Goal: Task Accomplishment & Management: Complete application form

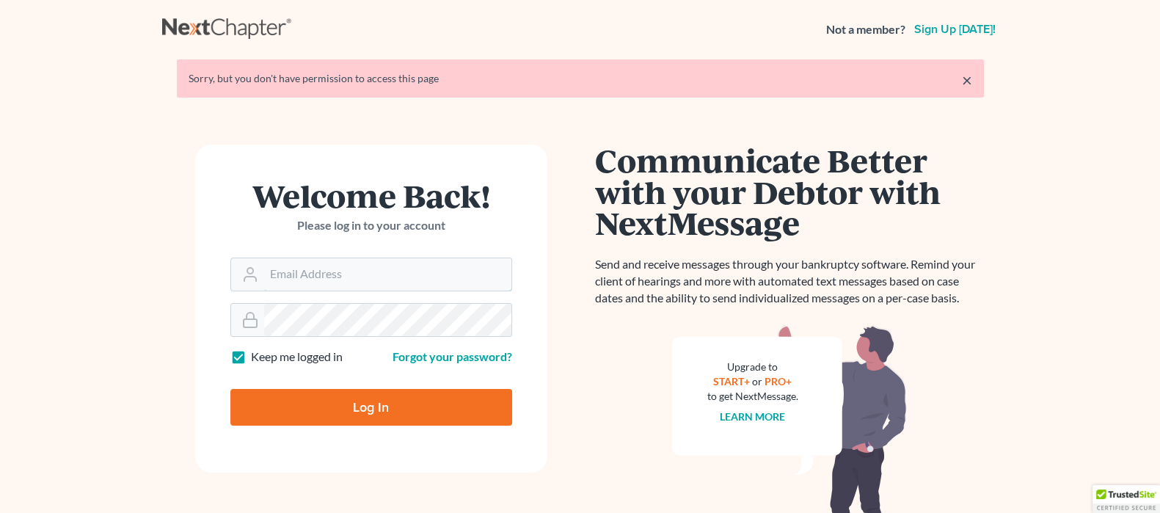
type input "[EMAIL_ADDRESS][DOMAIN_NAME]"
click at [335, 412] on input "Log In" at bounding box center [371, 407] width 282 height 37
type input "Thinking..."
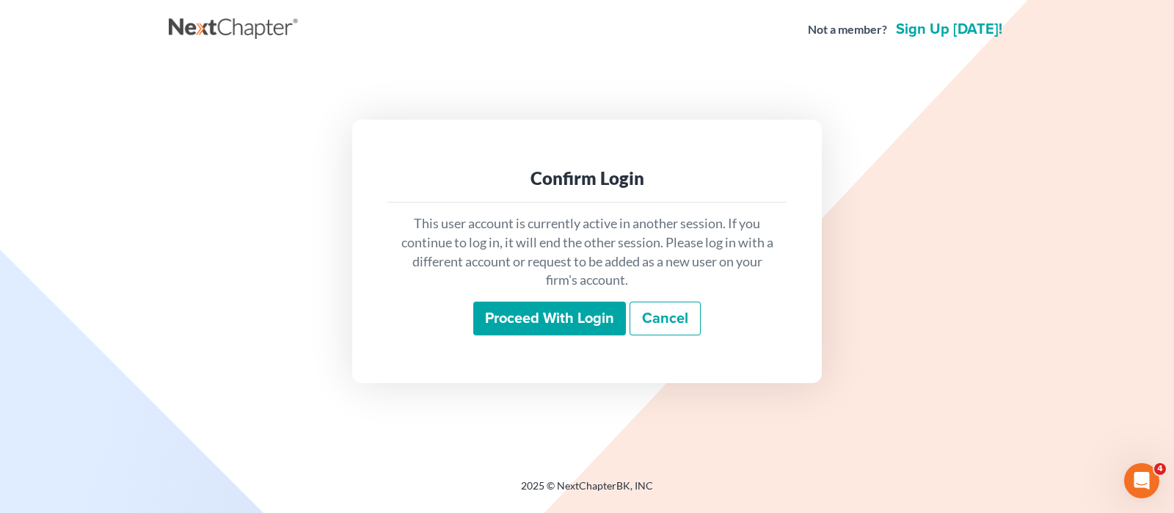
click at [536, 313] on input "Proceed with login" at bounding box center [549, 318] width 153 height 34
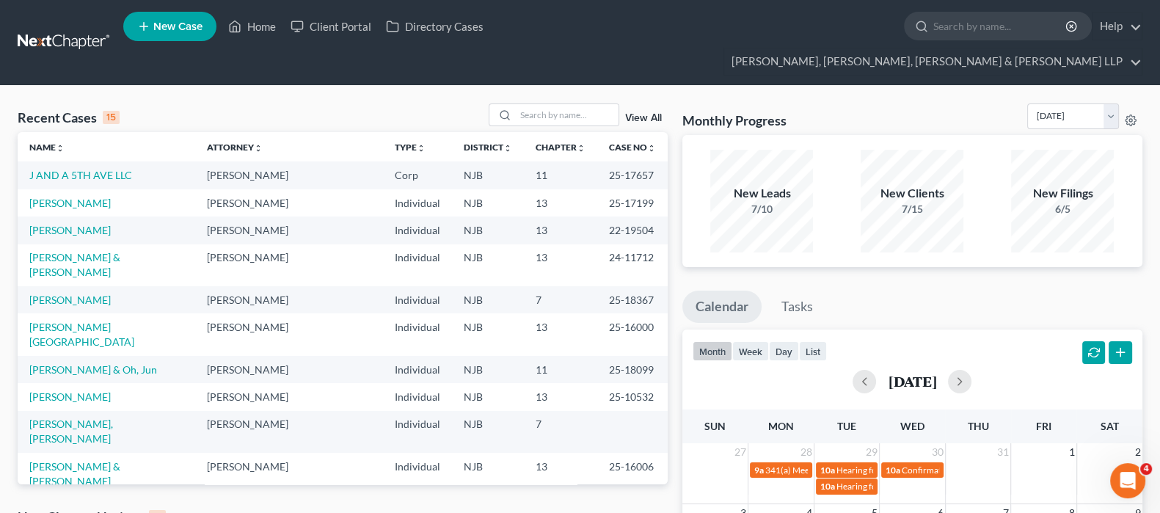
click at [933, 32] on input "search" at bounding box center [1000, 25] width 134 height 27
type input "noya"
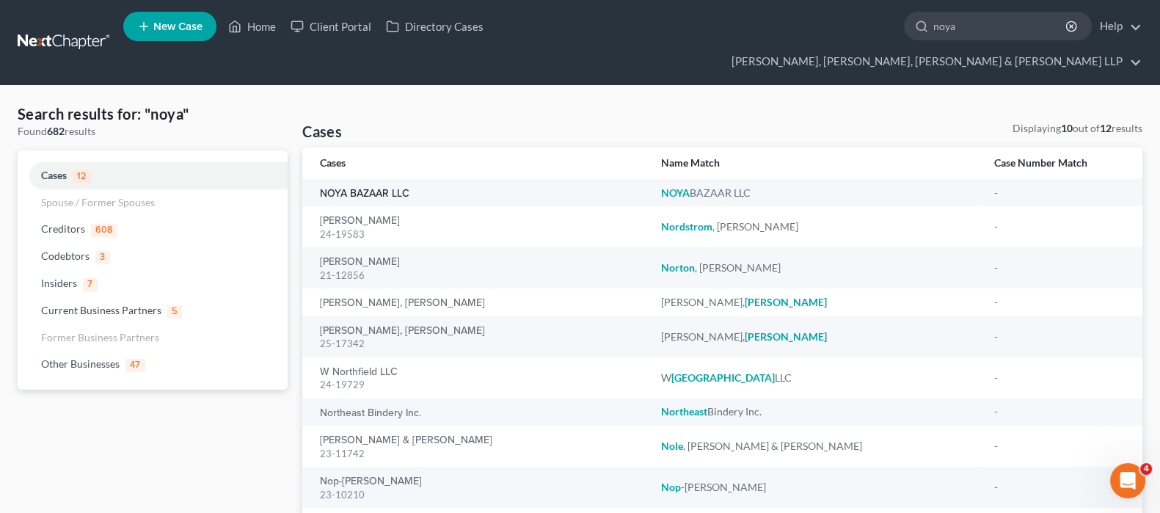
click at [370, 189] on link "NOYA BAZAAR LLC" at bounding box center [364, 194] width 89 height 10
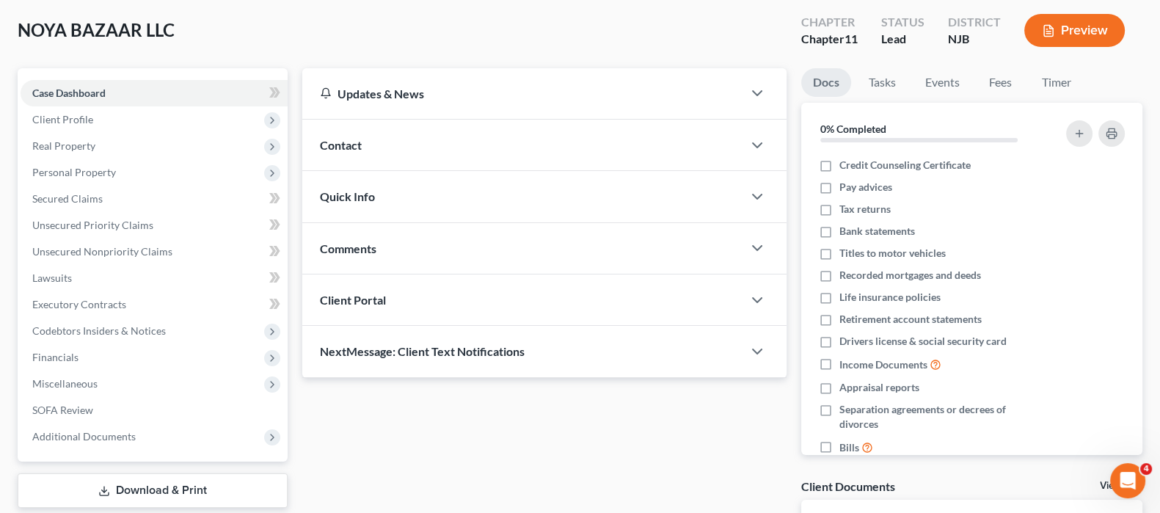
scroll to position [187, 0]
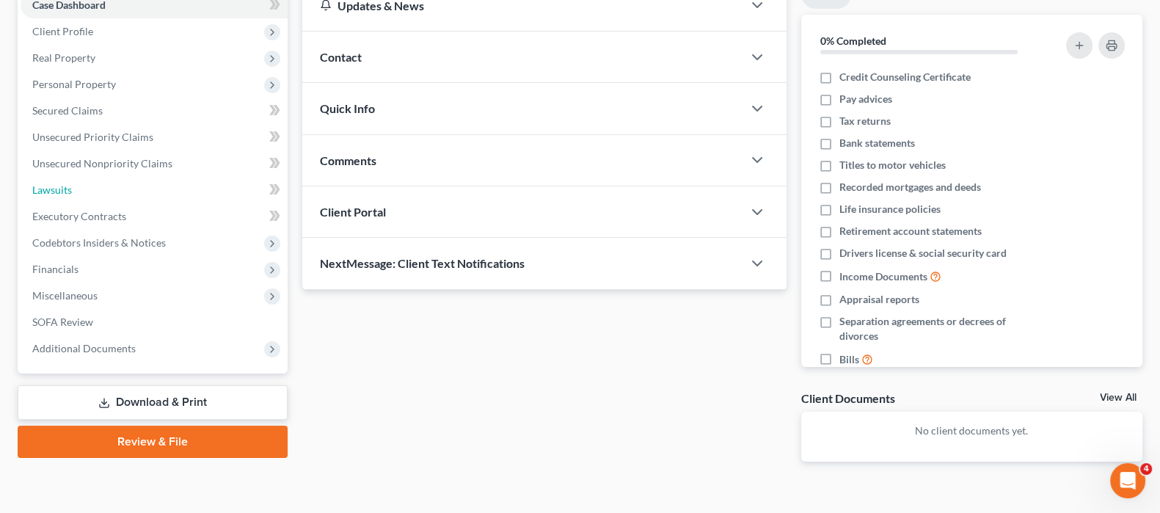
click at [129, 177] on link "Lawsuits" at bounding box center [154, 190] width 267 height 26
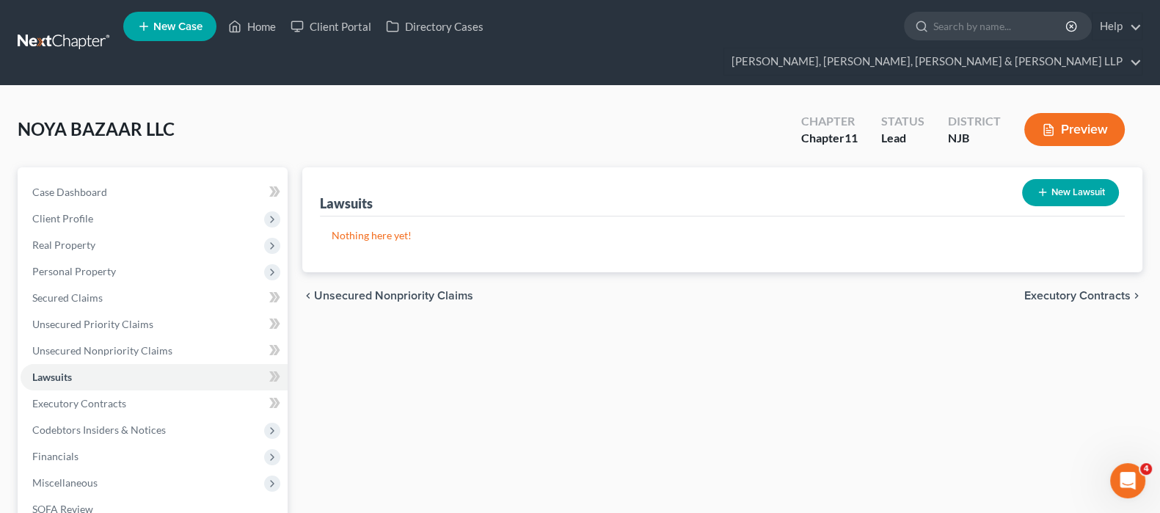
click at [1094, 179] on button "New Lawsuit" at bounding box center [1070, 192] width 97 height 27
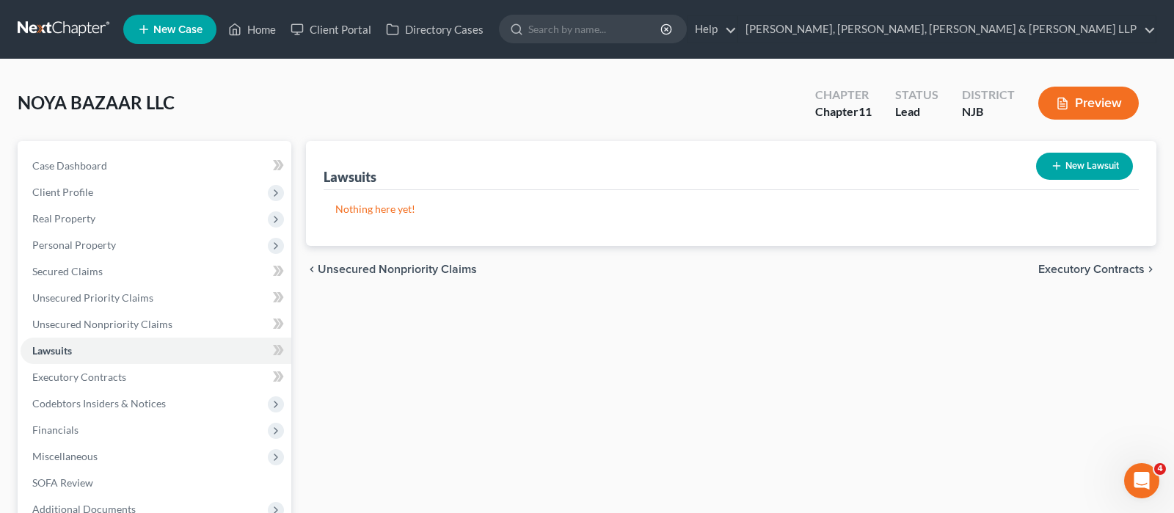
select select "0"
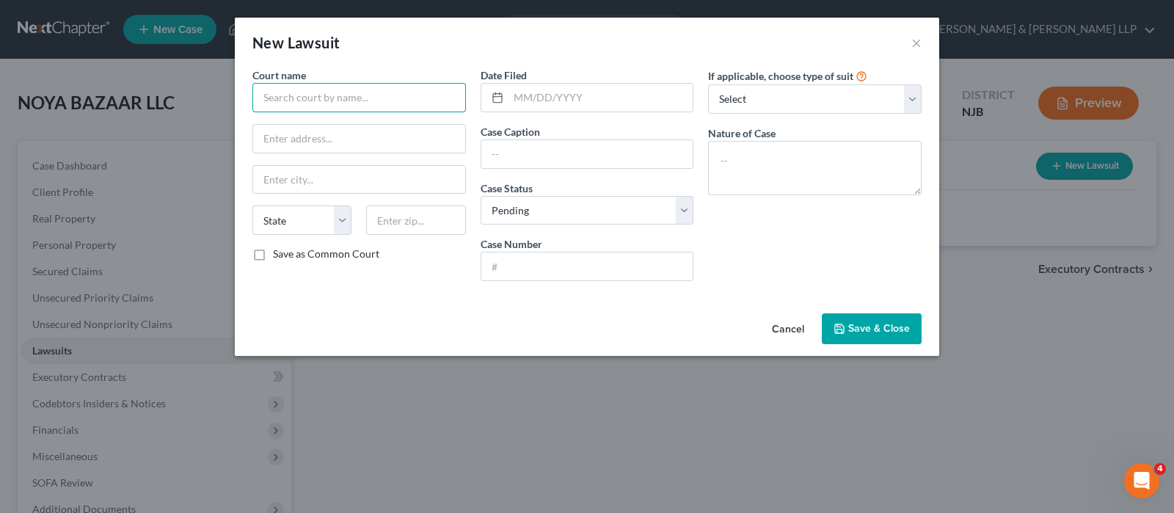
click at [396, 86] on input "text" at bounding box center [358, 97] width 213 height 29
click at [619, 145] on input "text" at bounding box center [587, 154] width 212 height 28
paste input "MIDL001615-25"
type input "MIDL001615-25"
click at [588, 257] on input "text" at bounding box center [587, 266] width 212 height 28
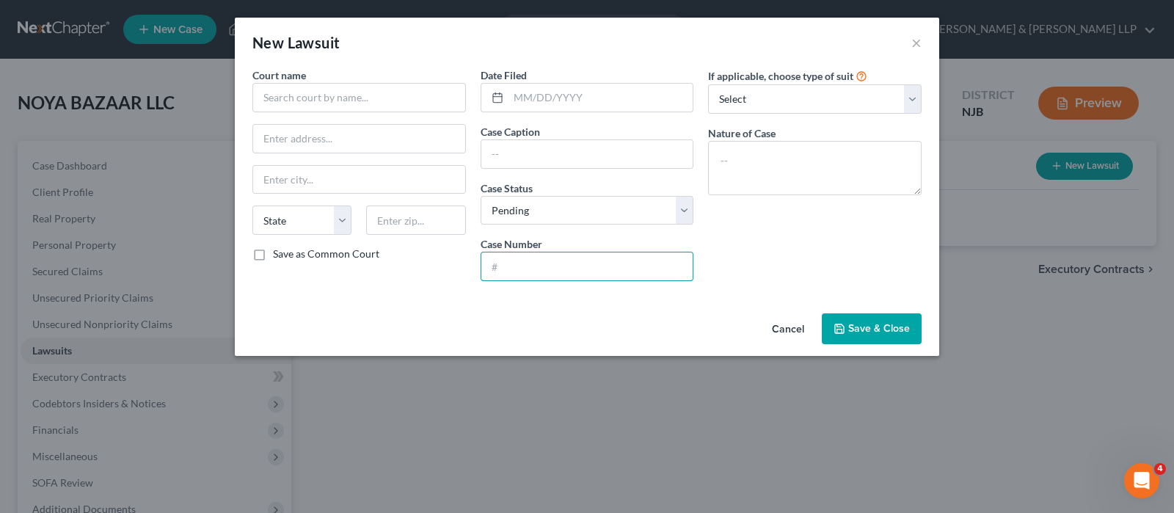
paste input "MIDL001615-25"
type input "MIDL001615-25"
click at [299, 103] on input "text" at bounding box center [358, 97] width 213 height 29
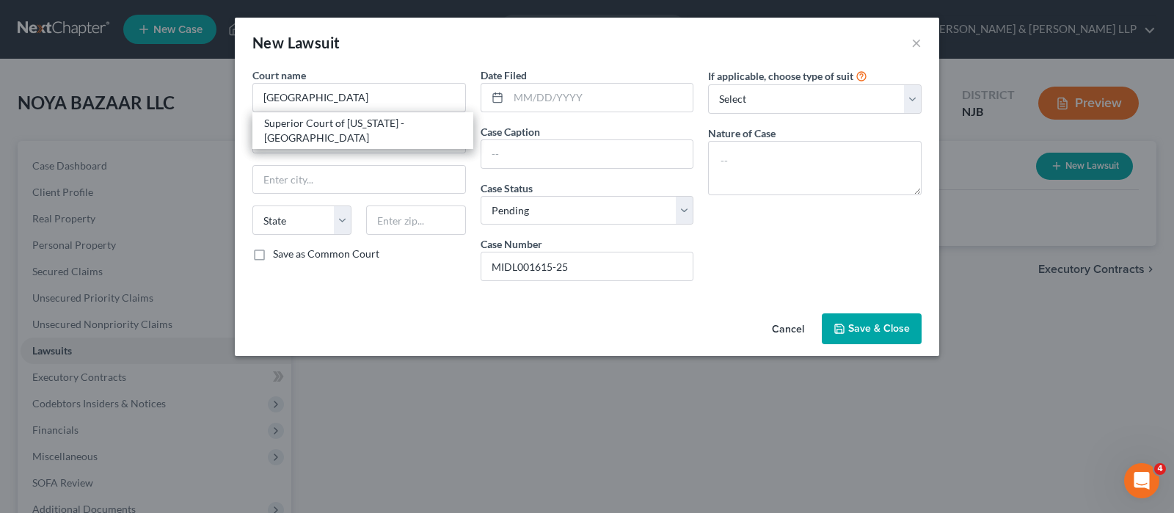
click at [299, 126] on div "Superior Court of [US_STATE] - [GEOGRAPHIC_DATA]" at bounding box center [362, 130] width 197 height 29
type input "Superior Court of [US_STATE] - [GEOGRAPHIC_DATA]"
type input "56 Paterson Street, 3rd Floor"
type input "New Brunswick"
select select "33"
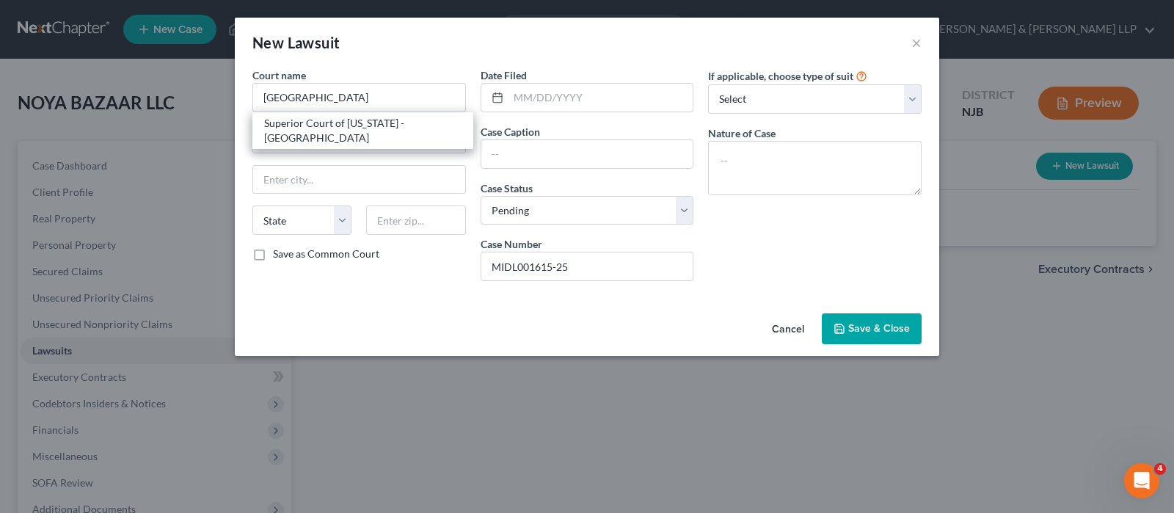
type input "08903"
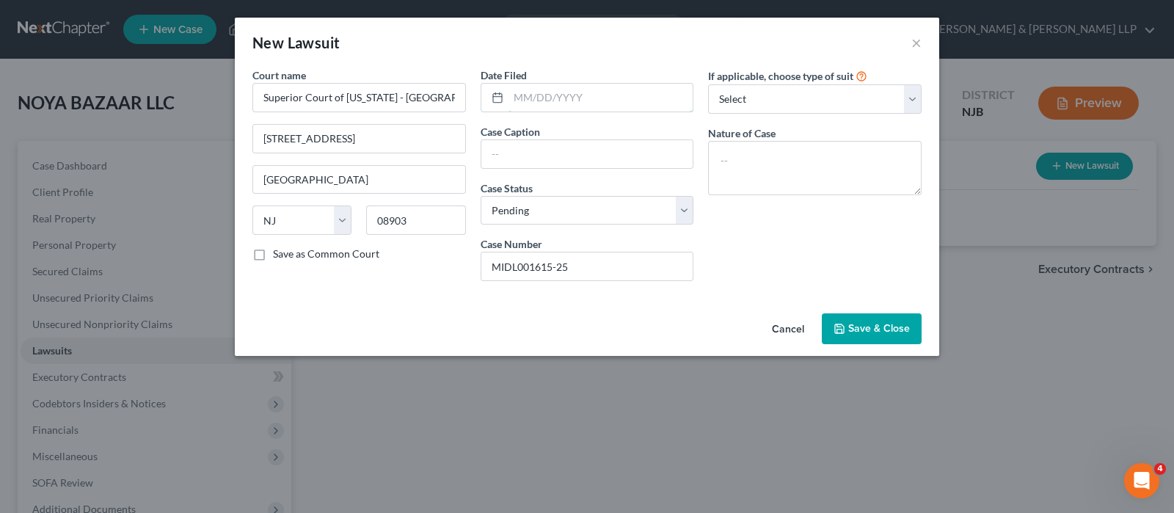
click at [581, 99] on input "text" at bounding box center [600, 98] width 185 height 28
paste input "[DATE]"
type input "[DATE]"
click at [440, 93] on input "Superior Court of [US_STATE] - [GEOGRAPHIC_DATA]" at bounding box center [358, 97] width 213 height 29
click at [356, 139] on input "56 Paterson Street, 3rd Floor" at bounding box center [359, 139] width 212 height 28
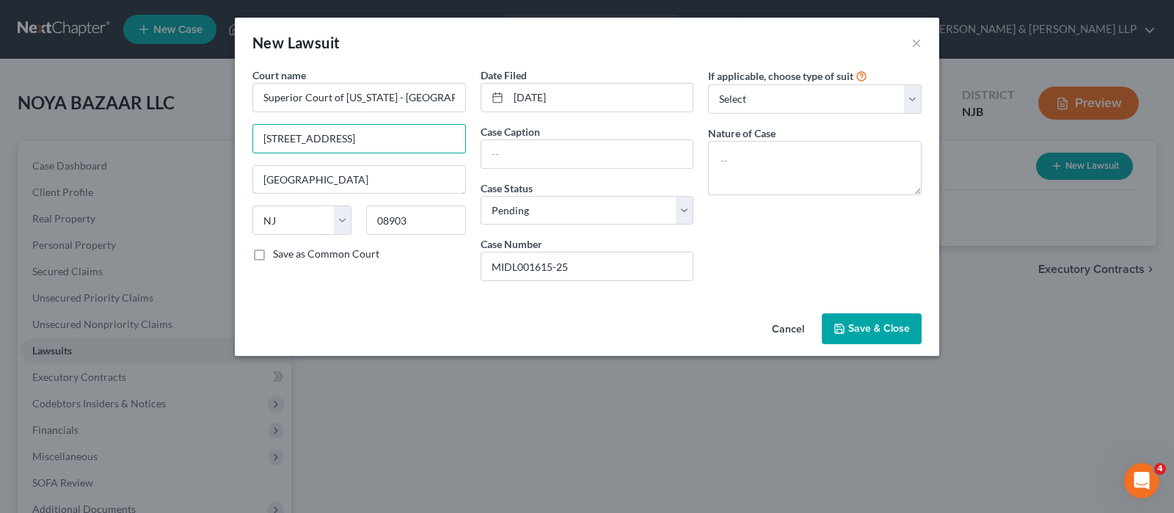
click at [365, 178] on input "New Brunswick" at bounding box center [359, 180] width 212 height 28
click at [401, 216] on input "08903" at bounding box center [415, 219] width 99 height 29
click at [795, 218] on div "If applicable, choose type of suit Select Repossession Foreclosure Returns Othe…" at bounding box center [815, 179] width 228 height 225
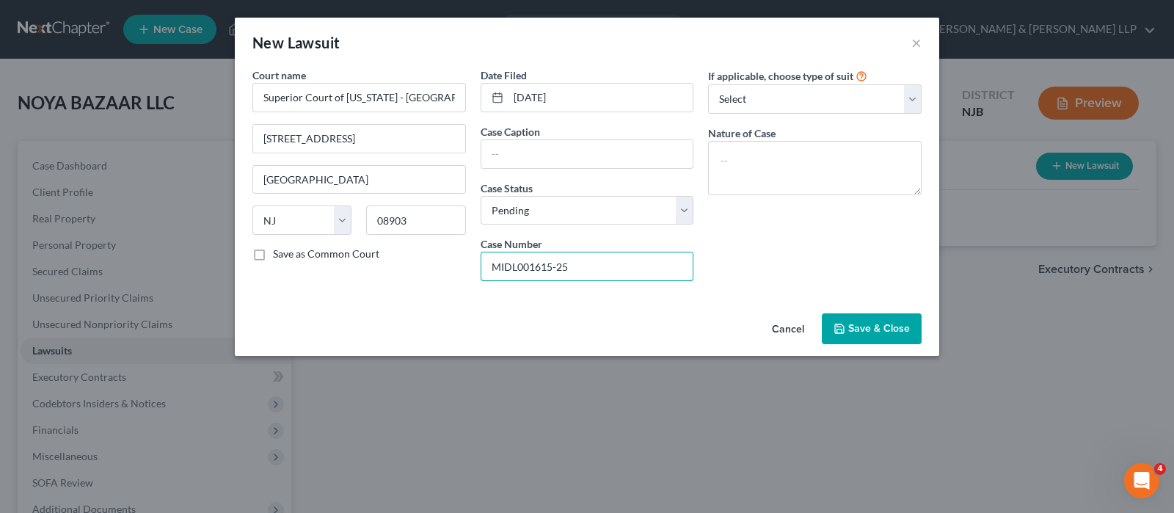
drag, startPoint x: 637, startPoint y: 252, endPoint x: 434, endPoint y: 246, distance: 203.3
click at [434, 246] on div "Court name * Superior Court of New Jersey - Middlesex County 56 Paterson Street…" at bounding box center [587, 179] width 684 height 225
click at [522, 142] on input "text" at bounding box center [587, 154] width 212 height 28
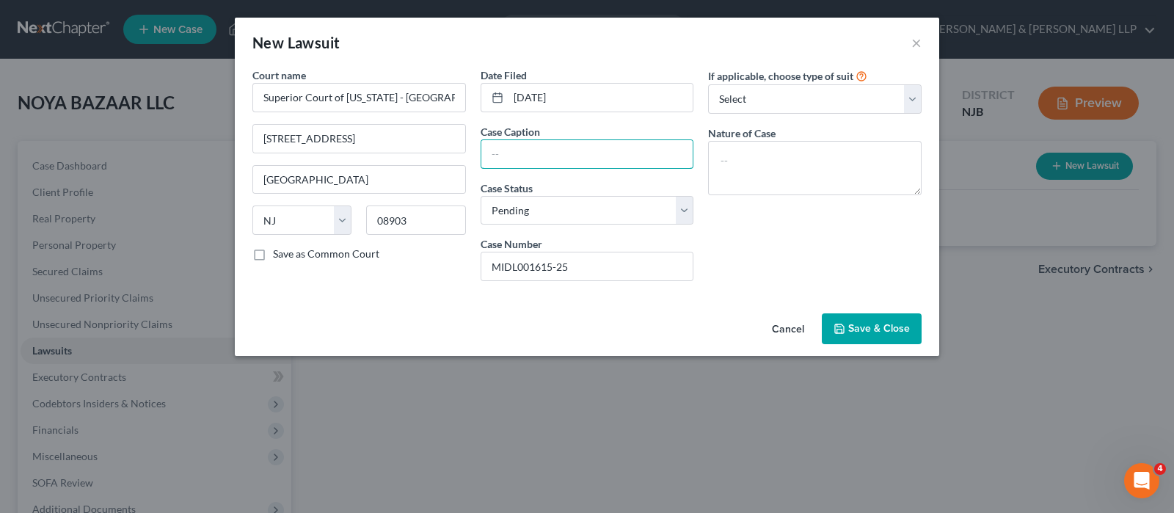
paste input "Noya Bazaar Llc Vs Heck Logistics Llc"
type input "Noya Bazaar Llc Vs Heck Logistics Llc"
click at [852, 329] on span "Save & Close" at bounding box center [879, 328] width 62 height 12
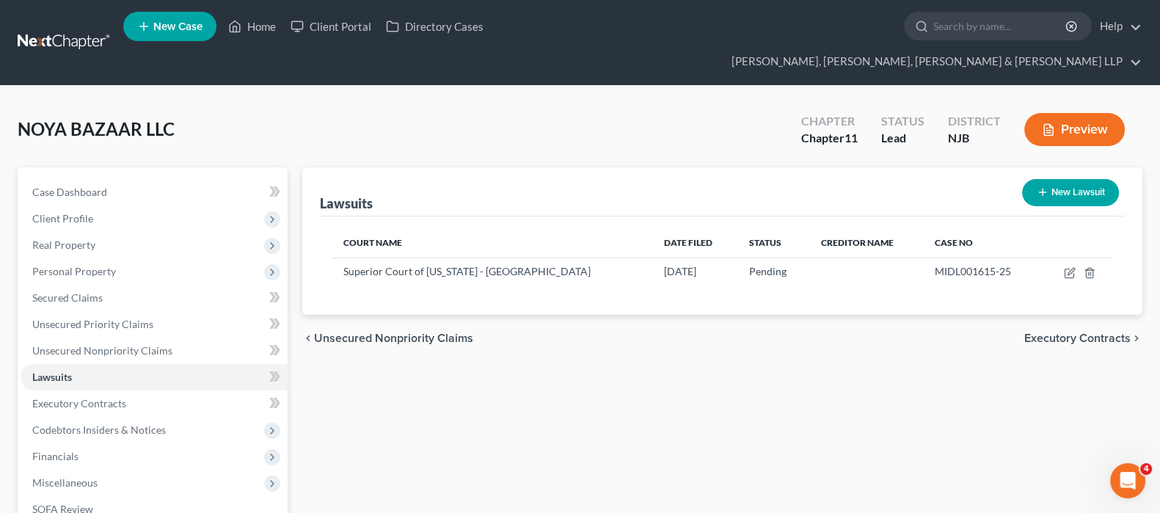
click at [164, 258] on span "Personal Property" at bounding box center [154, 271] width 267 height 26
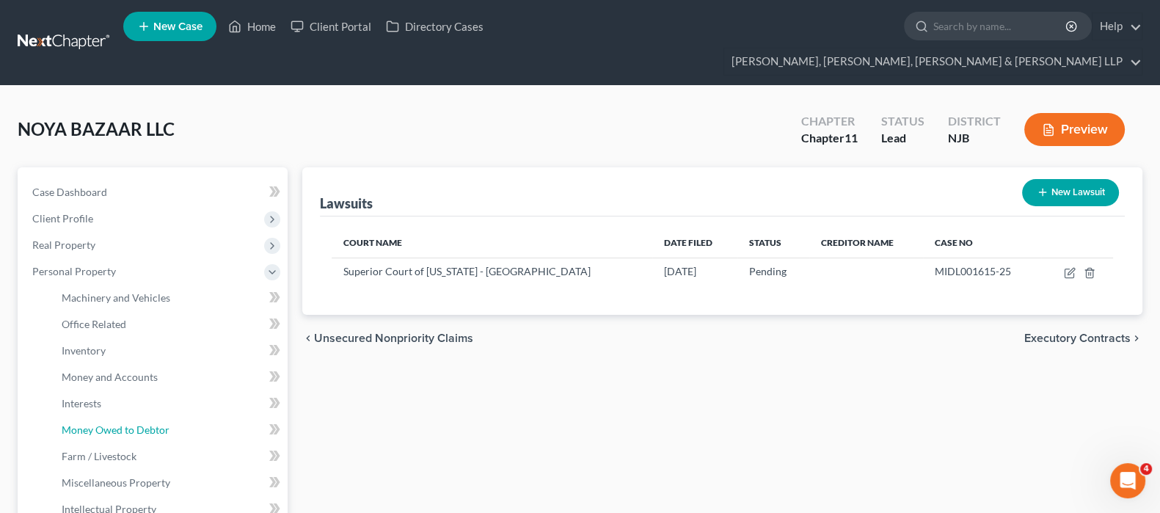
click at [147, 423] on span "Money Owed to Debtor" at bounding box center [116, 429] width 108 height 12
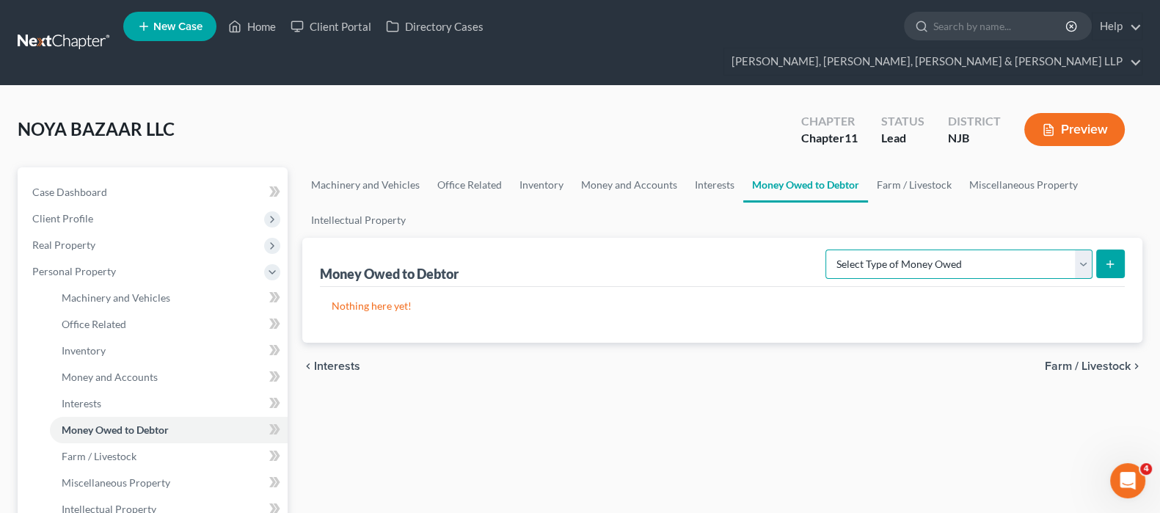
click at [886, 249] on select "Select Type of Money Owed Accounts Receivable (A/B: 11) Causes of Action Agains…" at bounding box center [958, 263] width 267 height 29
select select "causes_of_action_against_third_parties"
click at [829, 249] on select "Select Type of Money Owed Accounts Receivable (A/B: 11) Causes of Action Agains…" at bounding box center [958, 263] width 267 height 29
click at [1096, 249] on button "submit" at bounding box center [1110, 263] width 29 height 29
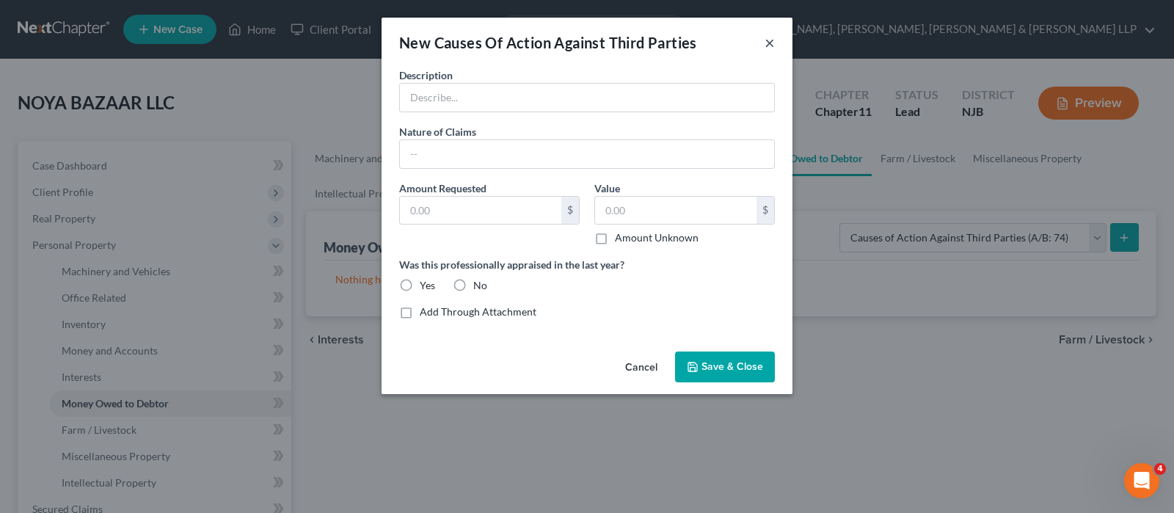
click at [771, 46] on button "×" at bounding box center [769, 43] width 10 height 18
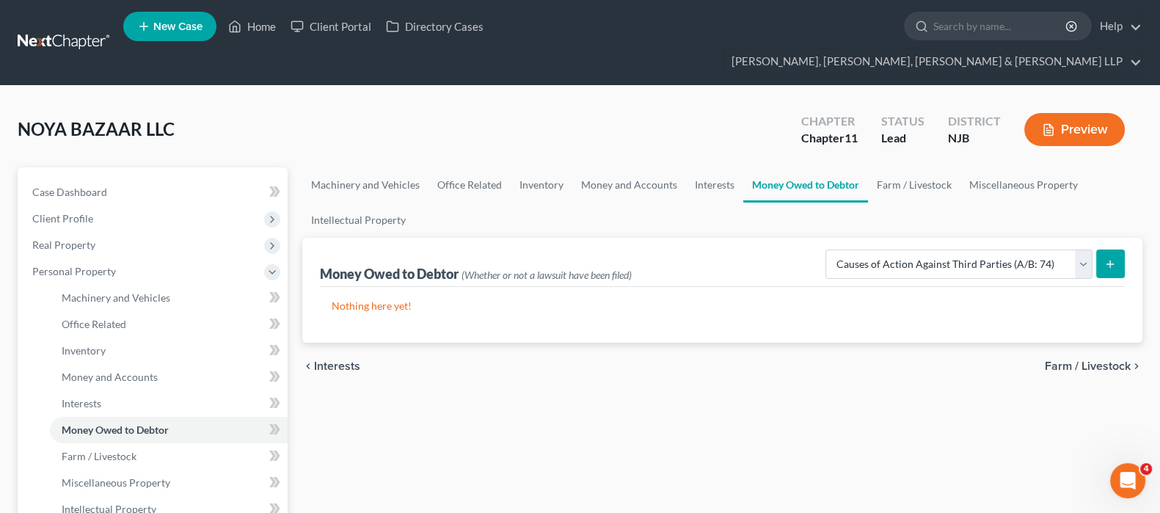
click at [1112, 264] on line "submit" at bounding box center [1110, 264] width 7 height 0
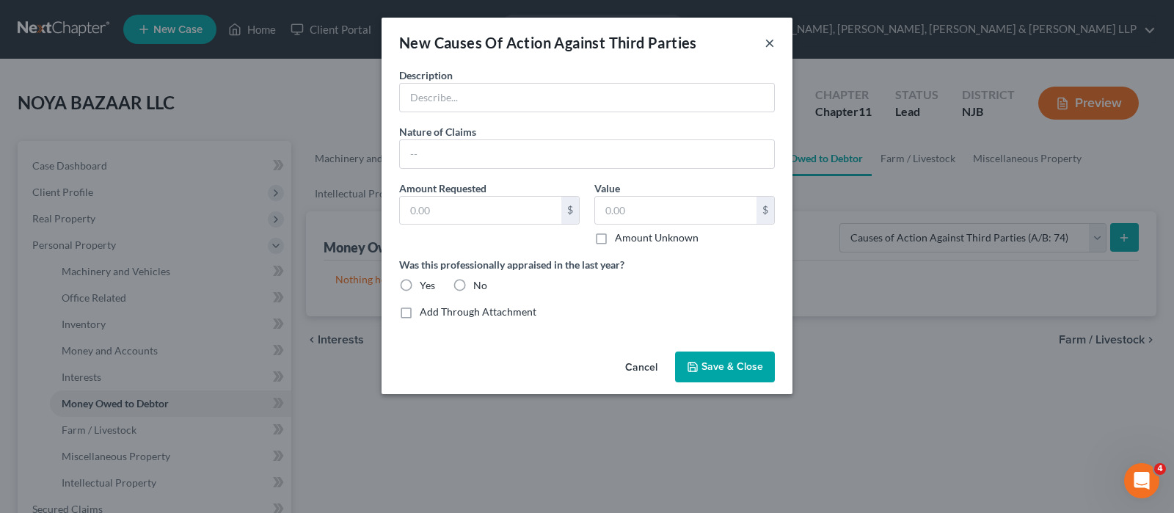
click at [772, 43] on button "×" at bounding box center [769, 43] width 10 height 18
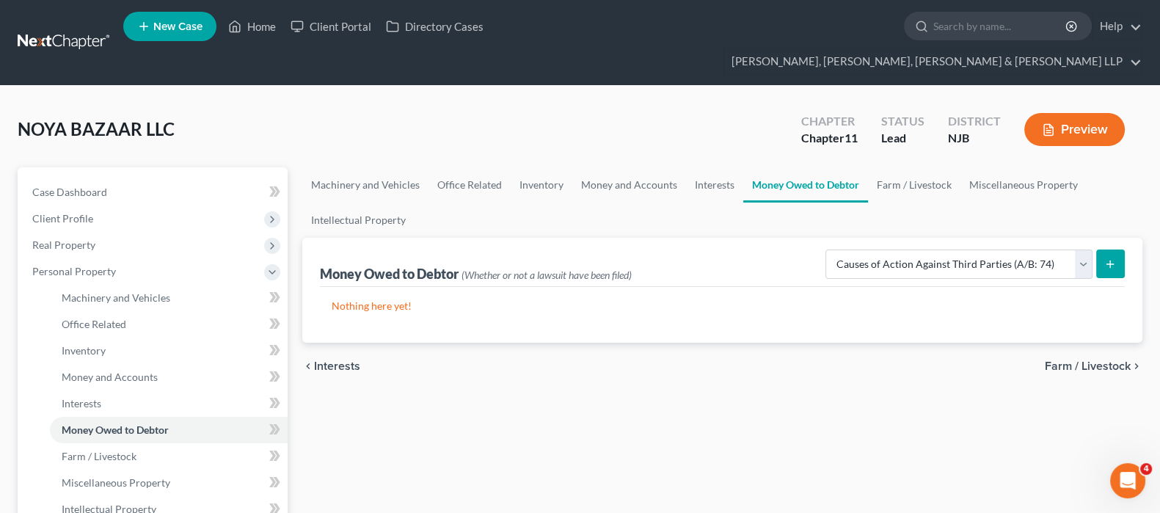
drag, startPoint x: 516, startPoint y: 31, endPoint x: 428, endPoint y: 122, distance: 126.1
click at [428, 122] on div "NOYA BAZAAR LLC Upgraded Chapter Chapter 11 Status Lead District NJB Preview" at bounding box center [580, 135] width 1125 height 64
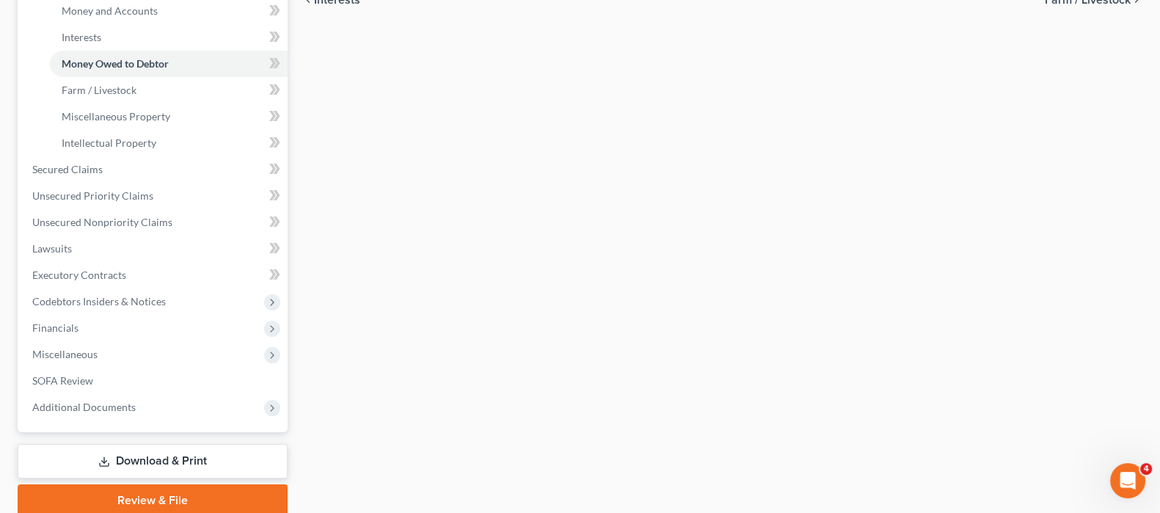
scroll to position [366, 0]
click at [131, 368] on link "SOFA Review" at bounding box center [154, 381] width 267 height 26
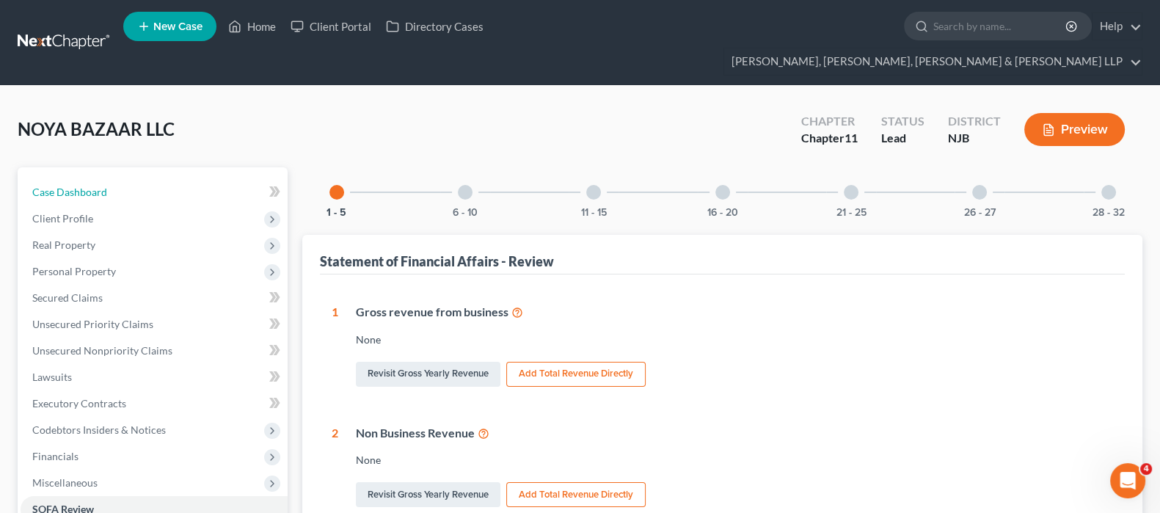
click at [106, 179] on link "Case Dashboard" at bounding box center [154, 192] width 267 height 26
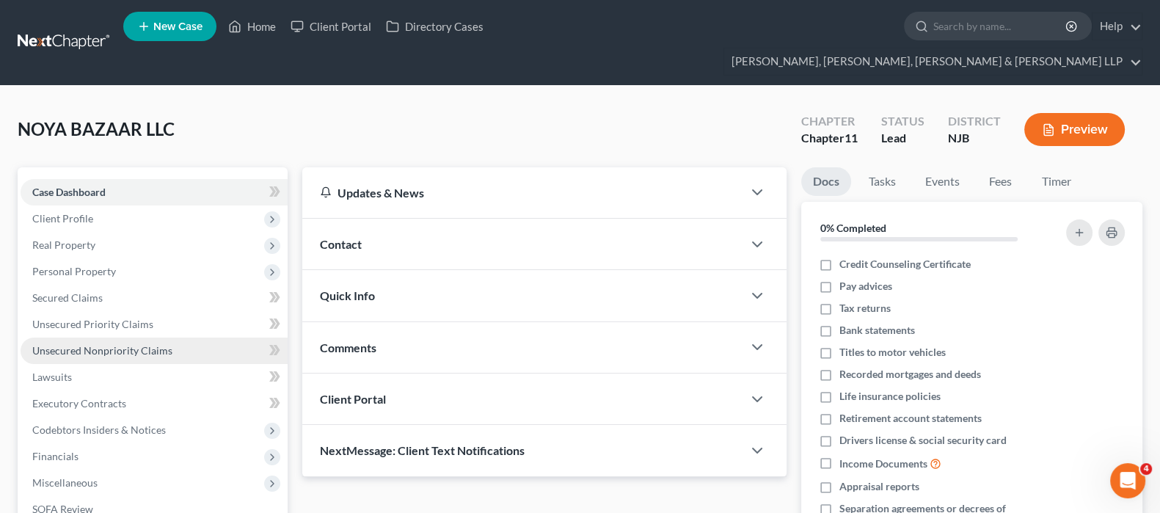
click at [120, 337] on link "Unsecured Nonpriority Claims" at bounding box center [154, 350] width 267 height 26
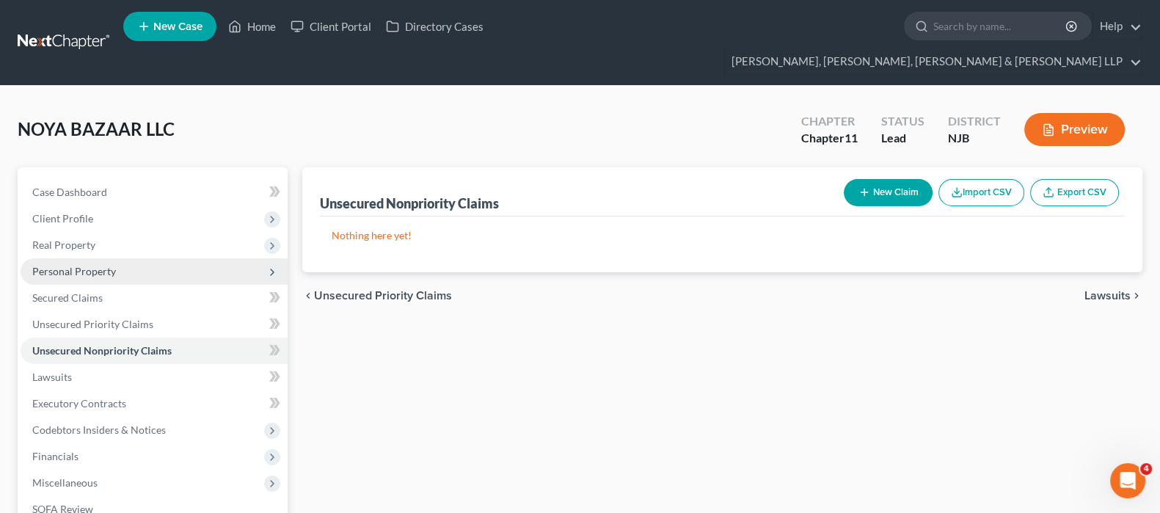
click at [114, 258] on span "Personal Property" at bounding box center [154, 271] width 267 height 26
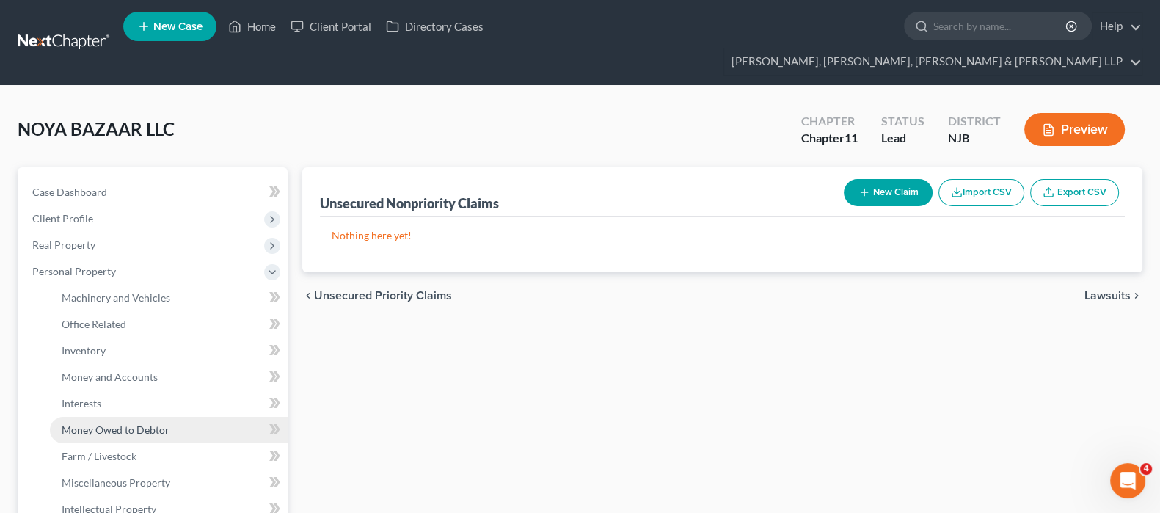
click at [114, 417] on link "Money Owed to Debtor" at bounding box center [169, 430] width 238 height 26
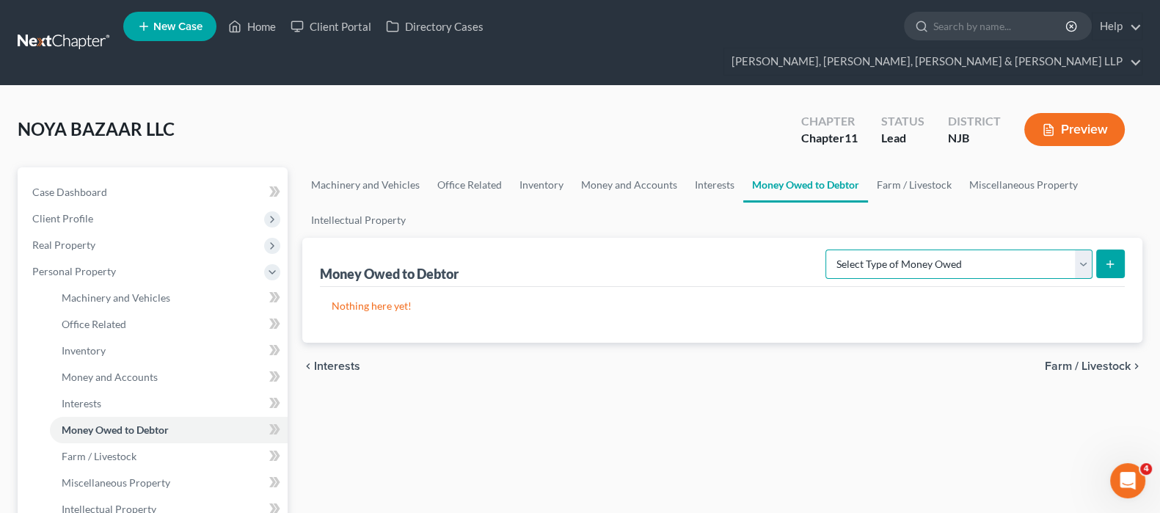
click at [973, 249] on select "Select Type of Money Owed Accounts Receivable (A/B: 11) Causes of Action Agains…" at bounding box center [958, 263] width 267 height 29
select select "causes_of_action_against_third_parties"
click at [829, 249] on select "Select Type of Money Owed Accounts Receivable (A/B: 11) Causes of Action Agains…" at bounding box center [958, 263] width 267 height 29
click at [1106, 249] on button "submit" at bounding box center [1110, 263] width 29 height 29
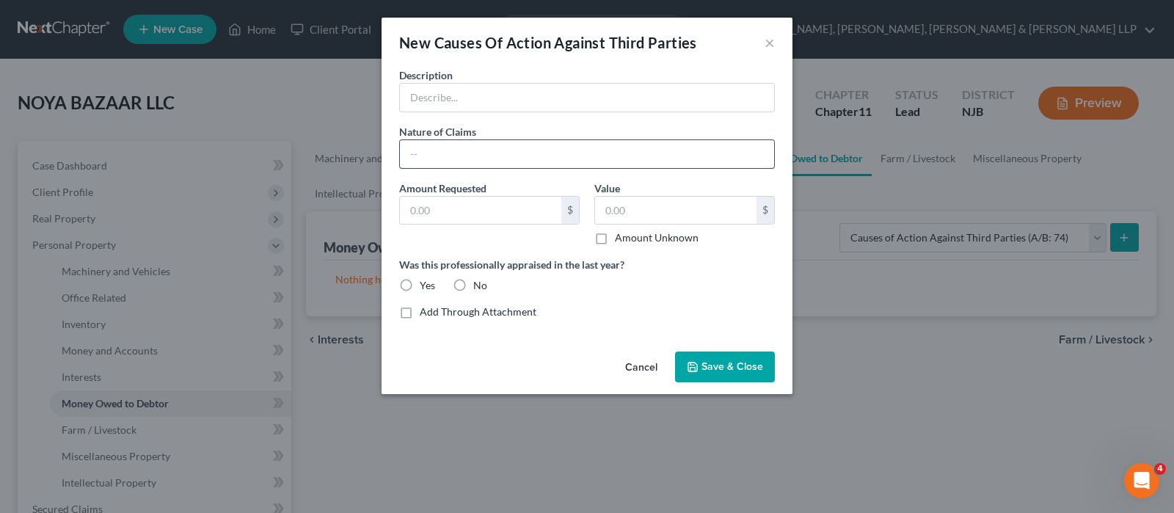
click at [491, 145] on input "text" at bounding box center [587, 154] width 374 height 28
paste input "Breach of Contract; Negligence; Breach of Fiduciary Duty; Breach of Duty of Goo…"
type input "Breach of Contract; Negligence; Breach of Fiduciary Duty; Breach of Duty of Goo…"
click at [481, 97] on input "text" at bounding box center [587, 98] width 374 height 28
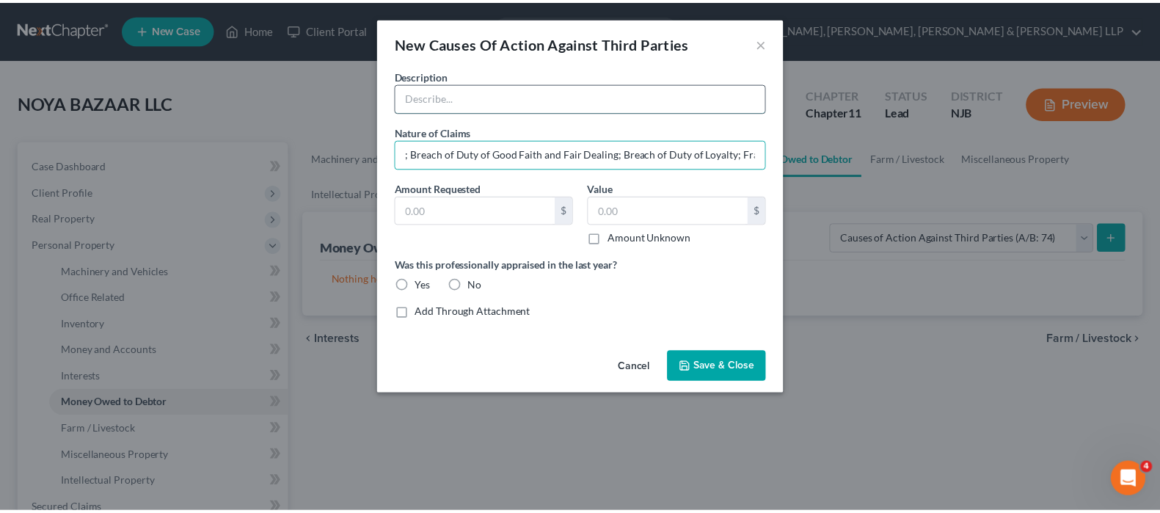
scroll to position [0, 0]
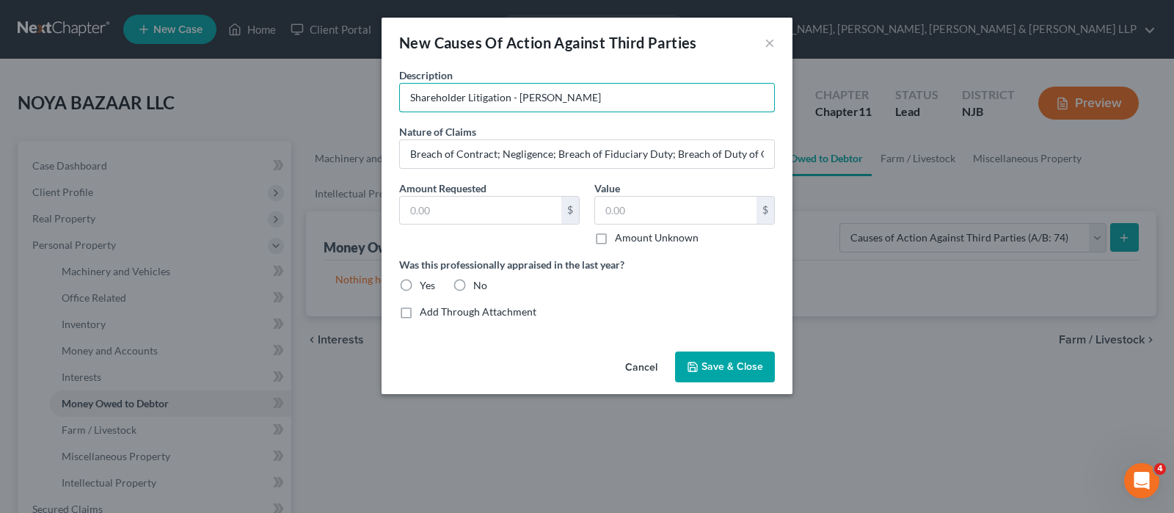
type input "Shareholder Litigation - [PERSON_NAME]"
click at [615, 233] on label "Amount Unknown" at bounding box center [657, 237] width 84 height 15
click at [621, 233] on input "Amount Unknown" at bounding box center [626, 235] width 10 height 10
checkbox input "true"
type input "0.00"
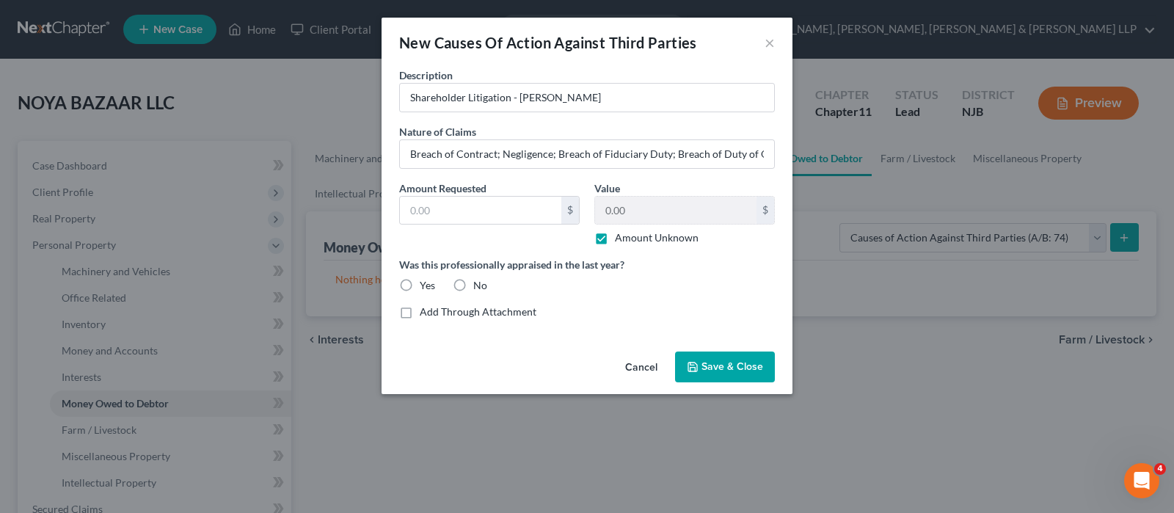
click at [473, 280] on label "No" at bounding box center [480, 285] width 14 height 15
click at [479, 280] on input "No" at bounding box center [484, 283] width 10 height 10
radio input "true"
click at [747, 367] on span "Save & Close" at bounding box center [732, 366] width 62 height 12
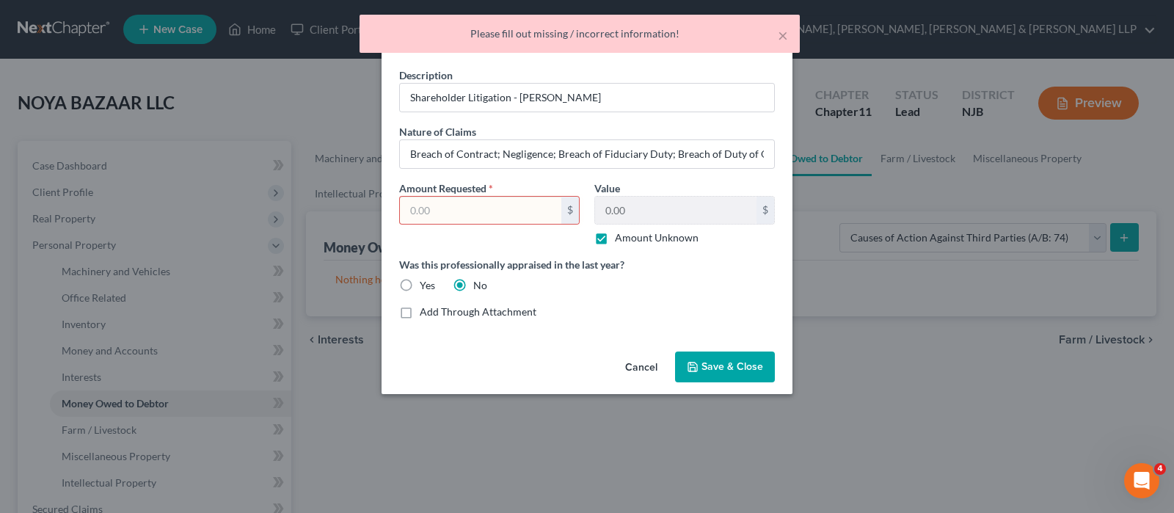
click at [531, 212] on input "text" at bounding box center [480, 211] width 161 height 28
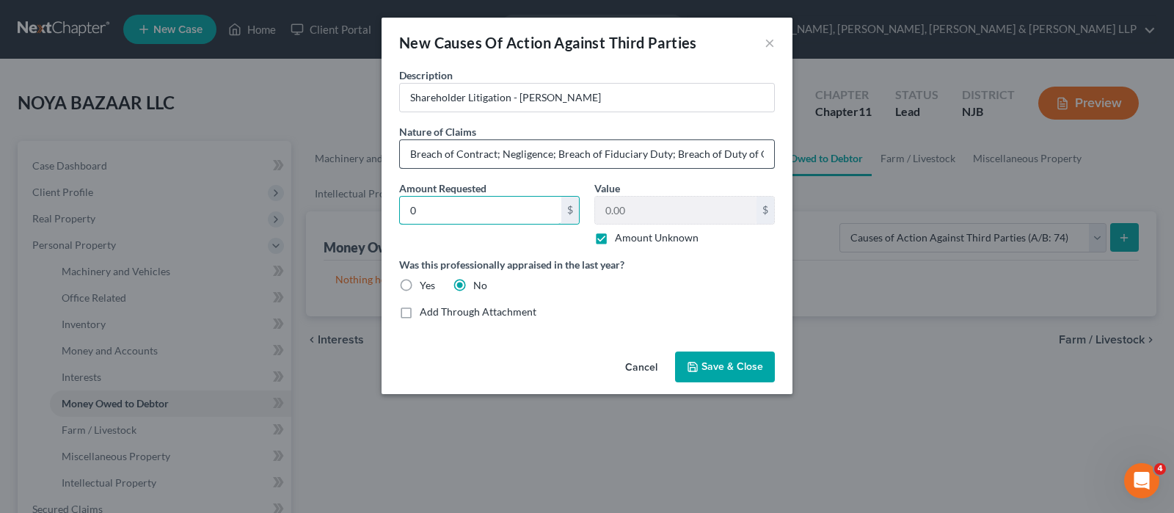
type input "0"
click at [636, 143] on input "Breach of Contract; Negligence; Breach of Fiduciary Duty; Breach of Duty of Goo…" at bounding box center [587, 154] width 374 height 28
click at [540, 100] on input "Shareholder Litigation - [PERSON_NAME]" at bounding box center [587, 98] width 374 height 28
click at [701, 370] on button "Save & Close" at bounding box center [725, 366] width 100 height 31
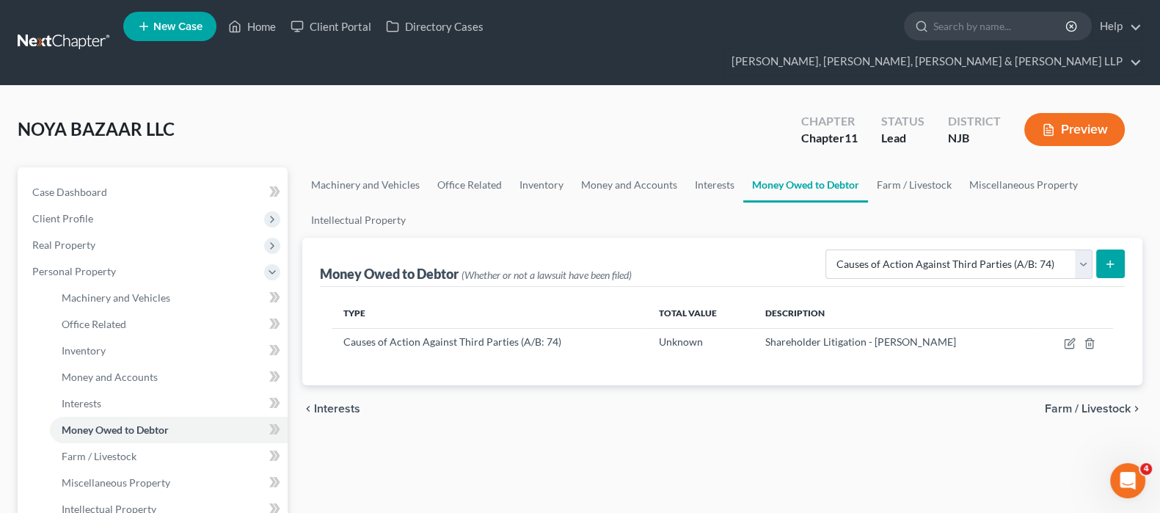
click at [1093, 249] on form "Select Type of Money Owed Accounts Receivable (A/B: 11) Causes of Action Agains…" at bounding box center [974, 264] width 299 height 30
click at [1105, 258] on icon "submit" at bounding box center [1110, 264] width 12 height 12
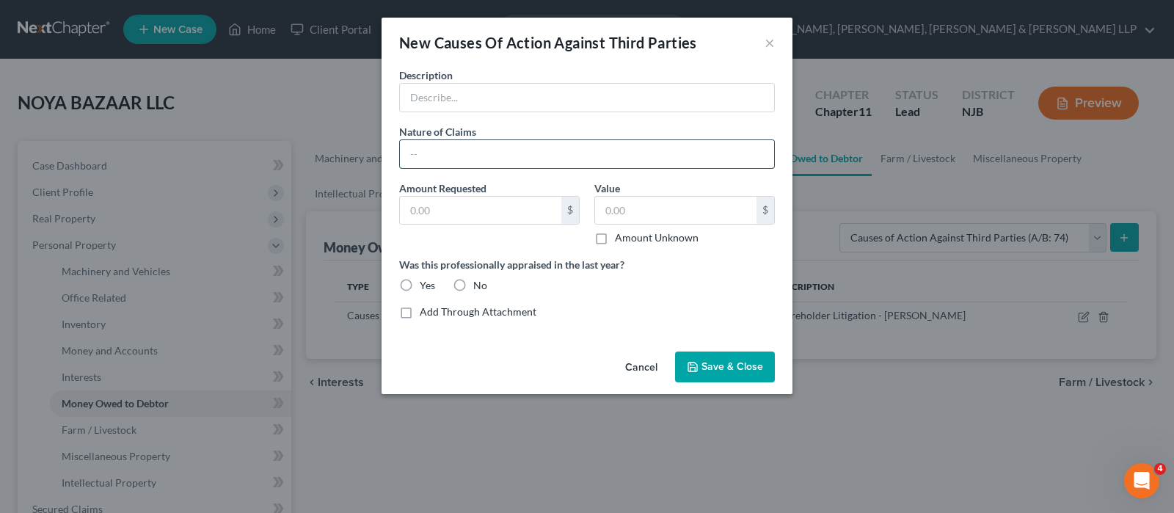
click at [635, 156] on input "text" at bounding box center [587, 154] width 374 height 28
paste input "Fraud; Conversion; Tortious Interference; Violation of NJ Trade Secrets Act"
type input "Fraud; Conversion; Tortious Interference; Violation of NJ Trade Secrets Act"
click at [524, 107] on input "text" at bounding box center [587, 98] width 374 height 28
click at [624, 360] on button "Cancel" at bounding box center [641, 367] width 56 height 29
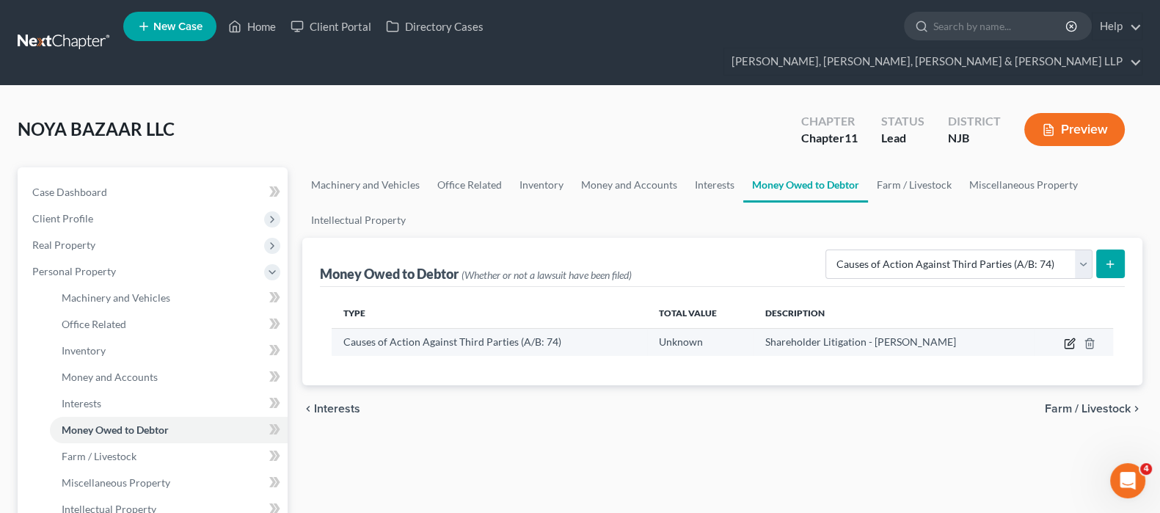
click at [1064, 339] on icon "button" at bounding box center [1068, 343] width 9 height 9
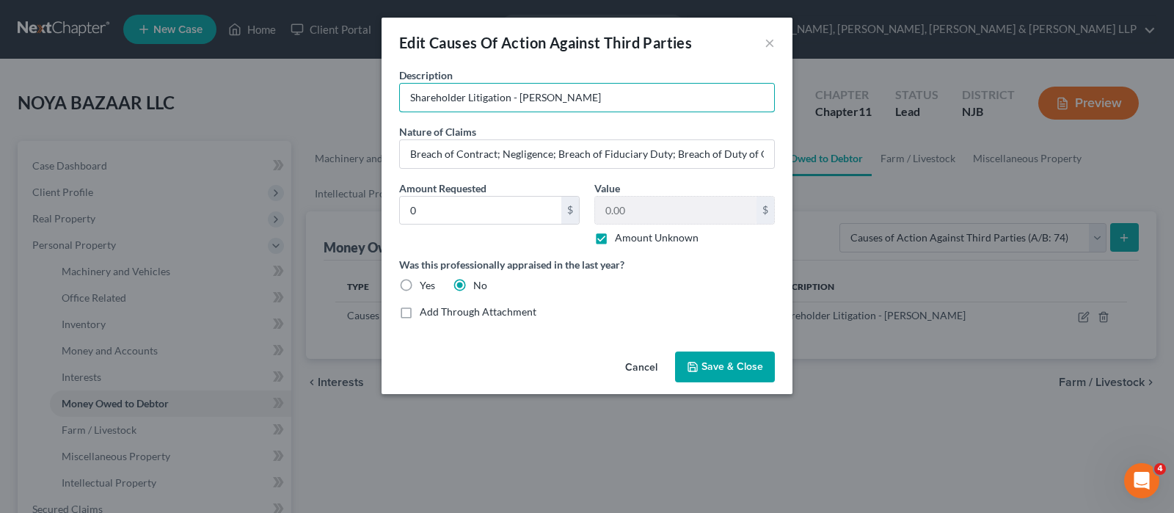
drag, startPoint x: 462, startPoint y: 98, endPoint x: 359, endPoint y: 81, distance: 104.1
click at [359, 81] on div "Edit Causes Of Action Against Third Parties × Description * Shareholder Litigat…" at bounding box center [587, 256] width 1174 height 513
paste input "MIDL001615-25"
drag, startPoint x: 638, startPoint y: 100, endPoint x: 289, endPoint y: 91, distance: 349.3
click at [289, 91] on div "Edit Causes Of Action Against Third Parties × Description * MIDL001615-25 Litig…" at bounding box center [587, 256] width 1174 height 513
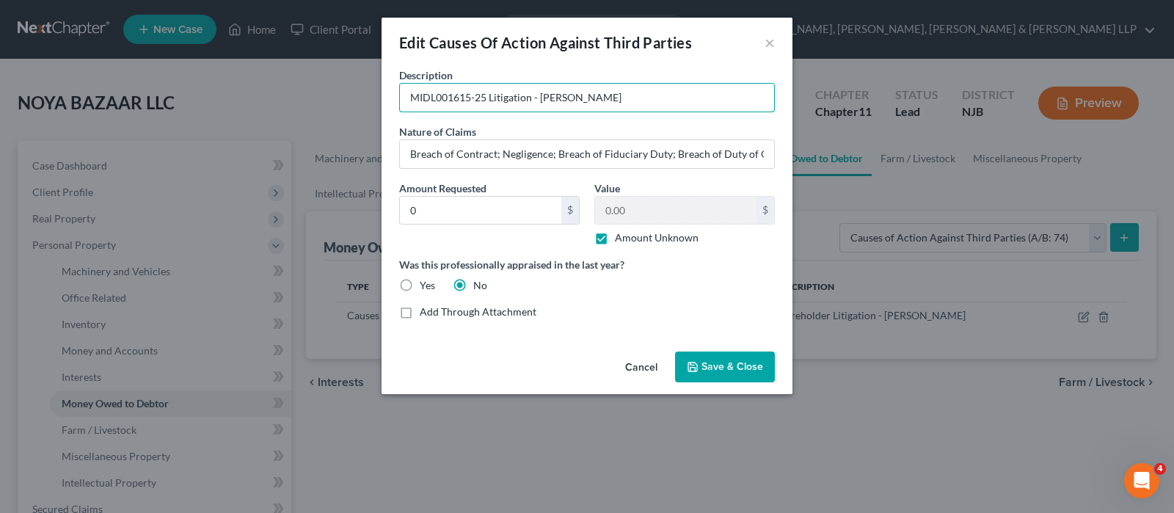
type input "MIDL001615-25 Litigation - [PERSON_NAME]"
click at [715, 360] on span "Save & Close" at bounding box center [732, 366] width 62 height 12
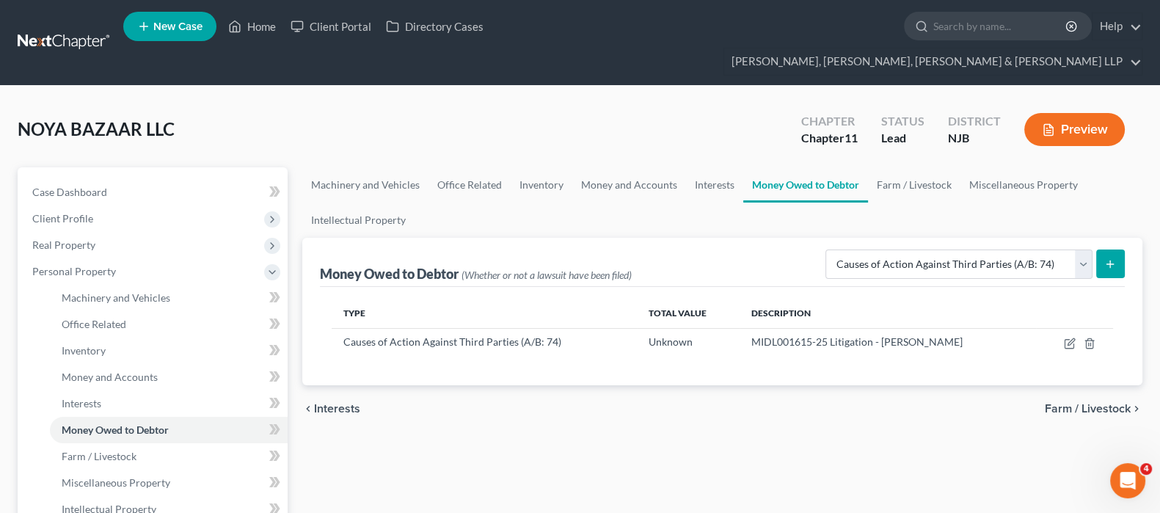
click at [1116, 249] on button "submit" at bounding box center [1110, 263] width 29 height 29
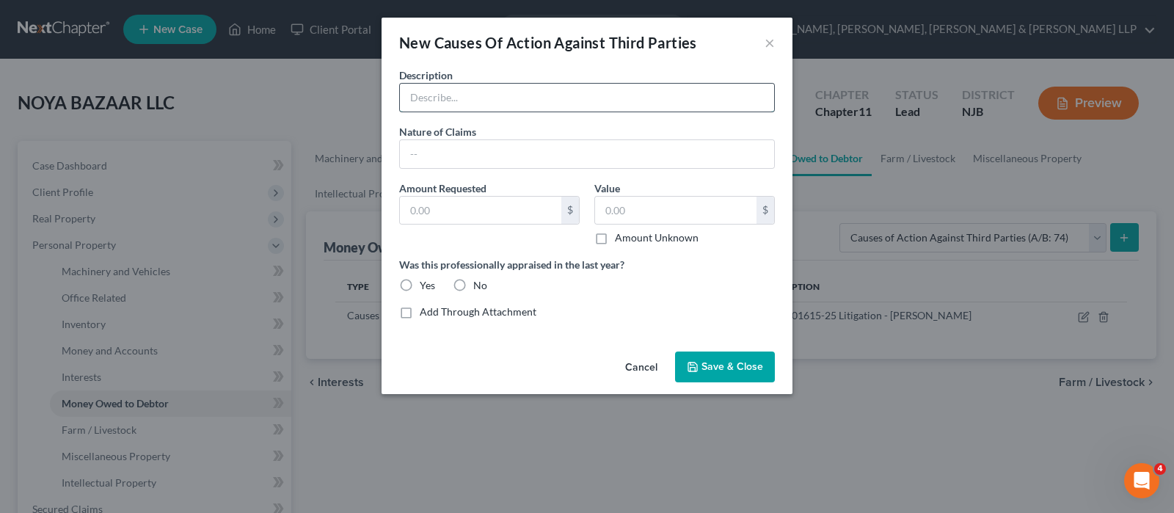
click at [544, 104] on input "text" at bounding box center [587, 98] width 374 height 28
paste input "MIDL001615-25 Litigation - [PERSON_NAME]"
click at [538, 95] on input "MIDL001615-25 Litigation - [PERSON_NAME]" at bounding box center [587, 98] width 374 height 28
click at [552, 101] on input "MIDL001615-25 Litigation - [PERSON_NAME]" at bounding box center [587, 98] width 374 height 28
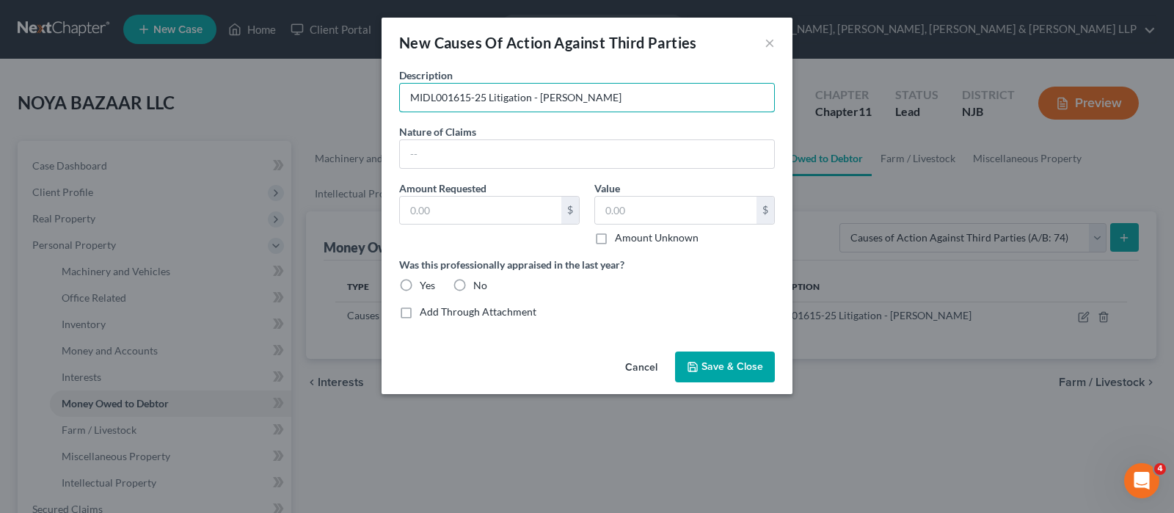
type input "MIDL001615-25 Litigation - [PERSON_NAME]"
click at [552, 145] on input "text" at bounding box center [587, 154] width 374 height 28
paste input "Fraud; Conversion; Tortious Interference; Violation of NJ Trade Secrets Act"
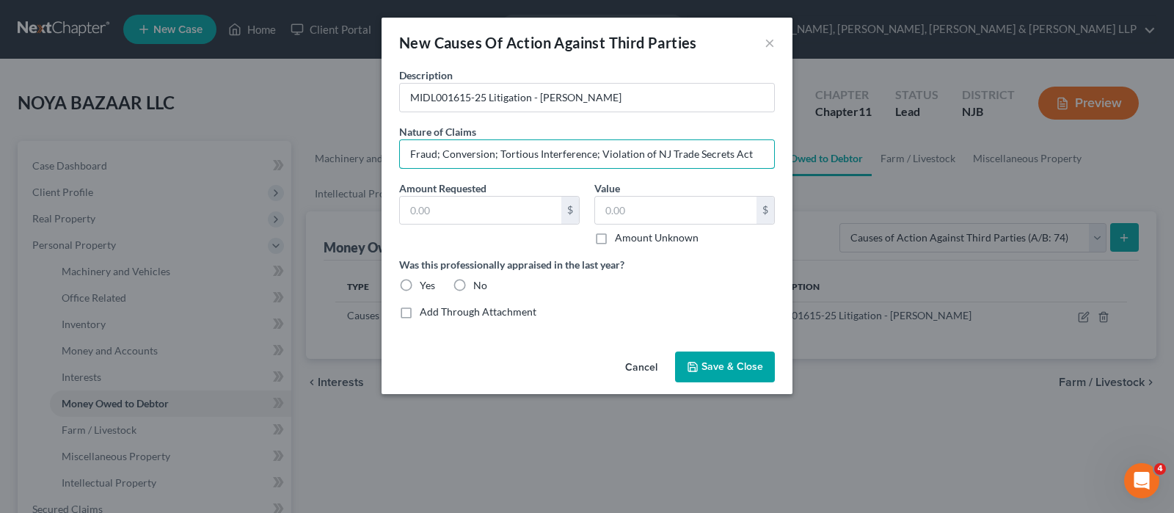
type input "Fraud; Conversion; Tortious Interference; Violation of NJ Trade Secrets Act"
click at [532, 213] on input "text" at bounding box center [480, 211] width 161 height 28
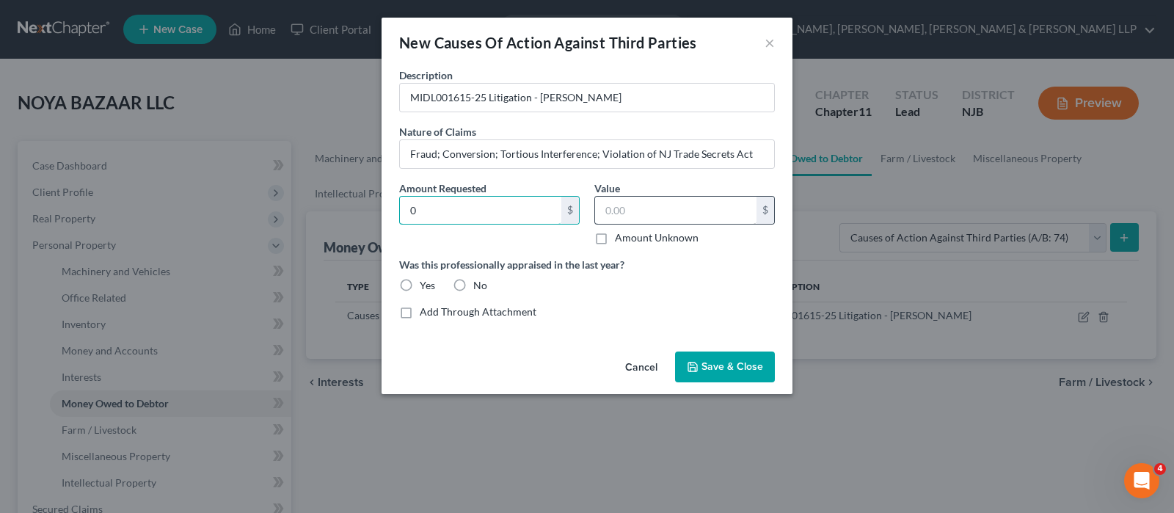
type input "0"
click at [649, 208] on input "text" at bounding box center [675, 211] width 161 height 28
click at [616, 236] on label "Amount Unknown" at bounding box center [657, 237] width 84 height 15
click at [621, 236] on input "Amount Unknown" at bounding box center [626, 235] width 10 height 10
checkbox input "true"
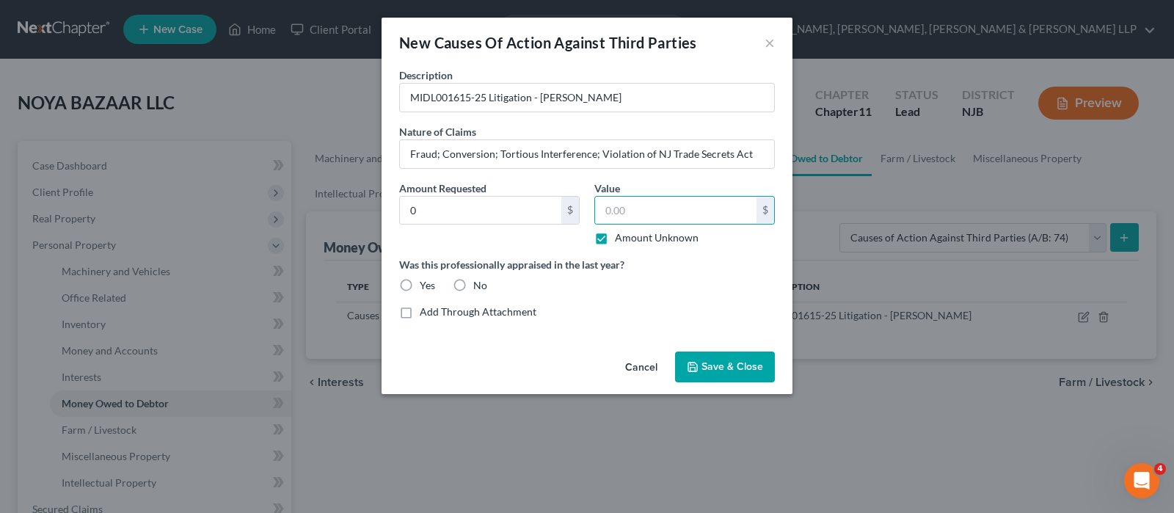
type input "0.00"
click at [473, 283] on label "No" at bounding box center [480, 285] width 14 height 15
click at [479, 283] on input "No" at bounding box center [484, 283] width 10 height 10
radio input "true"
click at [747, 378] on button "Save & Close" at bounding box center [725, 366] width 100 height 31
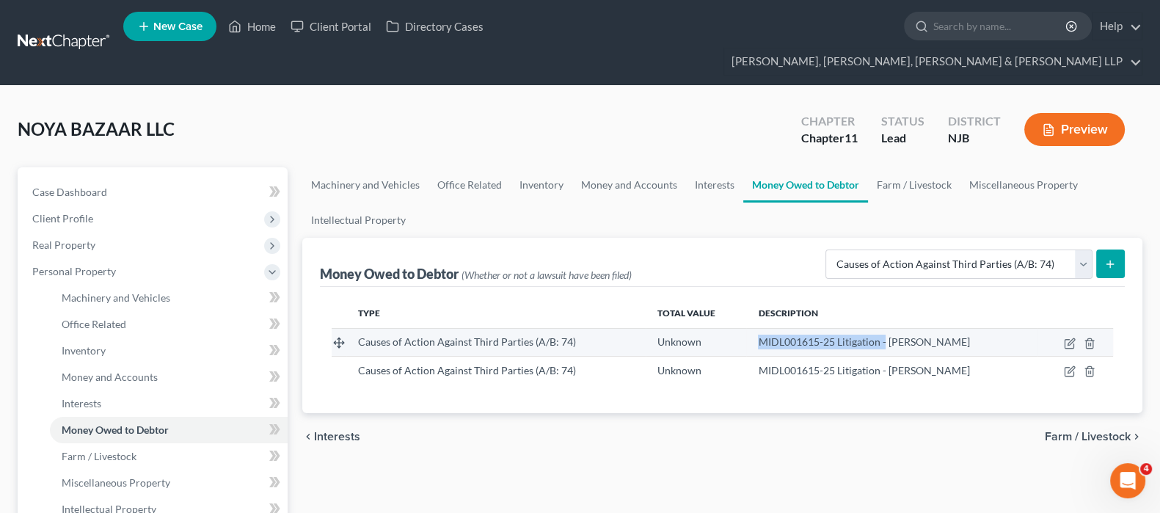
drag, startPoint x: 748, startPoint y: 318, endPoint x: 877, endPoint y: 320, distance: 128.4
click at [877, 328] on td "MIDL001615-25 Litigation - [PERSON_NAME]" at bounding box center [891, 342] width 291 height 28
copy span "MIDL001615-25 Litigation -"
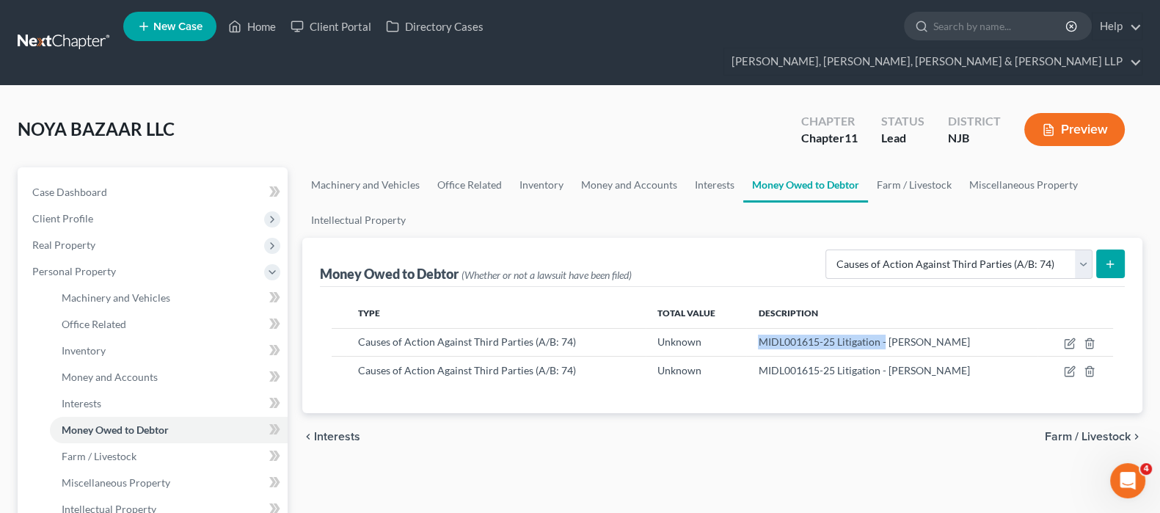
click at [1106, 249] on button "submit" at bounding box center [1110, 263] width 29 height 29
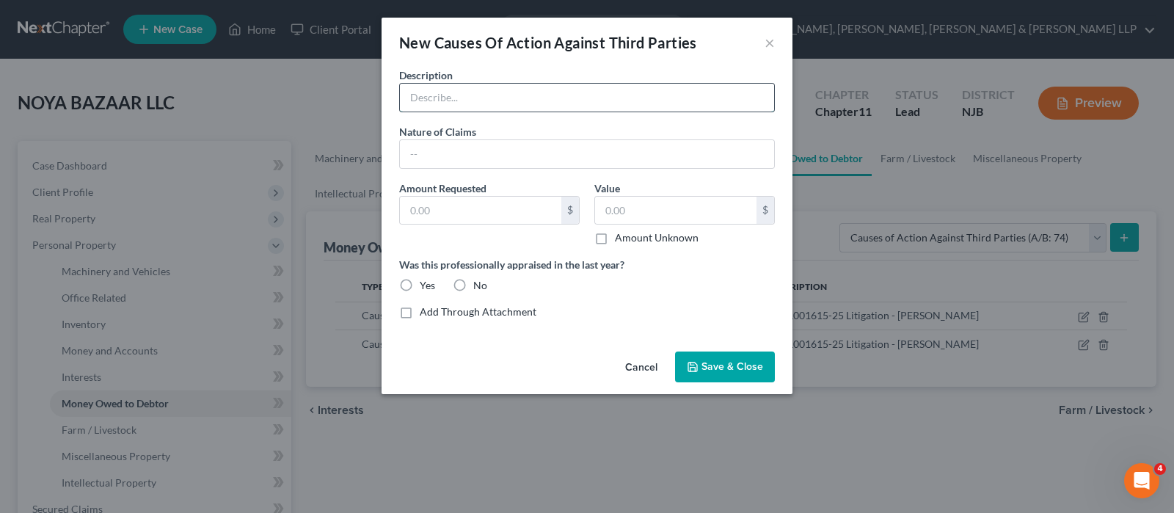
click at [419, 110] on input "text" at bounding box center [587, 98] width 374 height 28
paste input "MIDL001615-25 Litigation -"
type input "MIDL001615-25 Litigation -Heck Logistics"
click at [488, 152] on input "text" at bounding box center [587, 154] width 374 height 28
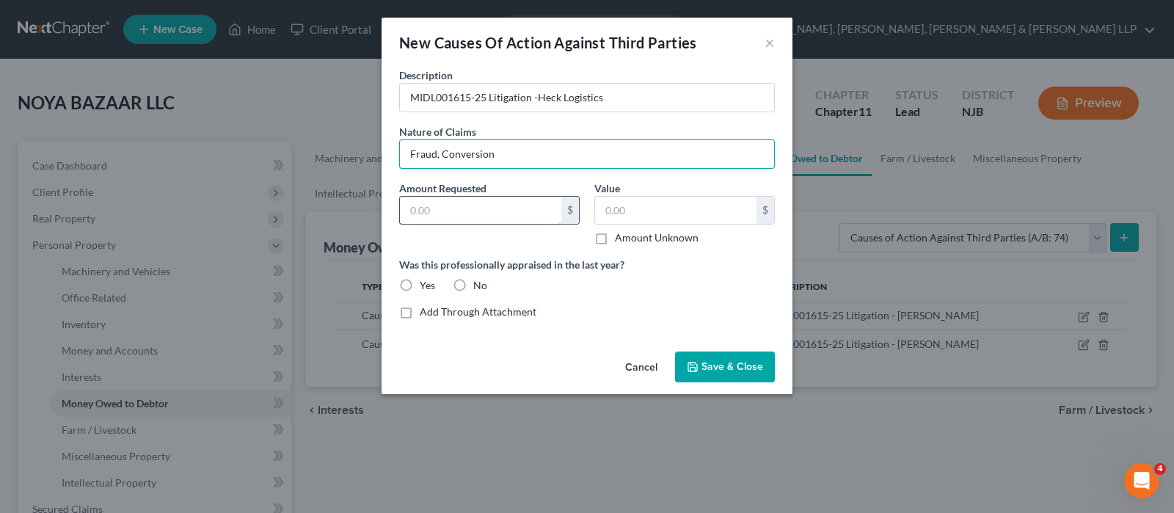
type input "Fraud, Conversion"
click at [477, 203] on input "text" at bounding box center [480, 211] width 161 height 28
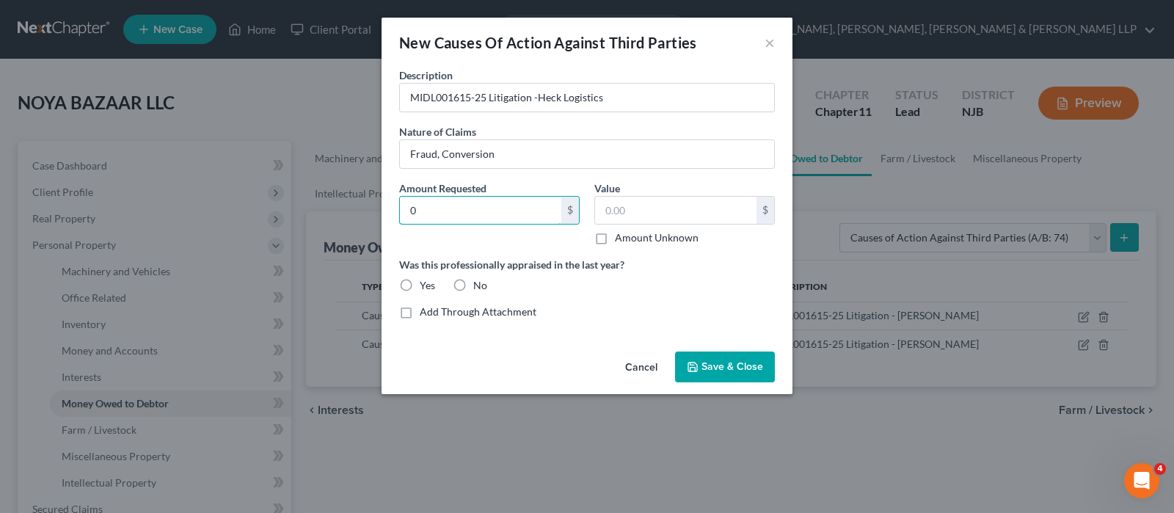
type input "0"
click at [587, 235] on div "Value $ Amount Unknown Balance Undetermined $ Amount Unknown" at bounding box center [684, 212] width 195 height 65
click at [615, 238] on label "Amount Unknown" at bounding box center [657, 237] width 84 height 15
click at [621, 238] on input "Amount Unknown" at bounding box center [626, 235] width 10 height 10
checkbox input "true"
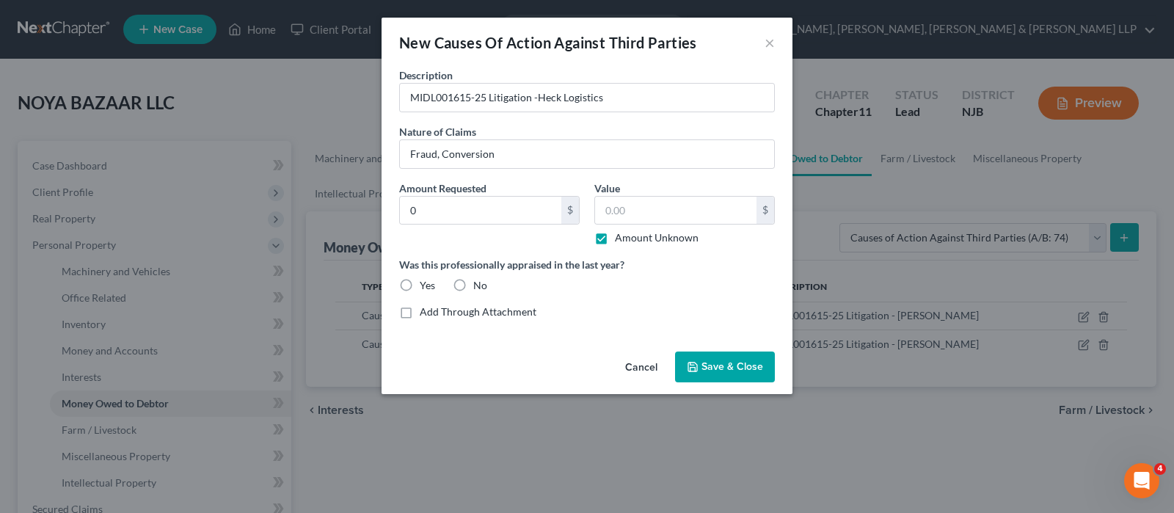
type input "0.00"
click at [477, 283] on label "No" at bounding box center [480, 285] width 14 height 15
click at [479, 283] on input "No" at bounding box center [484, 283] width 10 height 10
radio input "true"
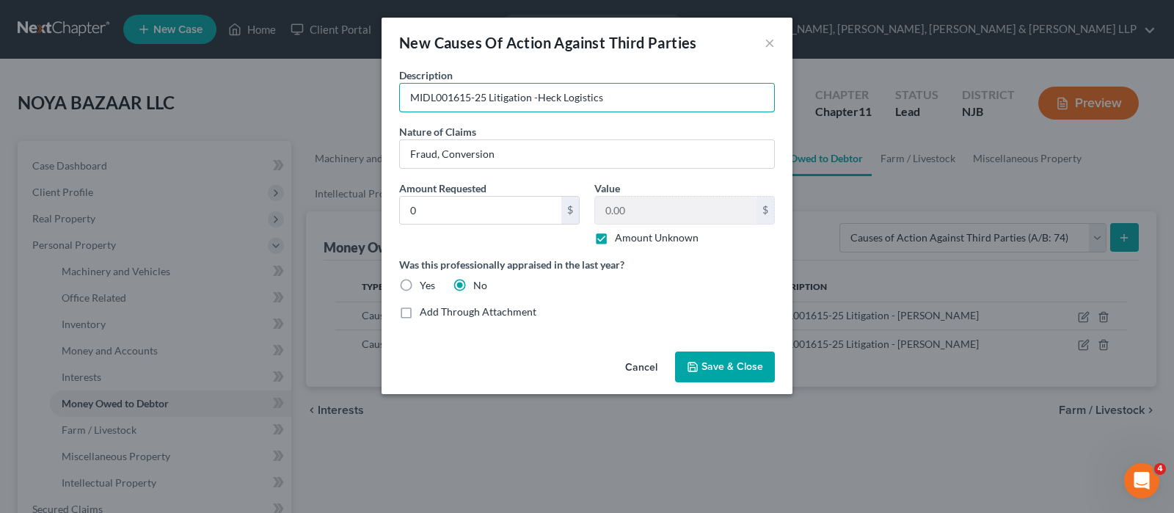
drag, startPoint x: 649, startPoint y: 100, endPoint x: 318, endPoint y: 59, distance: 334.1
click at [318, 59] on div "New Causes Of Action Against Third Parties × Description * MIDL001615-25 Litiga…" at bounding box center [587, 256] width 1174 height 513
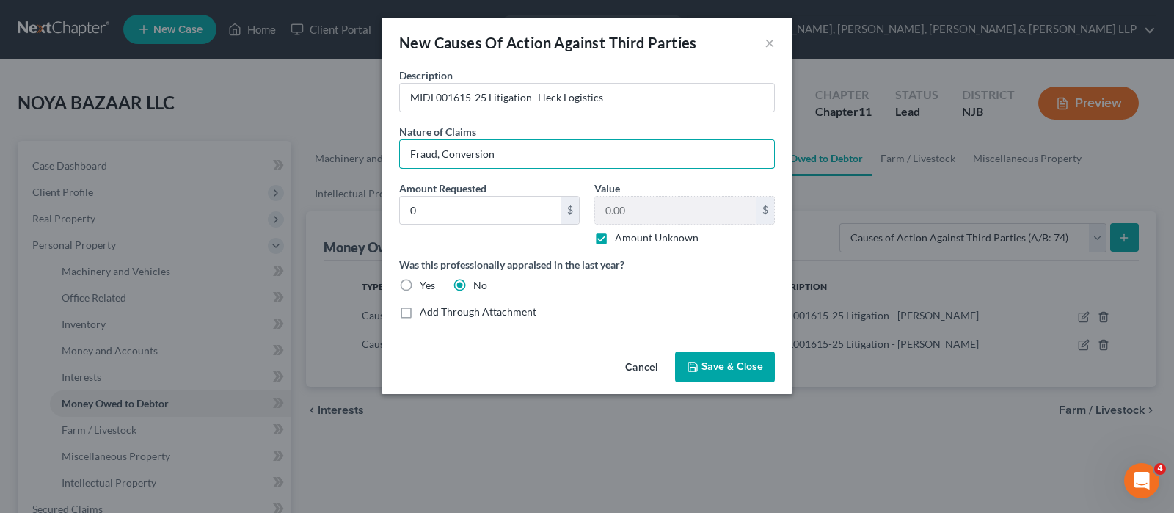
drag, startPoint x: 511, startPoint y: 145, endPoint x: 342, endPoint y: 137, distance: 168.9
click at [340, 136] on div "New Causes Of Action Against Third Parties × Description * MIDL001615-25 Litiga…" at bounding box center [587, 256] width 1174 height 513
click at [441, 156] on input "Fraud, Conversion" at bounding box center [587, 154] width 374 height 28
drag, startPoint x: 531, startPoint y: 158, endPoint x: 330, endPoint y: 147, distance: 201.3
click at [330, 147] on div "New Causes Of Action Against Third Parties × Description * MIDL001615-25 Litiga…" at bounding box center [587, 256] width 1174 height 513
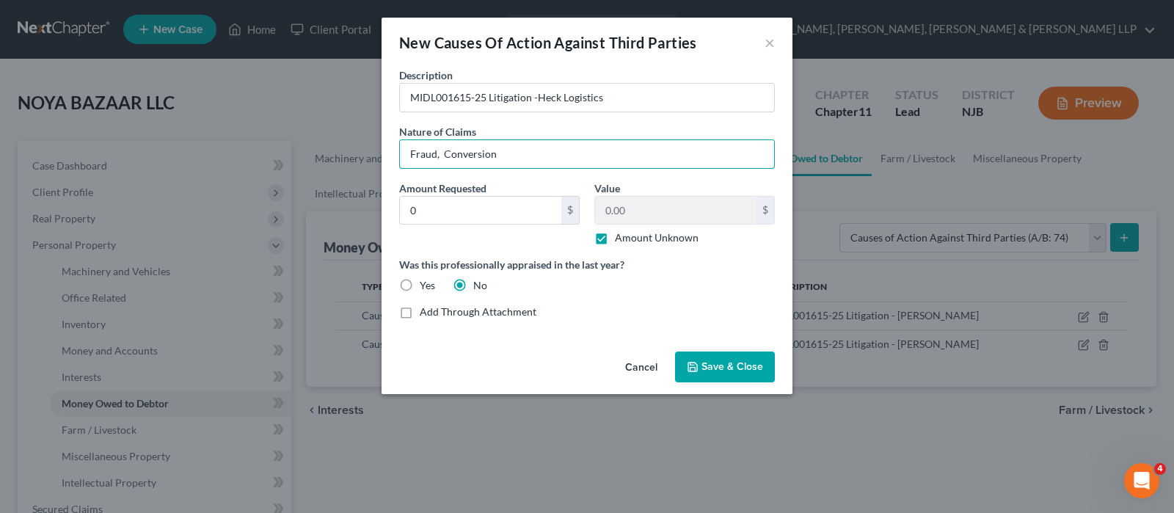
type input "Fraud, Conversion"
click at [709, 372] on span "Save & Close" at bounding box center [732, 366] width 62 height 12
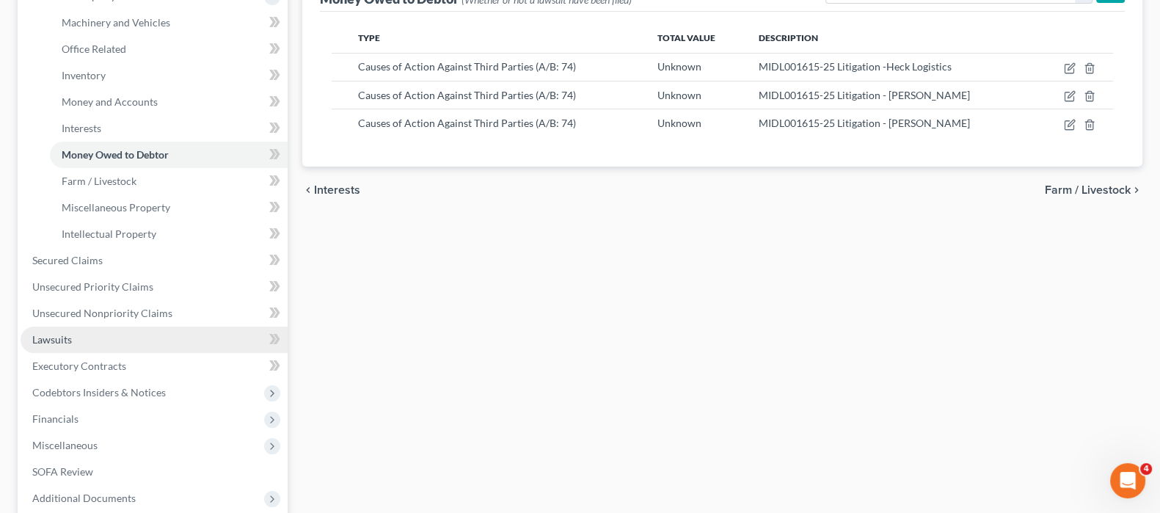
click at [110, 326] on link "Lawsuits" at bounding box center [154, 339] width 267 height 26
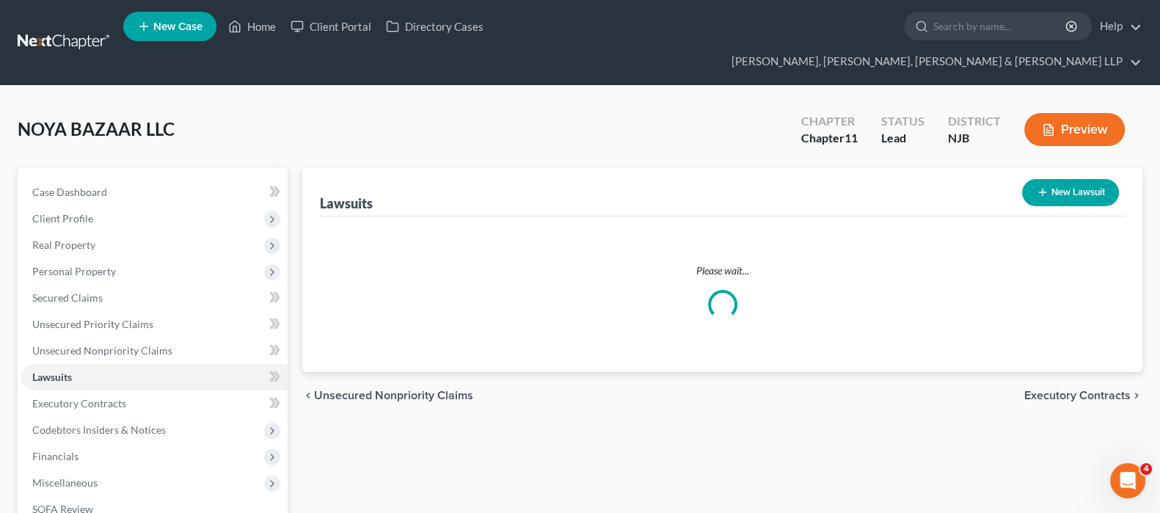
click at [1058, 179] on button "New Lawsuit" at bounding box center [1070, 192] width 97 height 27
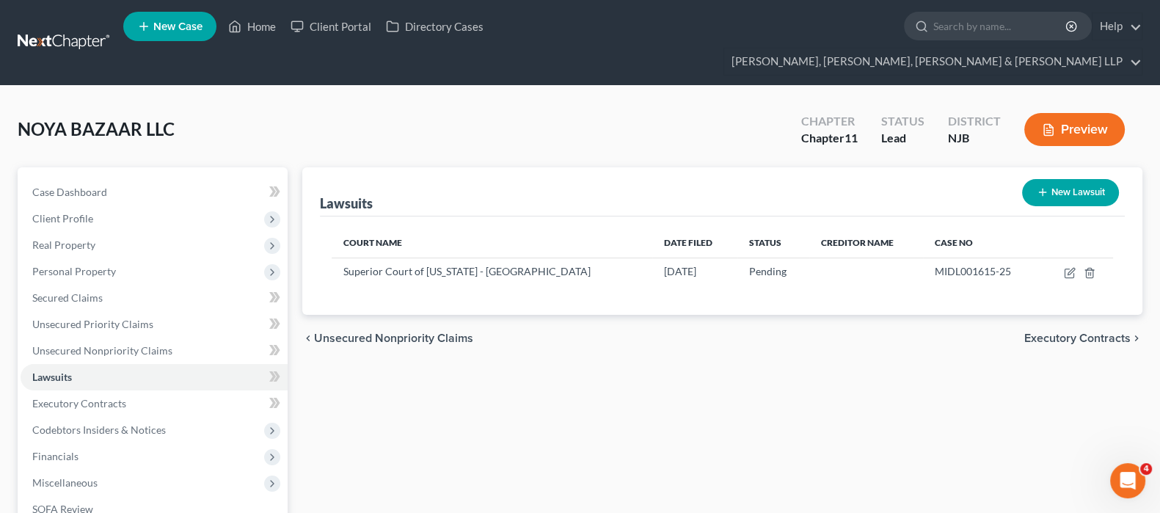
click at [1050, 179] on button "New Lawsuit" at bounding box center [1070, 192] width 97 height 27
select select "0"
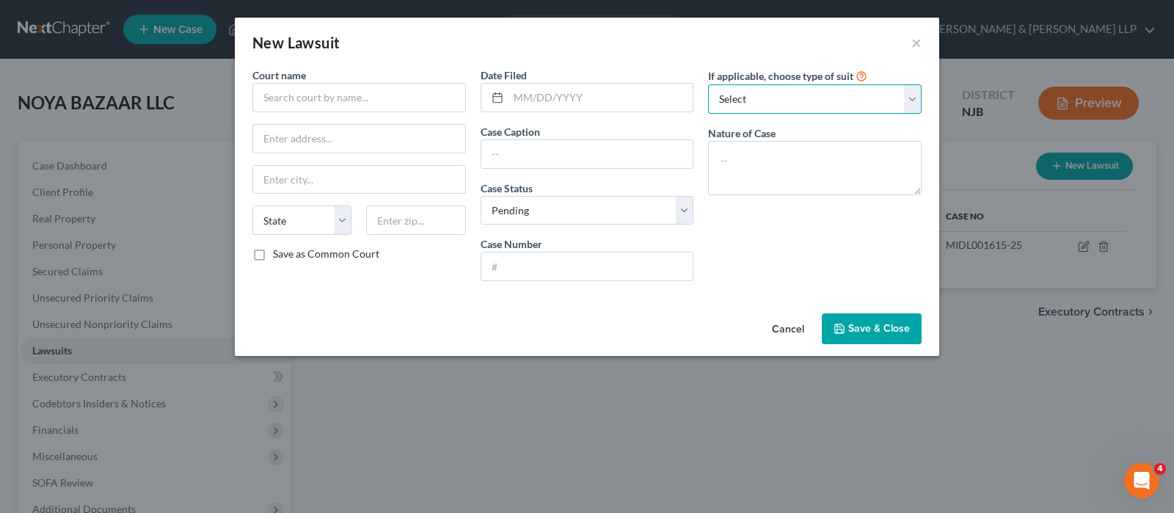
click at [753, 97] on select "Select Repossession Foreclosure Returns Other" at bounding box center [814, 98] width 213 height 29
click at [708, 84] on select "Select Repossession Foreclosure Returns Other" at bounding box center [814, 98] width 213 height 29
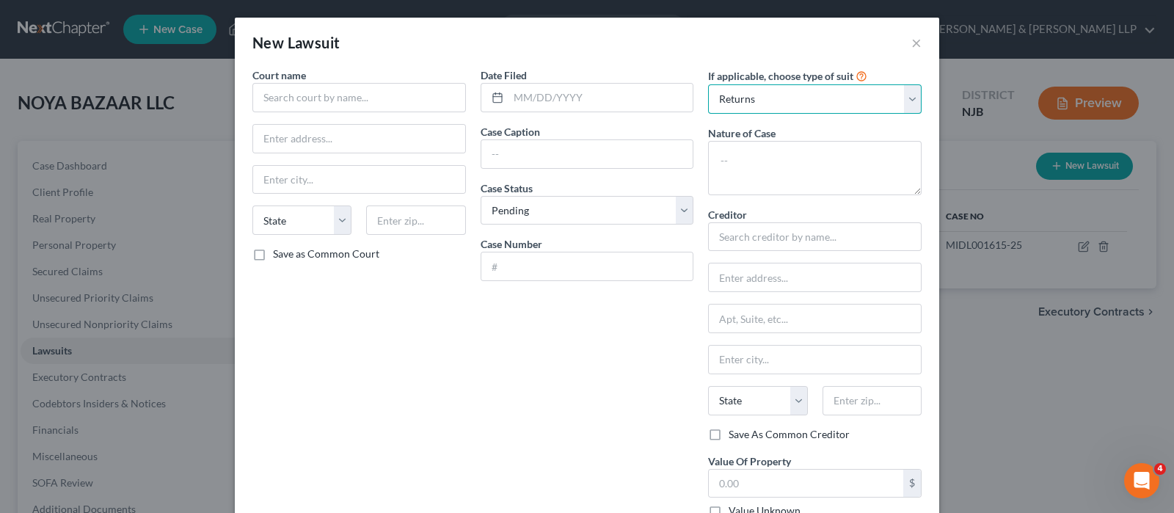
click at [770, 111] on select "Select Repossession Foreclosure Returns Other" at bounding box center [814, 98] width 213 height 29
select select "1"
click at [708, 84] on select "Select Repossession Foreclosure Returns Other" at bounding box center [814, 98] width 213 height 29
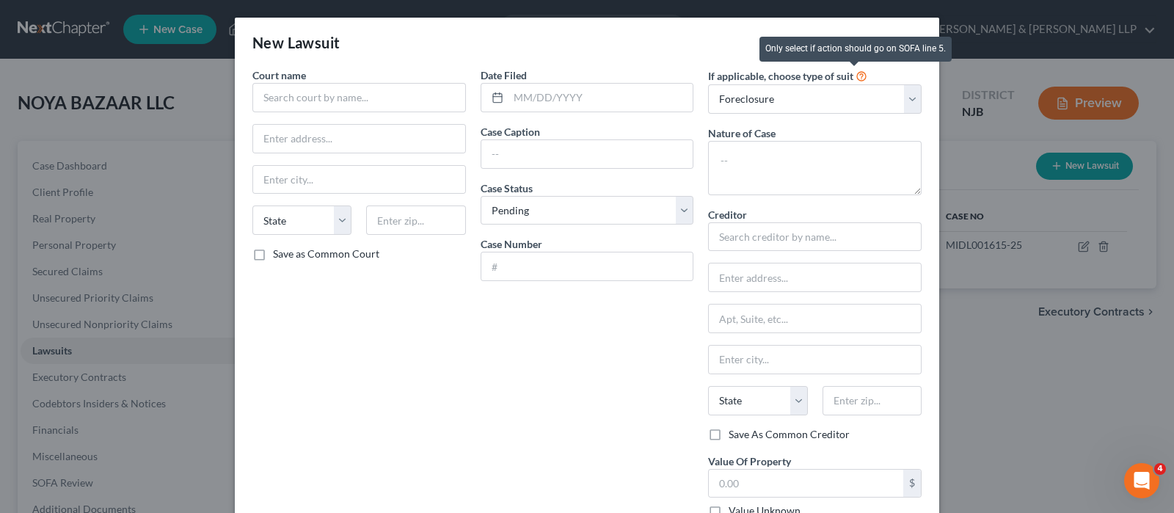
click at [855, 76] on icon at bounding box center [861, 75] width 12 height 14
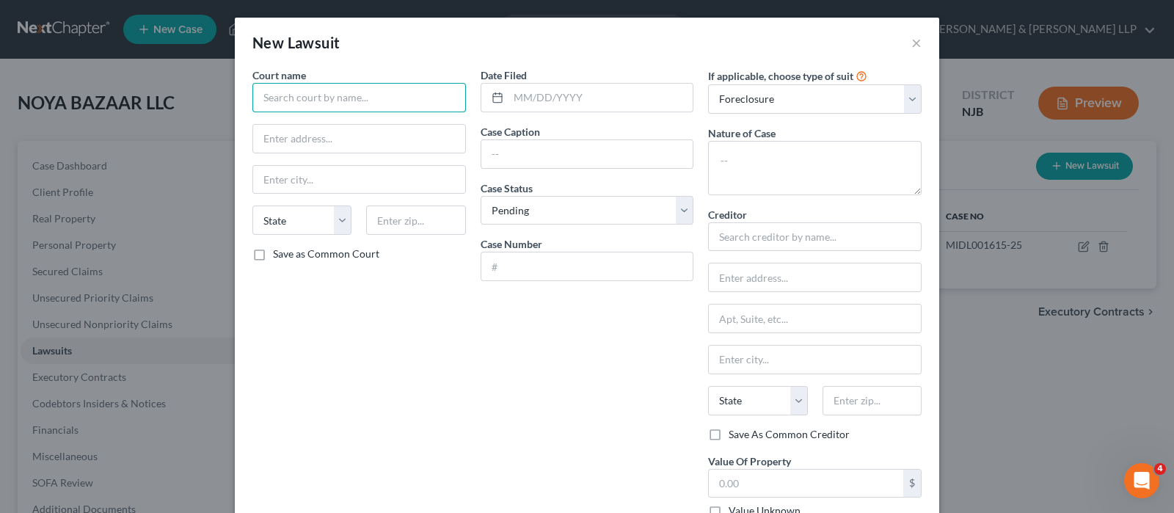
click at [373, 92] on input "text" at bounding box center [358, 97] width 213 height 29
click at [386, 105] on input "passaic" at bounding box center [358, 97] width 213 height 29
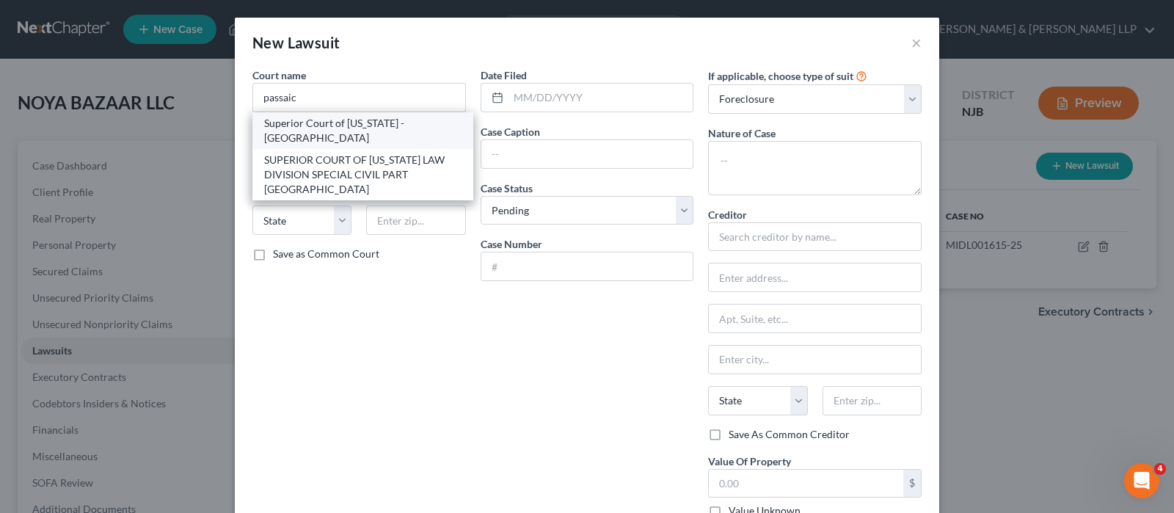
click at [388, 128] on div "Superior Court of [US_STATE] - [GEOGRAPHIC_DATA]" at bounding box center [362, 130] width 197 height 29
type input "Superior Court of [US_STATE] - [GEOGRAPHIC_DATA]"
type input "[STREET_ADDRESS][PERSON_NAME]"
type input "Paterson"
select select "33"
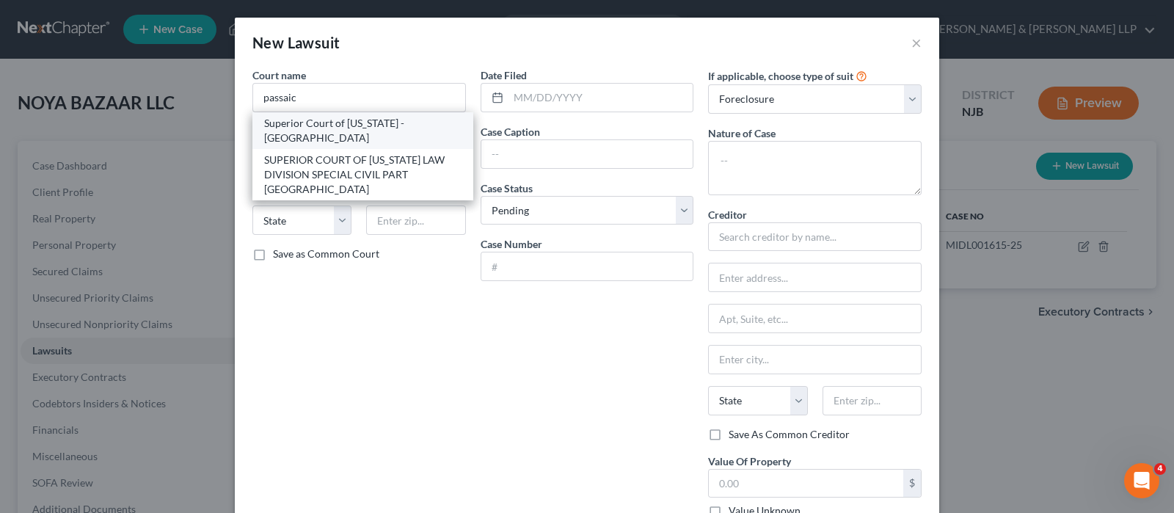
type input "07505"
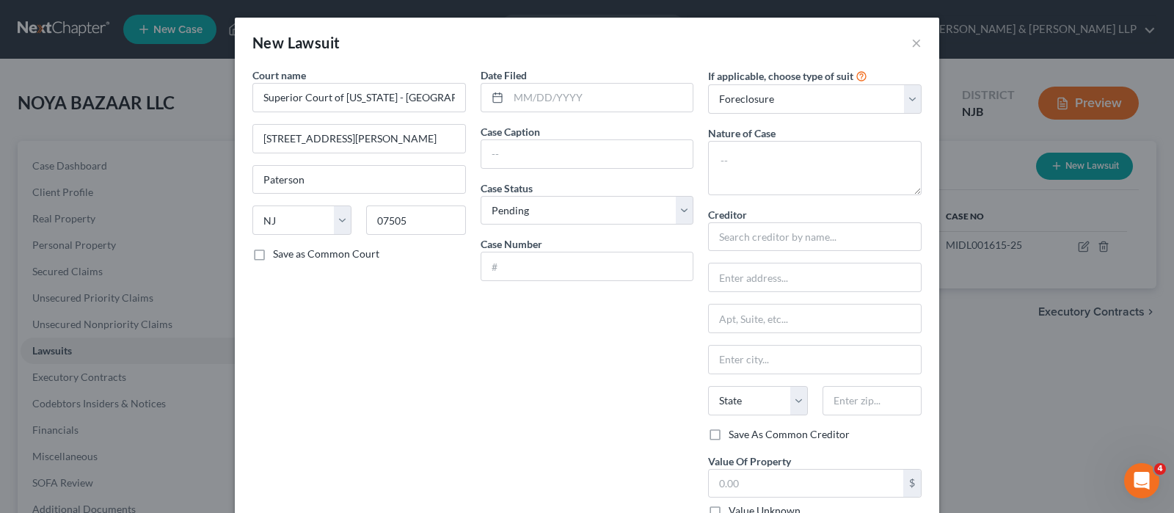
click at [538, 249] on div "Case Number" at bounding box center [586, 258] width 213 height 45
click at [536, 254] on input "text" at bounding box center [587, 266] width 212 height 28
paste input "SWCF003190-25"
type input "SWCF003190-25"
click at [498, 153] on input "text" at bounding box center [587, 154] width 212 height 28
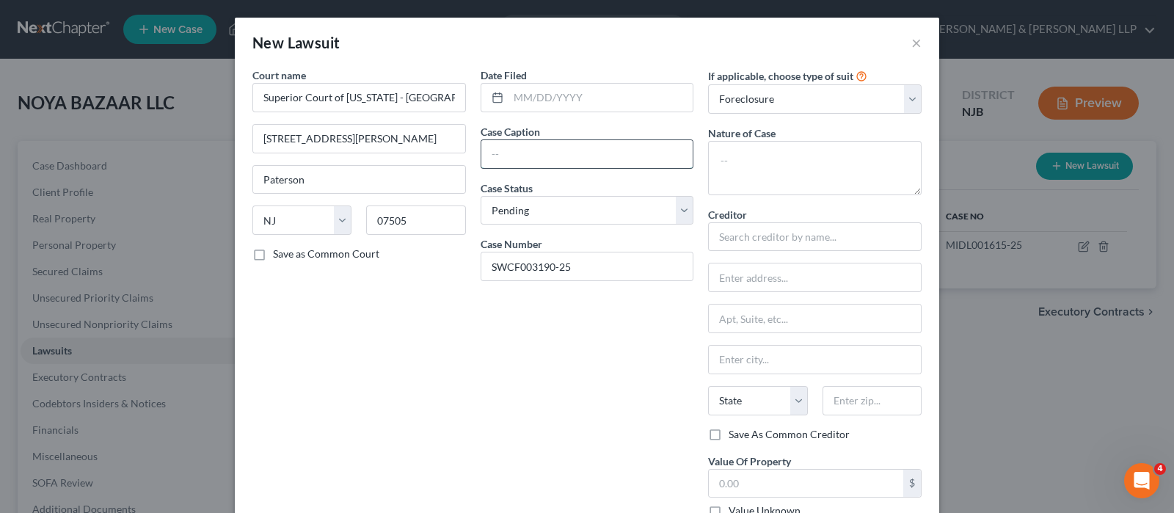
paste input "U.S. Bank Trust Comp Vs Dhukan Ghar Llc"
type input "U.S. Bank Trust Comp Vs Dhukan Ghar Llc"
click at [732, 237] on input "text" at bounding box center [814, 236] width 213 height 29
paste input "Velocity Commercial Capital, as servicer for U.S. Bank Trust Company"
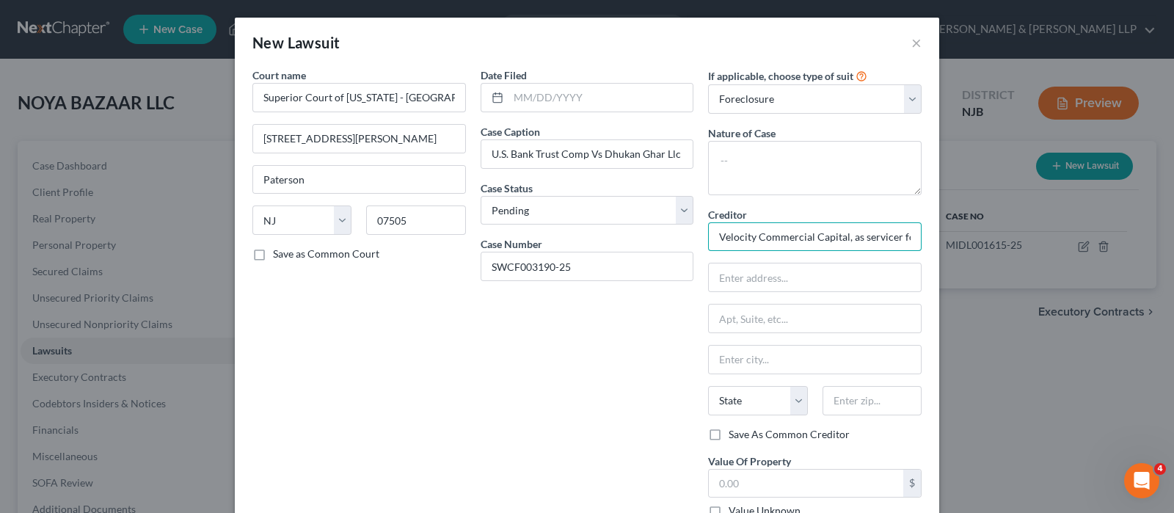
scroll to position [0, 117]
drag, startPoint x: 724, startPoint y: 233, endPoint x: 922, endPoint y: 240, distance: 198.2
click at [922, 240] on div "Court name * Superior Court of New Jersey - Passaic County 77 Hamilton Street P…" at bounding box center [587, 333] width 704 height 533
click at [791, 282] on input "text" at bounding box center [815, 277] width 212 height 28
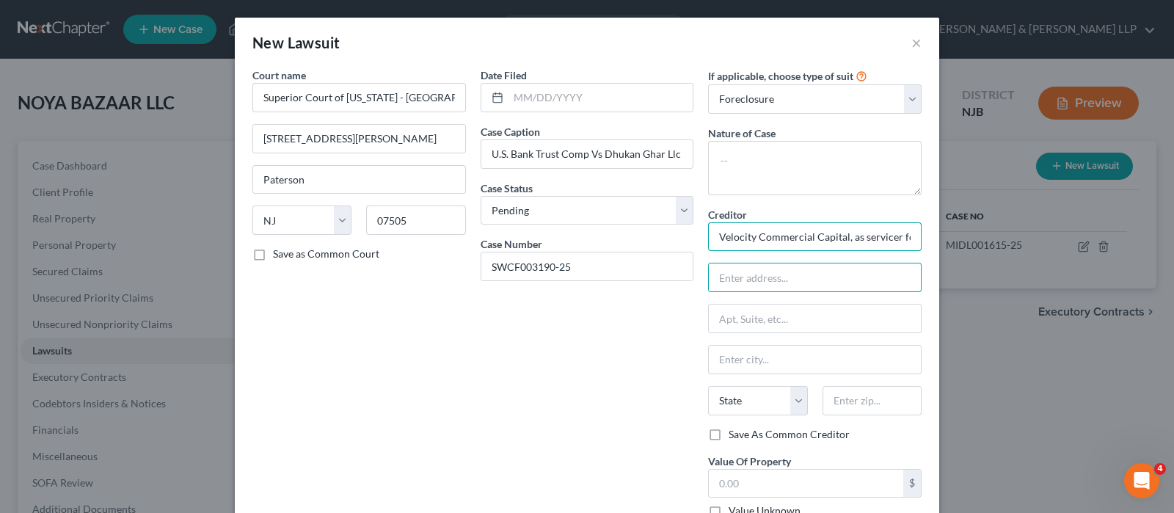
click at [761, 241] on input "Velocity Commercial Capital, as servicer for U.S. Bank Trust Company" at bounding box center [814, 236] width 213 height 29
paste input "text"
type input "as servicer for U.S. Bank Trust Company"
drag, startPoint x: 713, startPoint y: 236, endPoint x: 907, endPoint y: 240, distance: 193.7
click at [907, 240] on input "as servicer for U.S. Bank Trust Company" at bounding box center [814, 236] width 213 height 29
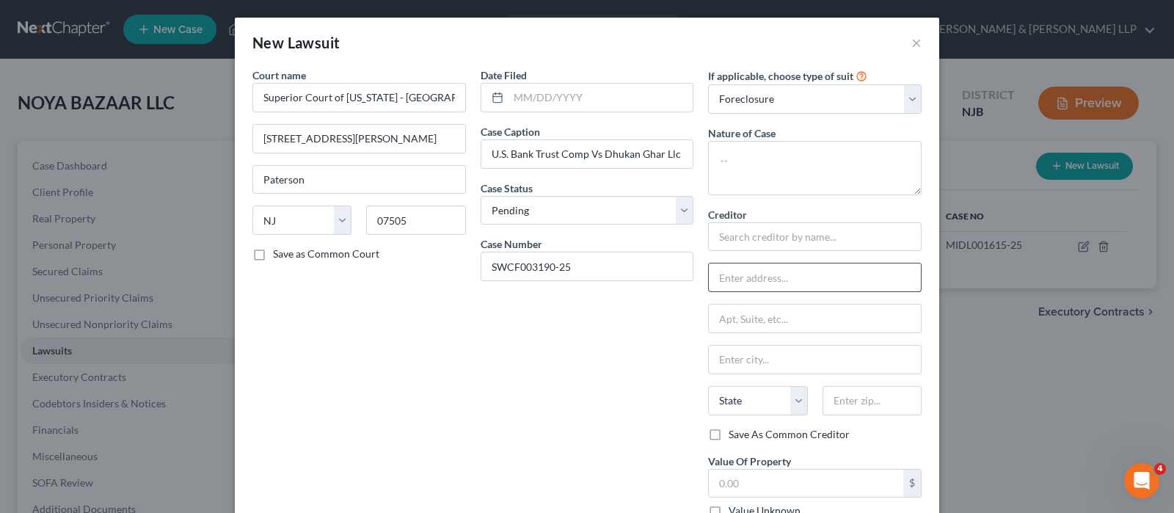
click at [805, 281] on input "text" at bounding box center [815, 277] width 212 height 28
paste input "as servicer for U.S. Bank Trust Company"
type input "as servicer for U.S. Bank Trust Company"
click at [745, 229] on input "text" at bounding box center [814, 236] width 213 height 29
click at [715, 282] on input "as servicer for U.S. Bank Trust Company" at bounding box center [815, 277] width 212 height 28
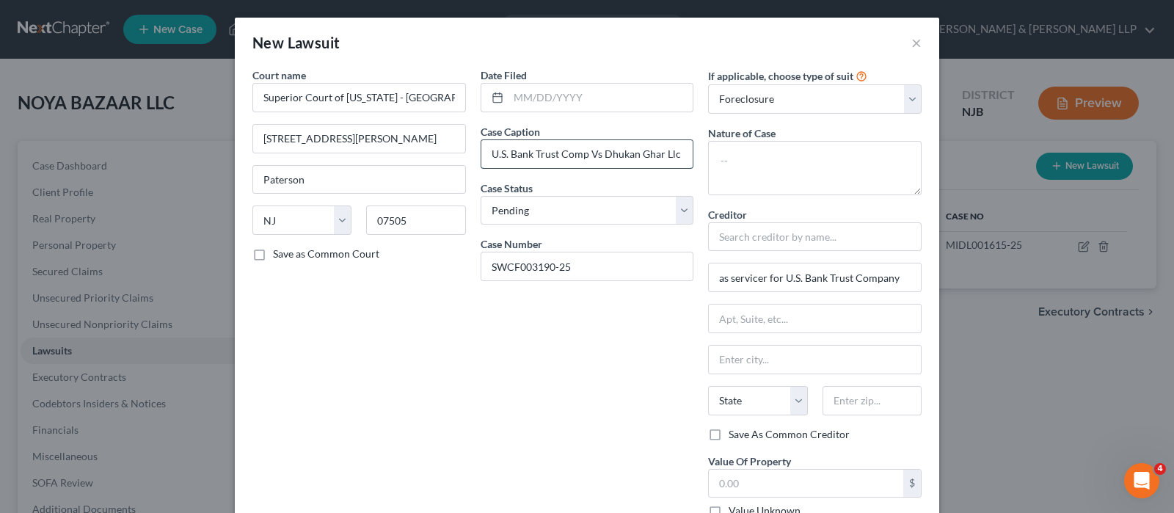
click at [593, 152] on input "U.S. Bank Trust Comp Vs Dhukan Ghar Llc" at bounding box center [587, 154] width 212 height 28
click at [770, 240] on input "text" at bounding box center [814, 236] width 213 height 29
paste input "Velocity Commercial Capital"
type input "Velocity Commercial Capital"
click at [770, 280] on input "as servicer for U.S. Bank Trust Company" at bounding box center [815, 277] width 212 height 28
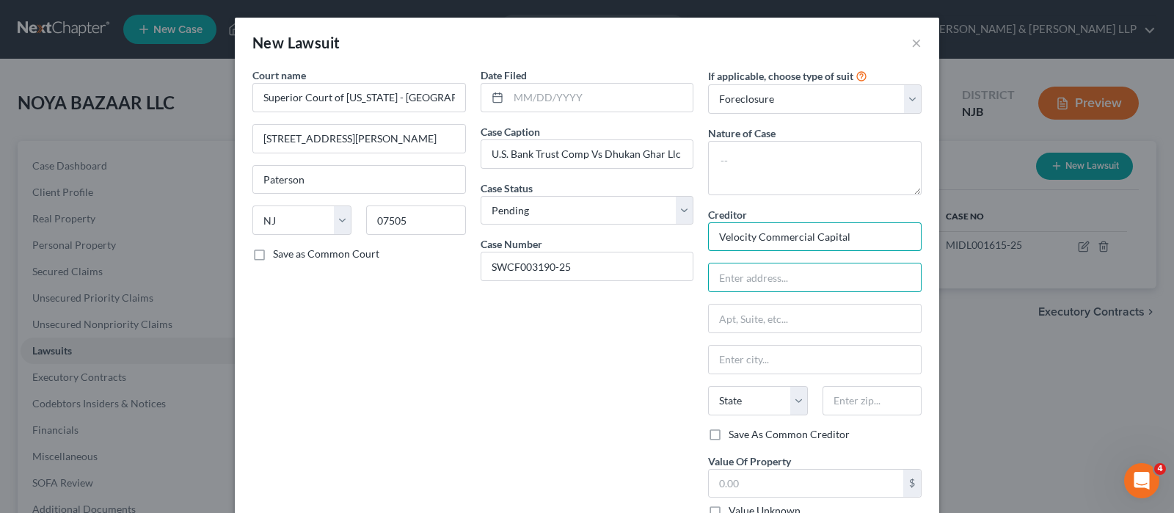
click at [858, 226] on input "Velocity Commercial Capital" at bounding box center [814, 236] width 213 height 29
type input "Velocity Commercial Capital, LLC"
click at [802, 278] on input "text" at bounding box center [815, 277] width 212 height 28
paste input "Attn: Pres./CEO/Agent"
type input "Attn: Pres./CEO/Agent"
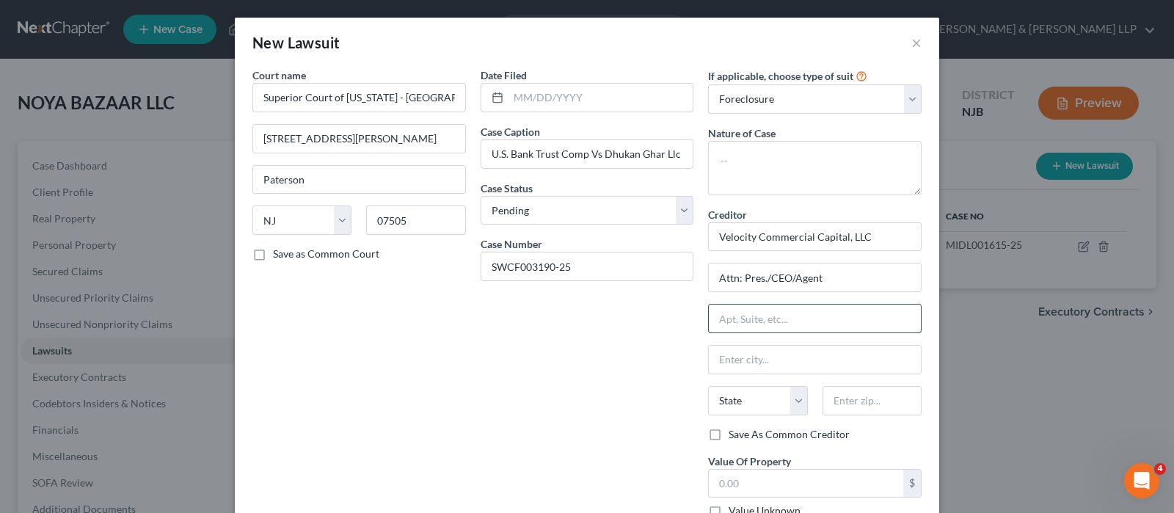
click at [805, 317] on input "text" at bounding box center [815, 318] width 212 height 28
paste input "2945 Townsgate Road, Ste 110"
click at [801, 319] on input "2945 Townsgate Road, Ste 110" at bounding box center [815, 318] width 212 height 28
type input "[STREET_ADDRESS]"
click at [855, 405] on input "text" at bounding box center [871, 400] width 99 height 29
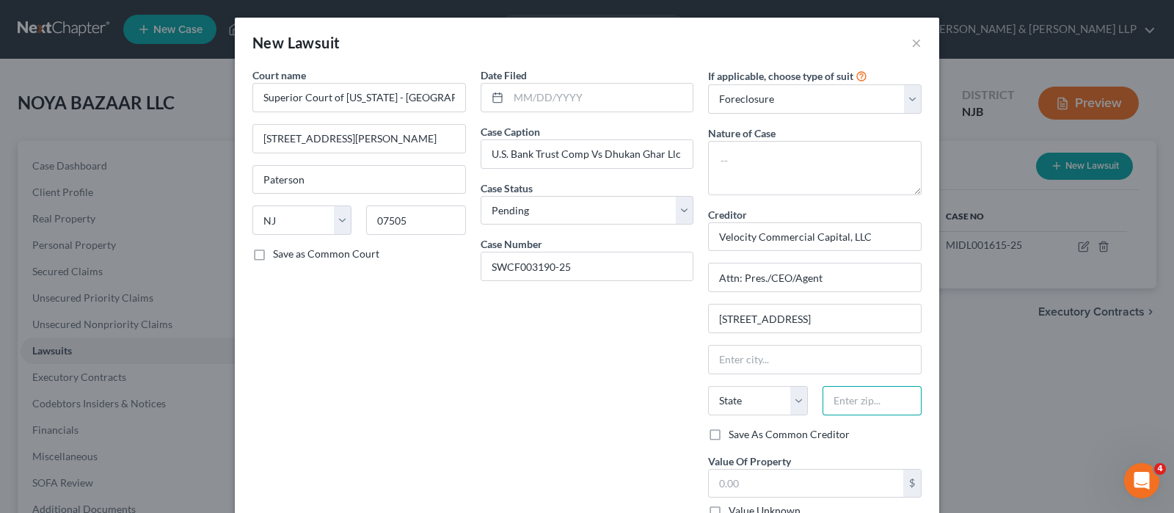
paste input "91361"
type input "91361"
click at [653, 408] on div "Date Filed Case Caption U.S. Bank Trust Comp Vs Dhukan Ghar Llc Case Status * S…" at bounding box center [587, 326] width 228 height 519
type input "[GEOGRAPHIC_DATA]"
select select "4"
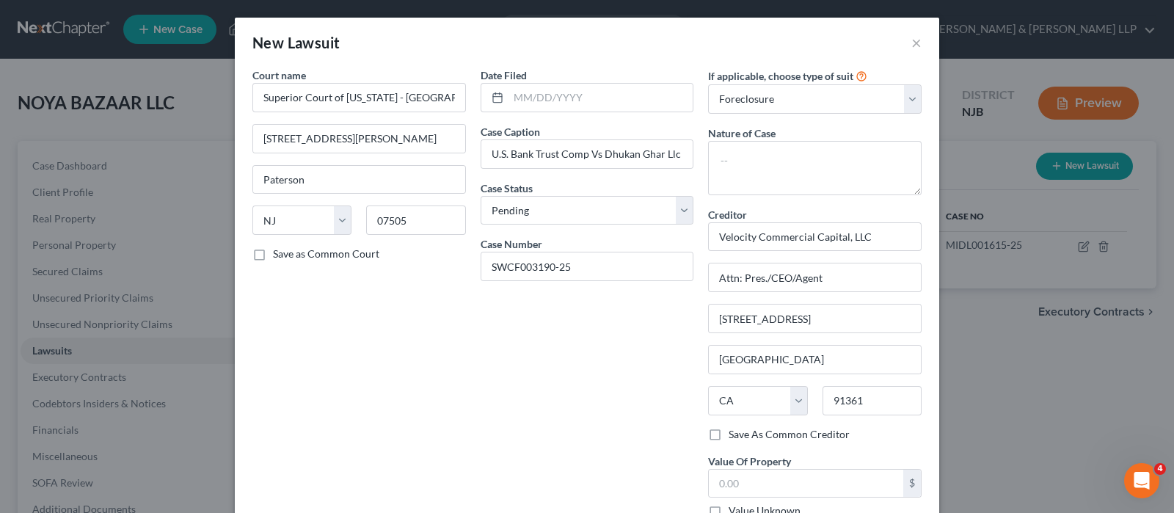
click at [759, 433] on label "Save As Common Creditor" at bounding box center [788, 434] width 121 height 15
click at [744, 433] on input "Save As Common Creditor" at bounding box center [739, 432] width 10 height 10
checkbox input "true"
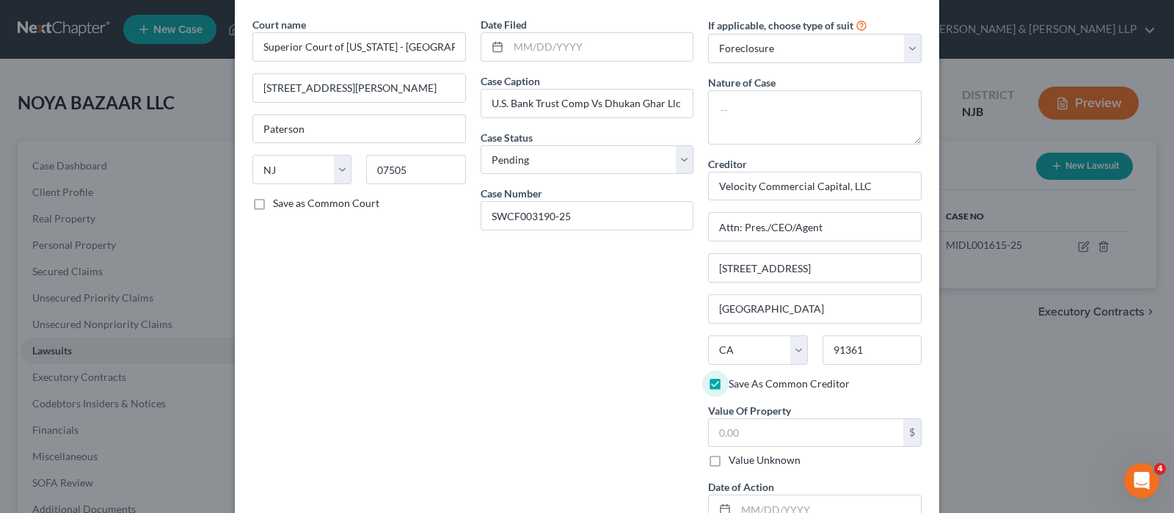
scroll to position [91, 0]
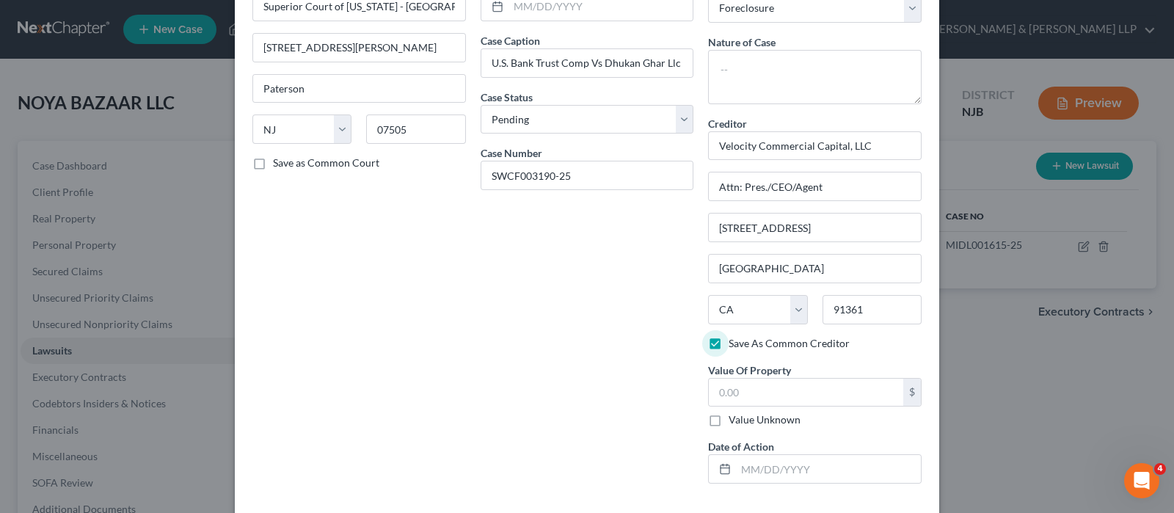
click at [728, 423] on label "Value Unknown" at bounding box center [764, 419] width 72 height 15
click at [734, 422] on input "Value Unknown" at bounding box center [739, 417] width 10 height 10
checkbox input "true"
type input "0.00"
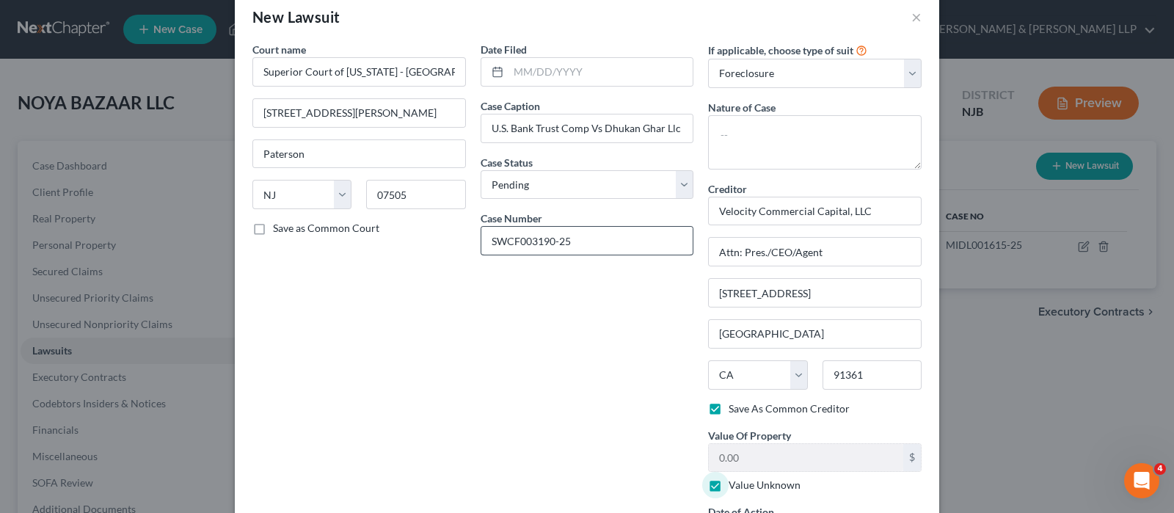
scroll to position [0, 0]
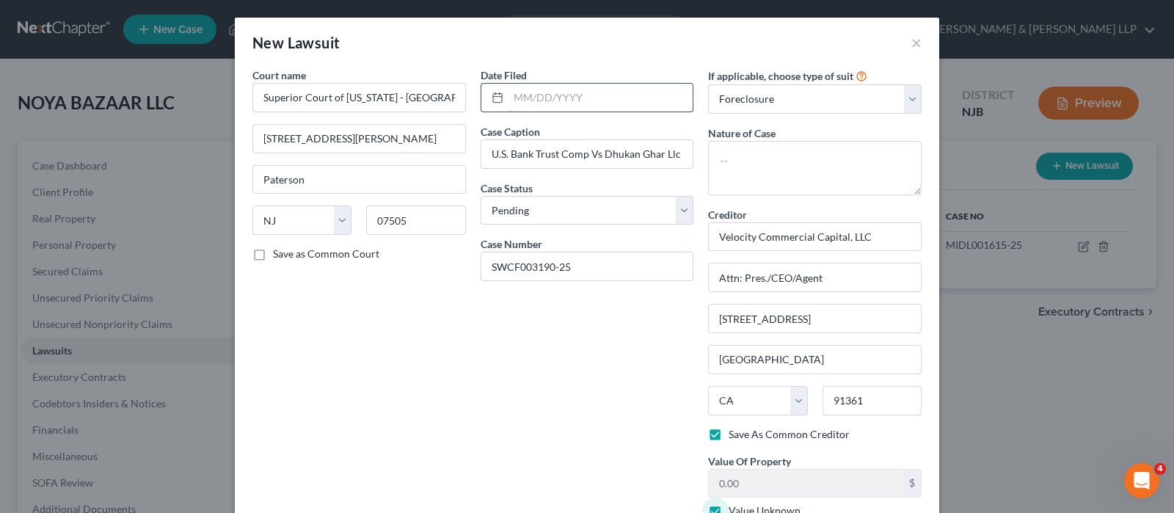
click at [579, 107] on input "text" at bounding box center [600, 98] width 185 height 28
paste input "[DATE]"
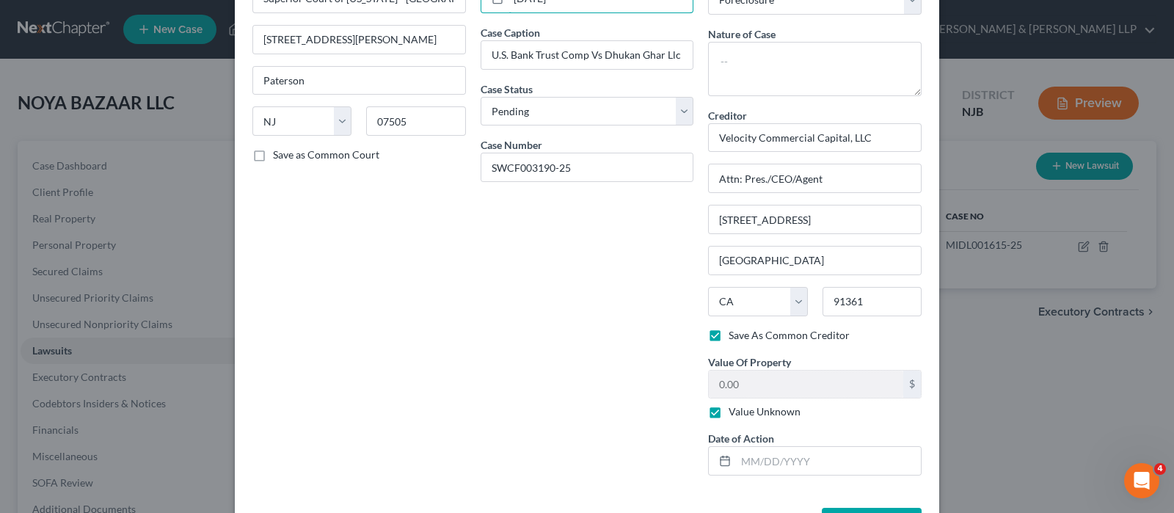
scroll to position [151, 0]
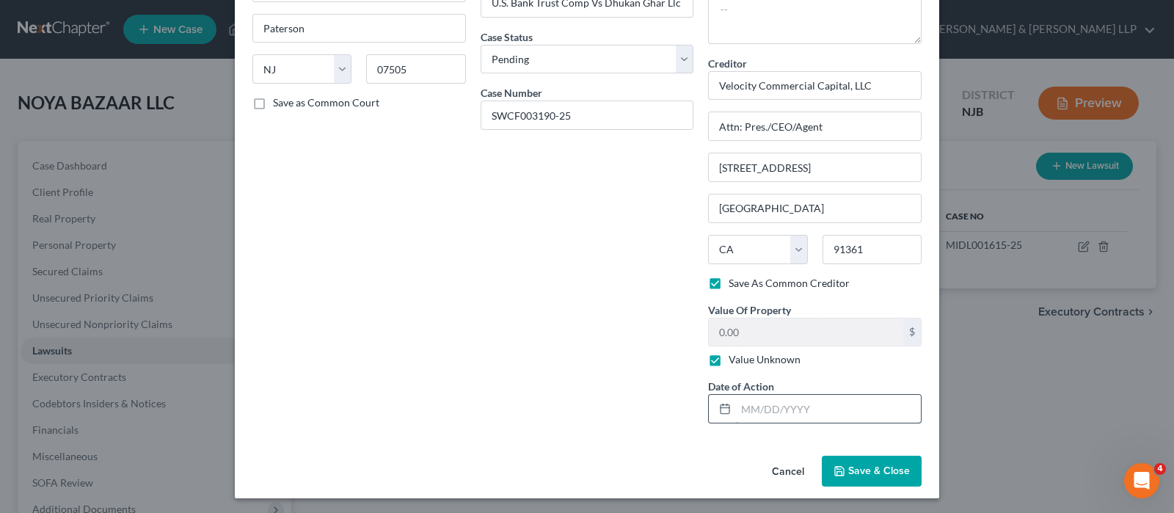
type input "[DATE]"
click at [751, 409] on input "text" at bounding box center [828, 409] width 185 height 28
paste input "[DATE]"
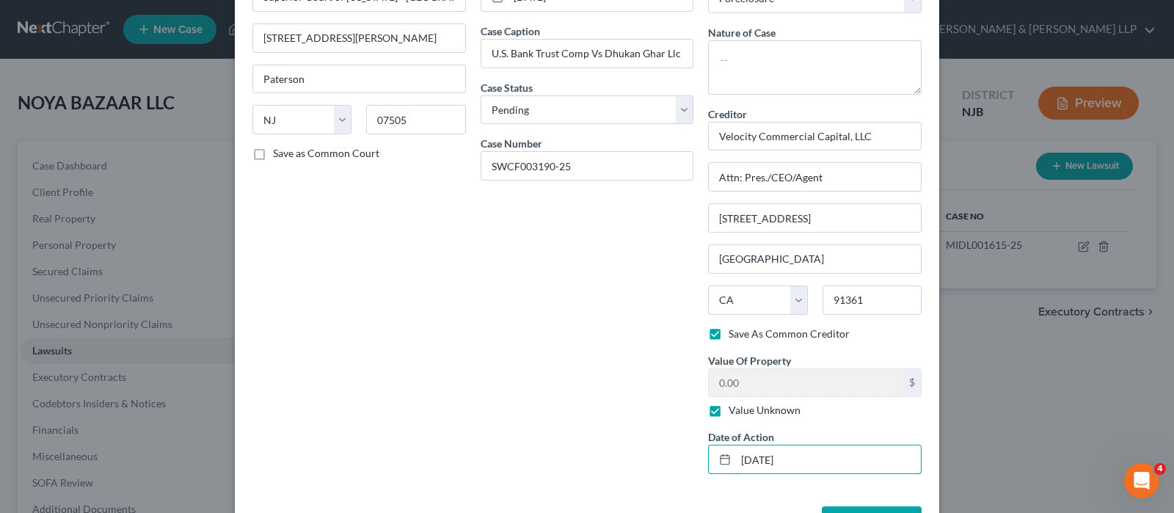
scroll to position [59, 0]
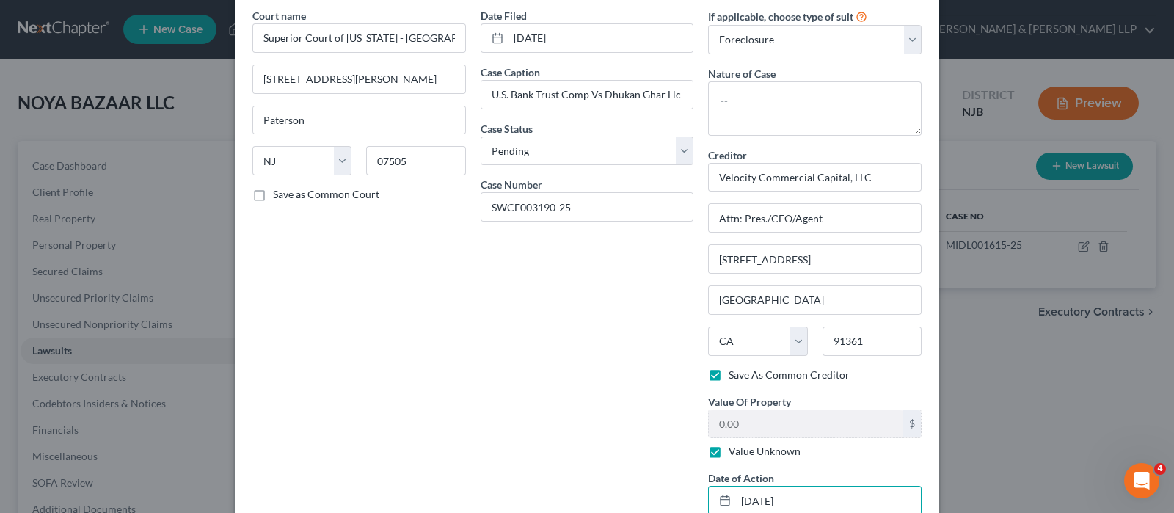
type input "[DATE]"
click at [792, 111] on textarea at bounding box center [814, 108] width 213 height 54
paste textarea "[STREET_ADDRESS][PERSON_NAME][US_STATE]"
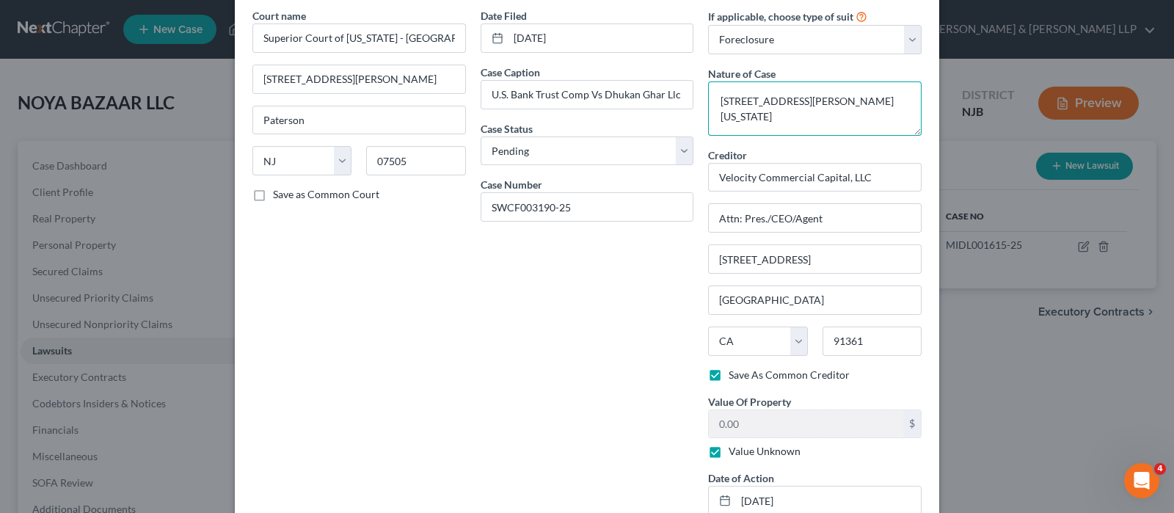
type textarea "[STREET_ADDRESS][PERSON_NAME][US_STATE]"
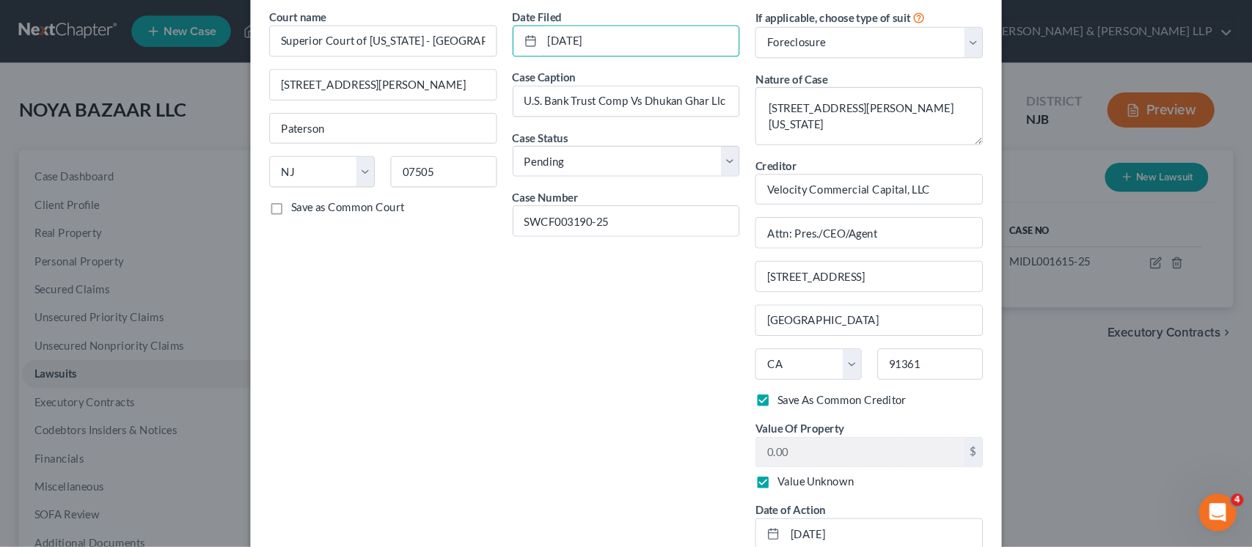
scroll to position [0, 0]
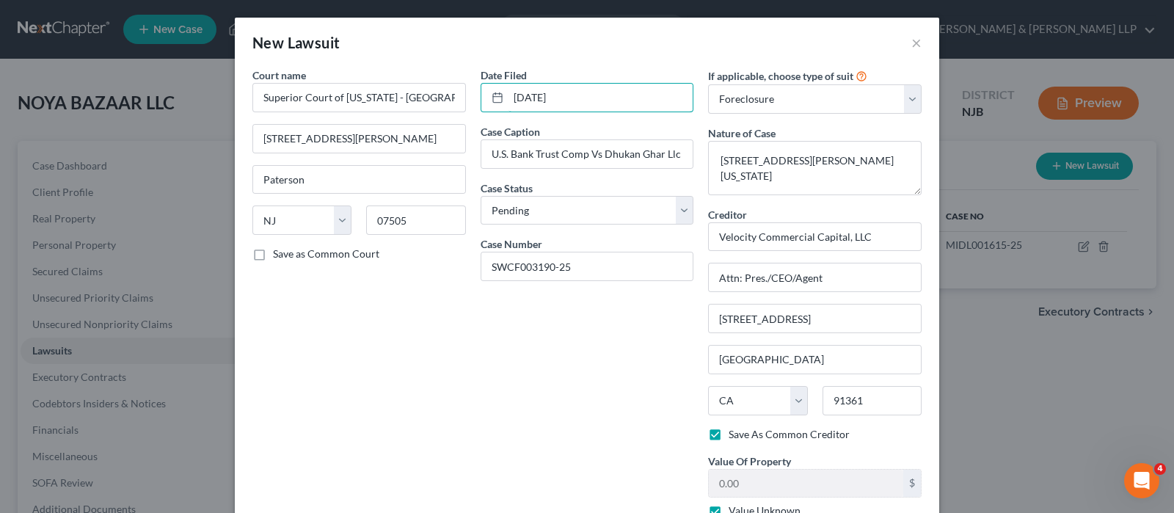
drag, startPoint x: 620, startPoint y: 40, endPoint x: 425, endPoint y: 1, distance: 198.1
click at [425, 1] on div "New Lawsuit × Court name * Superior Court of [US_STATE] - [GEOGRAPHIC_DATA] [GE…" at bounding box center [587, 256] width 1174 height 513
drag, startPoint x: 895, startPoint y: 243, endPoint x: 678, endPoint y: 222, distance: 218.2
click at [671, 221] on div "Court name * Superior Court of New Jersey - Passaic County 77 Hamilton Street P…" at bounding box center [587, 326] width 684 height 519
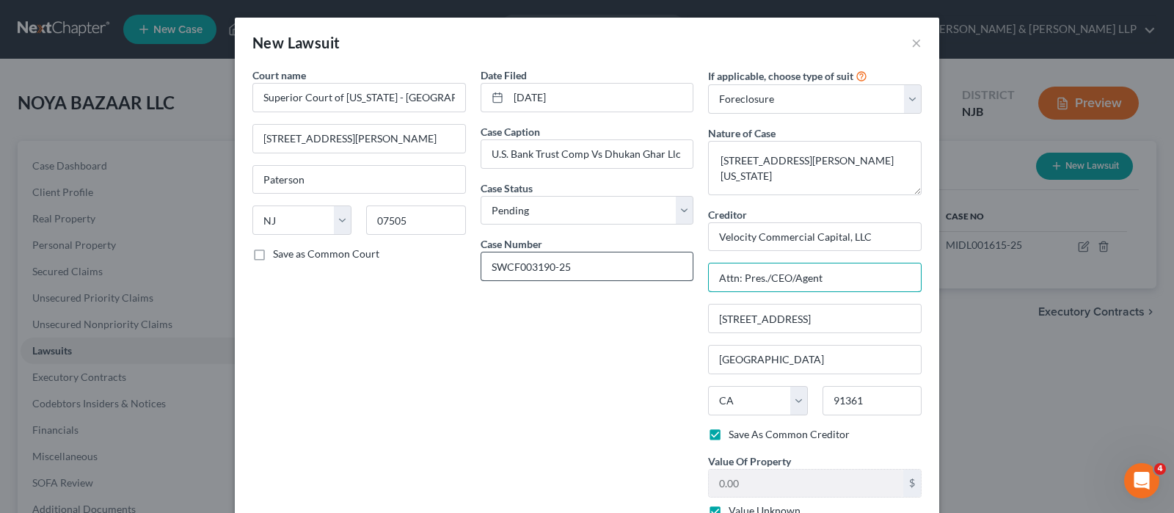
drag, startPoint x: 822, startPoint y: 279, endPoint x: 634, endPoint y: 252, distance: 190.5
click at [634, 252] on div "Court name * Superior Court of New Jersey - Passaic County 77 Hamilton Street P…" at bounding box center [587, 326] width 684 height 519
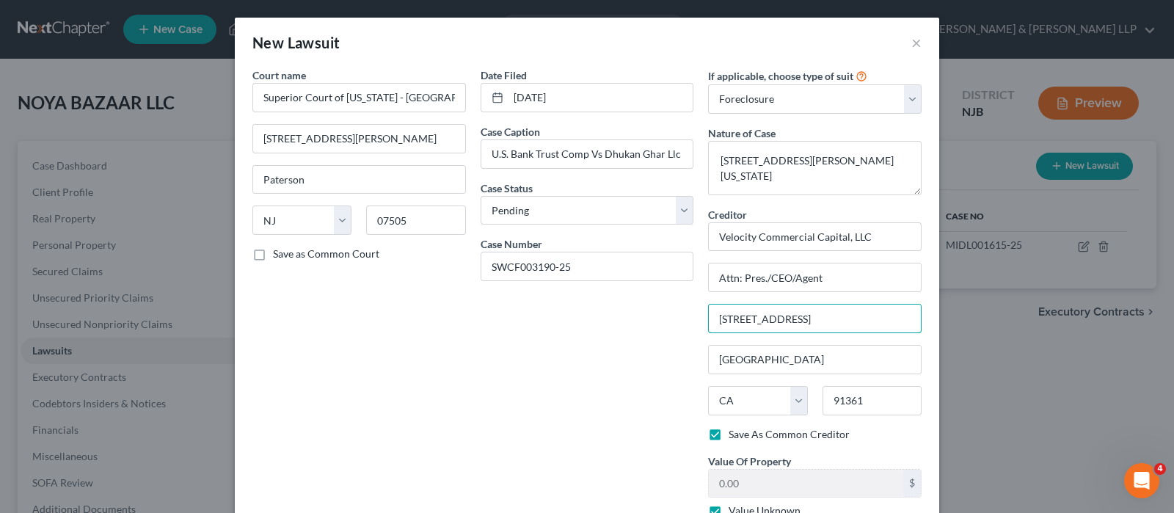
drag, startPoint x: 840, startPoint y: 313, endPoint x: 684, endPoint y: 299, distance: 156.2
click at [684, 299] on div "Court name * Superior Court of New Jersey - Passaic County 77 Hamilton Street P…" at bounding box center [587, 326] width 684 height 519
click at [844, 392] on input "91361" at bounding box center [871, 400] width 99 height 29
drag, startPoint x: 803, startPoint y: 362, endPoint x: 624, endPoint y: 345, distance: 179.8
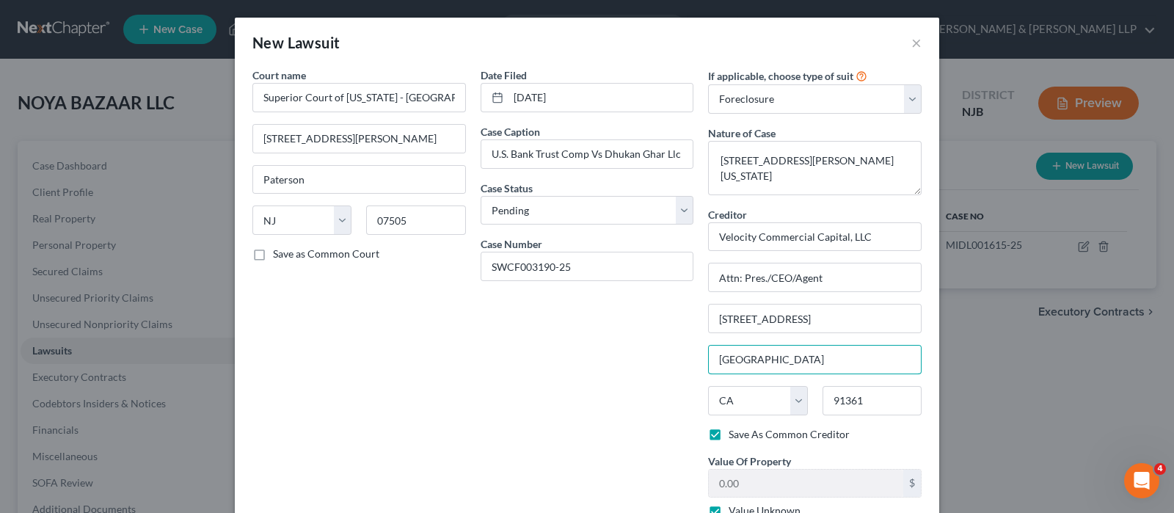
click at [624, 345] on div "Court name * Superior Court of New Jersey - Passaic County 77 Hamilton Street P…" at bounding box center [587, 326] width 684 height 519
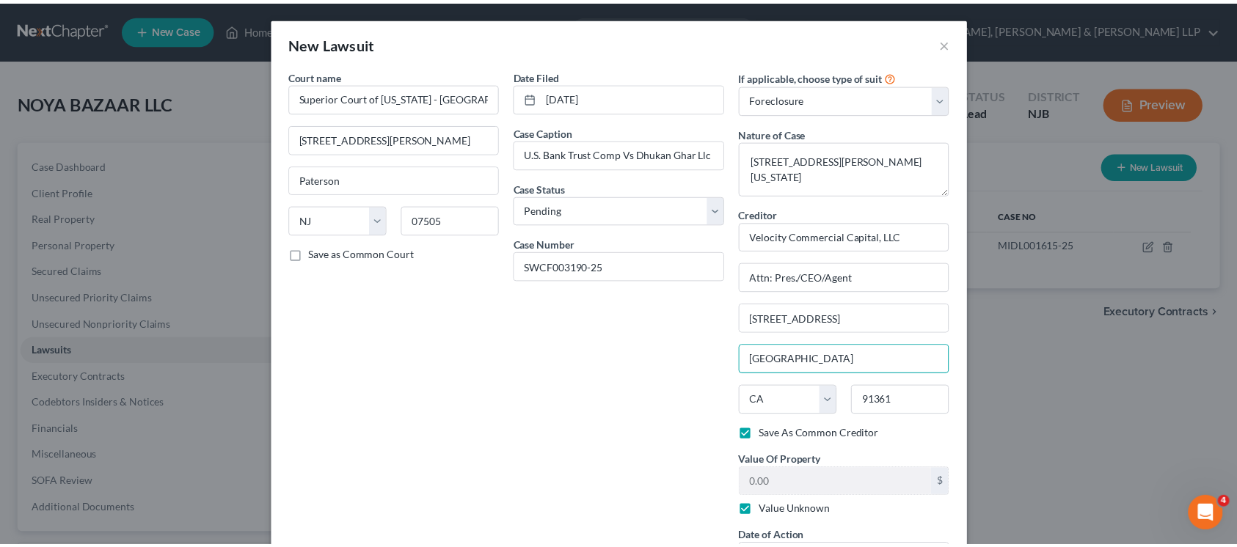
scroll to position [117, 0]
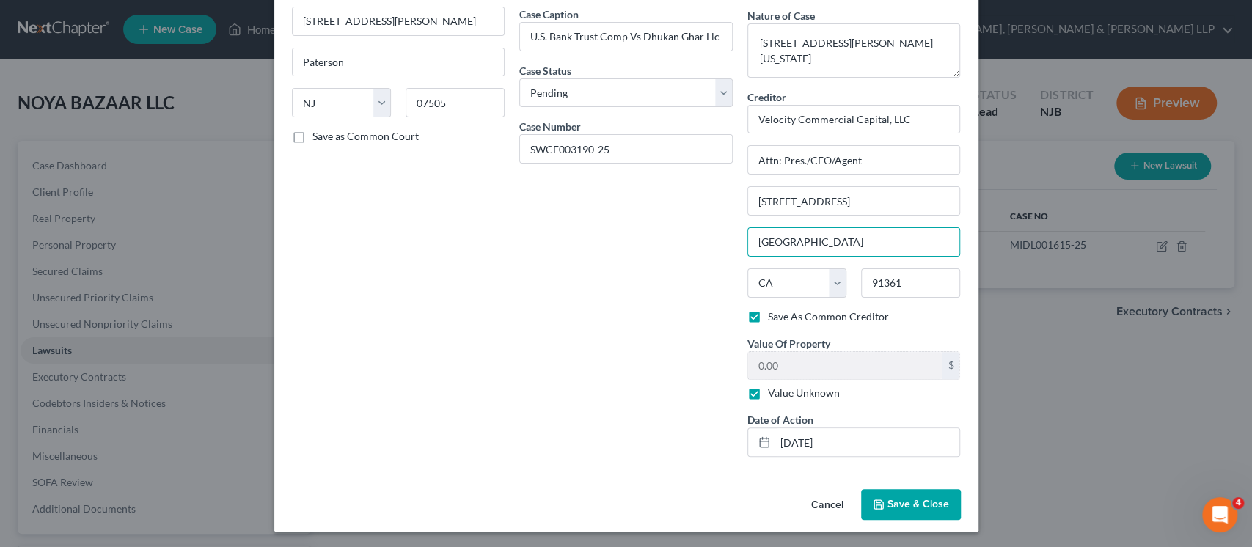
click at [888, 484] on div "Cancel Save & Close" at bounding box center [626, 507] width 704 height 48
click at [888, 498] on span "Save & Close" at bounding box center [919, 504] width 62 height 12
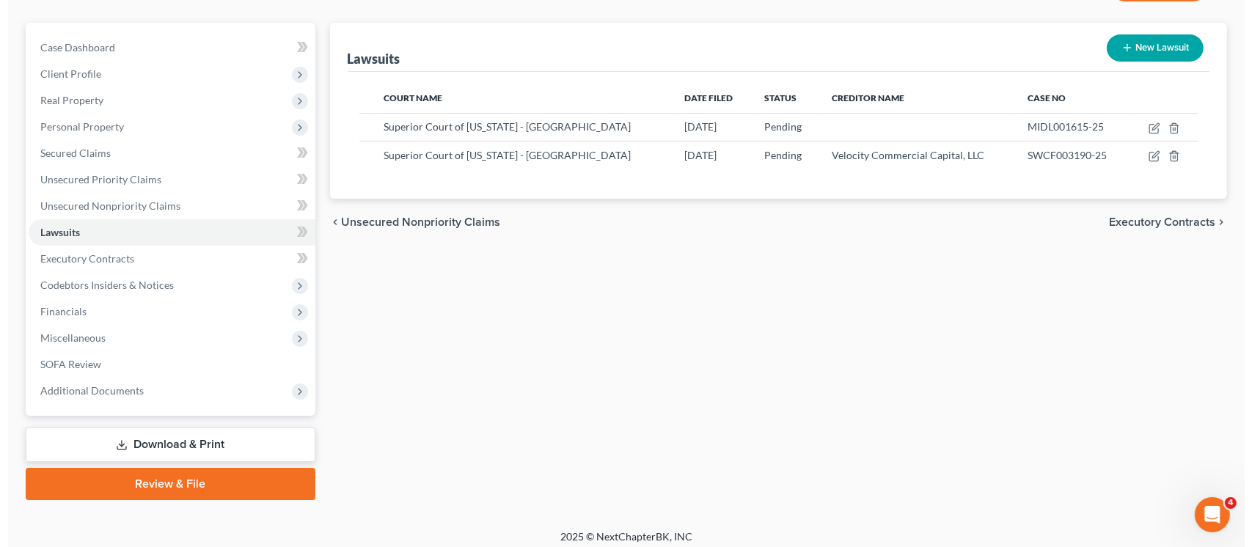
scroll to position [126, 0]
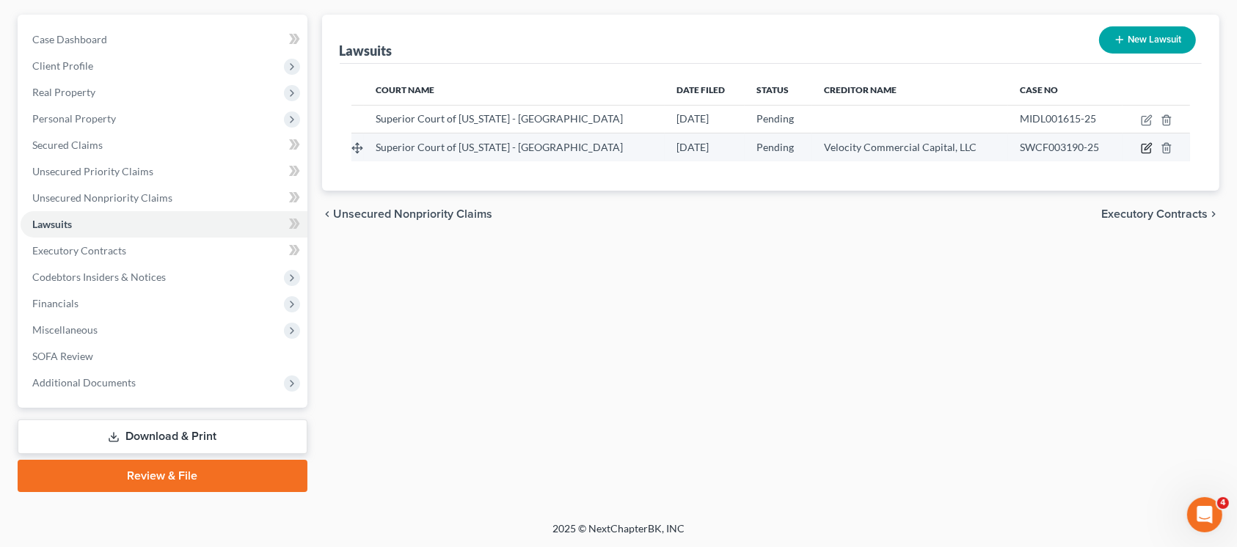
click at [1144, 146] on icon "button" at bounding box center [1147, 148] width 12 height 12
select select "33"
select select "0"
select select "1"
select select "4"
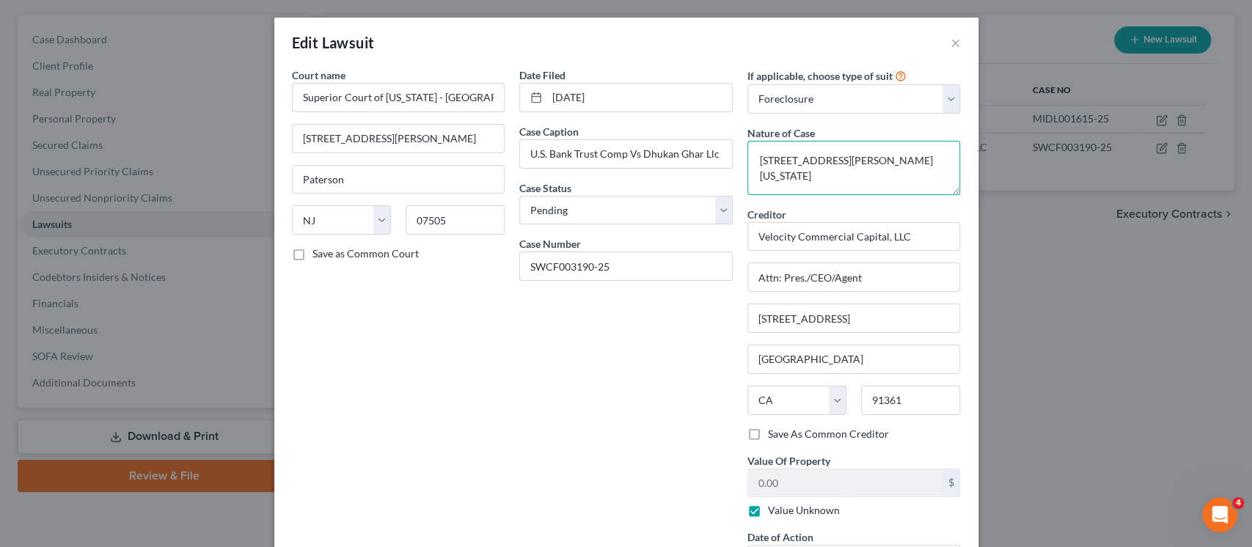
click at [858, 182] on textarea "[STREET_ADDRESS][PERSON_NAME][US_STATE]" at bounding box center [853, 168] width 213 height 54
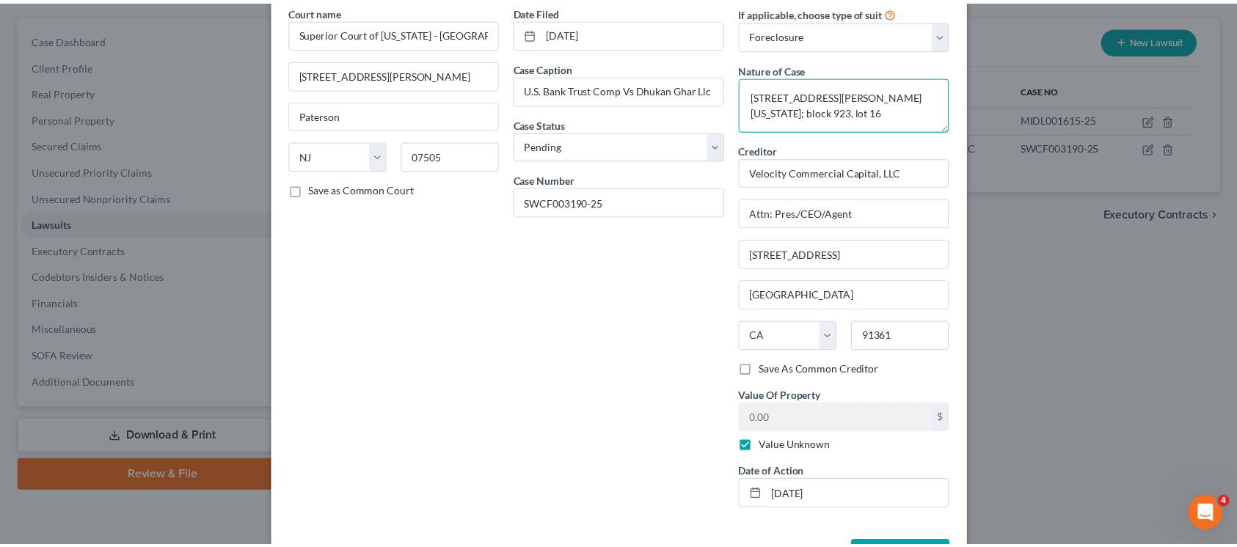
scroll to position [117, 0]
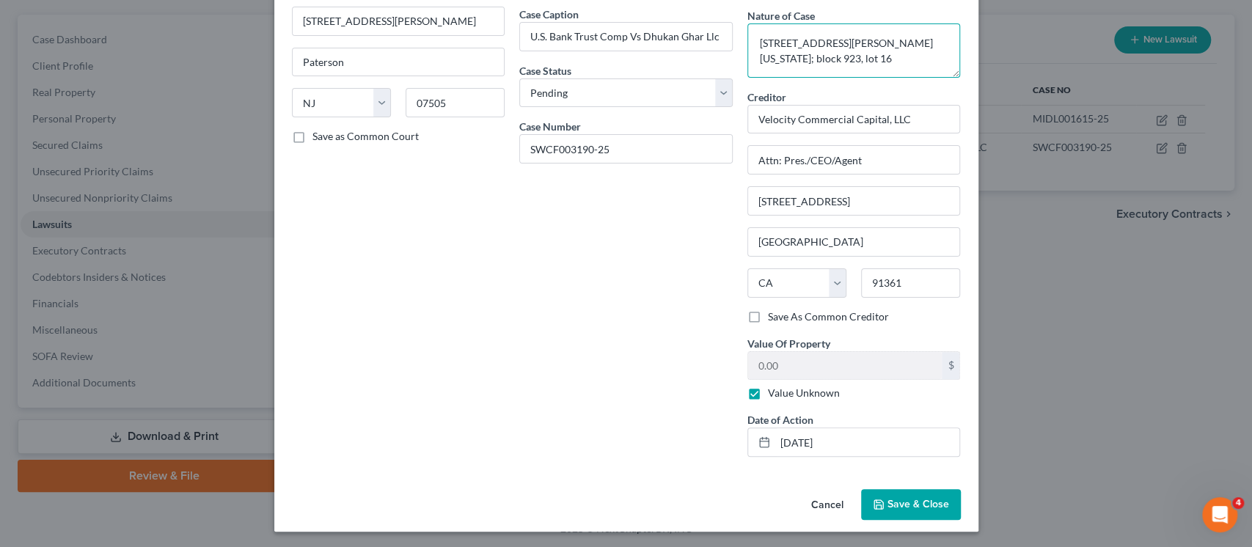
type textarea "[STREET_ADDRESS][PERSON_NAME][US_STATE]; block 923, lot 16"
click at [896, 483] on div "Cancel Save & Close" at bounding box center [626, 507] width 704 height 48
click at [898, 500] on span "Save & Close" at bounding box center [919, 504] width 62 height 12
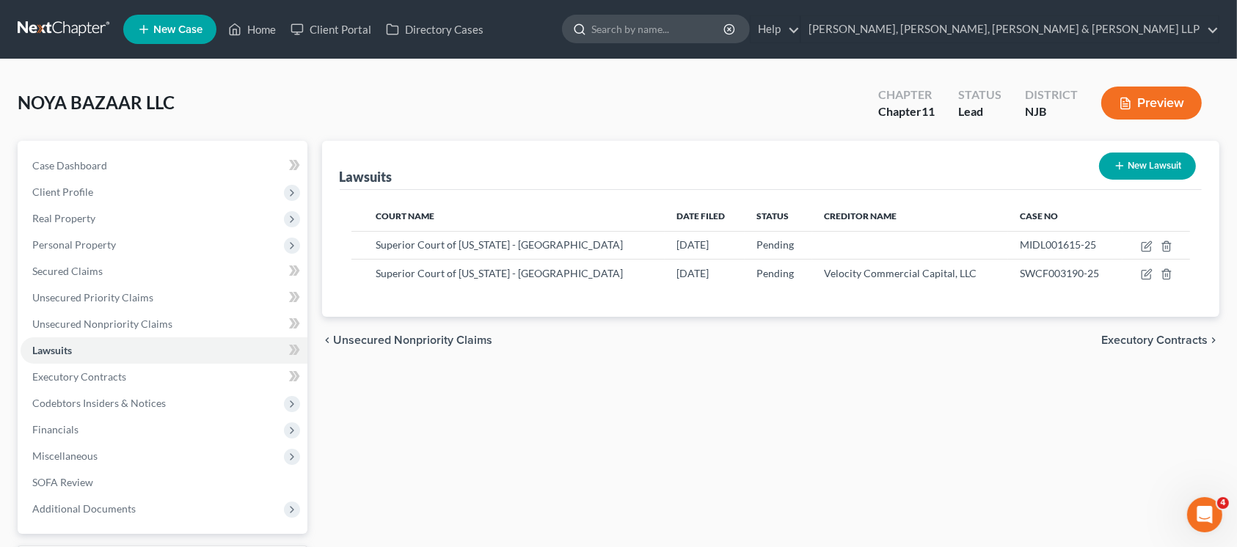
scroll to position [0, 0]
click at [1147, 275] on icon "button" at bounding box center [1147, 274] width 12 height 12
select select "33"
select select "0"
select select "1"
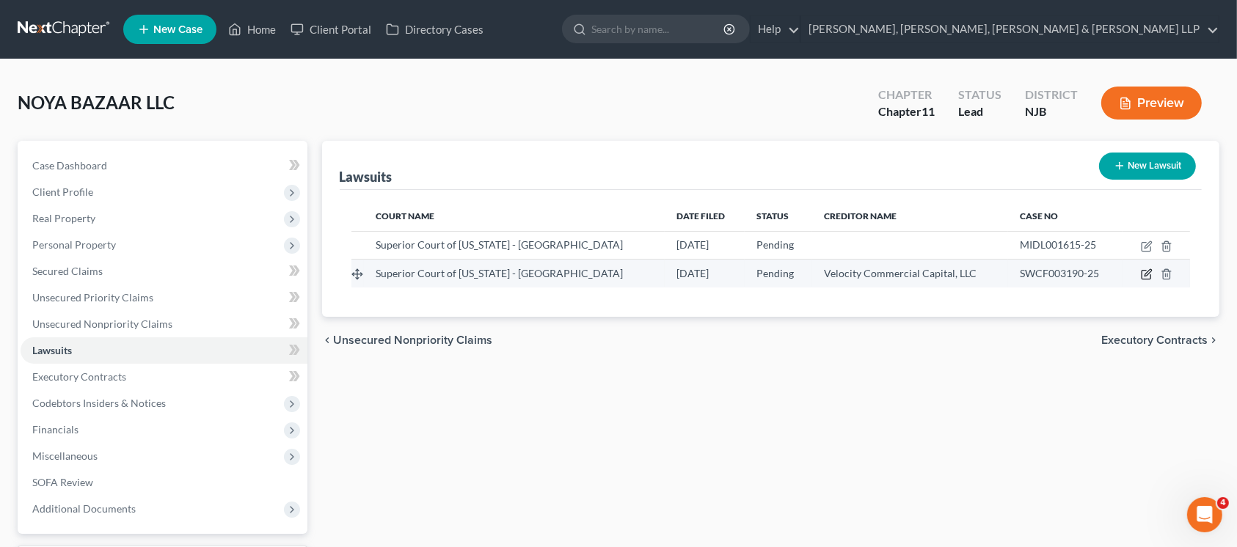
select select "4"
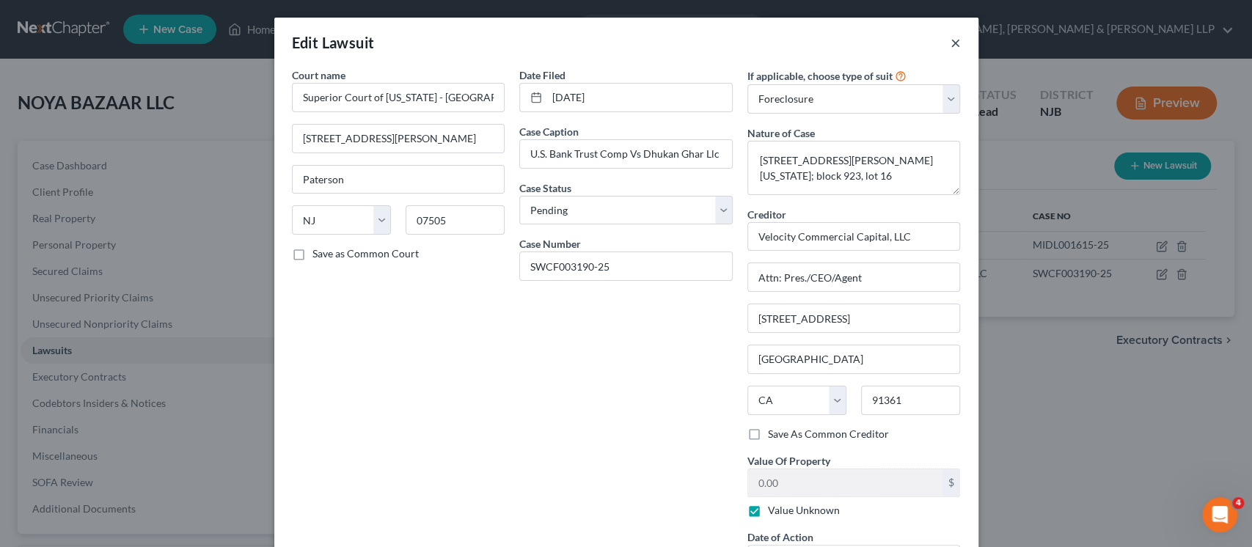
click at [951, 43] on button "×" at bounding box center [956, 43] width 10 height 18
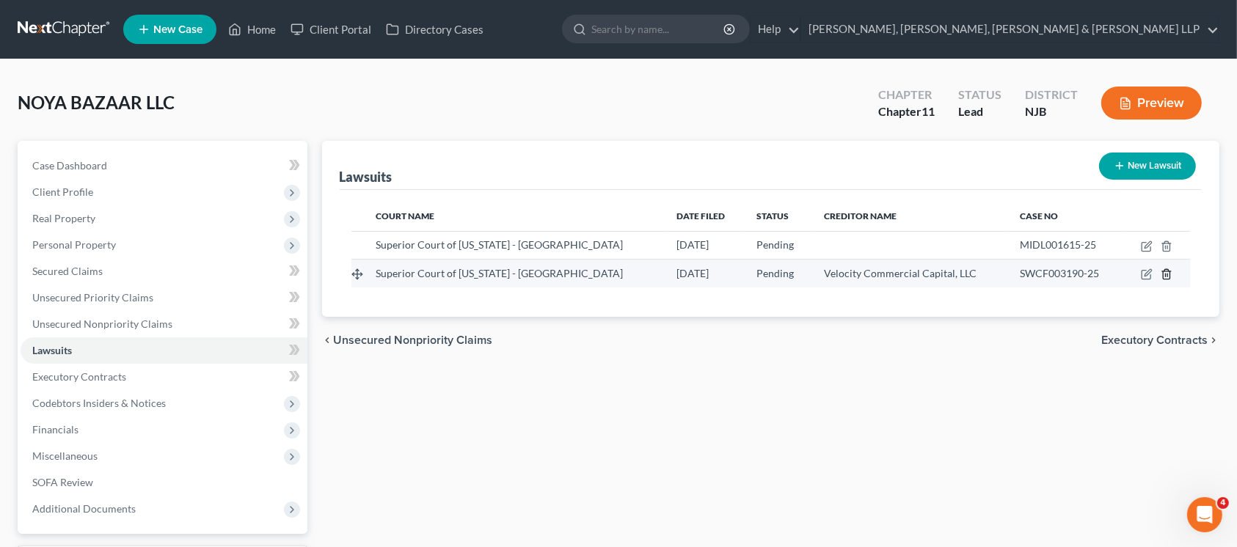
click at [1172, 268] on td at bounding box center [1155, 274] width 67 height 28
click at [1163, 278] on icon "button" at bounding box center [1166, 275] width 7 height 10
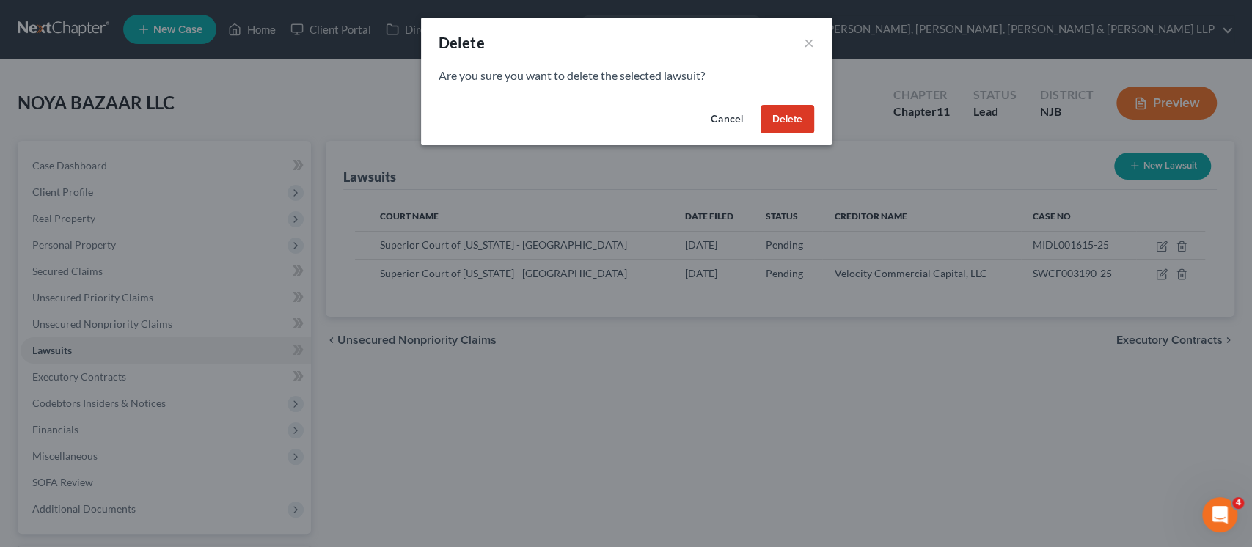
click at [767, 125] on button "Delete" at bounding box center [788, 119] width 54 height 29
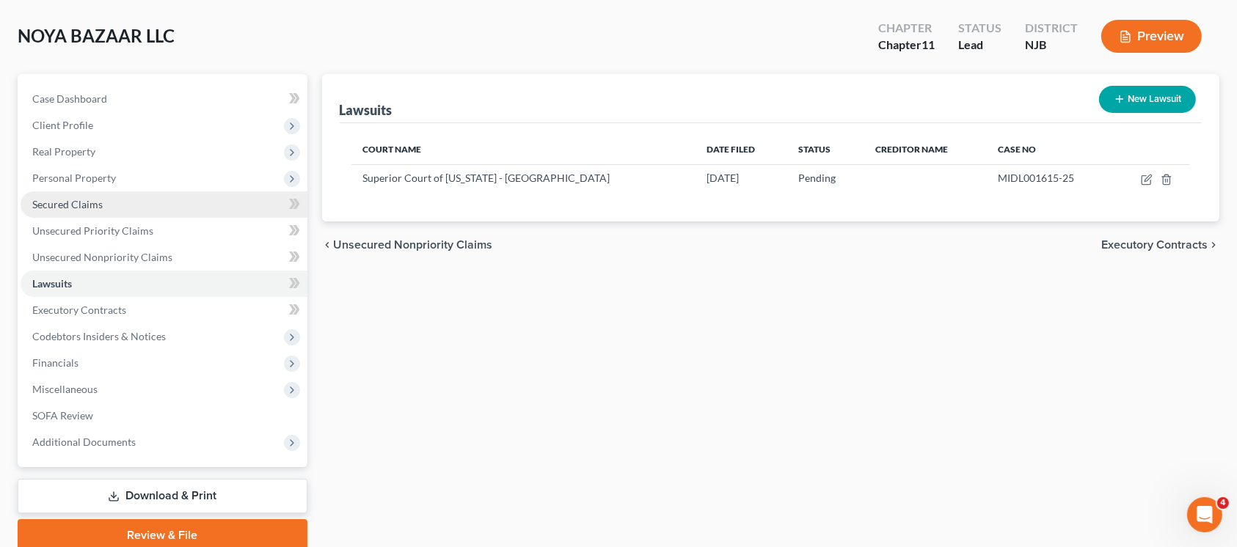
scroll to position [98, 0]
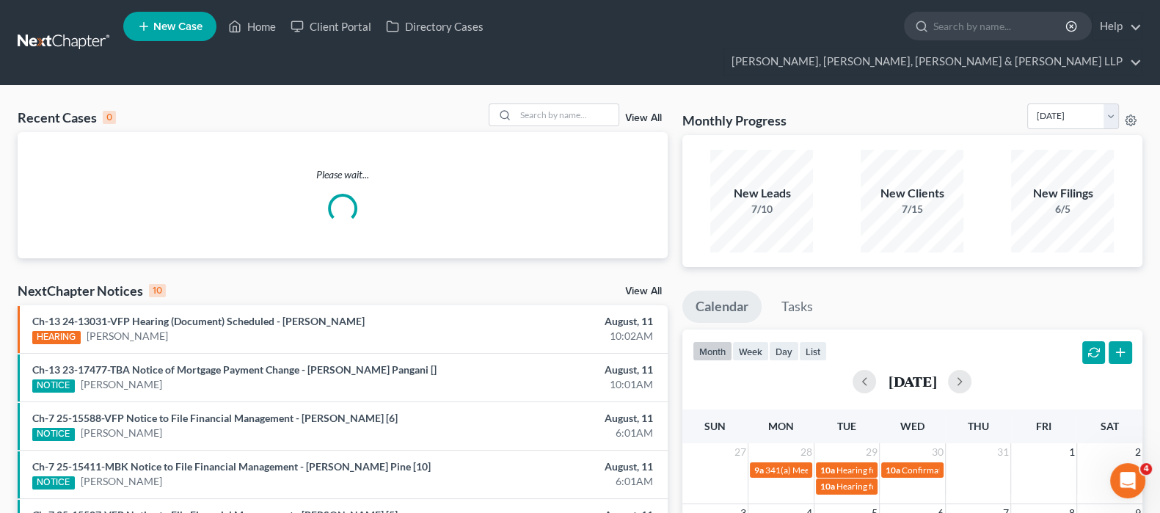
click at [933, 34] on input "search" at bounding box center [1000, 25] width 134 height 27
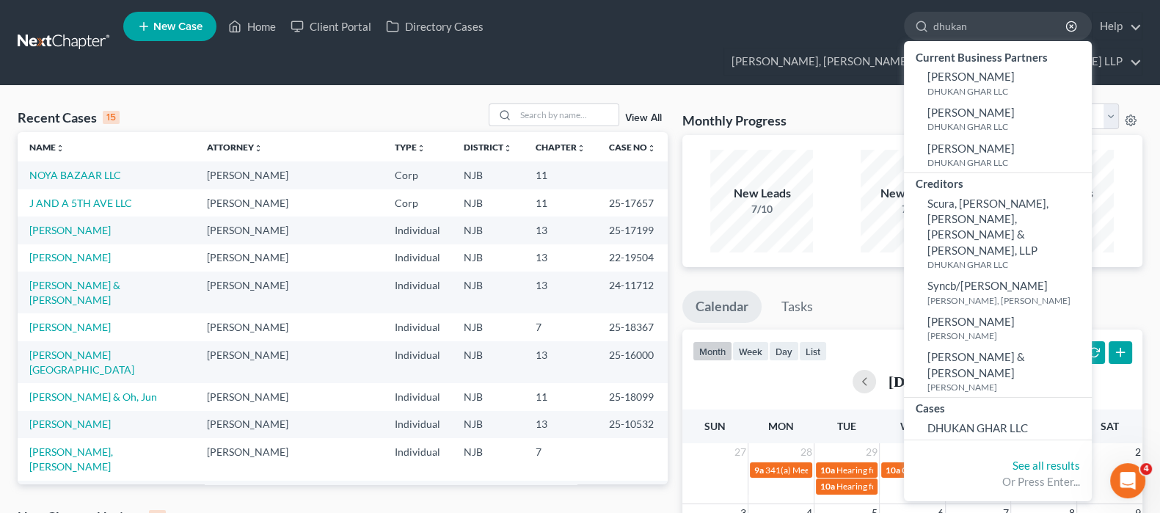
type input "dhukan"
click at [927, 421] on span "DHUKAN GHAR LLC" at bounding box center [977, 427] width 100 height 13
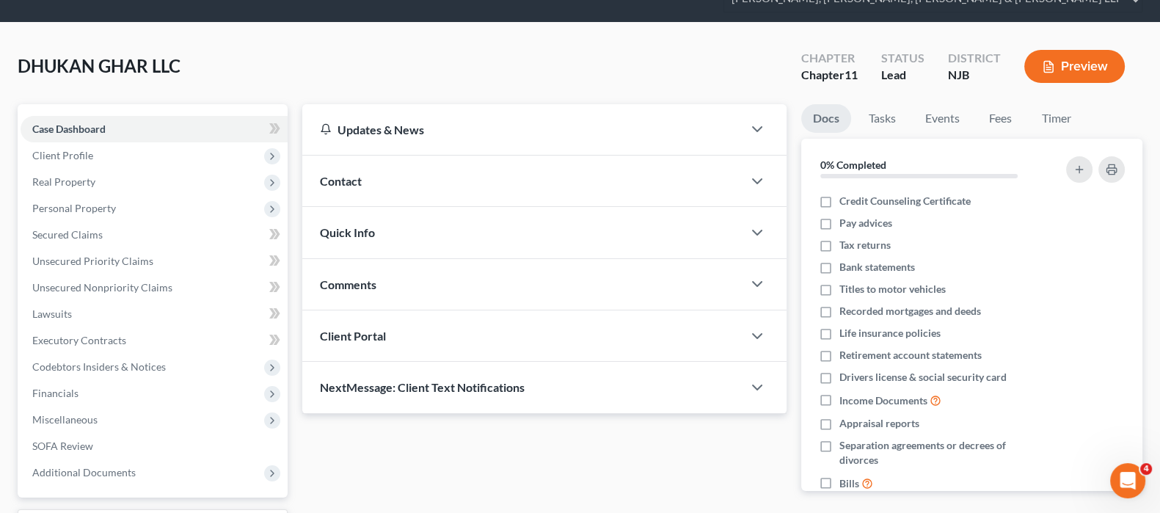
scroll to position [91, 0]
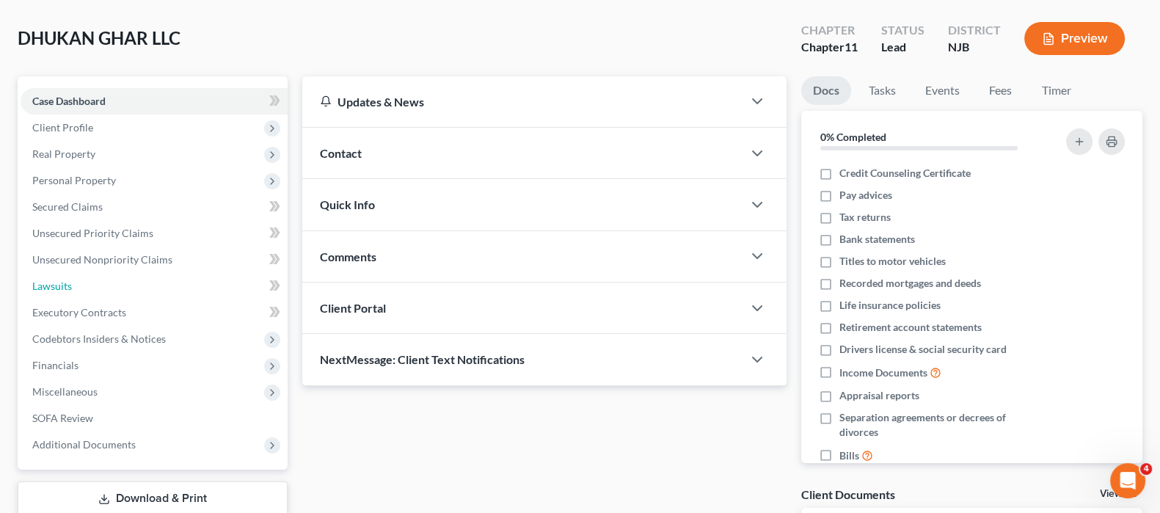
click at [106, 273] on link "Lawsuits" at bounding box center [154, 286] width 267 height 26
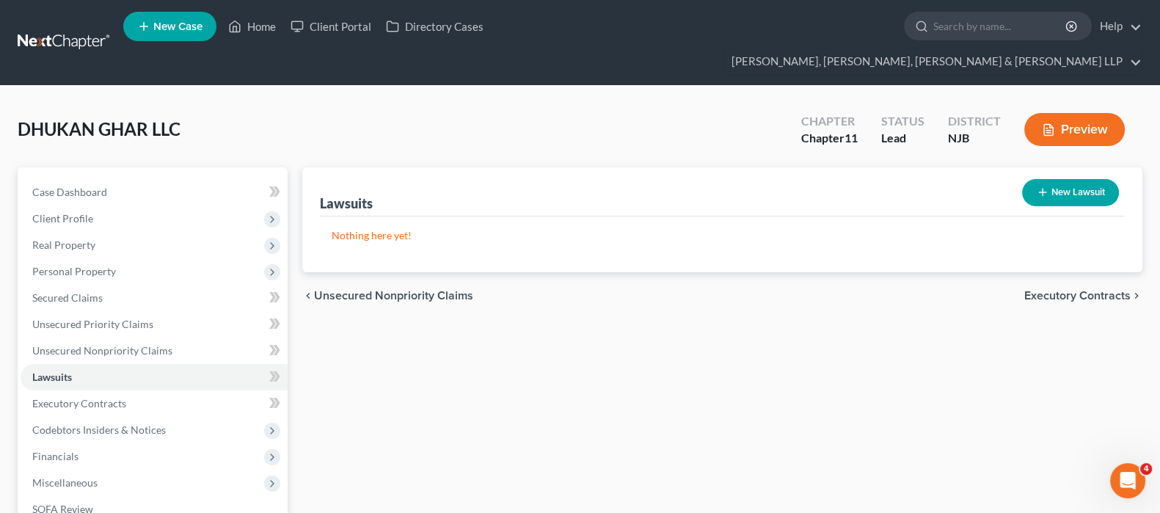
click at [1052, 179] on button "New Lawsuit" at bounding box center [1070, 192] width 97 height 27
select select "0"
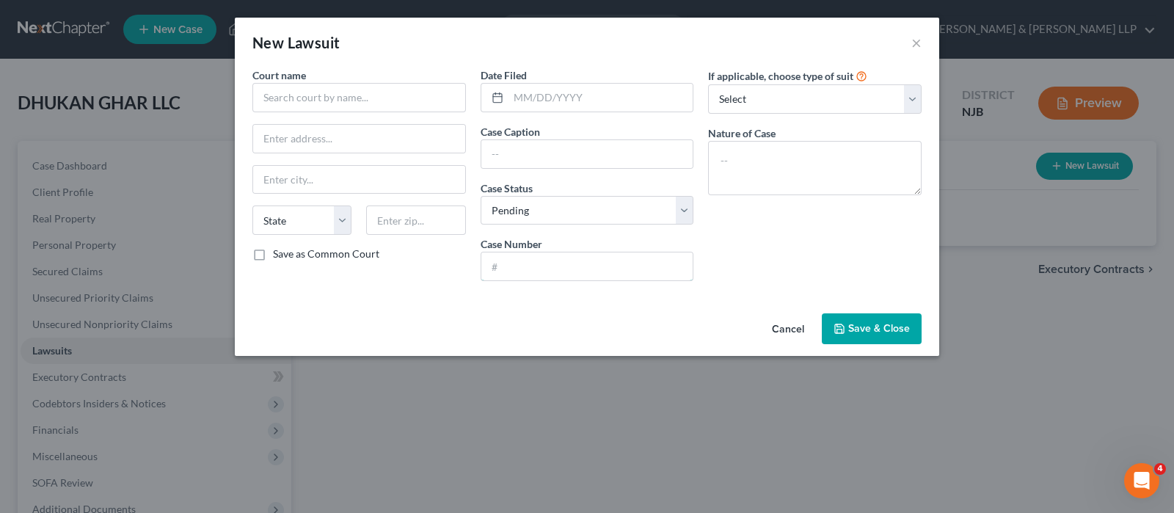
click at [565, 271] on input "text" at bounding box center [587, 266] width 212 height 28
paste input "MIDL001615-25"
type input "MIDL001615-25"
click at [427, 89] on input "text" at bounding box center [358, 97] width 213 height 29
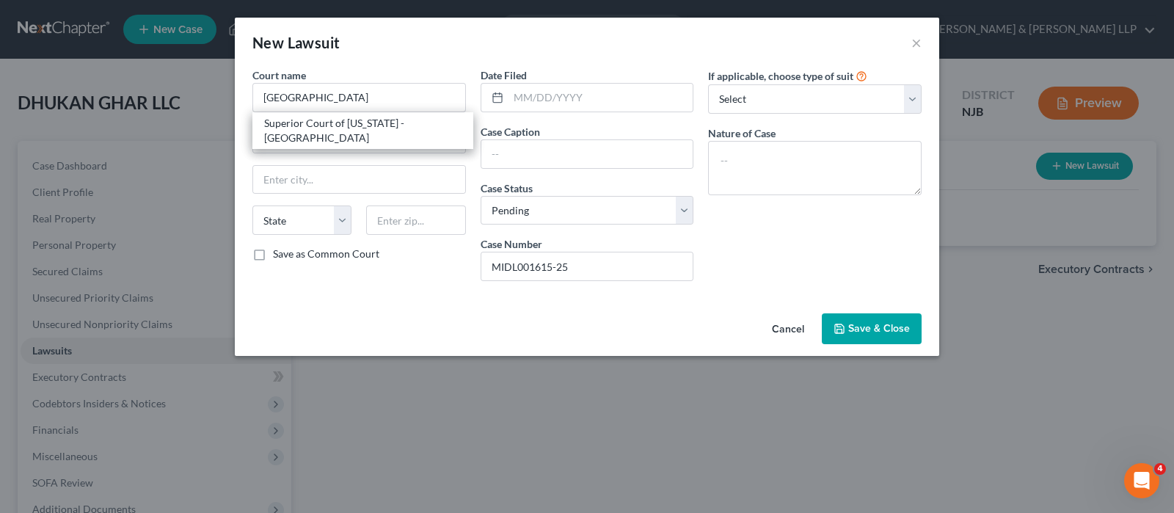
click at [395, 128] on div "Superior Court of [US_STATE] - [GEOGRAPHIC_DATA]" at bounding box center [362, 130] width 197 height 29
type input "Superior Court of [US_STATE] - [GEOGRAPHIC_DATA]"
type input "56 Paterson Street, 3rd Floor"
type input "New Brunswick"
select select "33"
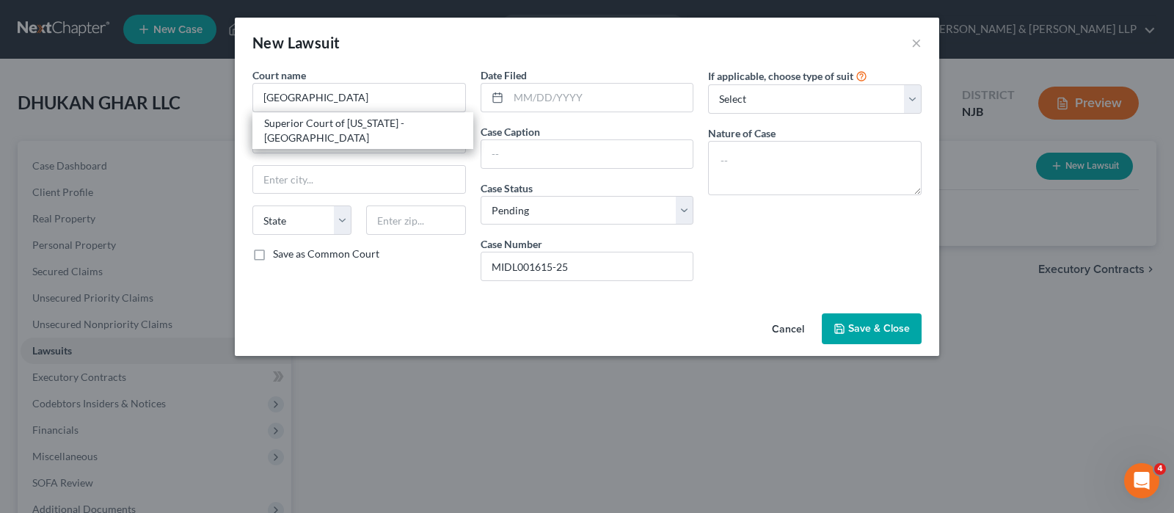
type input "08903"
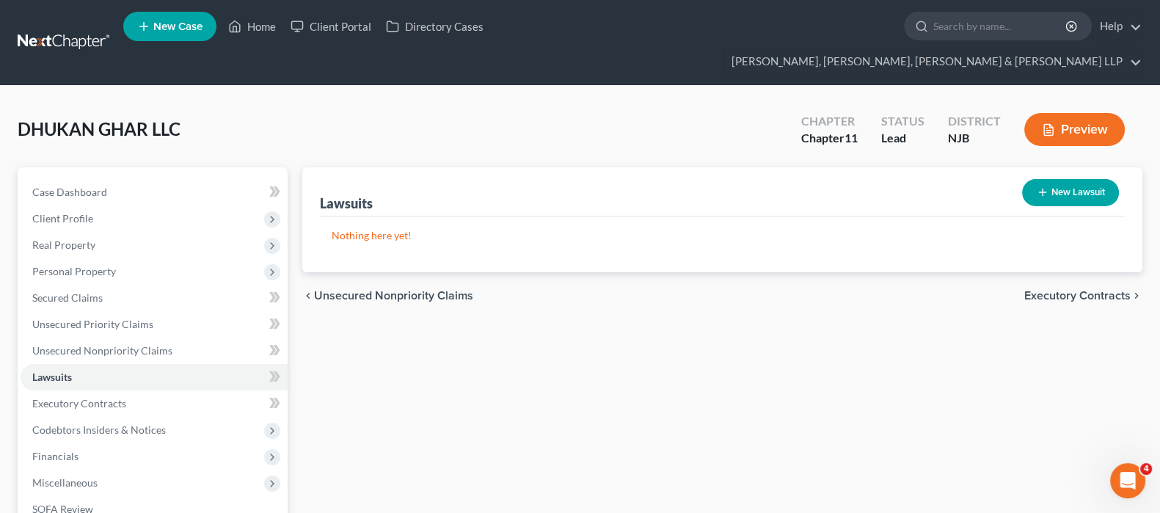
click at [1036, 179] on button "New Lawsuit" at bounding box center [1070, 192] width 97 height 27
select select "0"
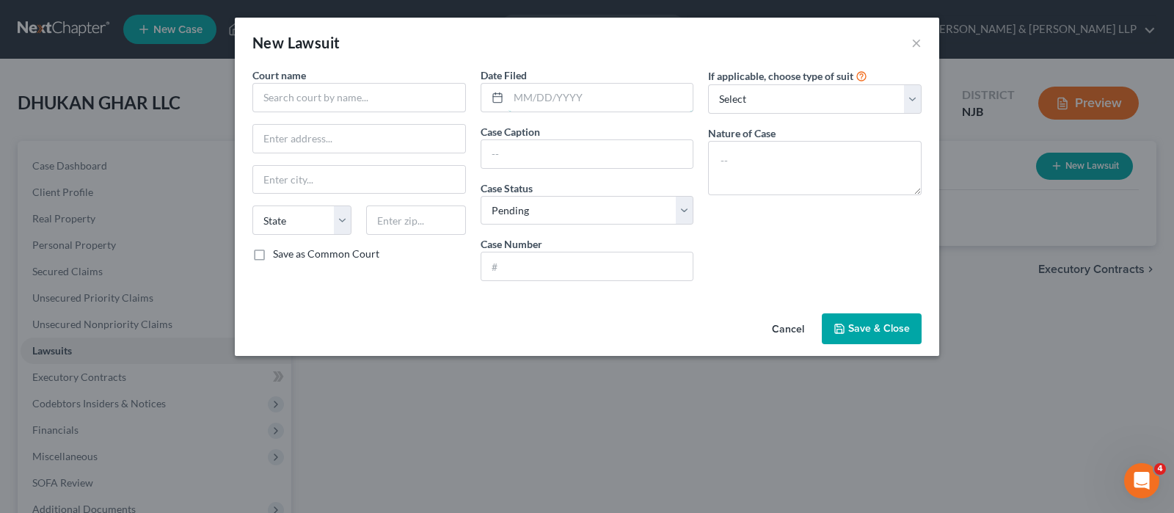
click at [637, 98] on input "text" at bounding box center [600, 98] width 185 height 28
paste input "[DATE]"
type input "[DATE]"
click at [378, 108] on input "text" at bounding box center [358, 97] width 213 height 29
paste input "Superior Court of [US_STATE] - [GEOGRAPHIC_DATA]"
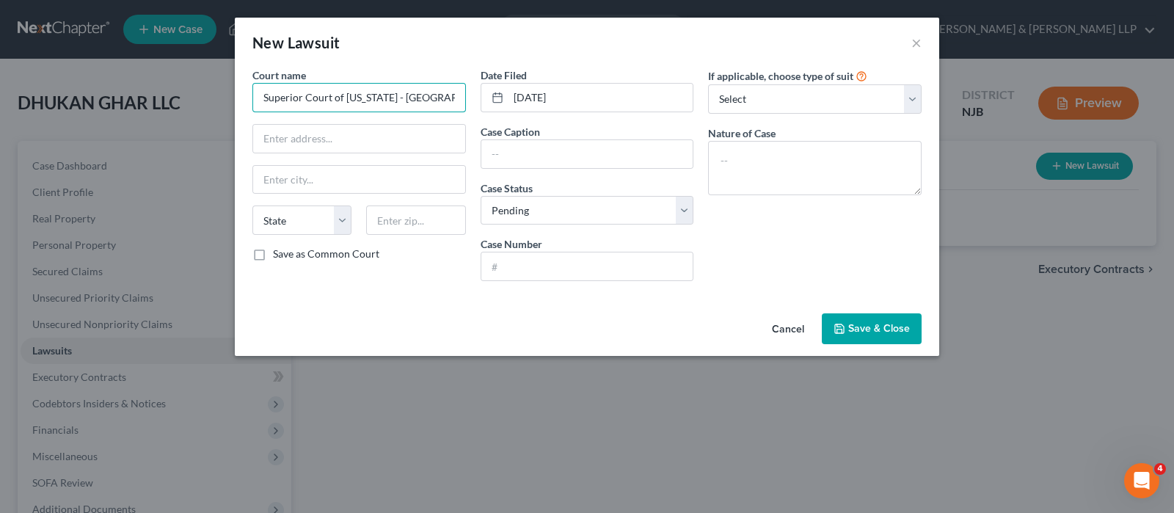
scroll to position [0, 29]
type input "Superior Court of [US_STATE] - [GEOGRAPHIC_DATA]"
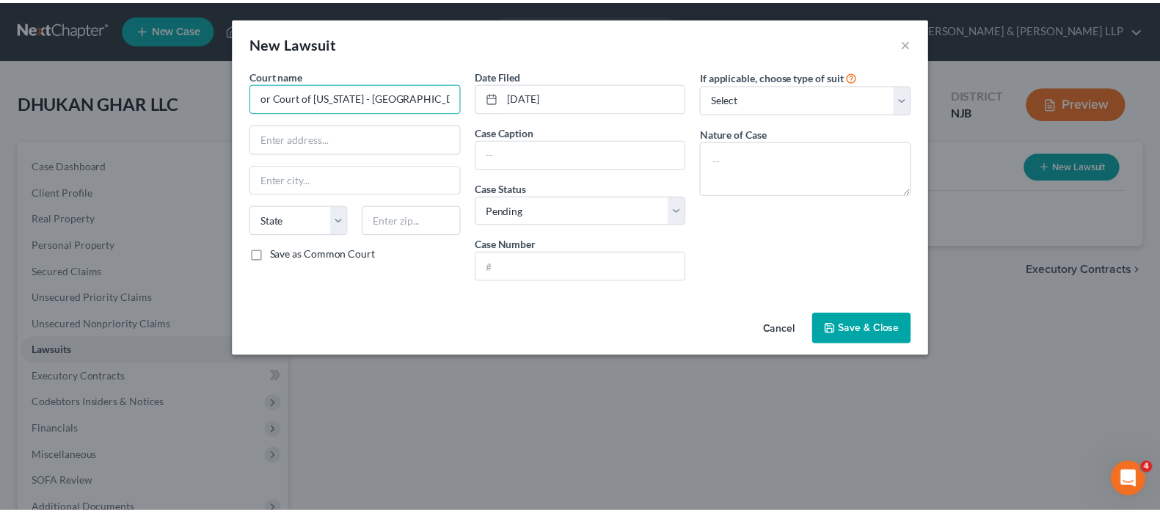
scroll to position [0, 0]
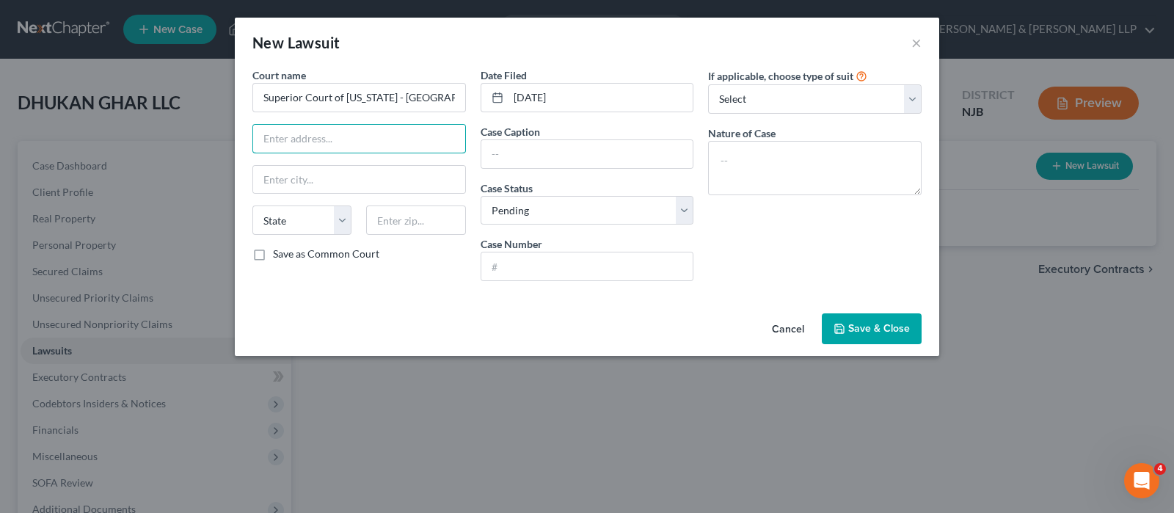
click at [369, 147] on input "text" at bounding box center [359, 139] width 212 height 28
paste input "56 Paterson Street, 3rd Floor"
type input "56 Paterson Street, 3rd Floor"
click at [389, 174] on input "text" at bounding box center [359, 180] width 212 height 28
paste input "New Brunswick"
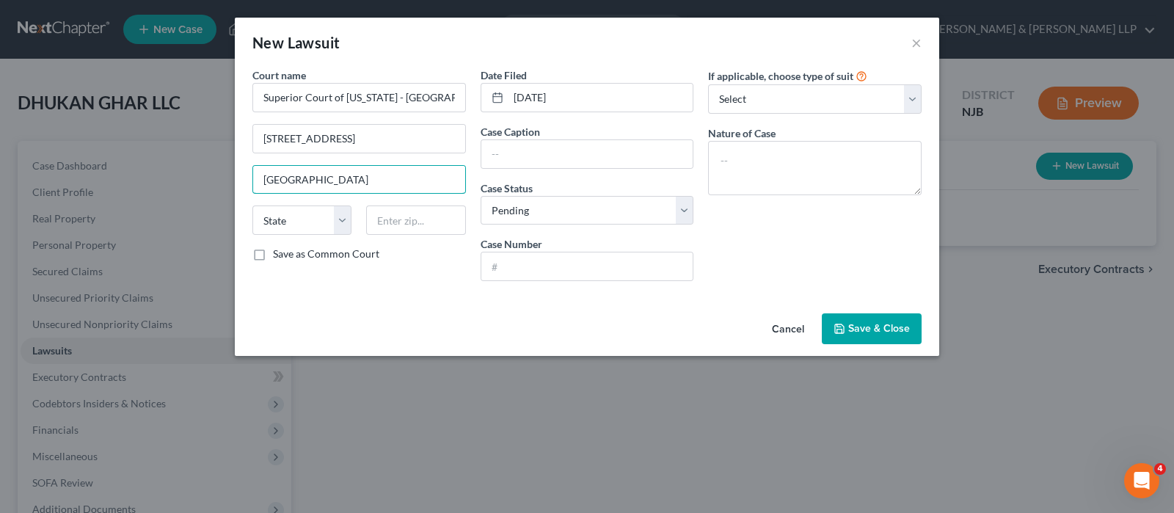
type input "New Brunswick"
click at [390, 216] on input "text" at bounding box center [415, 219] width 99 height 29
paste input "08903"
type input "08903"
select select "33"
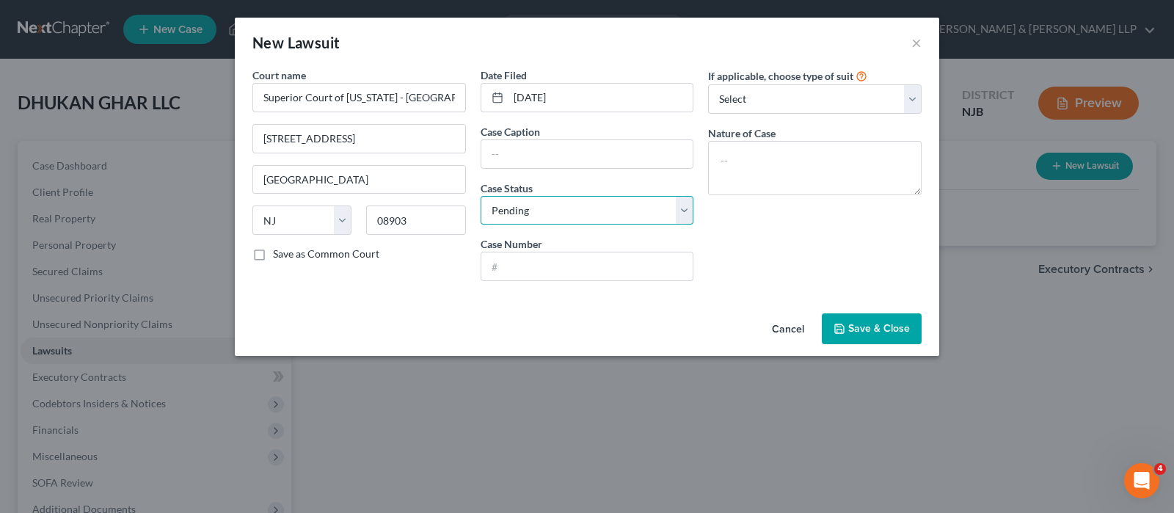
click at [646, 211] on select "Select Pending On Appeal Concluded" at bounding box center [586, 210] width 213 height 29
click at [480, 196] on select "Select Pending On Appeal Concluded" at bounding box center [586, 210] width 213 height 29
click at [603, 208] on select "Select Pending On Appeal Concluded" at bounding box center [586, 210] width 213 height 29
select select "0"
click at [480, 196] on select "Select Pending On Appeal Concluded" at bounding box center [586, 210] width 213 height 29
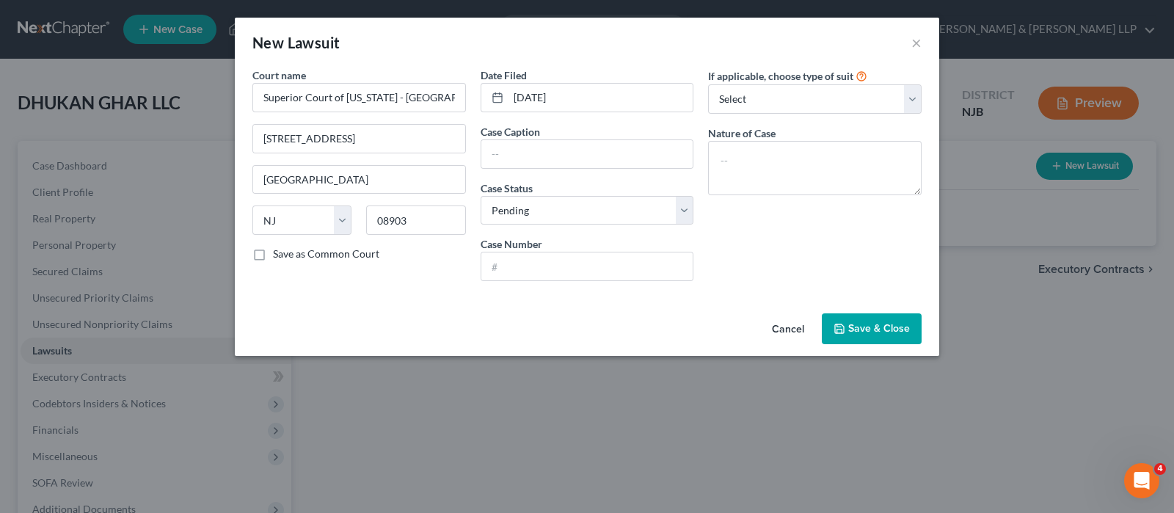
click at [764, 254] on div "If applicable, choose type of suit Select Repossession Foreclosure Returns Othe…" at bounding box center [815, 179] width 228 height 225
click at [608, 266] on input "text" at bounding box center [587, 266] width 212 height 28
paste input "MIDL001615-25"
type input "MIDL001615-25"
click at [734, 261] on div "If applicable, choose type of suit Select Repossession Foreclosure Returns Othe…" at bounding box center [815, 179] width 228 height 225
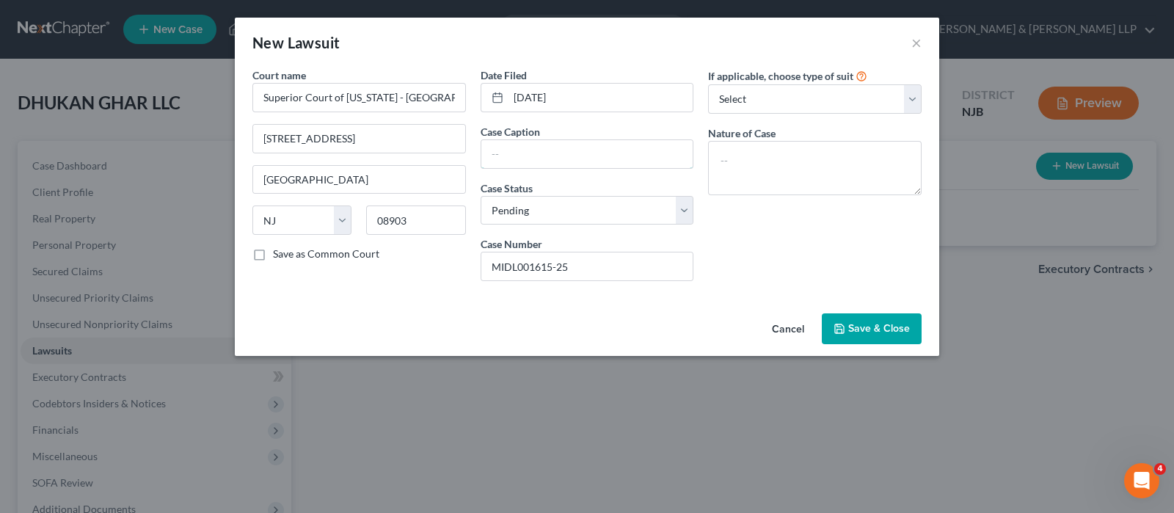
click at [588, 160] on input "text" at bounding box center [587, 154] width 212 height 28
paste input "Noya Bazaar Llc Vs Heck Logistics Llc"
type input "Noya Bazaar Llc Vs Heck Logistics Llc"
click at [856, 328] on span "Save & Close" at bounding box center [879, 328] width 62 height 12
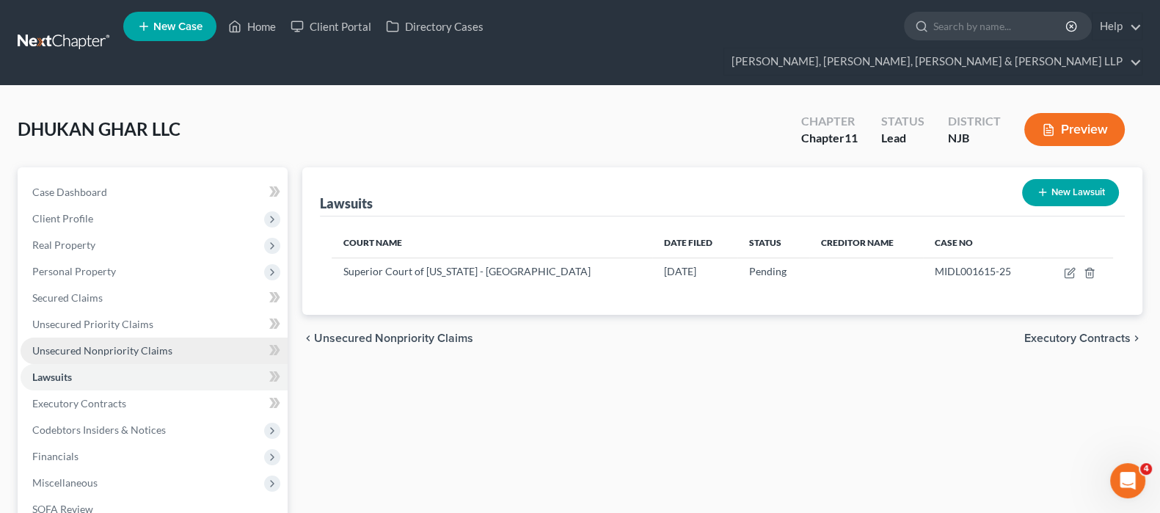
click at [95, 344] on span "Unsecured Nonpriority Claims" at bounding box center [102, 350] width 140 height 12
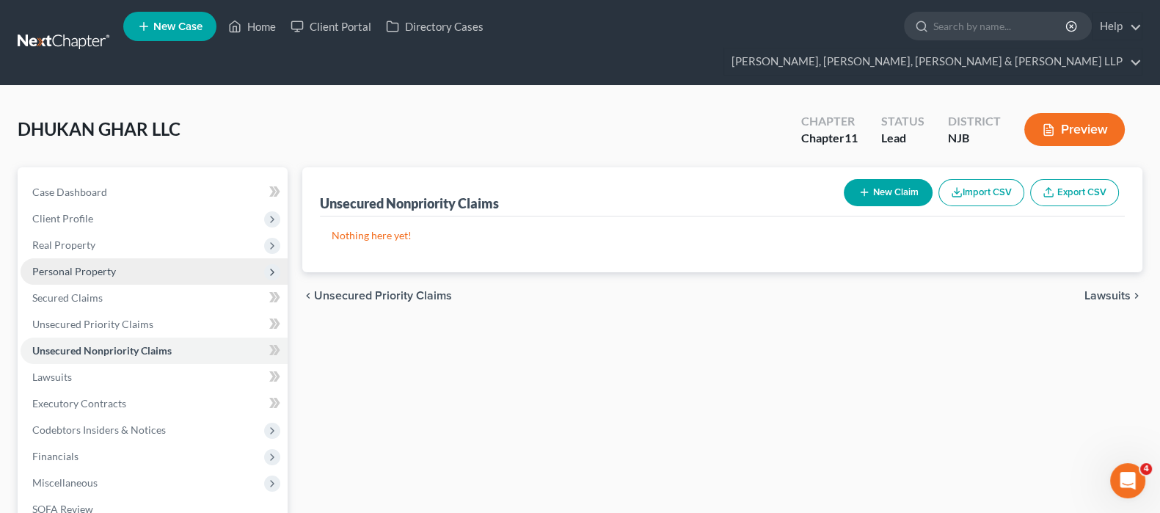
click at [98, 265] on span "Personal Property" at bounding box center [74, 271] width 84 height 12
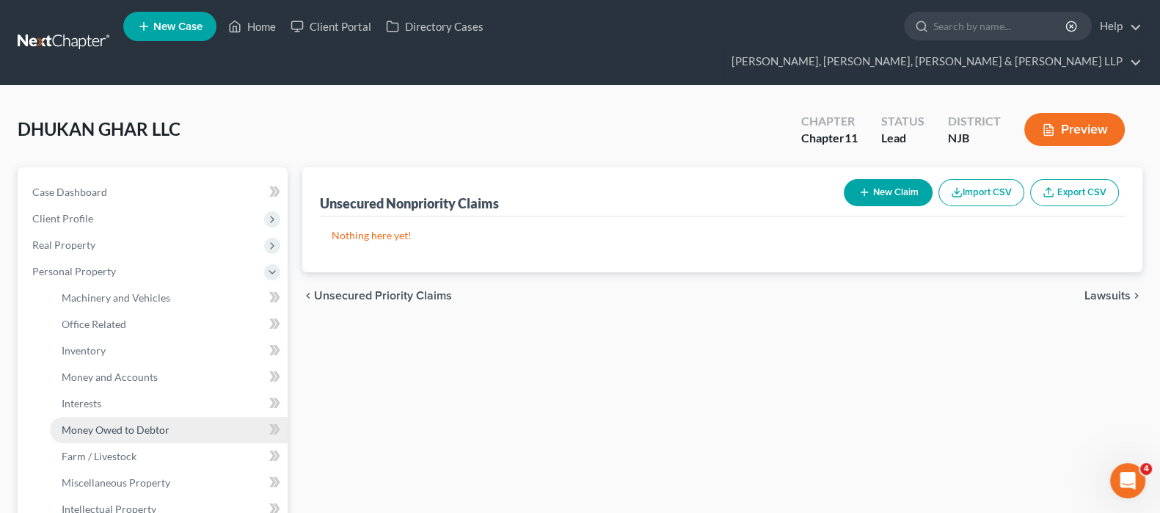
click at [120, 417] on link "Money Owed to Debtor" at bounding box center [169, 430] width 238 height 26
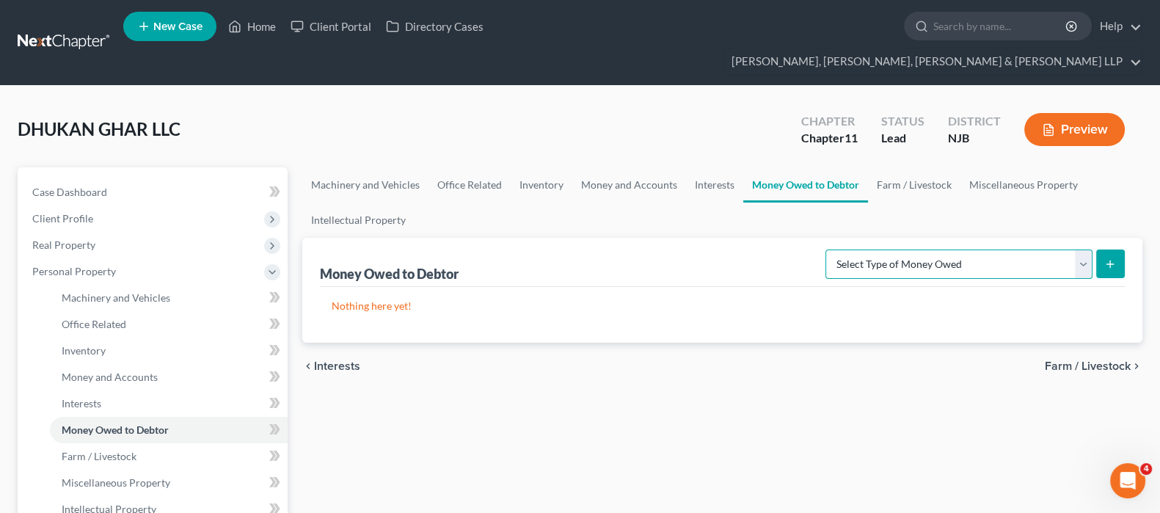
click at [875, 249] on select "Select Type of Money Owed Accounts Receivable (A/B: 11) Causes of Action Agains…" at bounding box center [958, 263] width 267 height 29
select select "causes_of_action_against_third_parties"
click at [829, 249] on select "Select Type of Money Owed Accounts Receivable (A/B: 11) Causes of Action Agains…" at bounding box center [958, 263] width 267 height 29
click at [1114, 249] on button "submit" at bounding box center [1110, 263] width 29 height 29
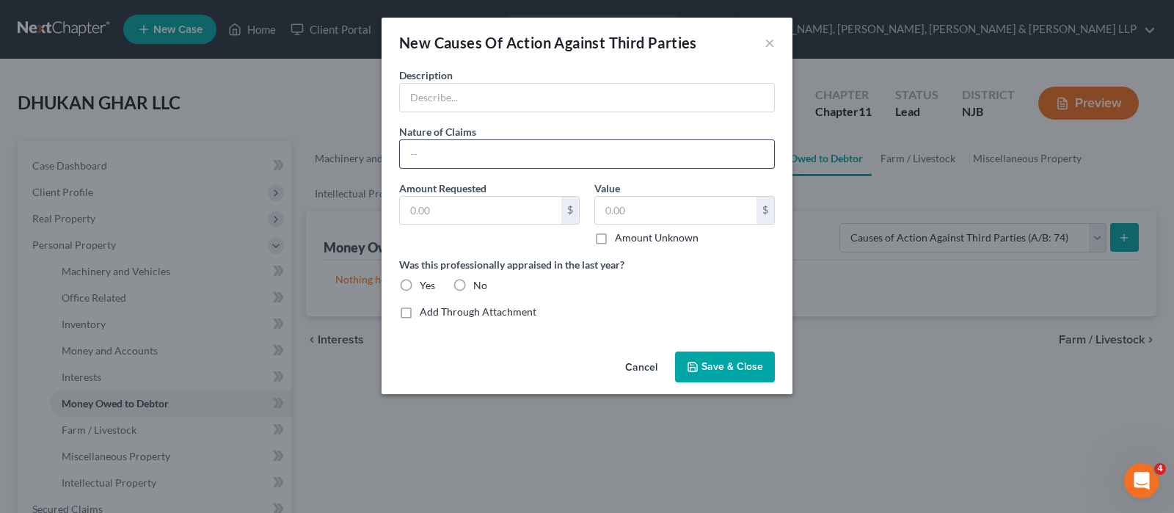
click at [554, 156] on input "text" at bounding box center [587, 154] width 374 height 28
paste input "Breach of Contract; Negligence; Breach of Fiduciary Duty; Breach of Duty of Goo…"
type input "Breach of Contract; Negligence; Breach of Fiduciary Duty; Breach of Duty of Goo…"
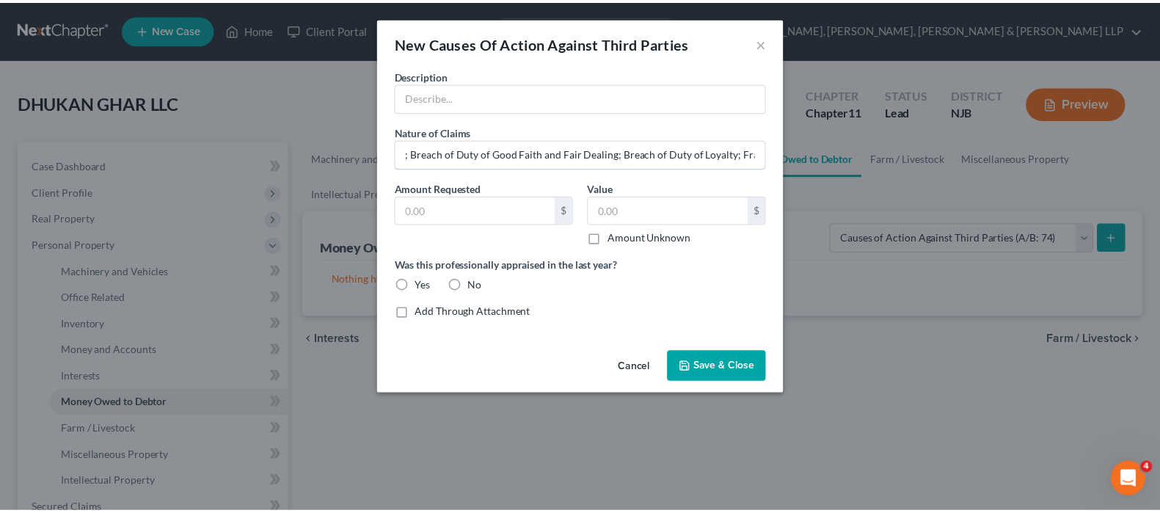
scroll to position [0, 0]
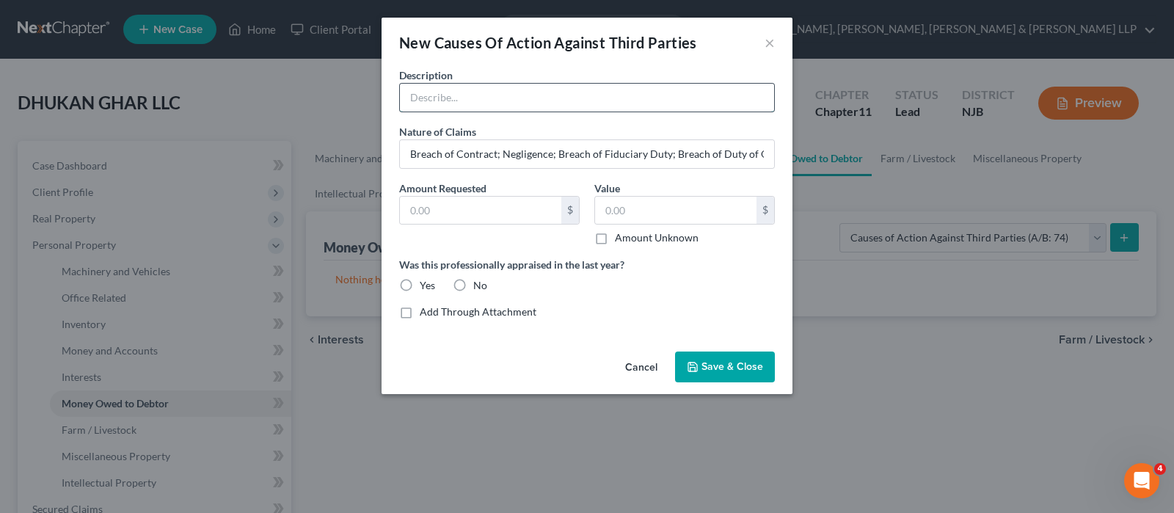
click at [590, 100] on input "text" at bounding box center [587, 98] width 374 height 28
paste input "Shareholder Litigation - [PERSON_NAME]"
type input "Shareholder Litigation - [PERSON_NAME]"
click at [527, 207] on input "text" at bounding box center [480, 211] width 161 height 28
type input "0"
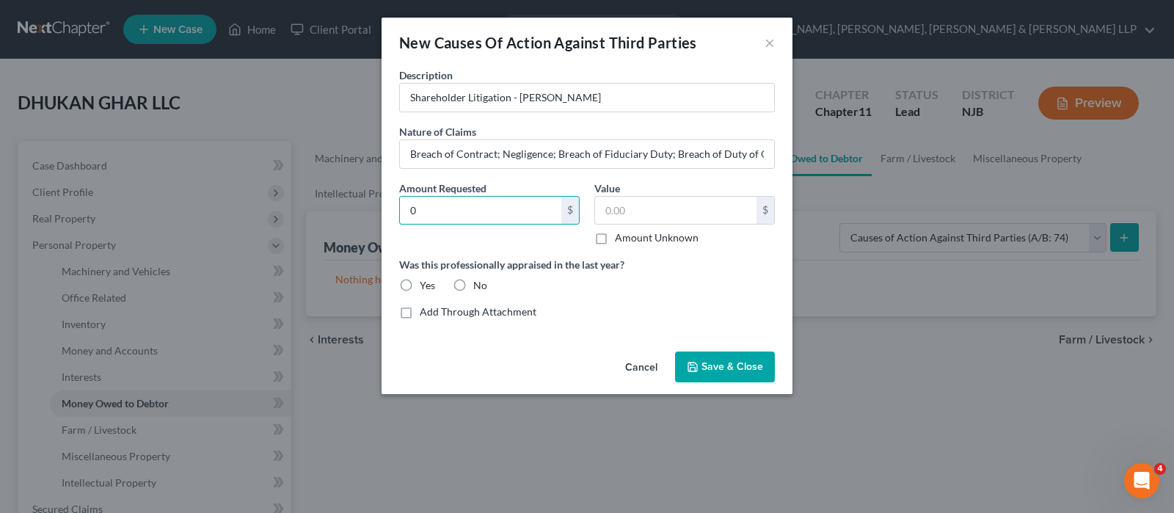
click at [615, 237] on label "Amount Unknown" at bounding box center [657, 237] width 84 height 15
click at [621, 237] on input "Amount Unknown" at bounding box center [626, 235] width 10 height 10
checkbox input "true"
type input "0.00"
click at [472, 291] on div "No" at bounding box center [470, 285] width 34 height 15
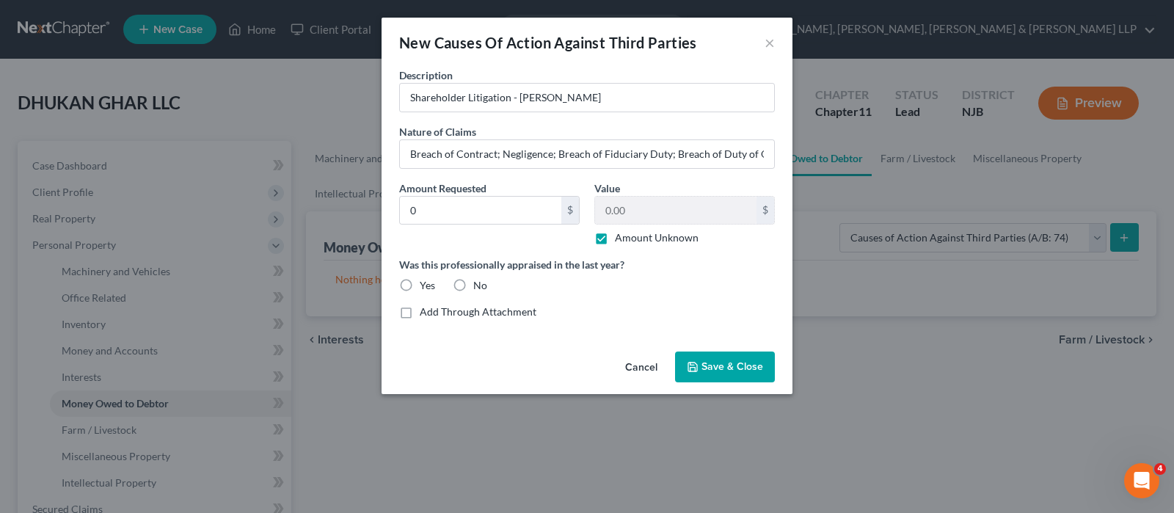
click at [473, 282] on label "No" at bounding box center [480, 285] width 14 height 15
click at [479, 282] on input "No" at bounding box center [484, 283] width 10 height 10
radio input "true"
click at [473, 283] on label "No" at bounding box center [480, 285] width 14 height 15
click at [479, 283] on input "No" at bounding box center [484, 283] width 10 height 10
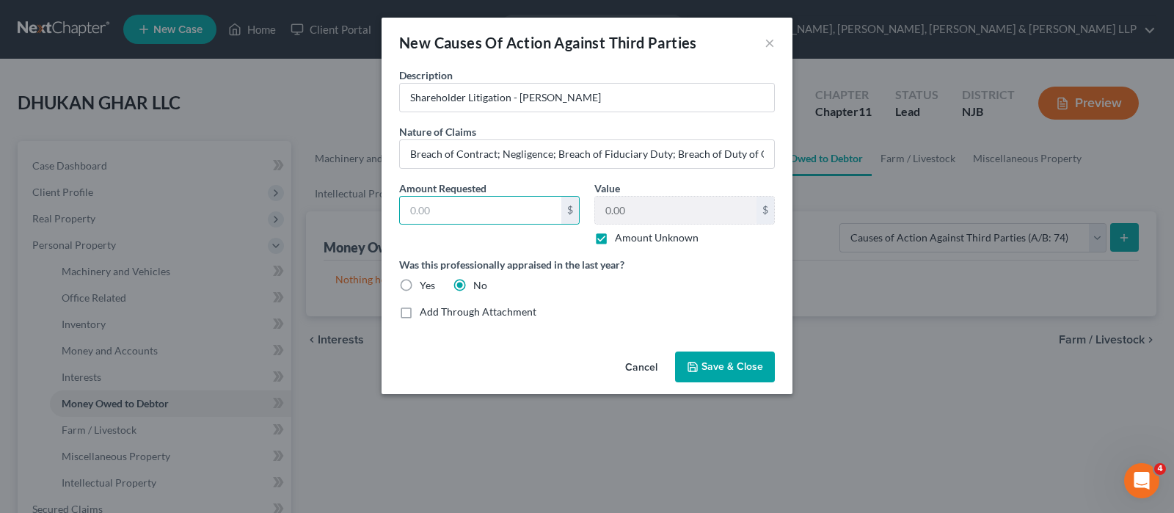
click at [734, 376] on button "Save & Close" at bounding box center [725, 366] width 100 height 31
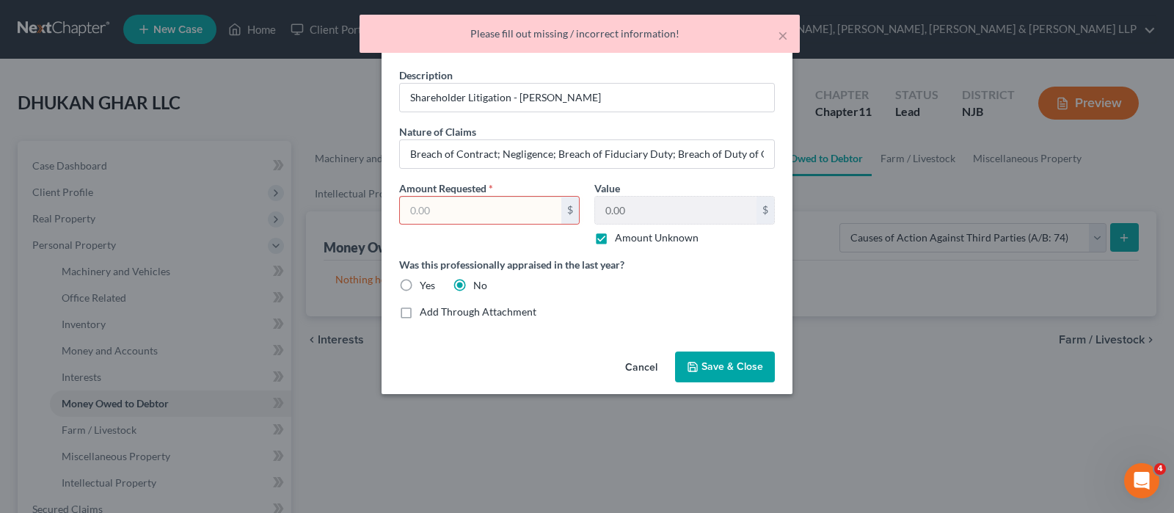
click at [530, 211] on input "text" at bounding box center [480, 211] width 161 height 28
type input "0"
click at [706, 367] on span "Save & Close" at bounding box center [732, 366] width 62 height 12
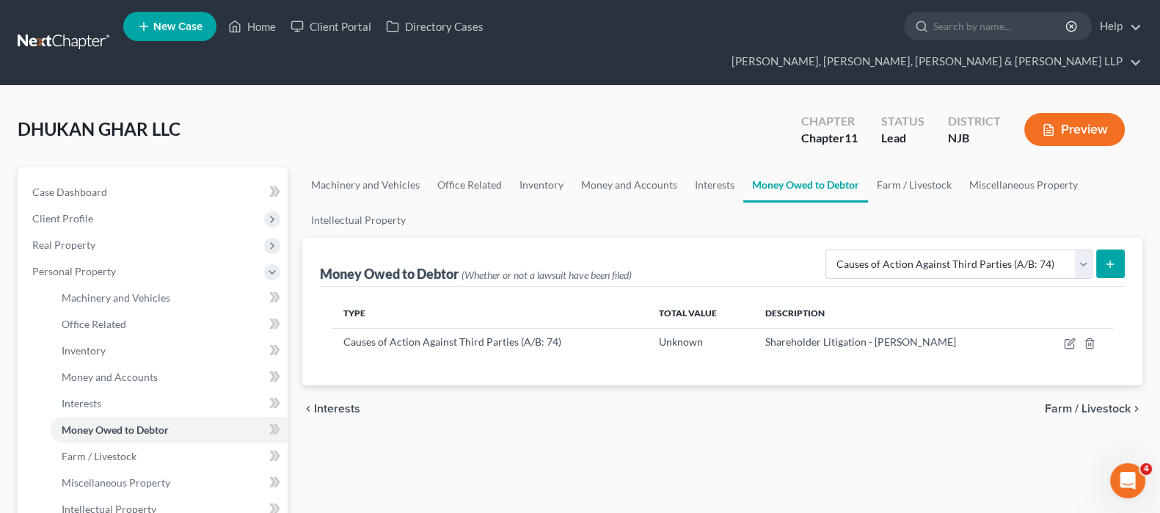
click at [1097, 249] on button "submit" at bounding box center [1110, 263] width 29 height 29
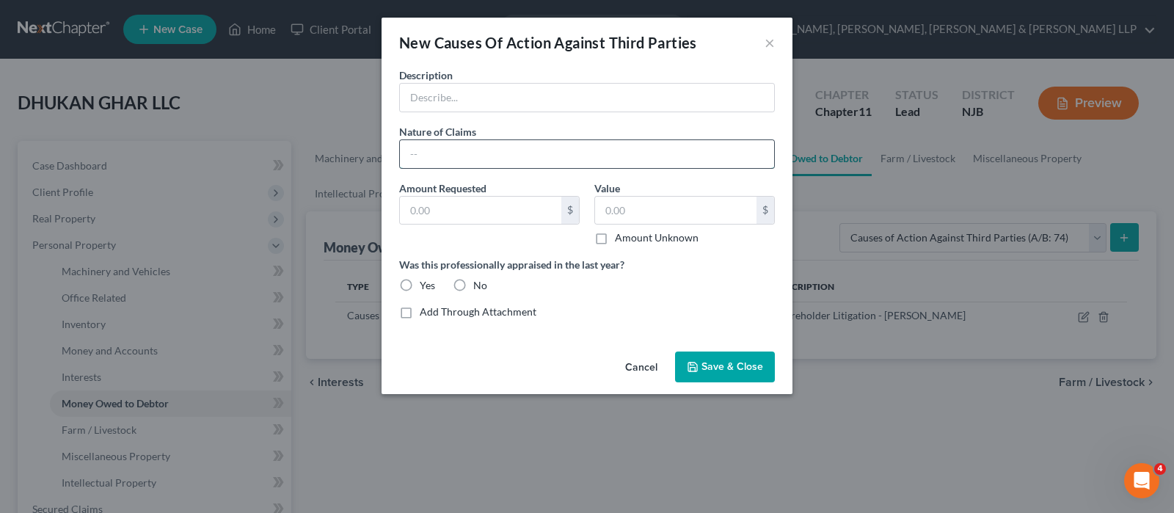
click at [559, 160] on input "text" at bounding box center [587, 154] width 374 height 28
paste input "Fraud; Conversion; Tortious Interference; Violation of NJ Trade Secrets Act"
type input "Fraud; Conversion; Tortious Interference; Violation of NJ Trade Secrets Act"
click at [583, 103] on input "text" at bounding box center [587, 98] width 374 height 28
type input "m"
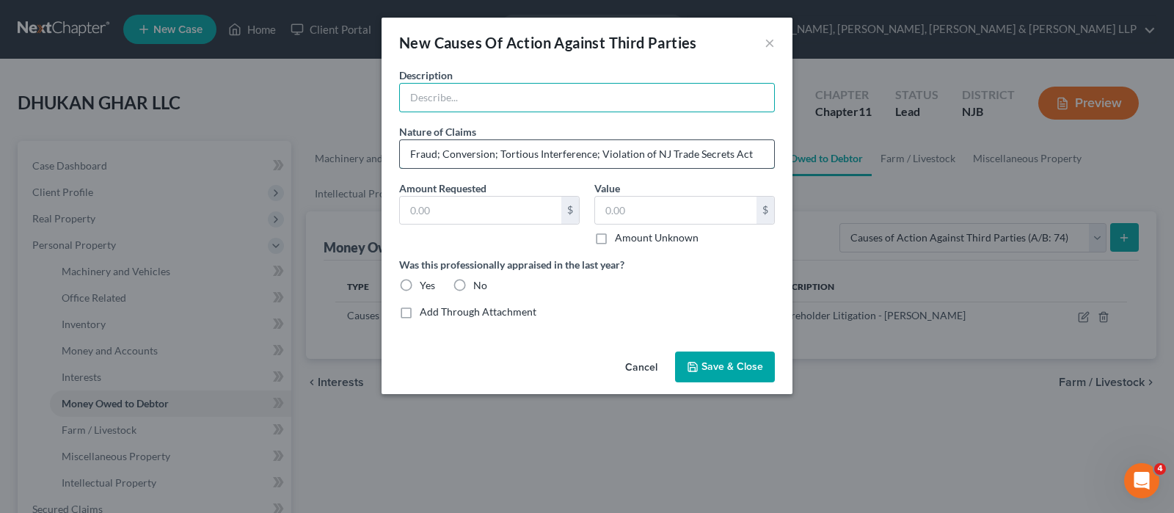
click at [687, 158] on input "Fraud; Conversion; Tortious Interference; Violation of NJ Trade Secrets Act" at bounding box center [587, 154] width 374 height 28
click at [662, 362] on button "Cancel" at bounding box center [641, 367] width 56 height 29
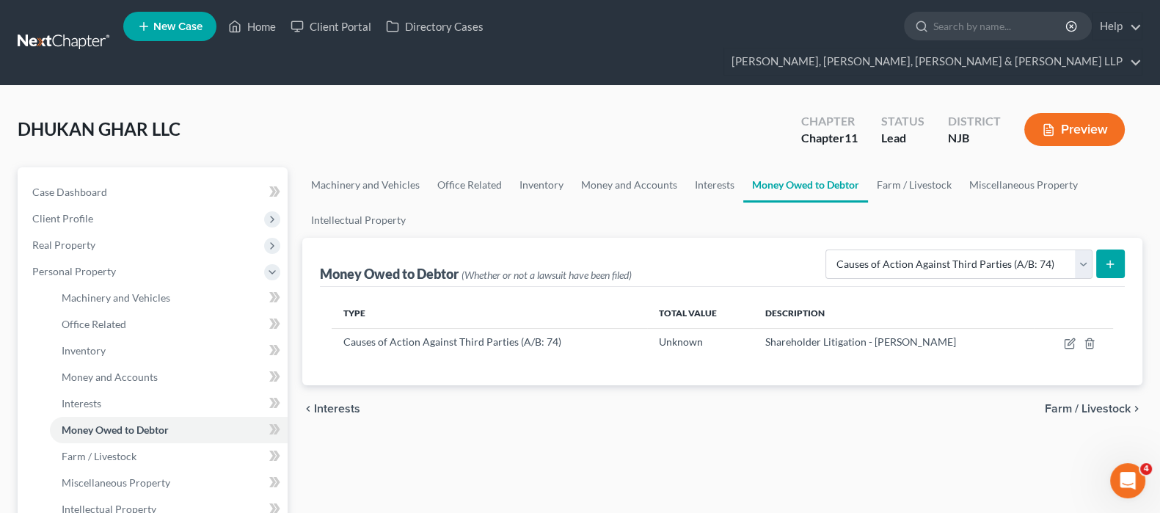
click at [1113, 249] on button "submit" at bounding box center [1110, 263] width 29 height 29
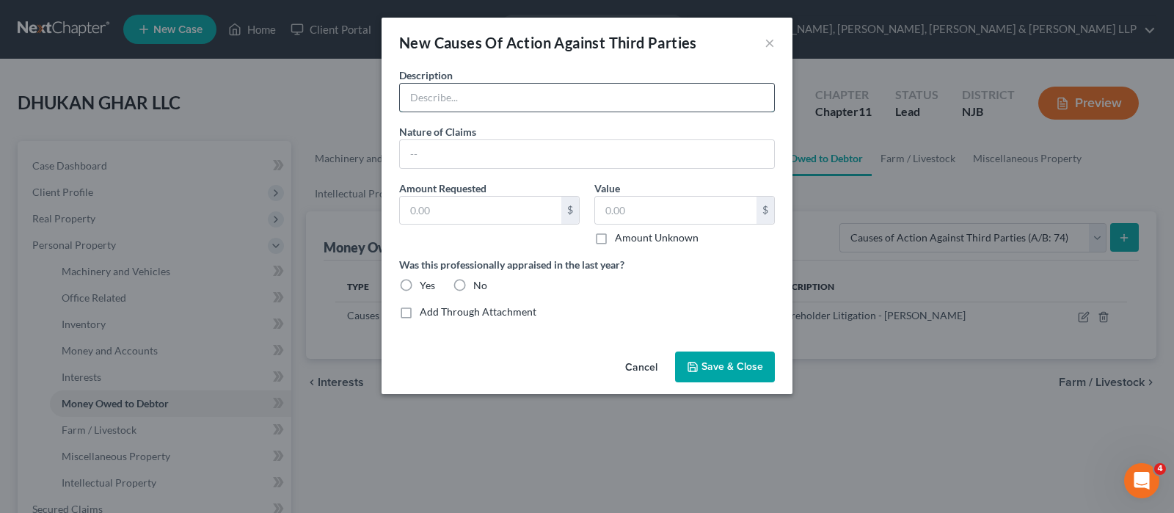
click at [512, 99] on input "text" at bounding box center [587, 98] width 374 height 28
paste input "Fraud; Conversion; Tortious Interference; Violation of NJ Trade Secrets Act"
type input "Fraud; Conversion; Tortious Interference; Violation of NJ Trade Secrets Act"
click at [479, 134] on div "Nature of Claims *" at bounding box center [587, 146] width 390 height 45
click at [479, 164] on input "text" at bounding box center [587, 154] width 374 height 28
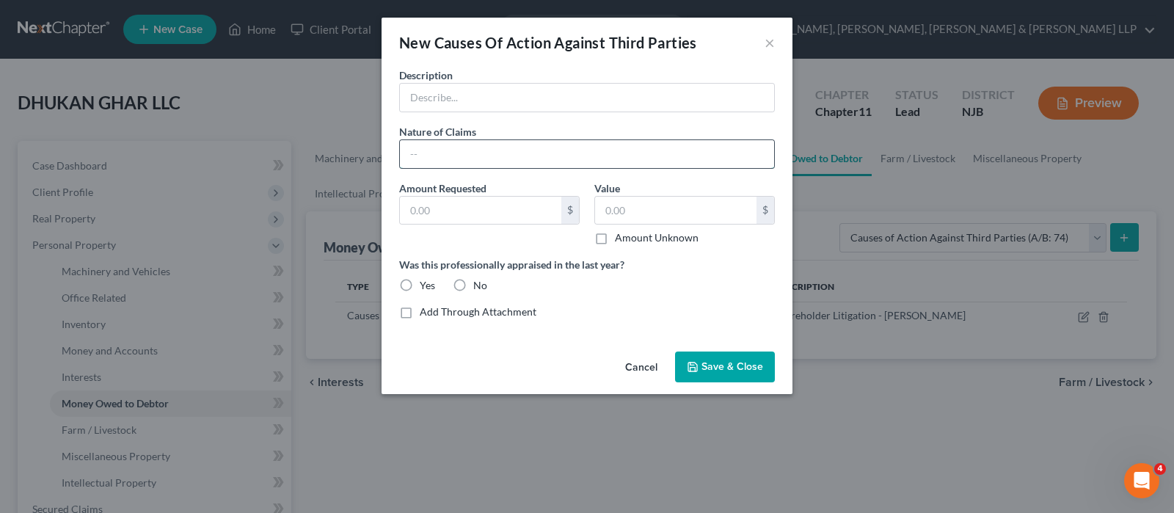
paste input "Fraud; Conversion; Tortious Interference; Violation of NJ Trade Secrets Act"
type input "Fraud; Conversion; Tortious Interference; Violation of NJ Trade Secrets Act"
click at [478, 115] on div "Description * Nature of Claims * Fraud; Conversion; Tortious Interference; Viol…" at bounding box center [587, 198] width 390 height 263
click at [480, 108] on input "text" at bounding box center [587, 98] width 374 height 28
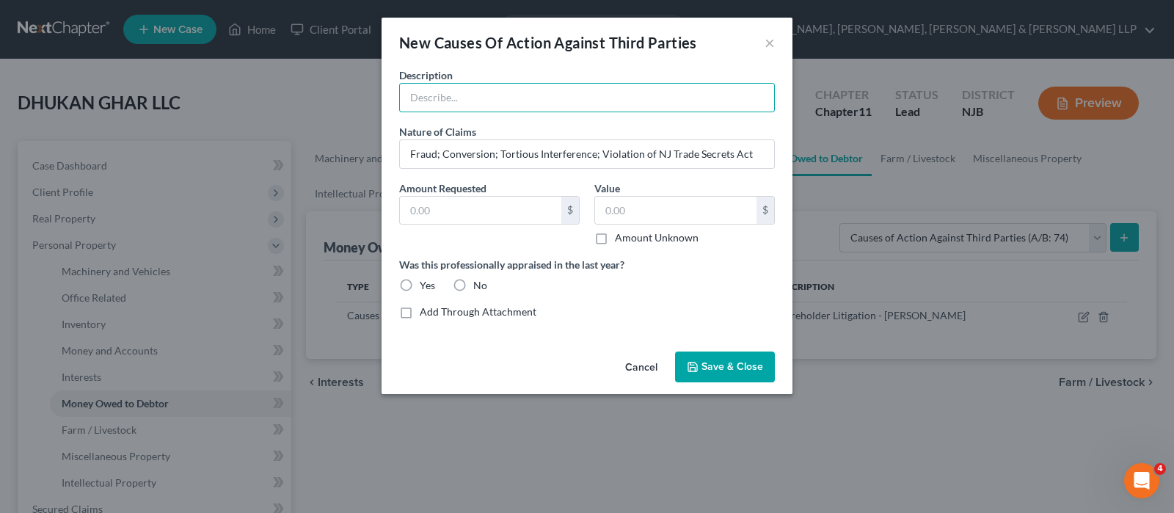
click at [626, 373] on button "Cancel" at bounding box center [641, 367] width 56 height 29
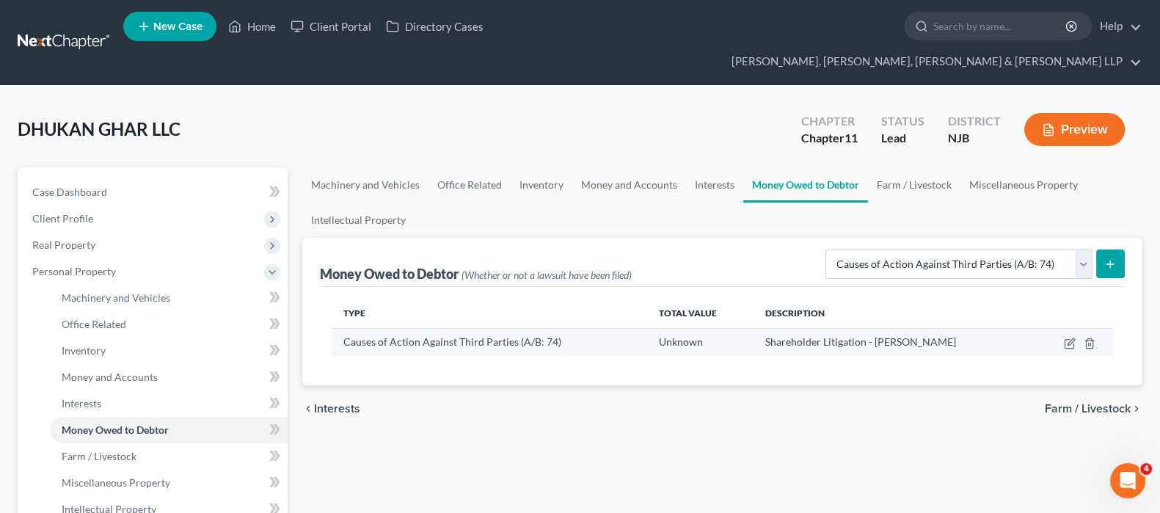
click at [1060, 328] on td at bounding box center [1073, 342] width 79 height 28
click at [1065, 337] on icon "button" at bounding box center [1070, 343] width 12 height 12
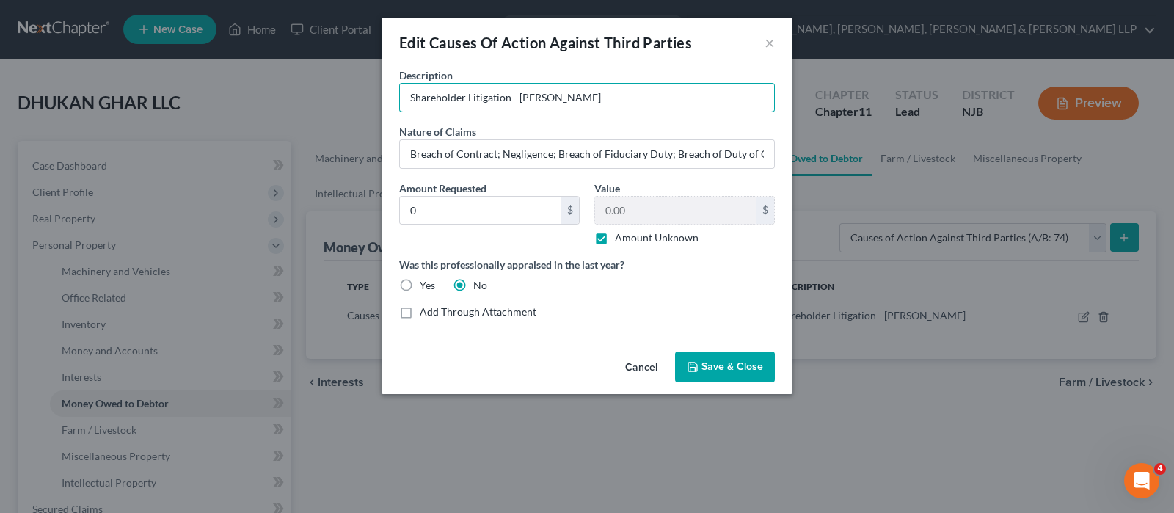
drag, startPoint x: 466, startPoint y: 99, endPoint x: 326, endPoint y: 94, distance: 139.5
click at [326, 94] on div "Edit Causes Of Action Against Third Parties × Description * Shareholder Litigat…" at bounding box center [587, 256] width 1174 height 513
paste input "MIDL001615-25"
type input "MIDL001615-25 Litigation - [PERSON_NAME]"
click at [715, 367] on span "Save & Close" at bounding box center [732, 366] width 62 height 12
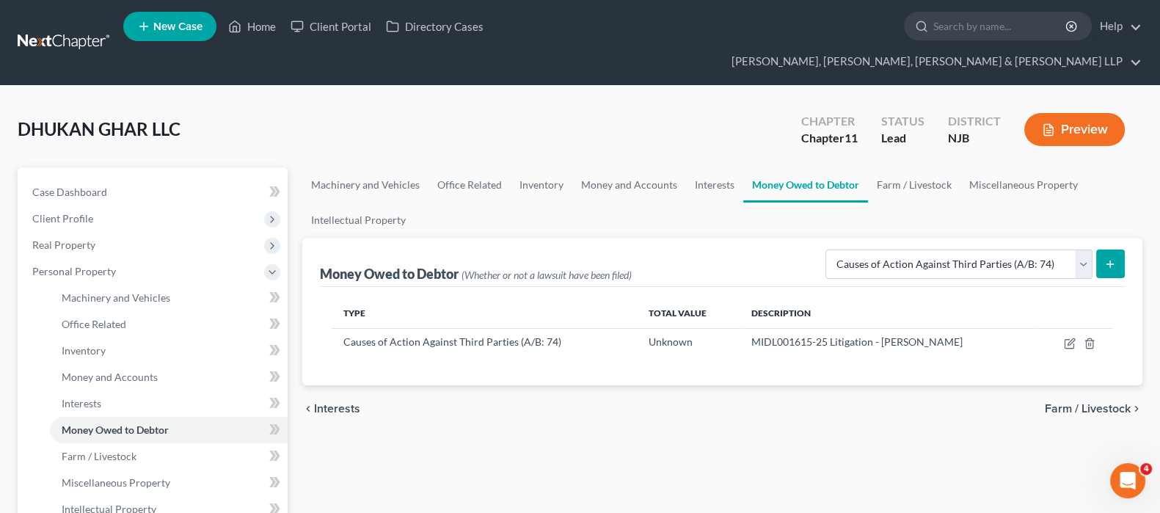
click at [1110, 249] on button "submit" at bounding box center [1110, 263] width 29 height 29
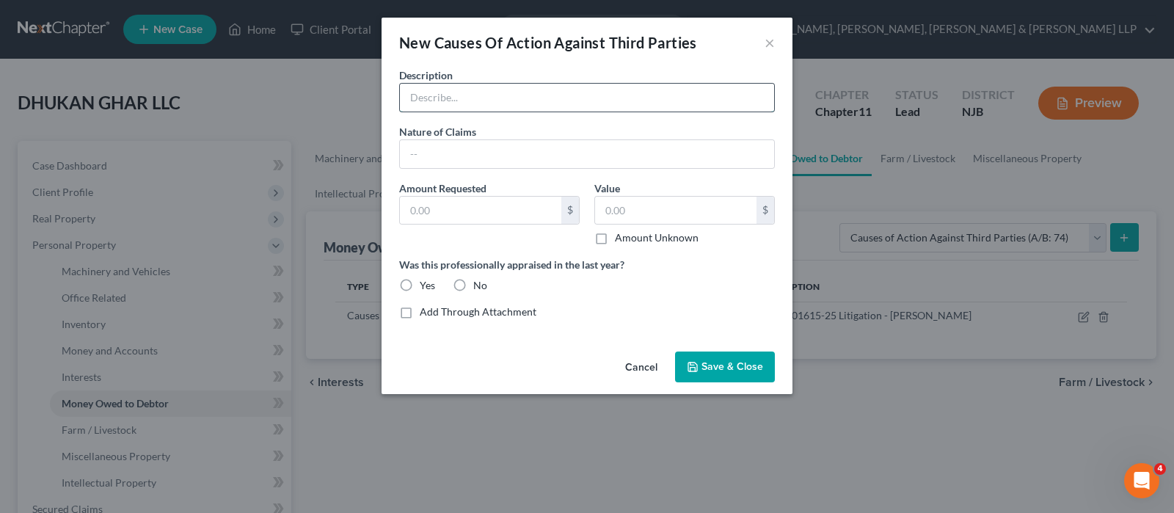
click at [517, 91] on input "text" at bounding box center [587, 98] width 374 height 28
paste input "MIDL001615-25"
drag, startPoint x: 623, startPoint y: 97, endPoint x: 315, endPoint y: 67, distance: 308.7
click at [315, 67] on div "New Causes Of Action Against Third Parties × Description * MIDL001615-25 Nature…" at bounding box center [587, 256] width 1174 height 513
paste input "Litigation - [PERSON_NAME]"
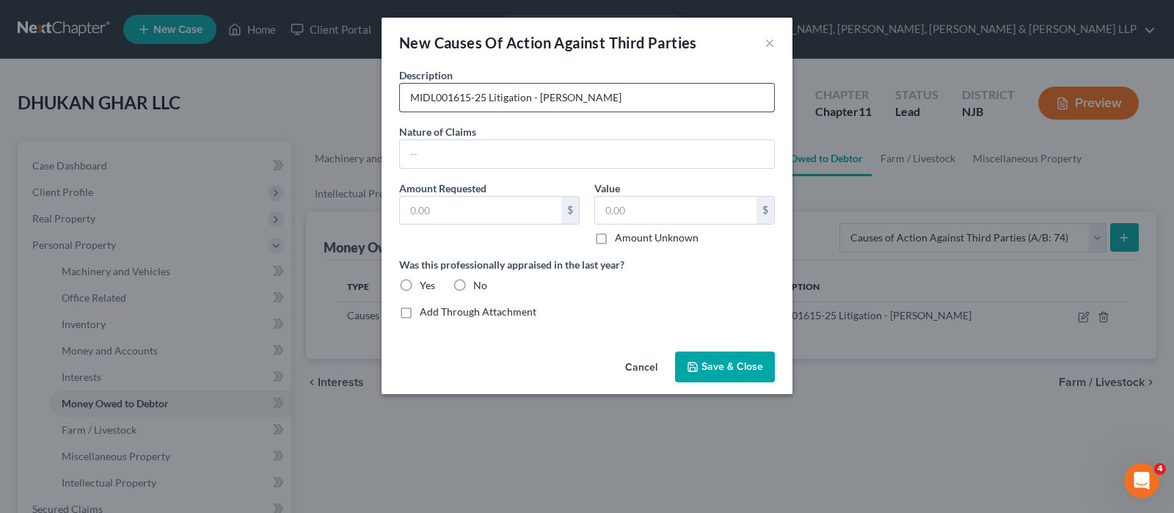
click at [540, 104] on input "MIDL001615-25 Litigation - [PERSON_NAME]" at bounding box center [587, 98] width 374 height 28
type input "MIDL001615-25 Litigation - [PERSON_NAME]"
click at [582, 146] on input "text" at bounding box center [587, 154] width 374 height 28
paste input "Fraud; Conversion; Tortious Interference; Violation of NJ Trade Secrets Act"
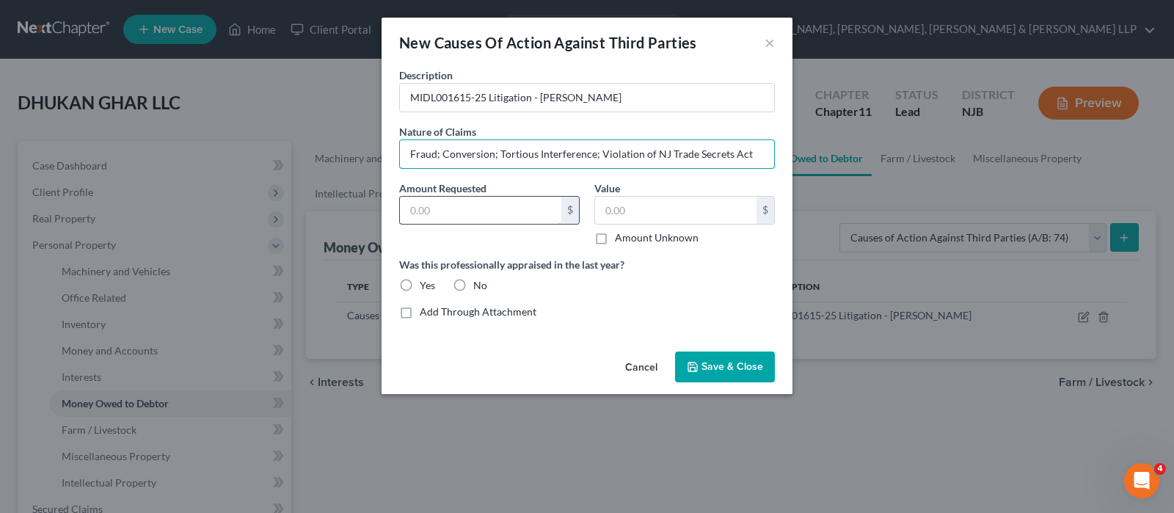
type input "Fraud; Conversion; Tortious Interference; Violation of NJ Trade Secrets Act"
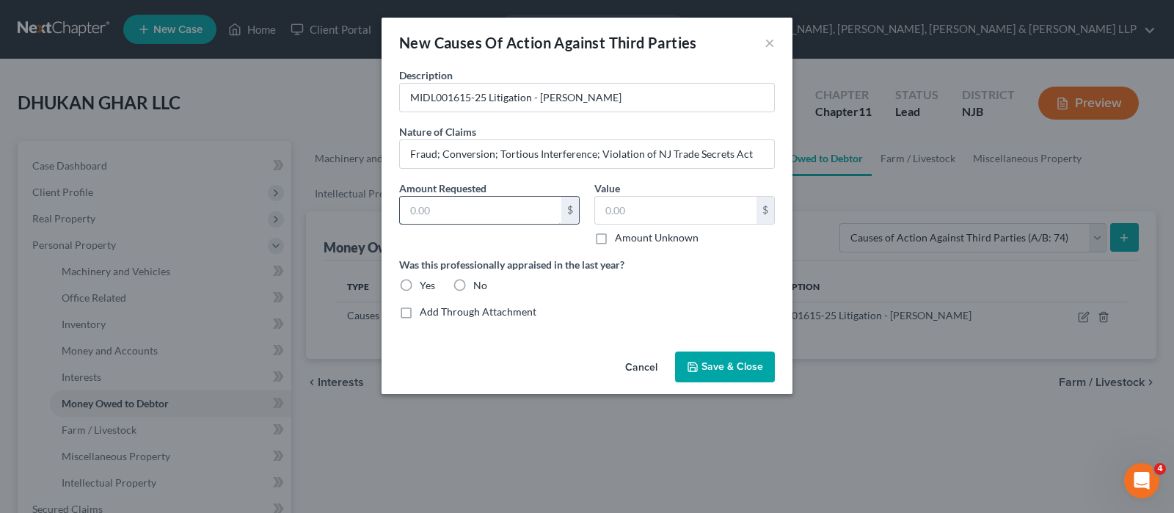
click at [499, 222] on input "text" at bounding box center [480, 211] width 161 height 28
type input "0"
click at [621, 210] on input "text" at bounding box center [675, 211] width 161 height 28
click at [615, 236] on label "Amount Unknown" at bounding box center [657, 237] width 84 height 15
click at [621, 236] on input "Amount Unknown" at bounding box center [626, 235] width 10 height 10
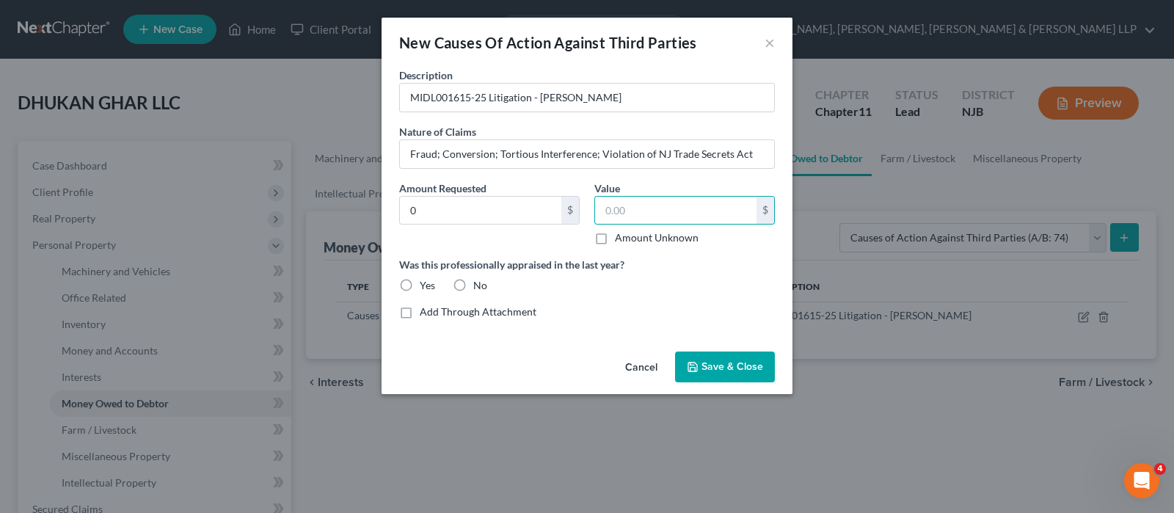
checkbox input "true"
type input "0.00"
click at [473, 288] on label "No" at bounding box center [480, 285] width 14 height 15
click at [479, 288] on input "No" at bounding box center [484, 283] width 10 height 10
radio input "true"
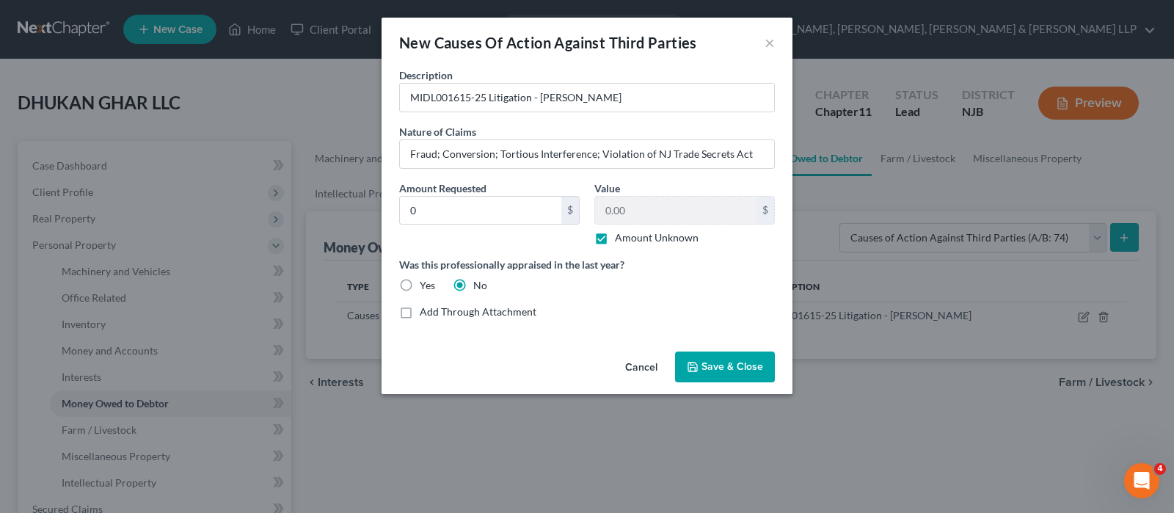
click at [721, 360] on span "Save & Close" at bounding box center [732, 366] width 62 height 12
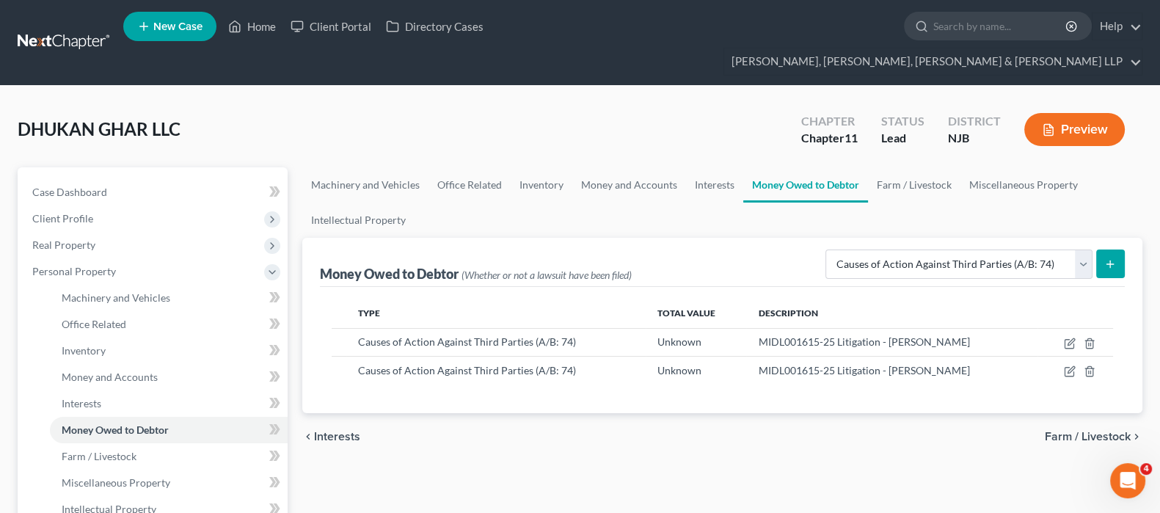
click at [1100, 249] on button "submit" at bounding box center [1110, 263] width 29 height 29
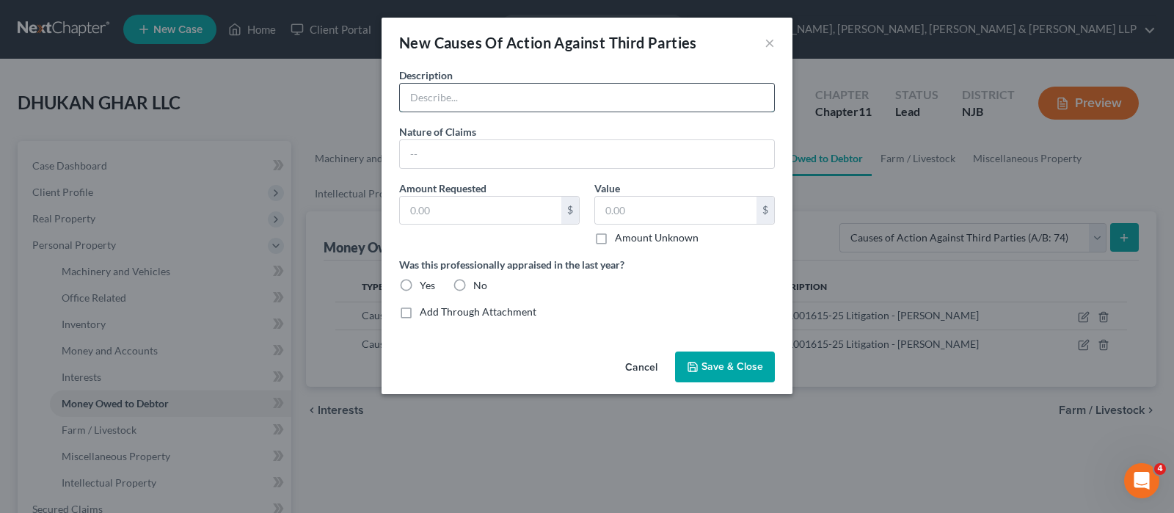
click at [582, 98] on input "text" at bounding box center [587, 98] width 374 height 28
paste input "MIDL001615-25 Litigation -Heck Logistics"
type input "MIDL001615-25 Litigation -Heck Logistics"
click at [479, 147] on input "text" at bounding box center [587, 154] width 374 height 28
paste input "Fraud, Conversion"
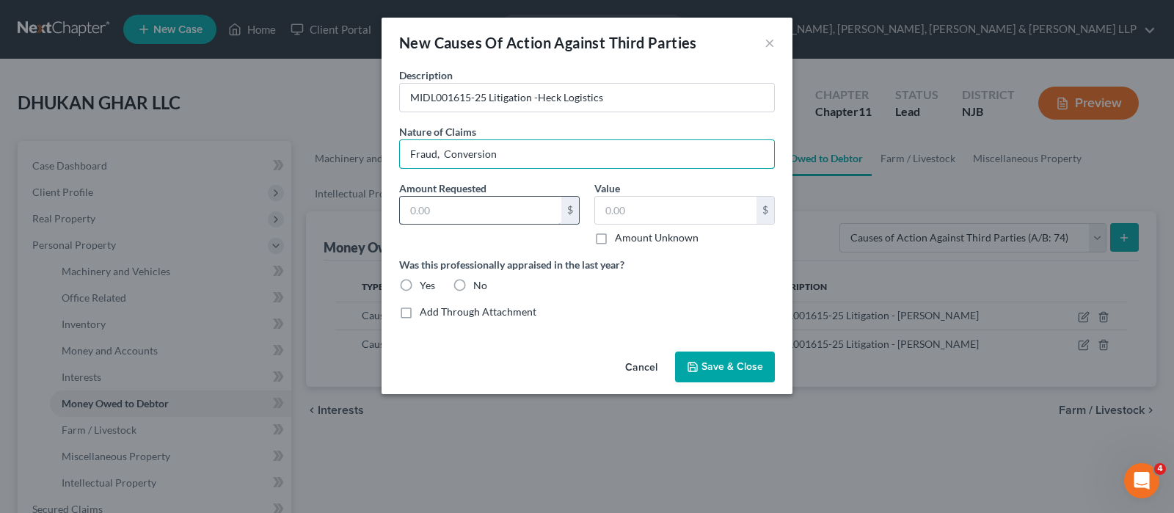
type input "Fraud, Conversion"
click at [478, 204] on input "text" at bounding box center [480, 211] width 161 height 28
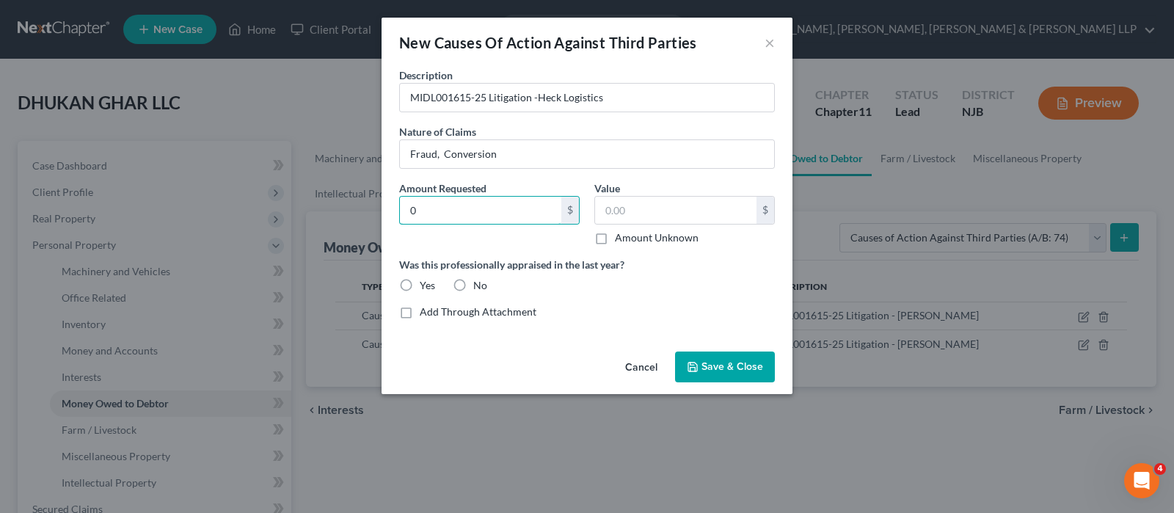
type input "0"
click at [615, 239] on label "Amount Unknown" at bounding box center [657, 237] width 84 height 15
click at [621, 239] on input "Amount Unknown" at bounding box center [626, 235] width 10 height 10
checkbox input "true"
type input "0.00"
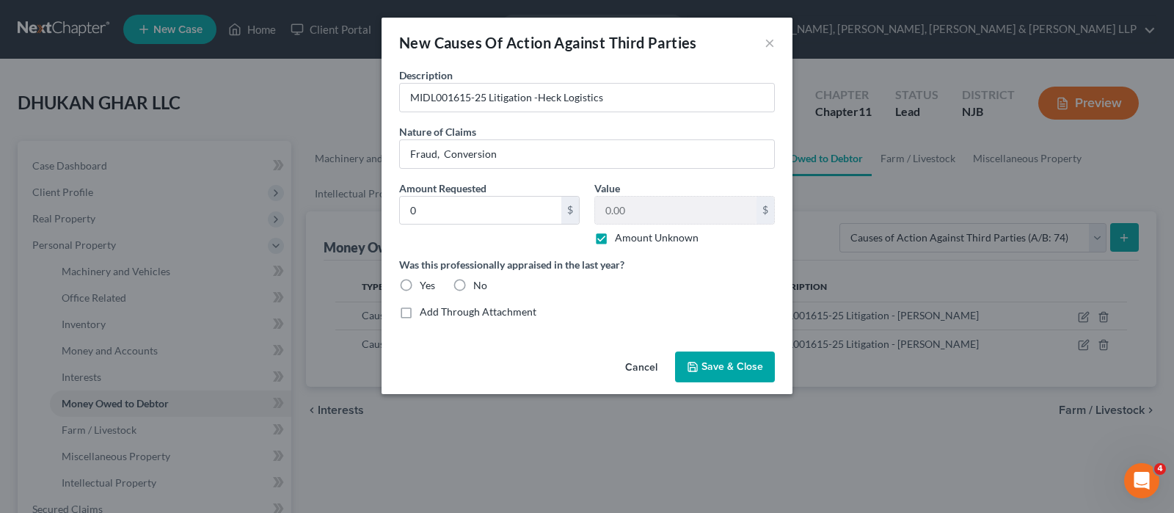
click at [473, 286] on label "No" at bounding box center [480, 285] width 14 height 15
click at [479, 286] on input "No" at bounding box center [484, 283] width 10 height 10
radio input "true"
click at [734, 391] on div "Cancel Save & Close" at bounding box center [586, 369] width 411 height 48
click at [734, 365] on span "Save & Close" at bounding box center [732, 366] width 62 height 12
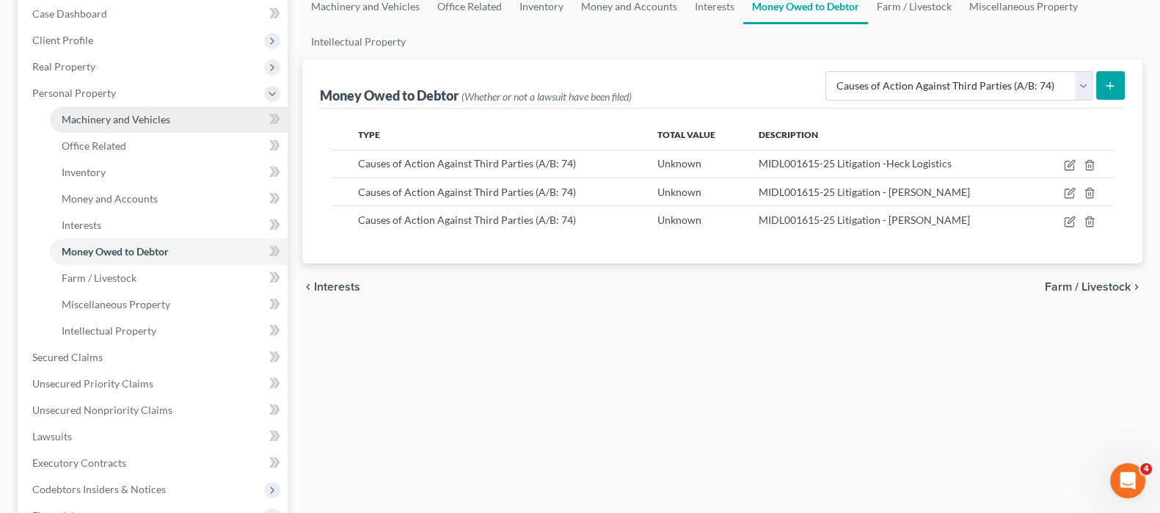
scroll to position [366, 0]
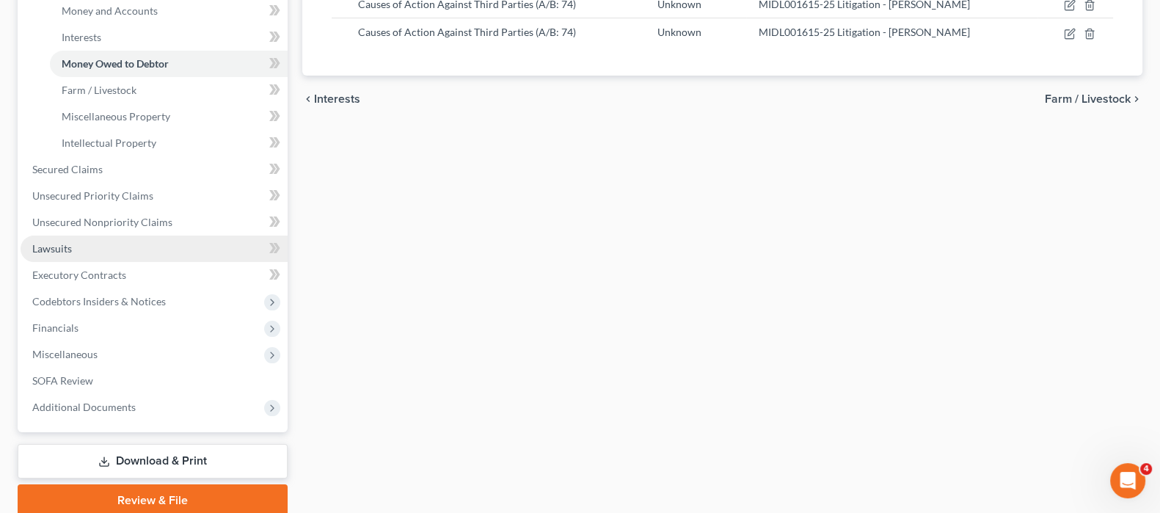
click at [95, 235] on link "Lawsuits" at bounding box center [154, 248] width 267 height 26
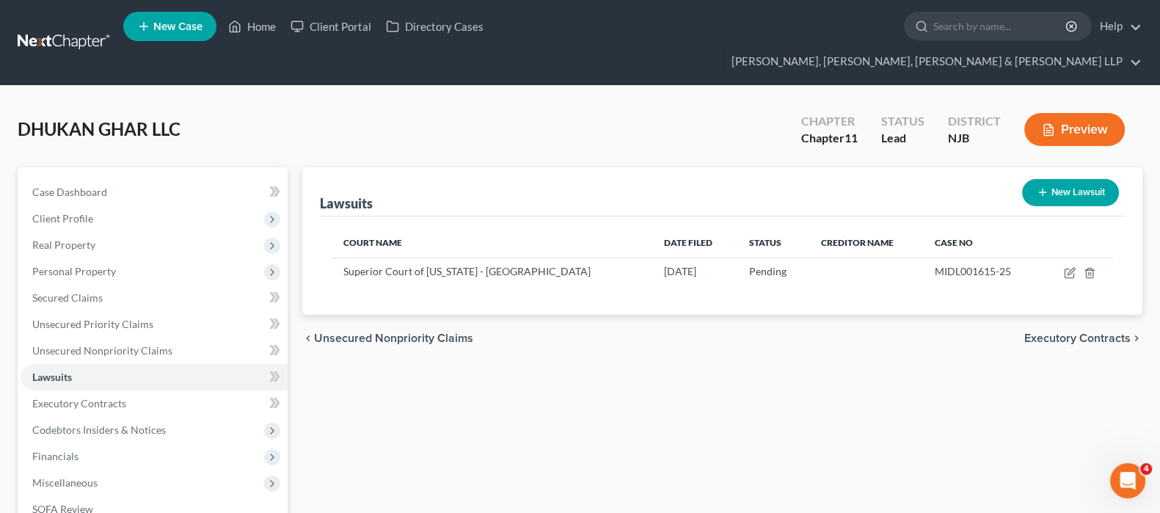
click at [1037, 186] on icon "button" at bounding box center [1042, 192] width 12 height 12
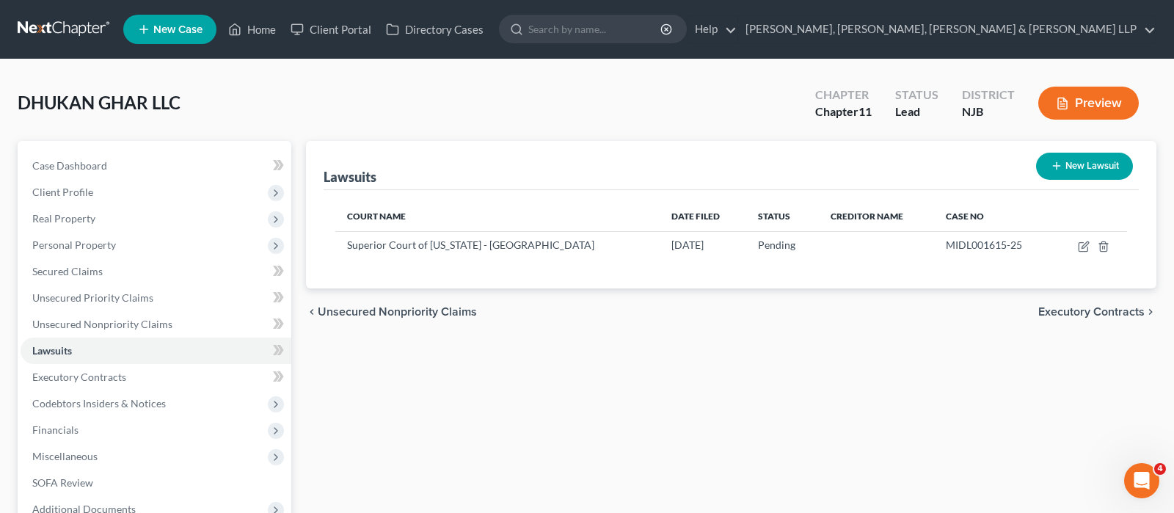
select select "0"
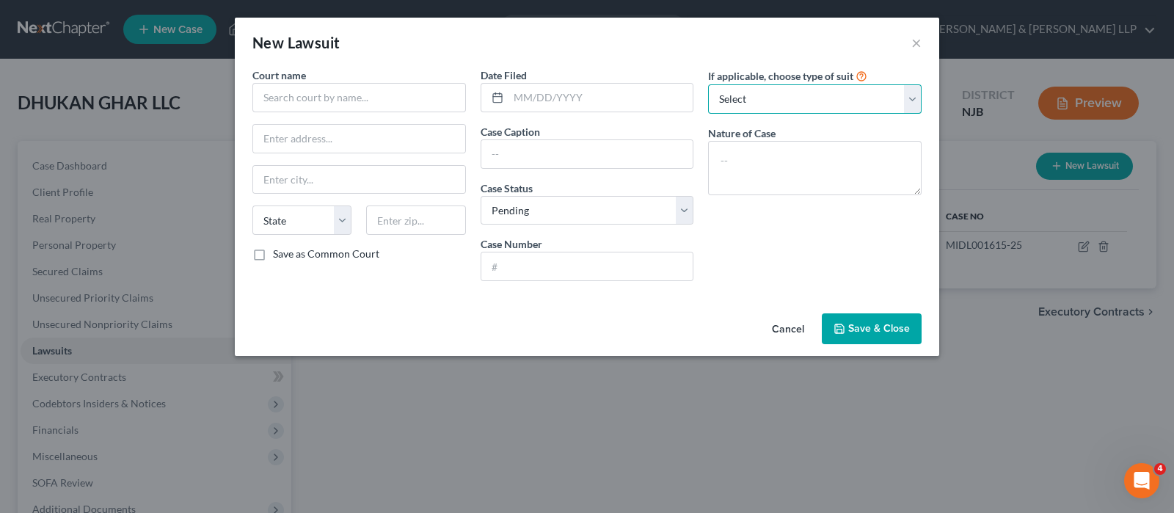
click at [749, 93] on select "Select Repossession Foreclosure Returns Other" at bounding box center [814, 98] width 213 height 29
select select "1"
click at [708, 84] on select "Select Repossession Foreclosure Returns Other" at bounding box center [814, 98] width 213 height 29
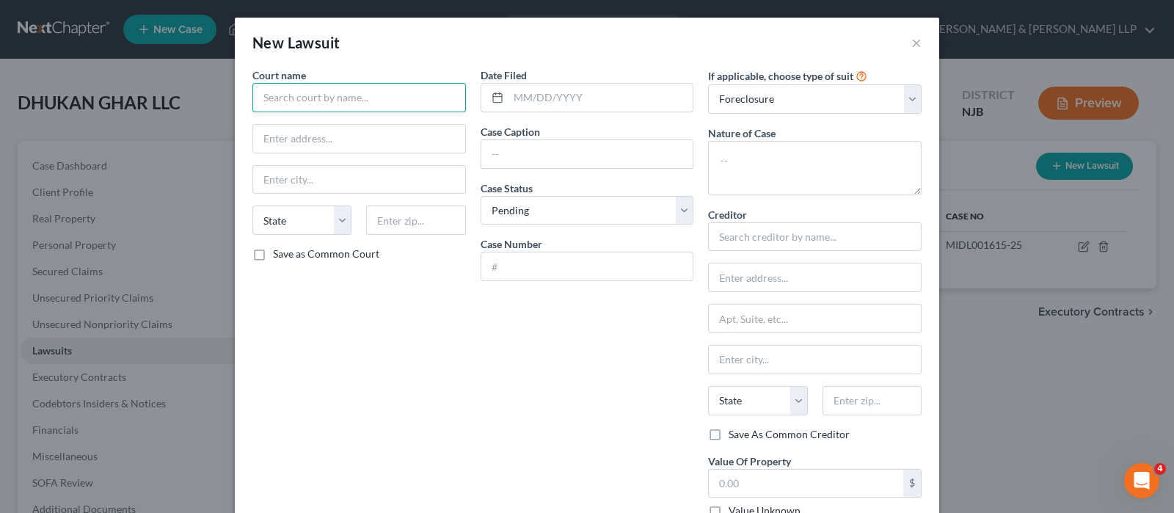
click at [370, 94] on input "text" at bounding box center [358, 97] width 213 height 29
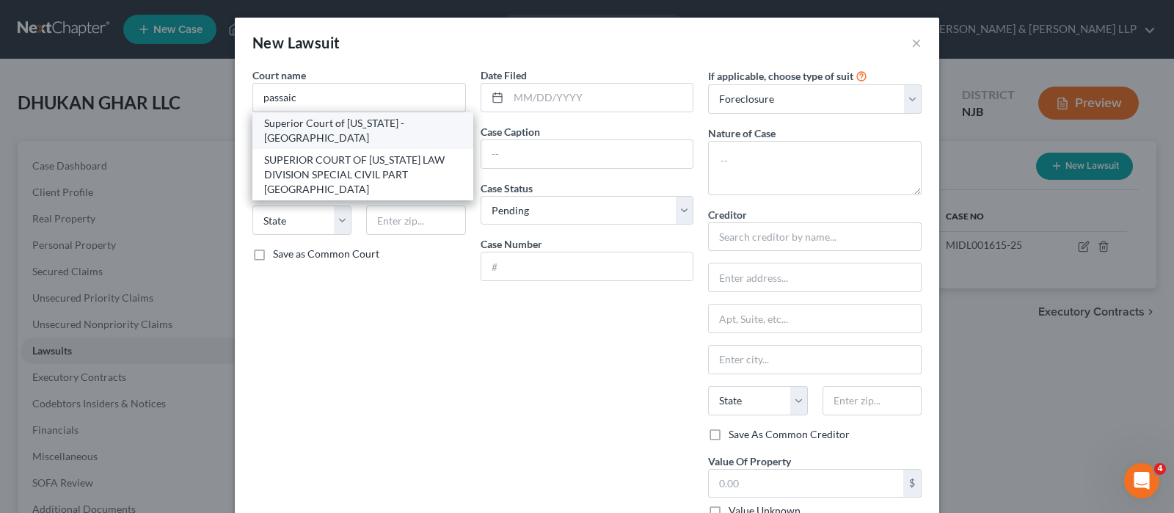
click at [359, 131] on div "Superior Court of [US_STATE] - [GEOGRAPHIC_DATA]" at bounding box center [362, 130] width 197 height 29
type input "Superior Court of [US_STATE] - [GEOGRAPHIC_DATA]"
type input "[STREET_ADDRESS][PERSON_NAME]"
type input "Paterson"
select select "33"
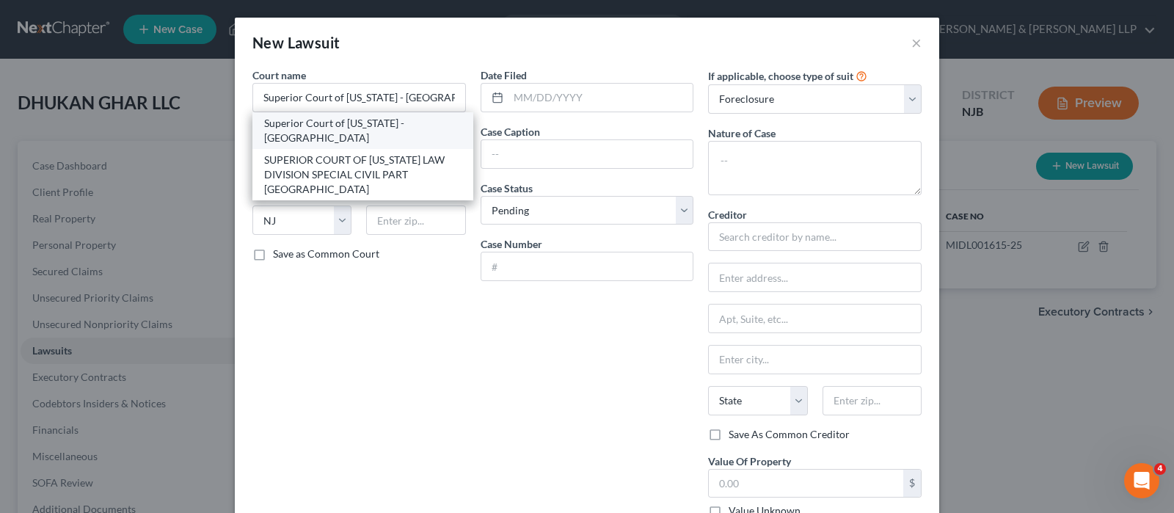
type input "07505"
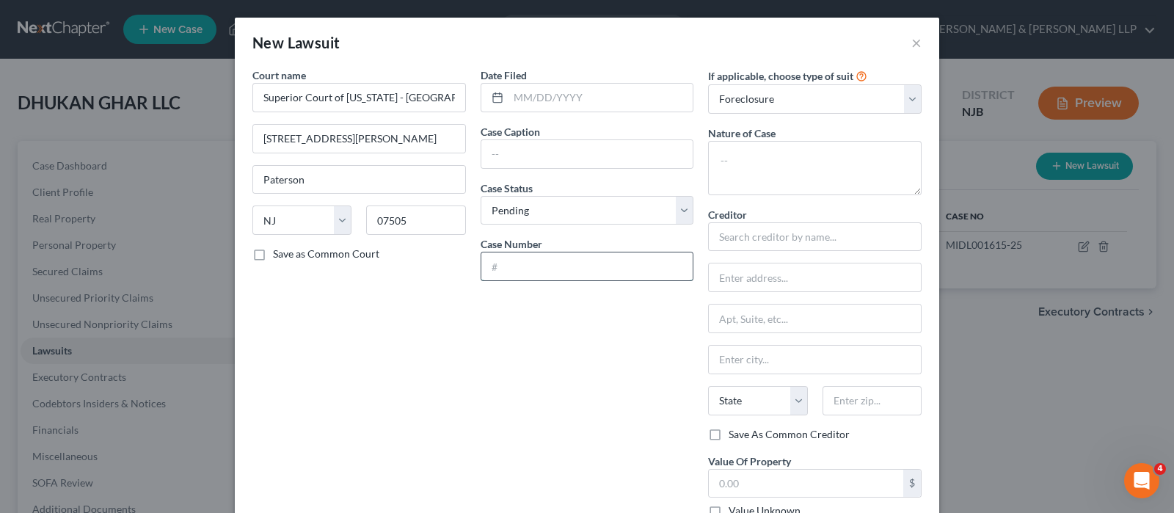
click at [577, 269] on input "text" at bounding box center [587, 266] width 212 height 28
paste input "SWCF003190-25"
type input "SWCF003190-25"
click at [512, 163] on input "text" at bounding box center [587, 154] width 212 height 28
paste input "U.S. Bank Trust Comp Vs Dhukan Ghar Llc"
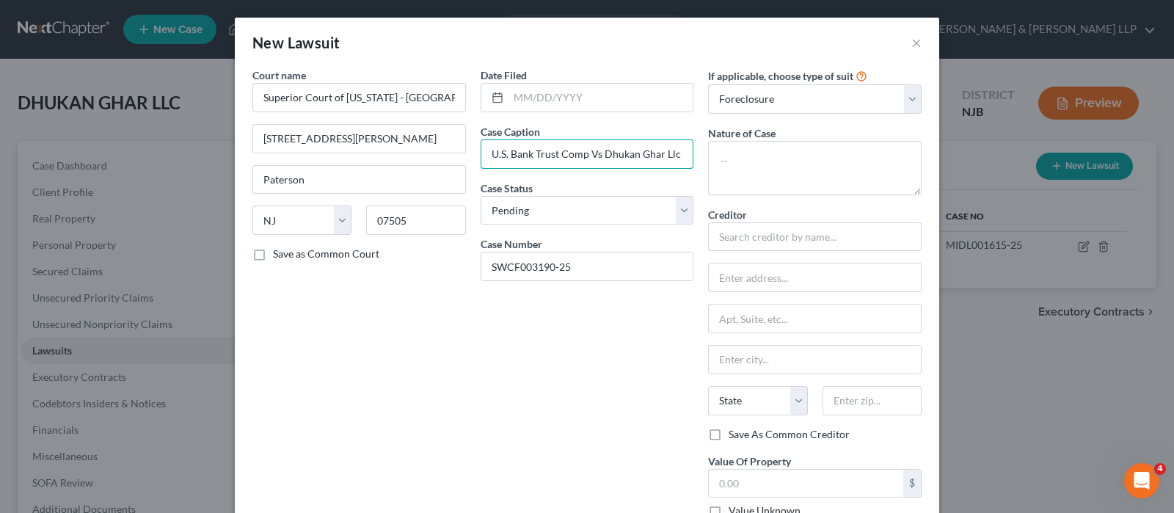
type input "U.S. Bank Trust Comp Vs Dhukan Ghar Llc"
click at [806, 147] on textarea at bounding box center [814, 168] width 213 height 54
paste textarea "[STREET_ADDRESS][PERSON_NAME][US_STATE]"
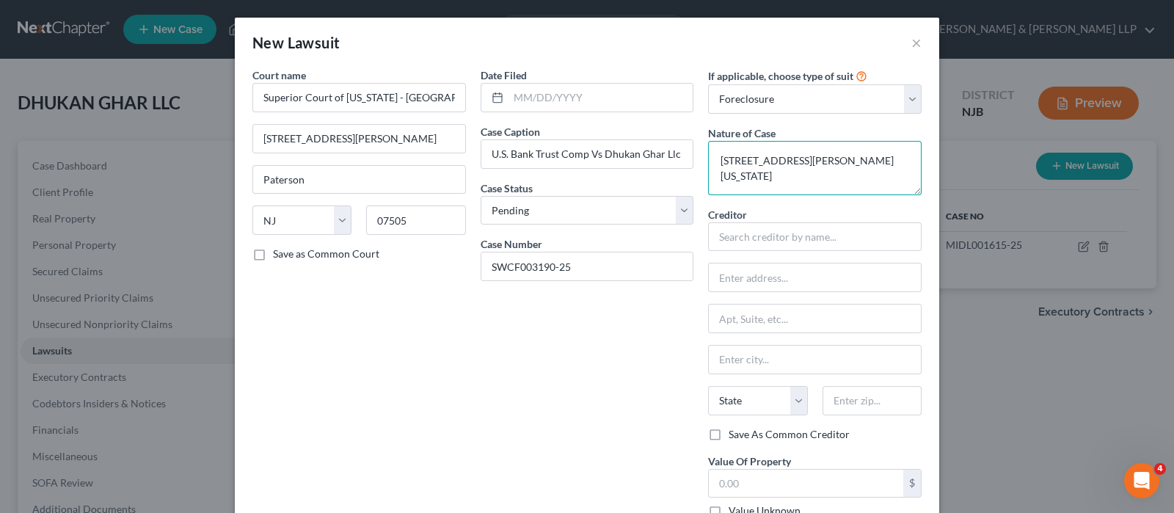
type textarea "[STREET_ADDRESS][PERSON_NAME][US_STATE]"
click at [624, 96] on input "text" at bounding box center [600, 98] width 185 height 28
paste input "[DATE]"
type input "[DATE]"
click at [824, 216] on div "Creditor *" at bounding box center [814, 229] width 213 height 45
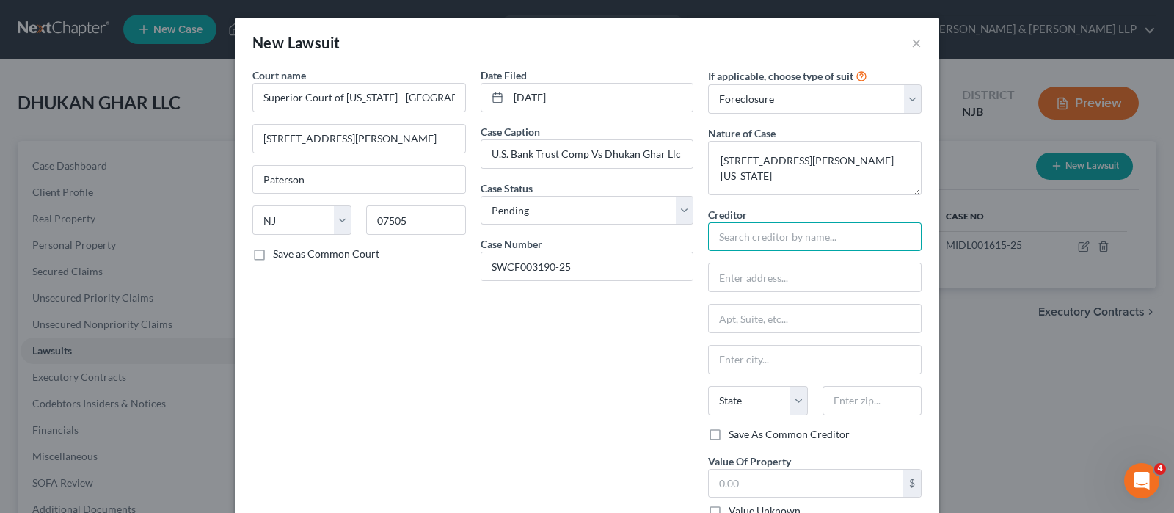
click at [818, 224] on input "text" at bounding box center [814, 236] width 213 height 29
paste input "Velocity Commercial Capital, LLC"
type input "Velocity Commercial Capital, LLC"
click at [788, 271] on input "text" at bounding box center [815, 277] width 212 height 28
paste input "Attn: Pres./CEO/Agent"
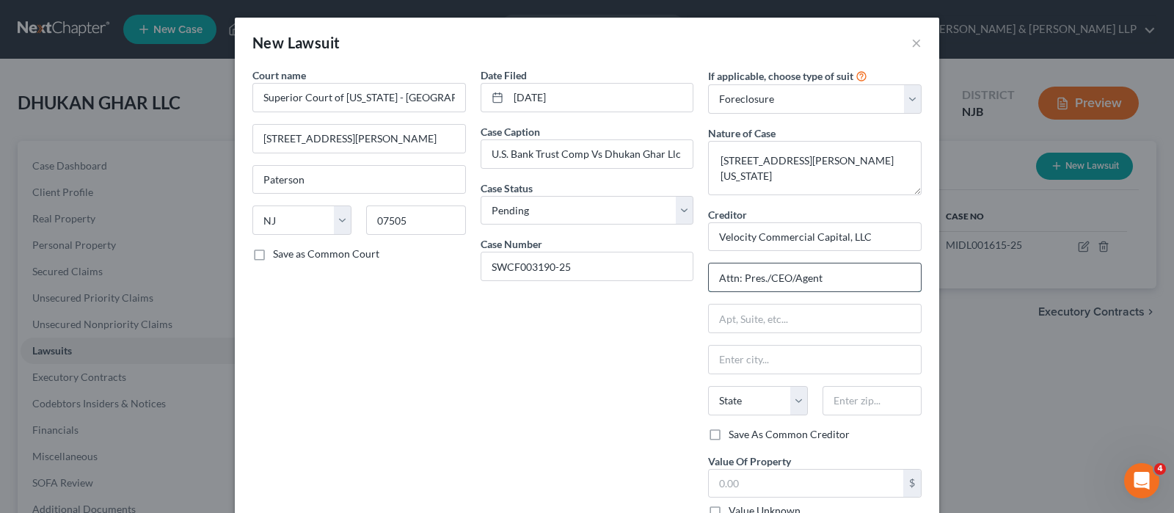
type input "Attn: Pres./CEO/Agent"
click at [776, 310] on input "text" at bounding box center [815, 318] width 212 height 28
paste input "[STREET_ADDRESS]"
type input "[STREET_ADDRESS]"
click at [852, 387] on input "text" at bounding box center [871, 400] width 99 height 29
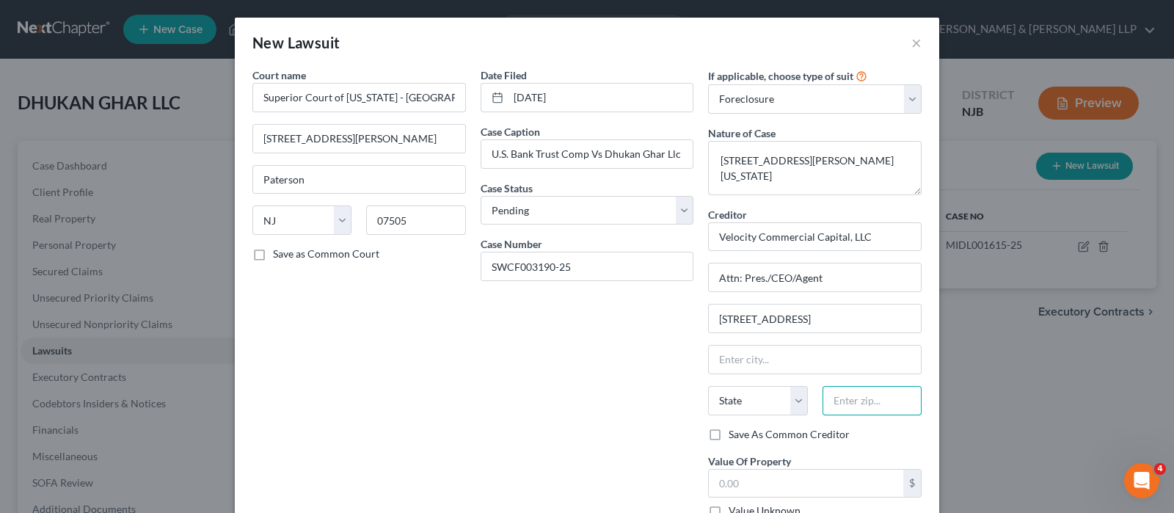
paste input "91361"
type input "91361"
click at [783, 431] on label "Save As Common Creditor" at bounding box center [788, 434] width 121 height 15
click at [744, 431] on input "Save As Common Creditor" at bounding box center [739, 432] width 10 height 10
checkbox input "true"
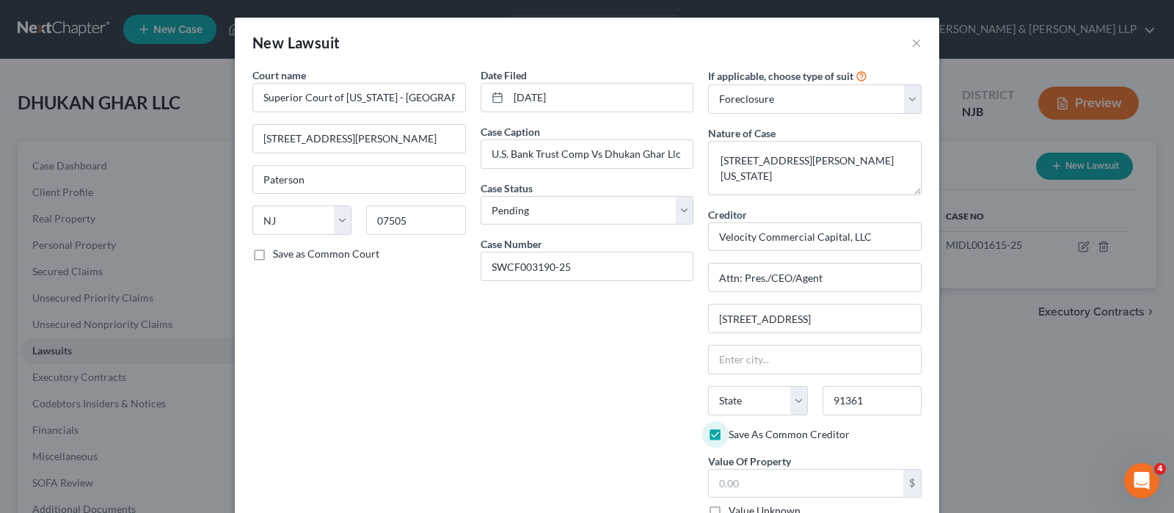
click at [662, 384] on div "Date Filed [DATE] Case Caption U.S. Bank Trust Comp Vs Dhukan Ghar Llc Case Sta…" at bounding box center [587, 326] width 228 height 519
type input "[GEOGRAPHIC_DATA]"
select select "4"
click at [631, 346] on div "Date Filed [DATE] Case Caption U.S. Bank Trust Comp Vs Dhukan Ghar Llc Case Sta…" at bounding box center [587, 326] width 228 height 519
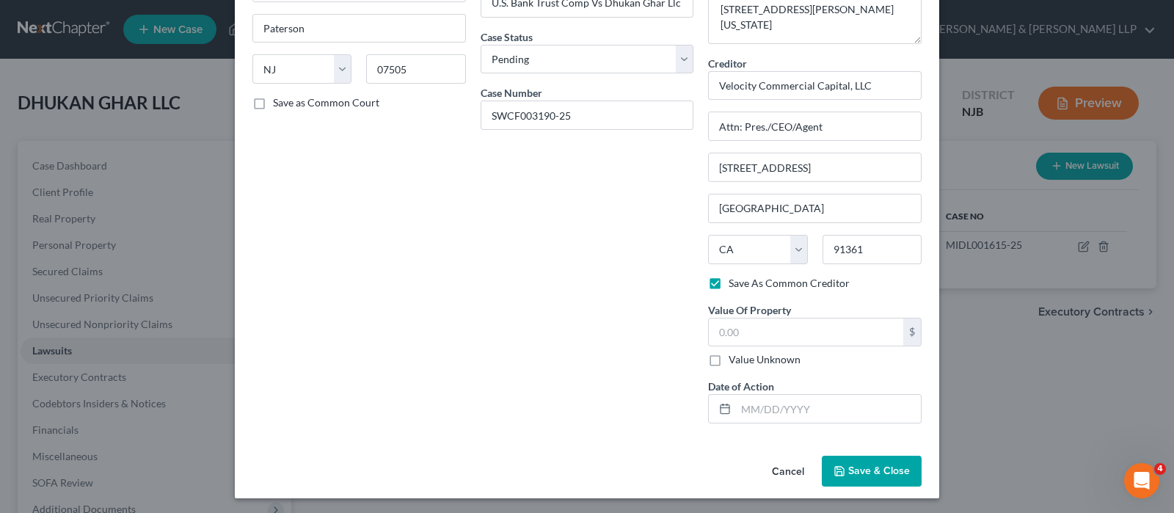
click at [731, 352] on label "Value Unknown" at bounding box center [764, 359] width 72 height 15
click at [734, 352] on input "Value Unknown" at bounding box center [739, 357] width 10 height 10
checkbox input "true"
type input "0.00"
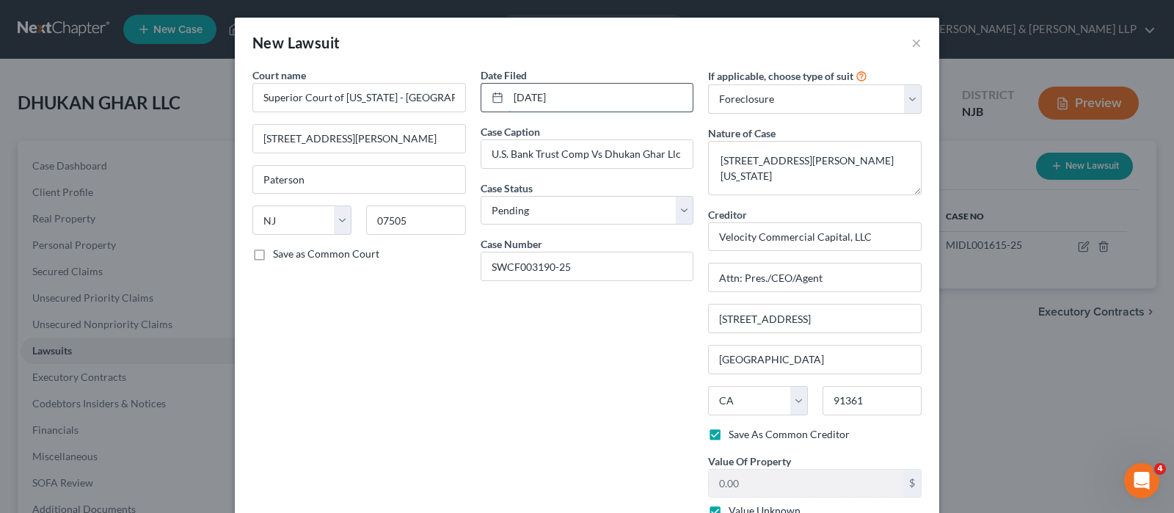
drag, startPoint x: 596, startPoint y: 100, endPoint x: 486, endPoint y: 90, distance: 110.4
click at [484, 89] on div "[DATE]" at bounding box center [586, 97] width 213 height 29
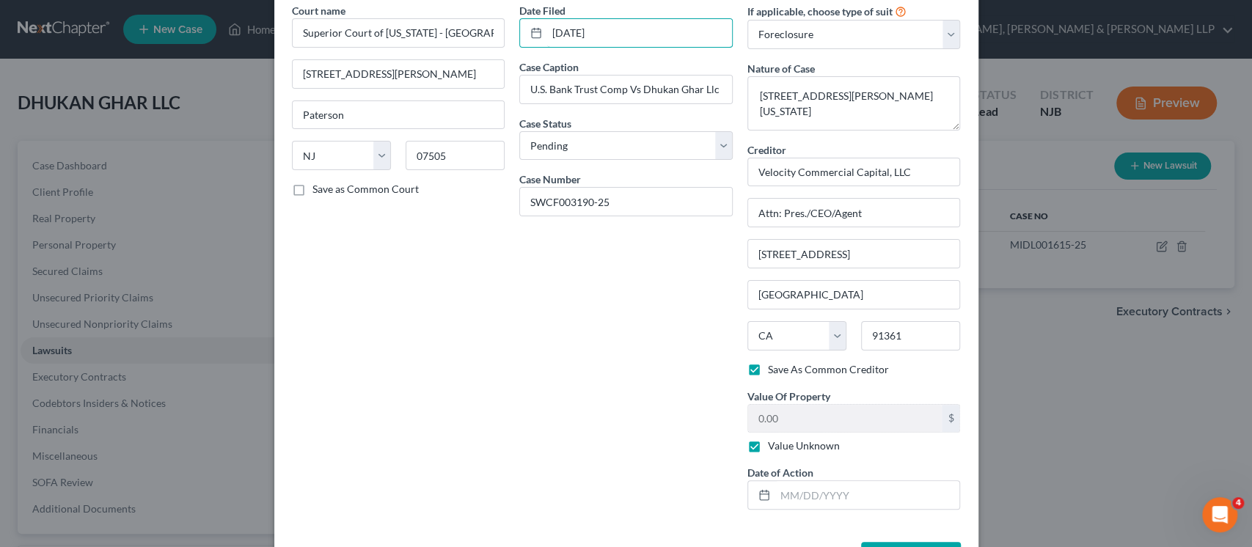
scroll to position [117, 0]
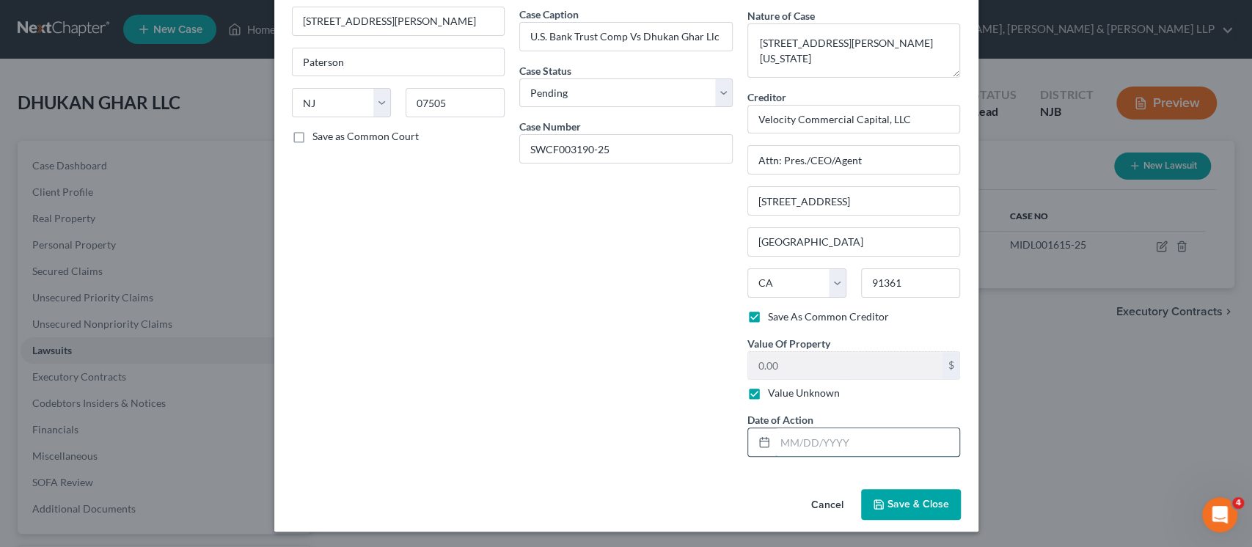
click at [822, 447] on input "text" at bounding box center [867, 442] width 185 height 28
paste input "[DATE]"
type input "[DATE]"
click at [888, 500] on span "Save & Close" at bounding box center [919, 504] width 62 height 12
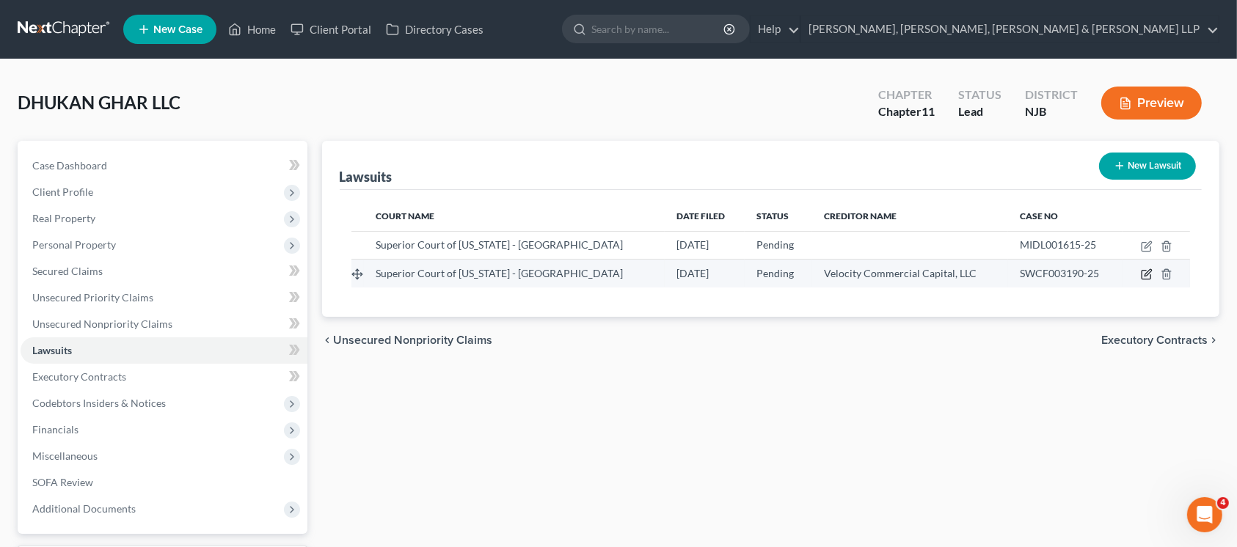
click at [1141, 271] on icon "button" at bounding box center [1147, 274] width 12 height 12
select select "33"
select select "0"
select select "1"
select select "4"
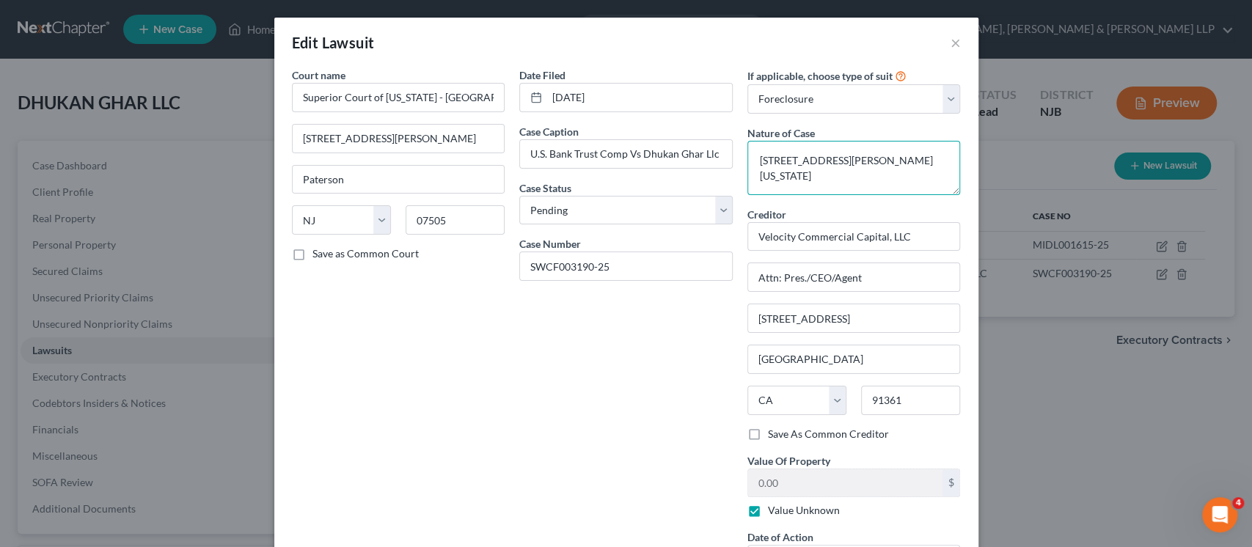
click at [863, 174] on textarea "[STREET_ADDRESS][PERSON_NAME][US_STATE]" at bounding box center [853, 168] width 213 height 54
paste textarea "; block 923, lot 16"
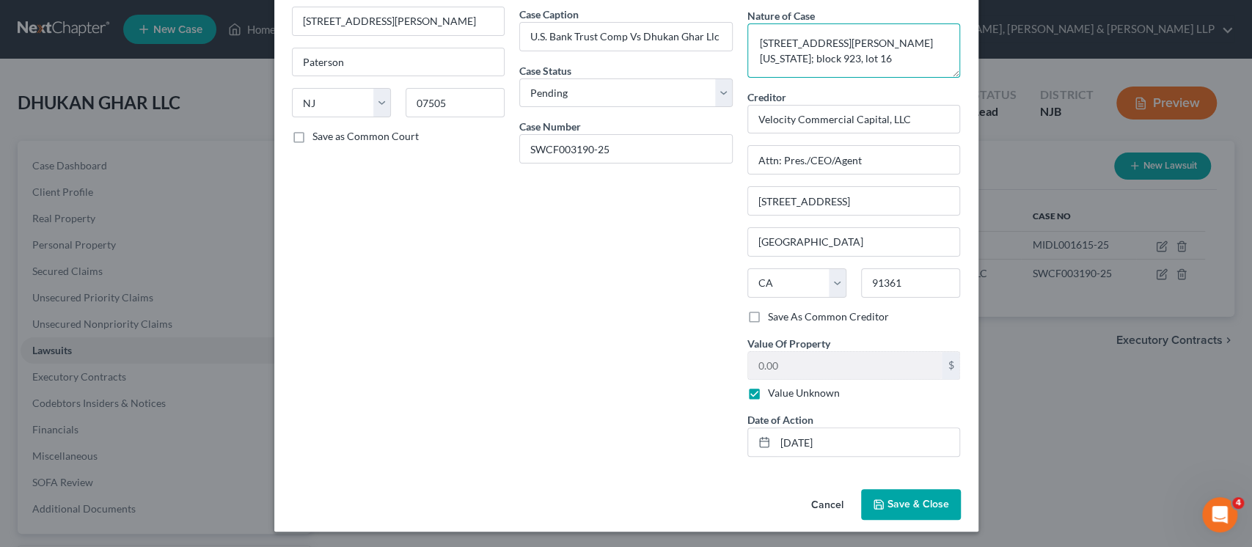
type textarea "[STREET_ADDRESS][PERSON_NAME][US_STATE]; block 923, lot 16"
click at [913, 502] on span "Save & Close" at bounding box center [919, 504] width 62 height 12
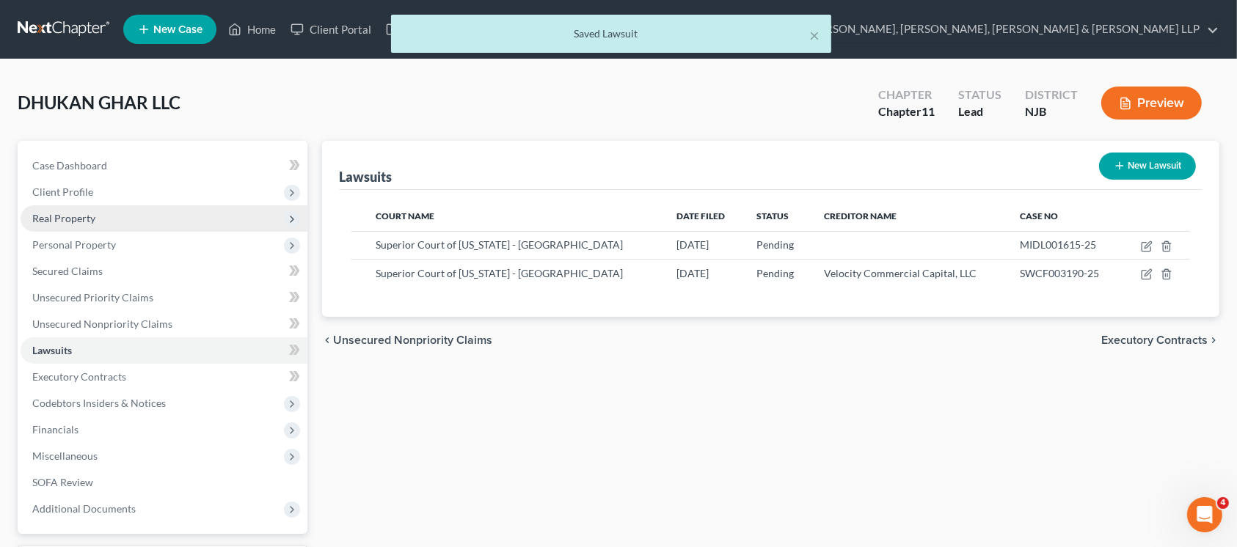
click at [219, 211] on span "Real Property" at bounding box center [164, 218] width 287 height 26
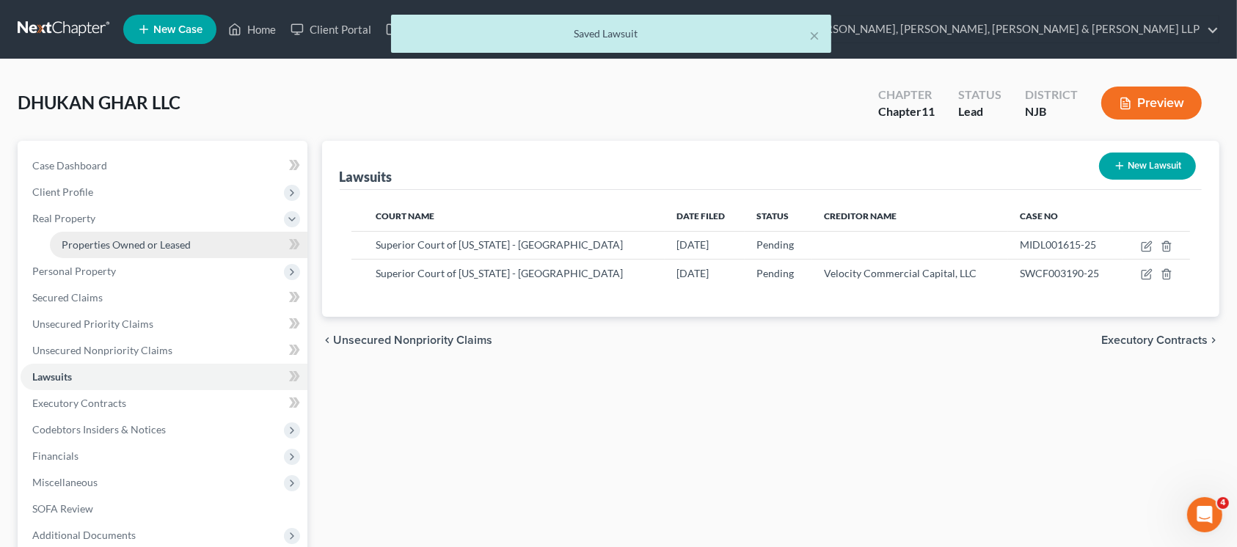
click at [215, 244] on link "Properties Owned or Leased" at bounding box center [178, 245] width 257 height 26
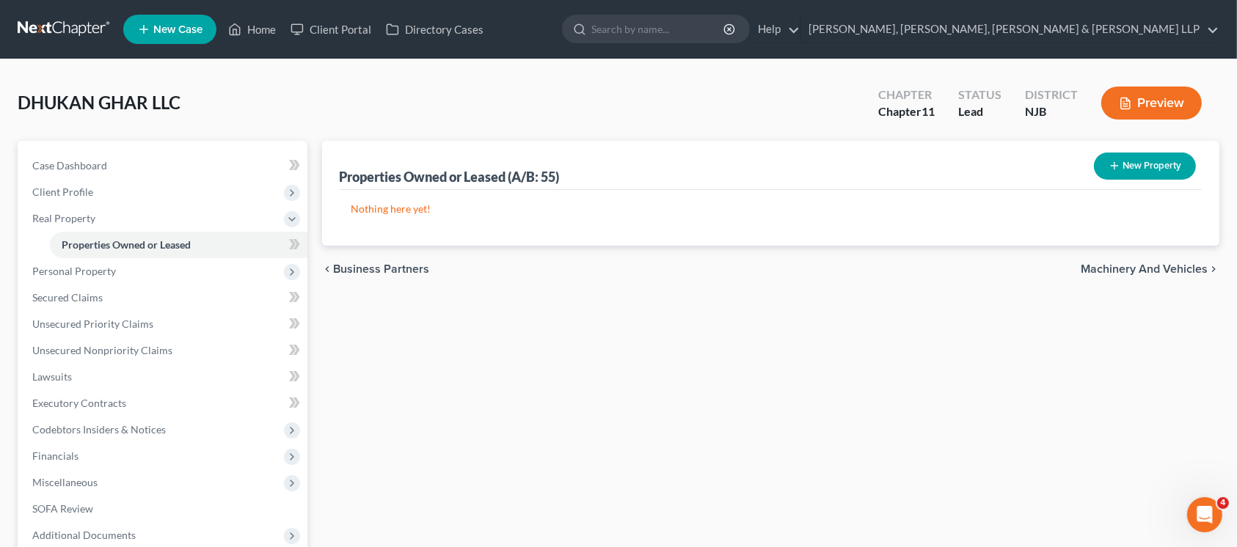
click at [1111, 166] on line "button" at bounding box center [1114, 166] width 7 height 0
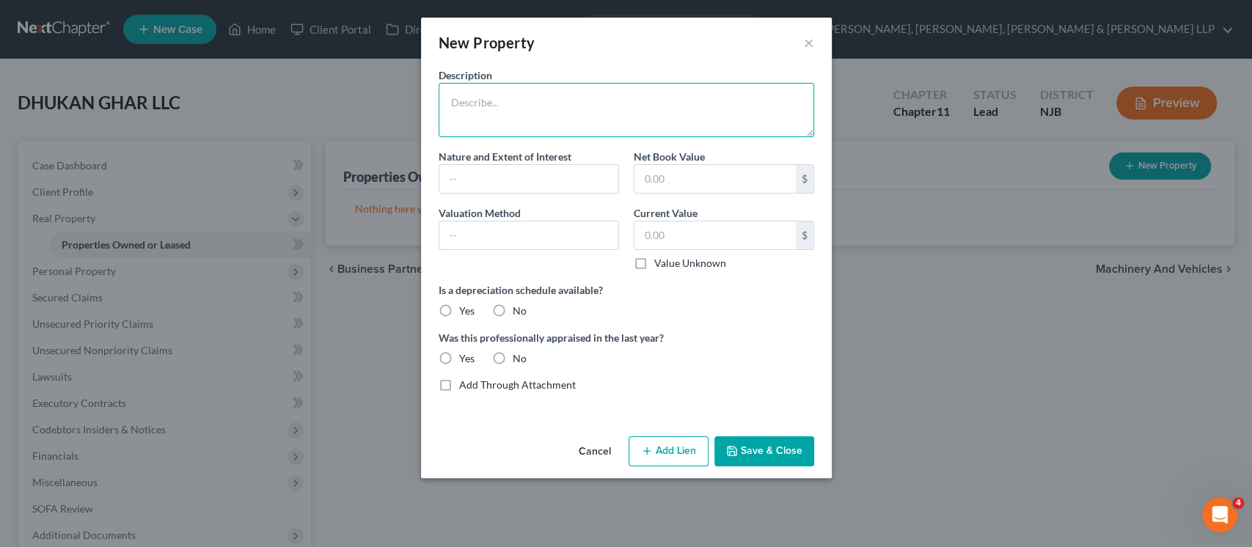
click at [563, 97] on textarea at bounding box center [627, 110] width 376 height 54
paste textarea "[STREET_ADDRESS][PERSON_NAME]"
click at [616, 96] on textarea "[STREET_ADDRESS][PERSON_NAME]" at bounding box center [627, 110] width 376 height 54
click at [657, 103] on textarea "[STREET_ADDRESS][PERSON_NAME]" at bounding box center [627, 110] width 376 height 54
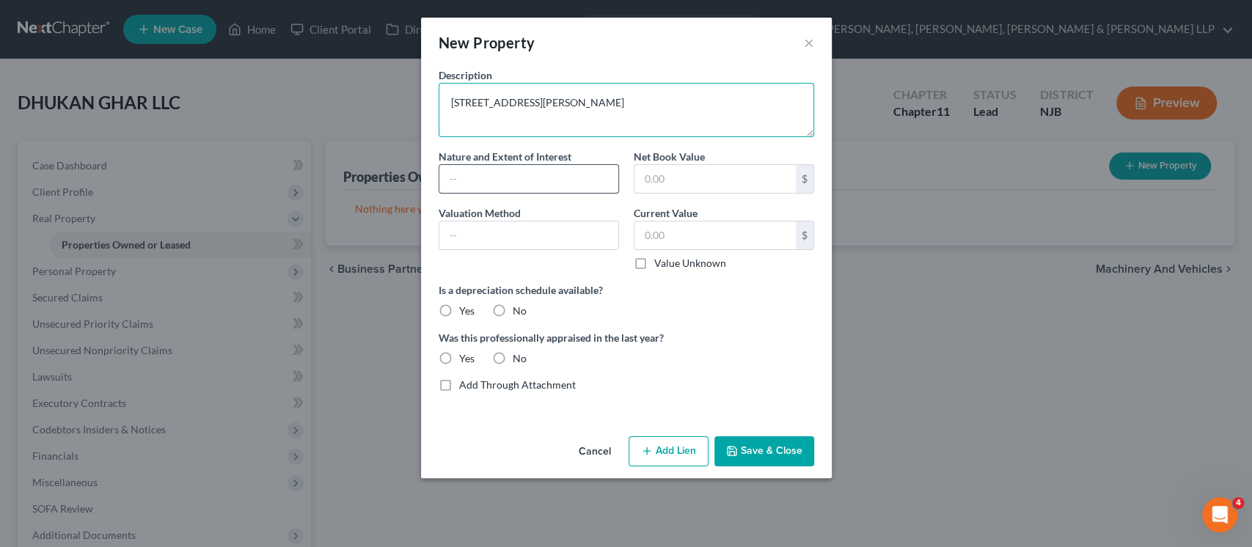
type textarea "[STREET_ADDRESS][PERSON_NAME]"
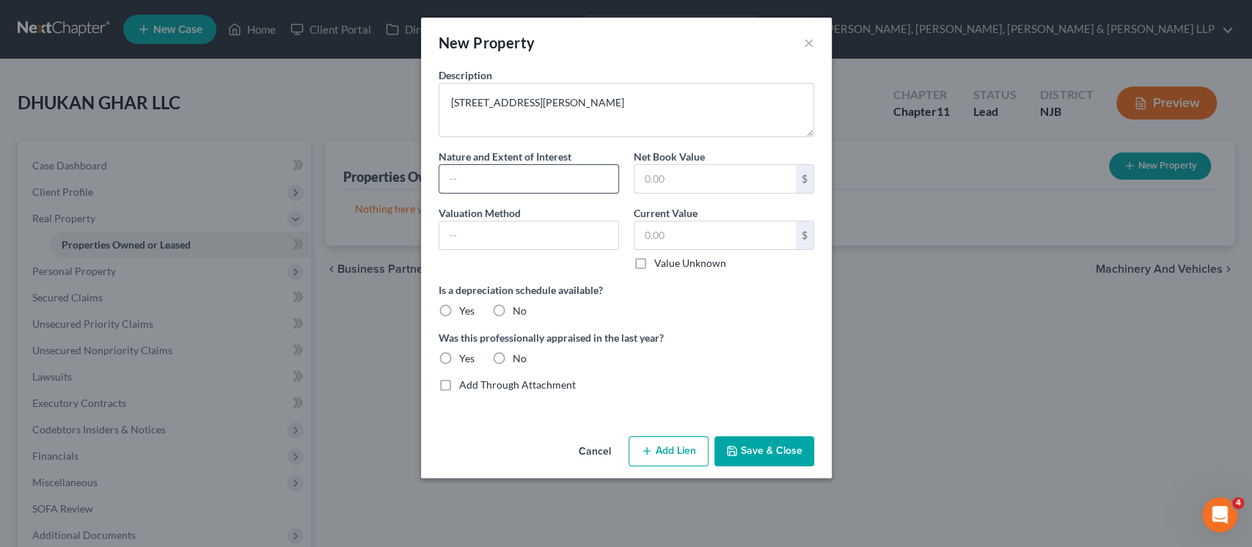
click at [582, 168] on input "text" at bounding box center [528, 179] width 179 height 28
type input "100% fee simple"
click at [651, 182] on input "text" at bounding box center [715, 179] width 161 height 28
paste input "1,064,700"
drag, startPoint x: 651, startPoint y: 182, endPoint x: 651, endPoint y: 235, distance: 53.5
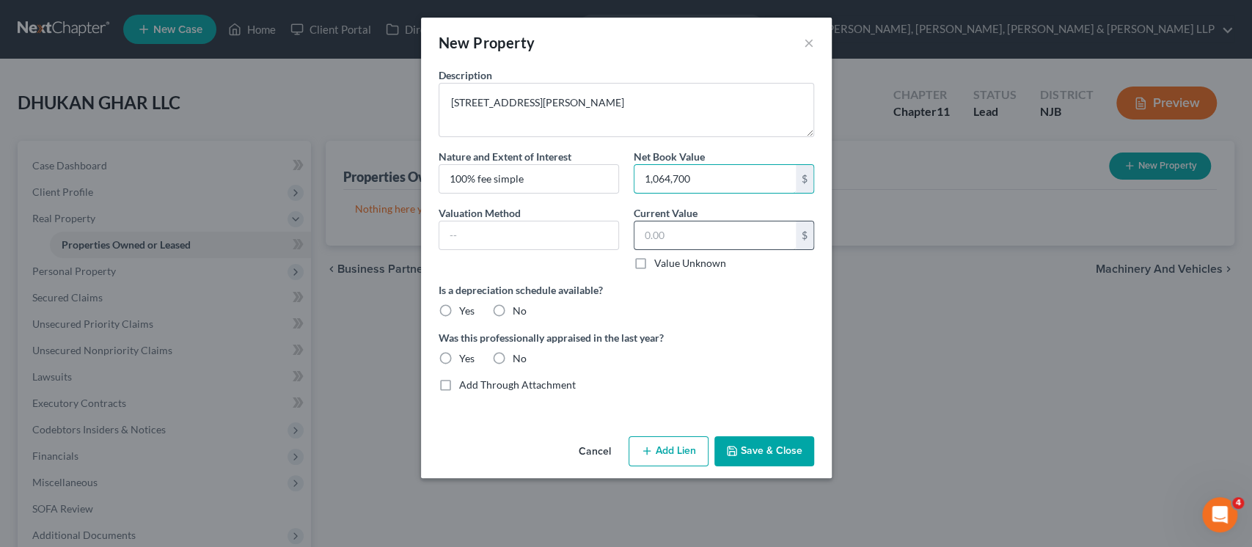
click at [651, 227] on div "Description [STREET_ADDRESS][PERSON_NAME] Nature and Extent of Interest 100% fe…" at bounding box center [626, 235] width 390 height 337
type input "1,064,700"
click at [649, 237] on input "text" at bounding box center [715, 236] width 161 height 28
paste input "1,064,700"
type input "1,064,700"
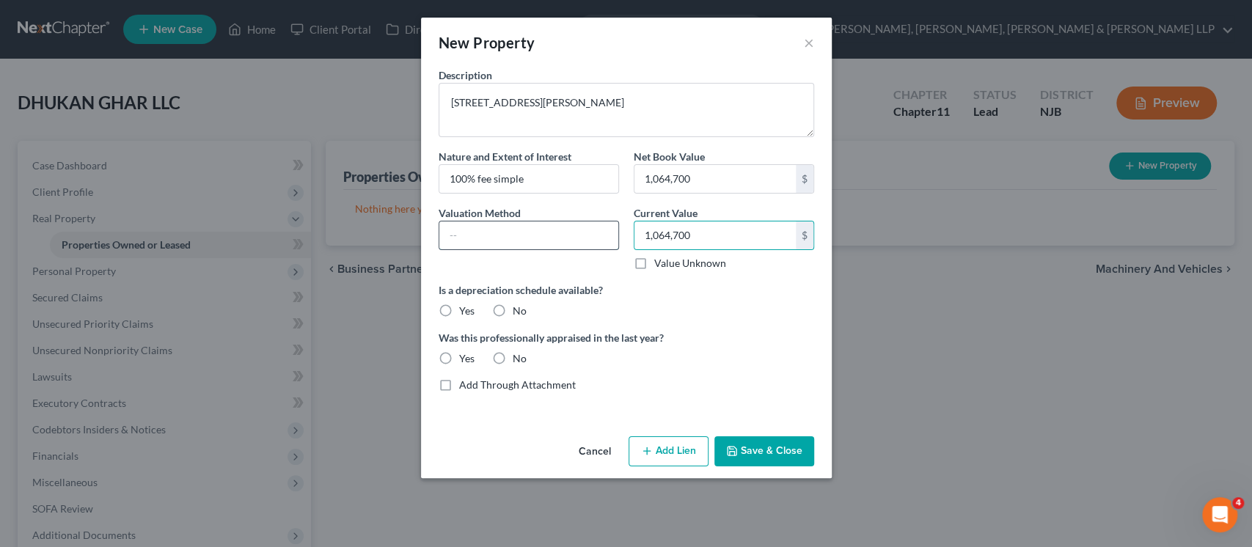
click at [552, 234] on input "text" at bounding box center [528, 236] width 179 height 28
type input "Zillow"
click at [613, 399] on div "Description [STREET_ADDRESS][PERSON_NAME] Nature and Extent of Interest 100% fe…" at bounding box center [626, 235] width 390 height 337
click at [513, 315] on label "No" at bounding box center [520, 311] width 14 height 15
click at [519, 313] on input "No" at bounding box center [524, 309] width 10 height 10
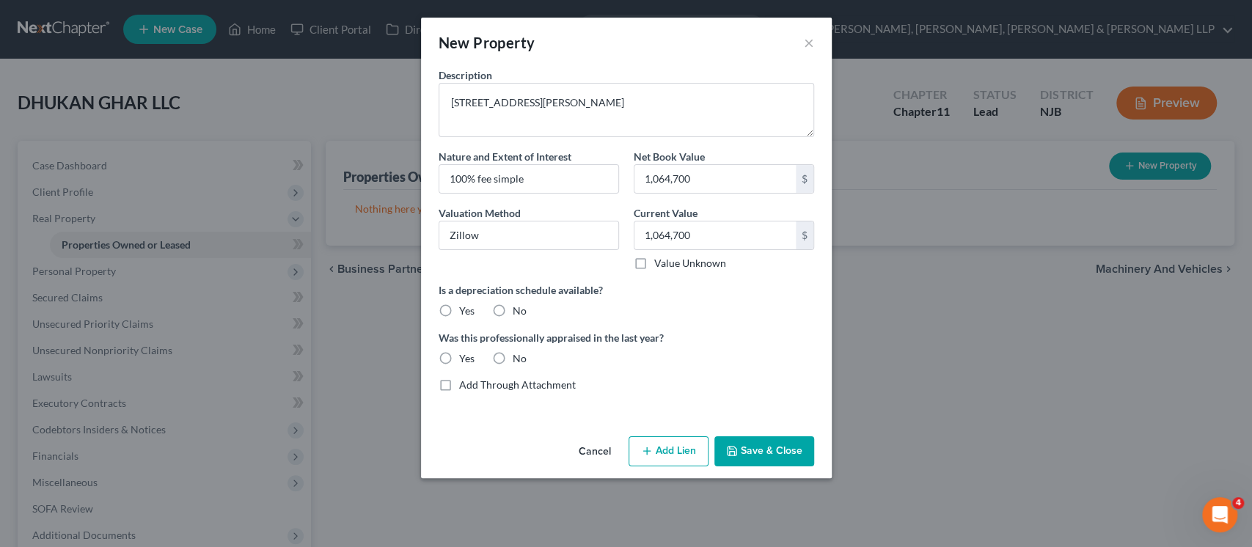
radio input "true"
click at [753, 458] on button "Save & Close" at bounding box center [764, 451] width 100 height 31
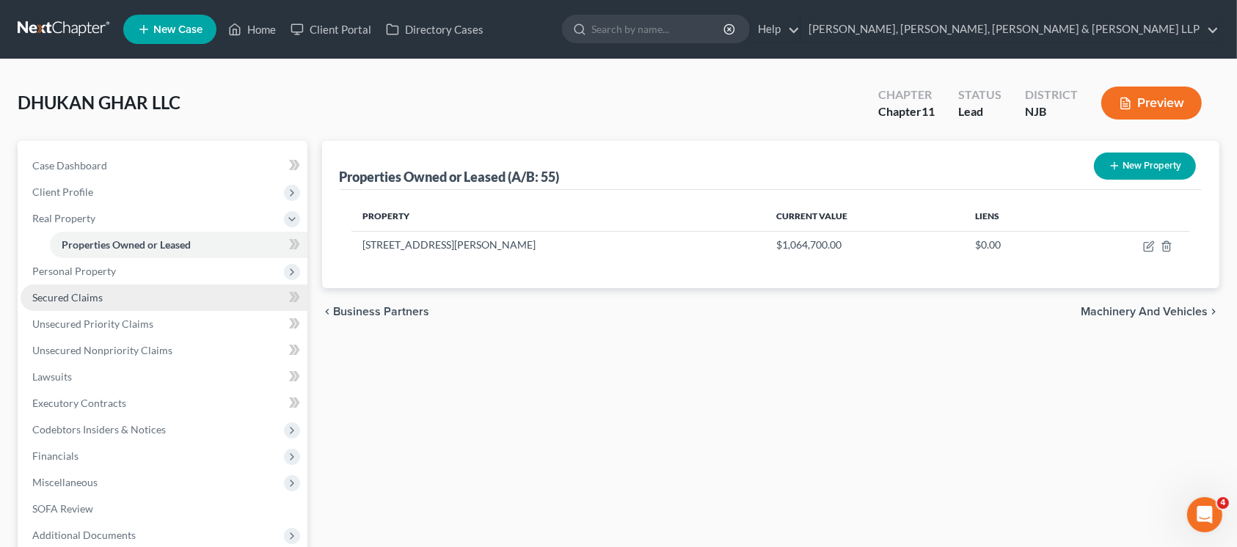
click at [148, 305] on link "Secured Claims" at bounding box center [164, 298] width 287 height 26
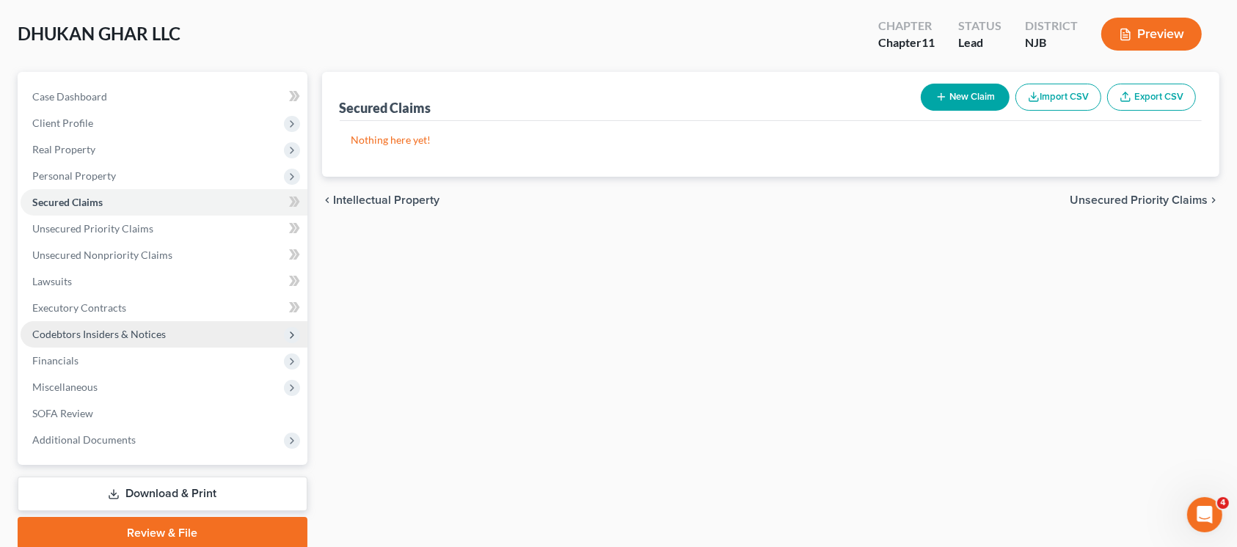
scroll to position [126, 0]
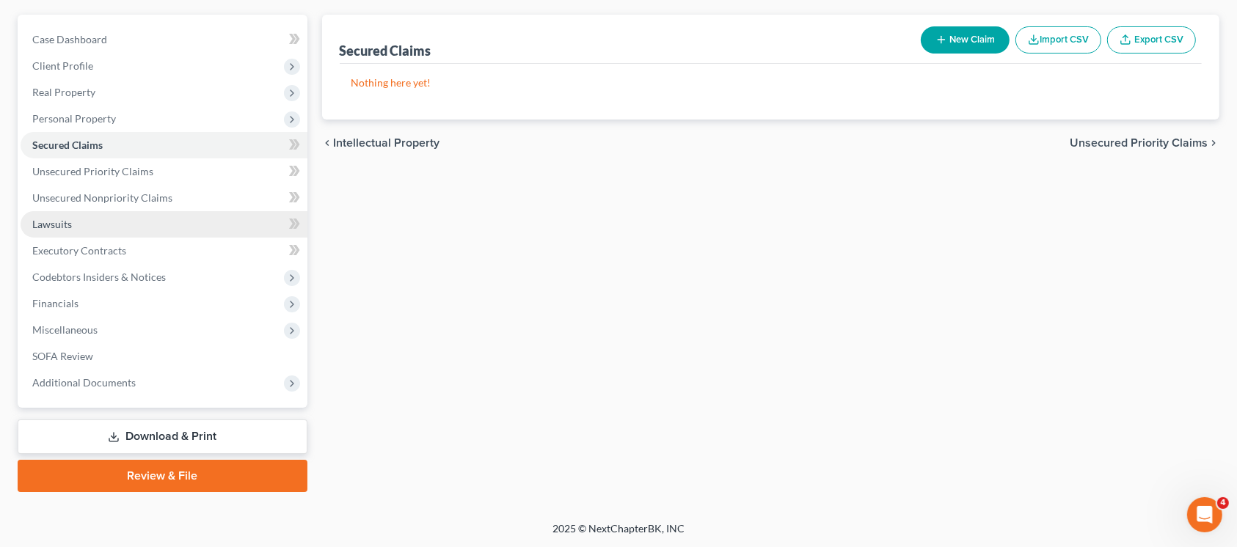
click at [104, 222] on link "Lawsuits" at bounding box center [164, 224] width 287 height 26
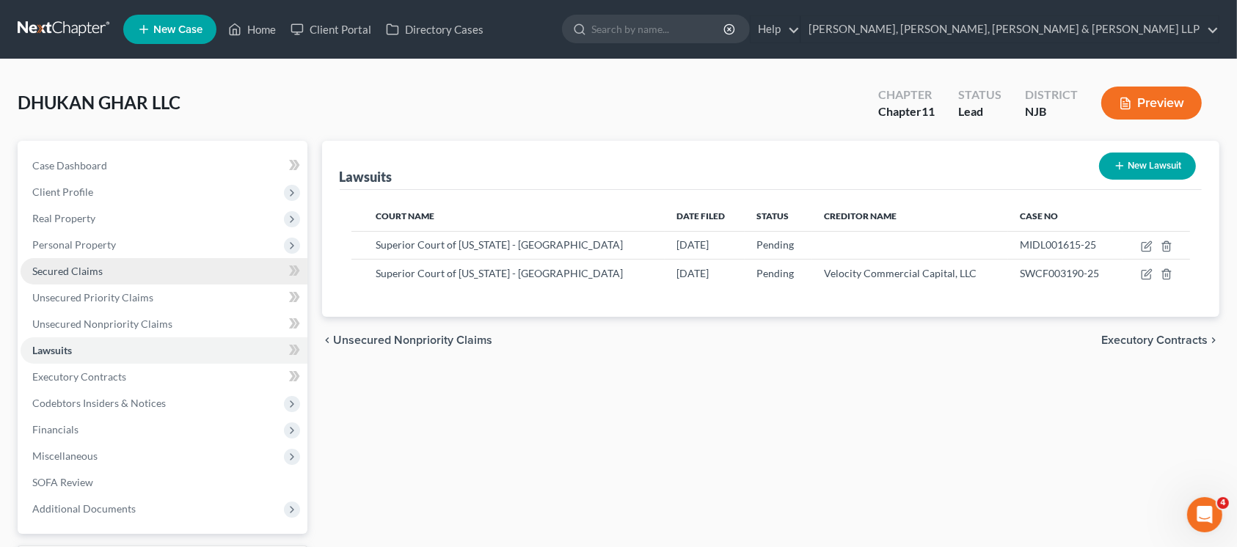
click at [194, 279] on link "Secured Claims" at bounding box center [164, 271] width 287 height 26
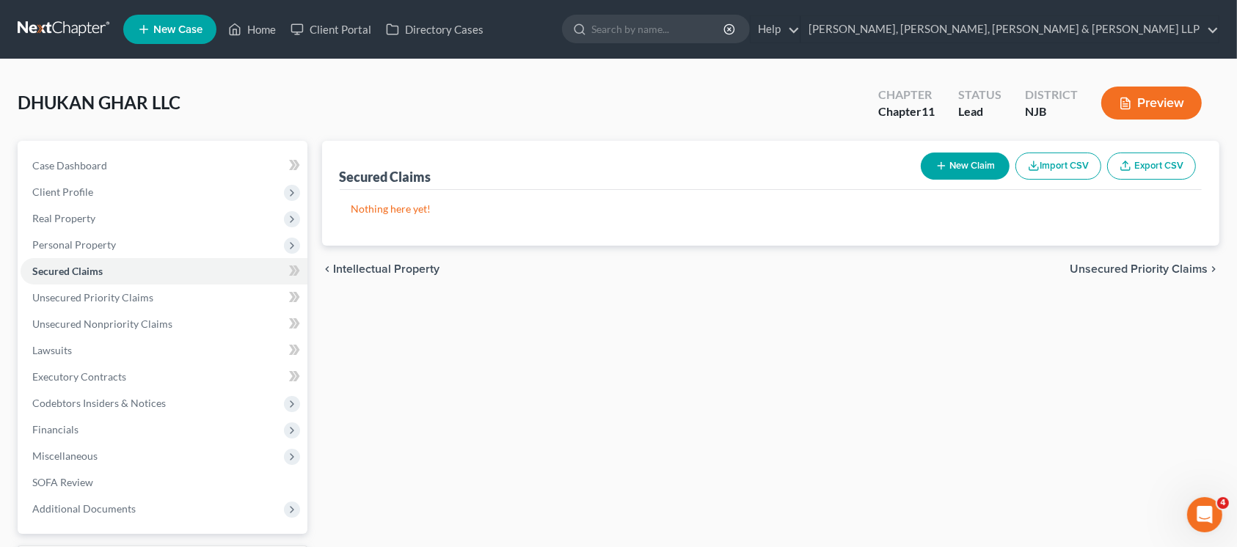
click at [973, 172] on button "New Claim" at bounding box center [965, 166] width 89 height 27
select select "0"
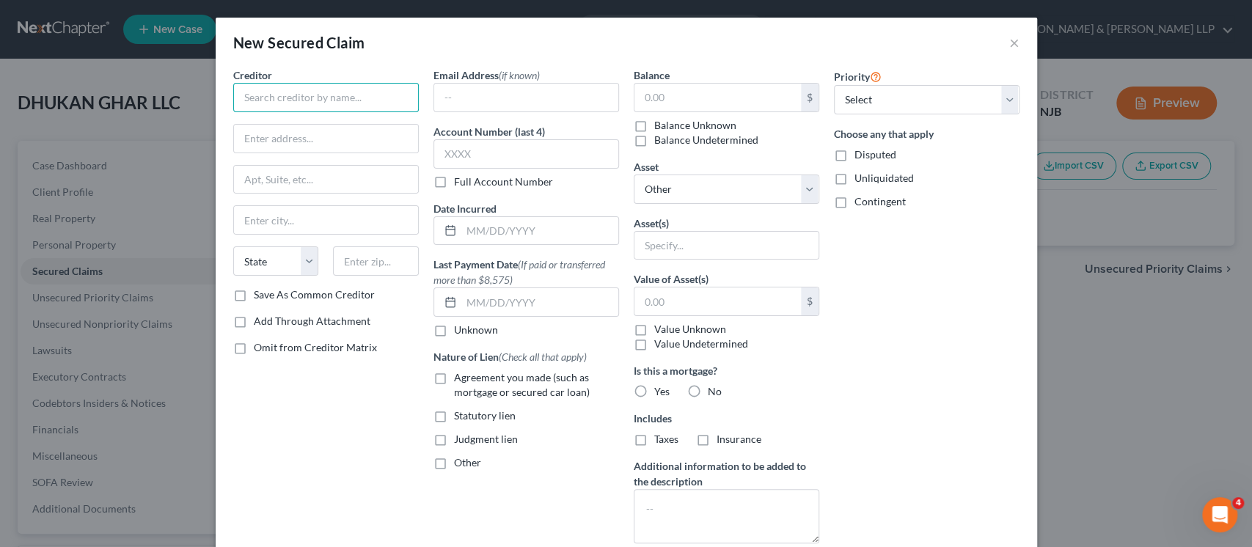
click at [352, 90] on input "text" at bounding box center [326, 97] width 186 height 29
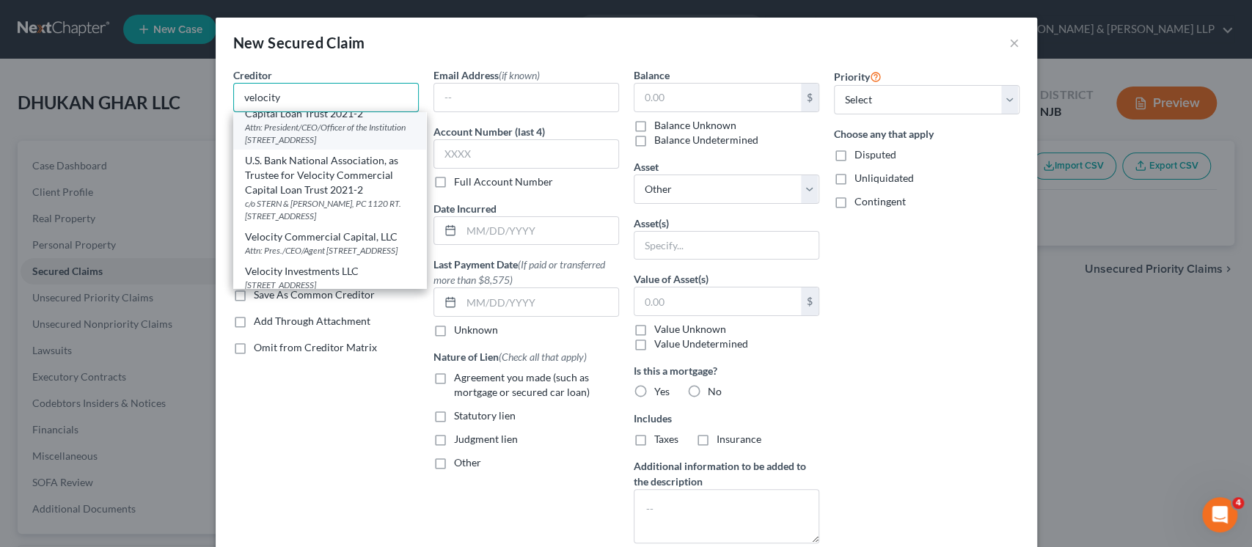
scroll to position [70, 0]
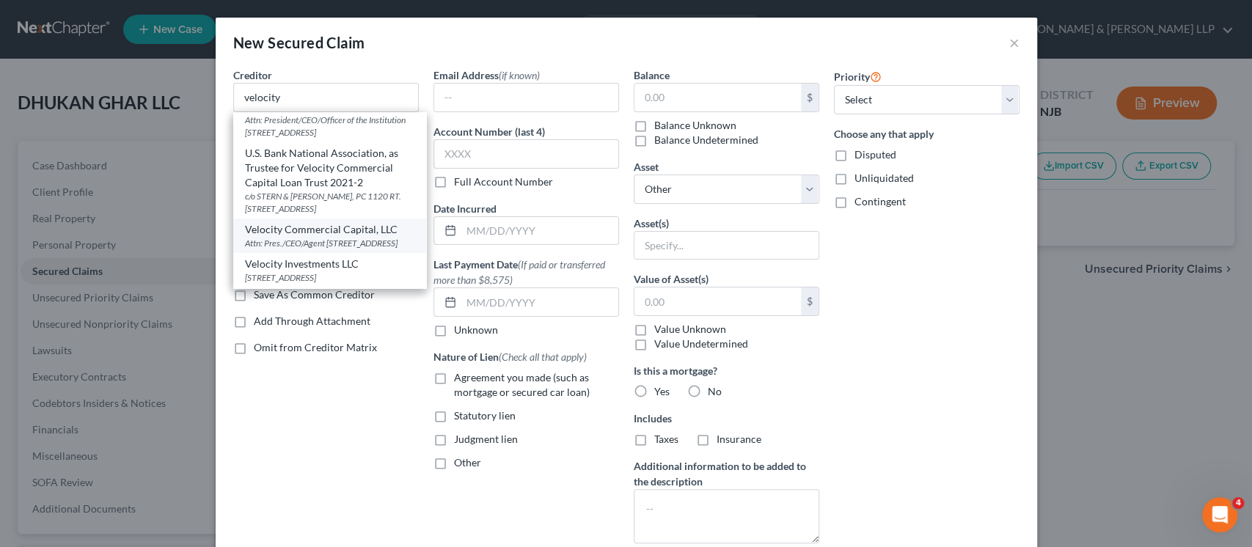
click at [340, 237] on div "Attn: Pres./CEO/Agent [STREET_ADDRESS]" at bounding box center [329, 243] width 169 height 12
type input "Velocity Commercial Capital, LLC"
type input "Attn: Pres./CEO/Agent"
type input "[STREET_ADDRESS]"
type input "[GEOGRAPHIC_DATA]"
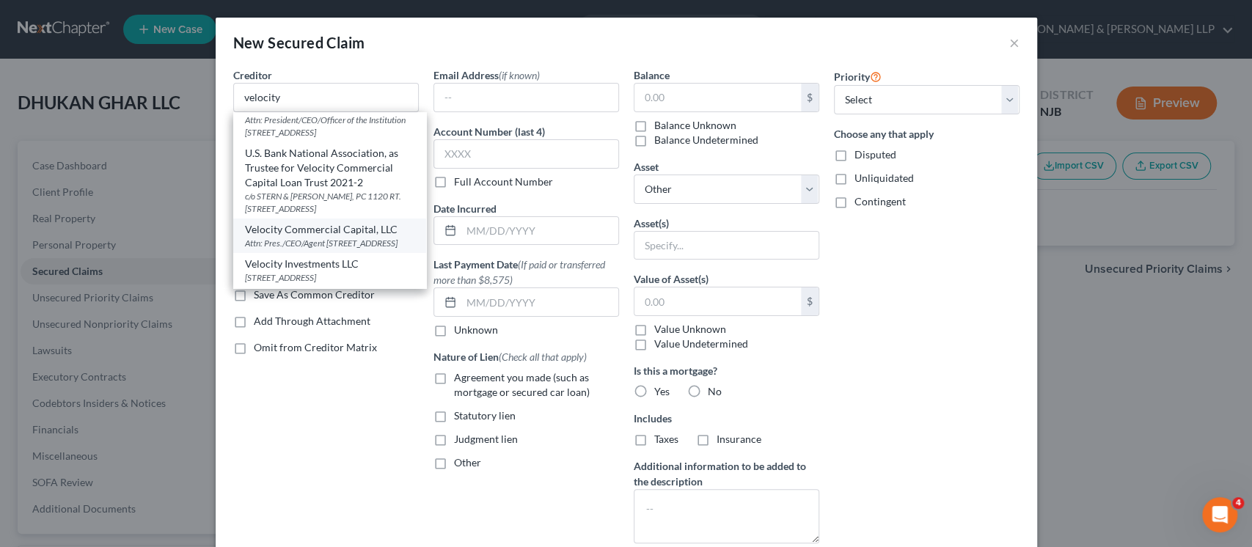
select select "4"
type input "91361"
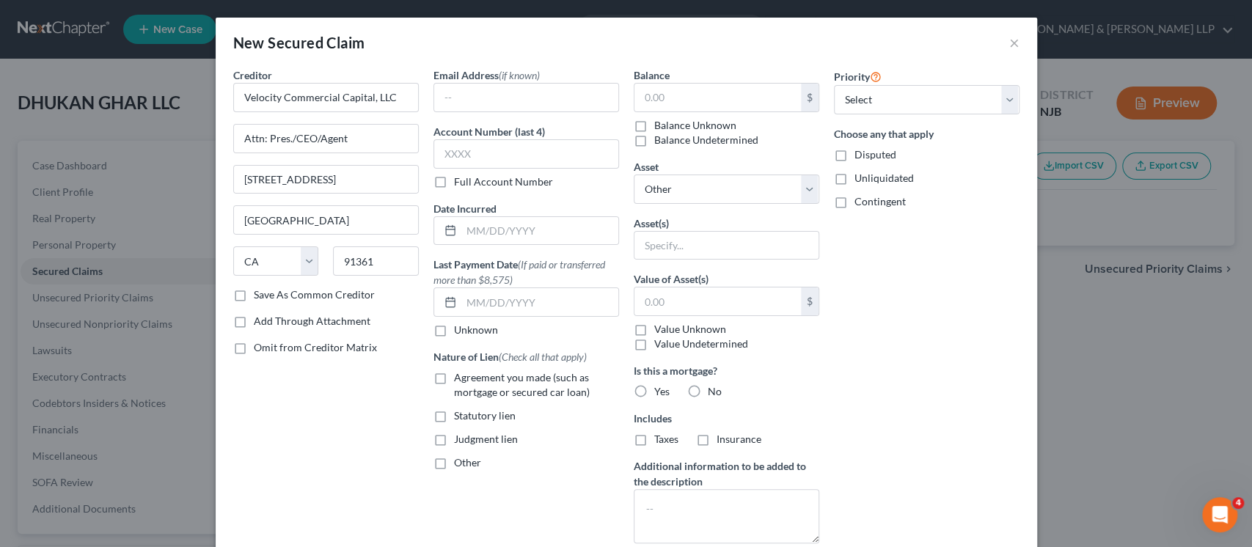
click at [857, 162] on div "Choose any that apply Disputed Unliquidated Contingent" at bounding box center [927, 167] width 186 height 83
click at [855, 154] on span "Disputed" at bounding box center [876, 154] width 42 height 12
click at [860, 154] on input "Disputed" at bounding box center [865, 152] width 10 height 10
checkbox input "true"
click at [729, 187] on select "Select Other Multiple Assets MIDL001615-25 Litigation - [PERSON_NAME] (owed to …" at bounding box center [727, 189] width 186 height 29
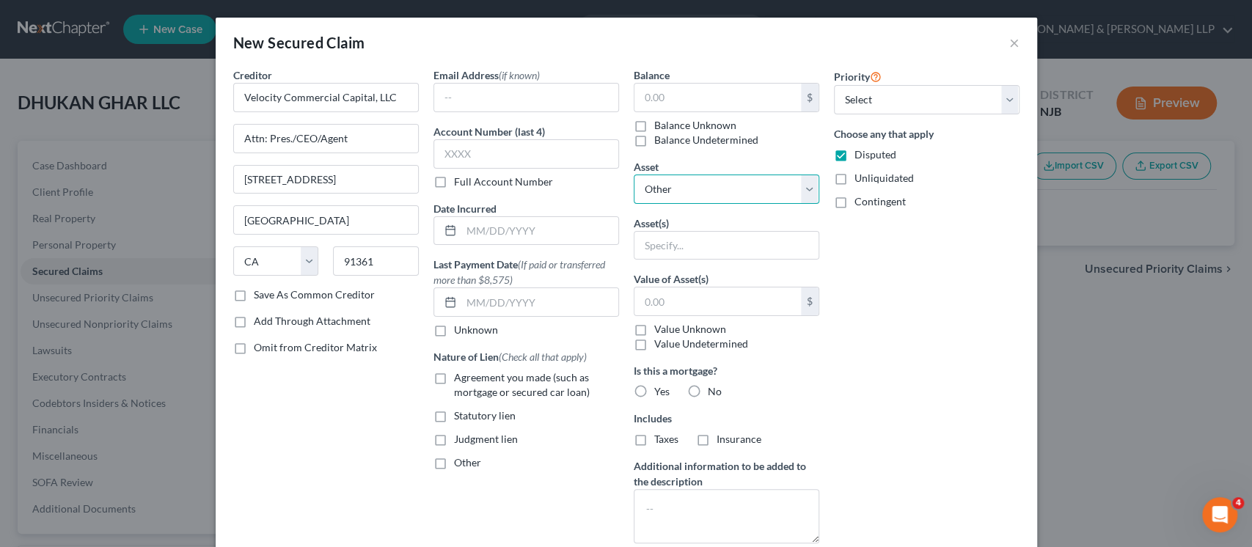
select select "5"
click at [634, 175] on select "Select Other Multiple Assets MIDL001615-25 Litigation - [PERSON_NAME] (owed to …" at bounding box center [727, 189] width 186 height 29
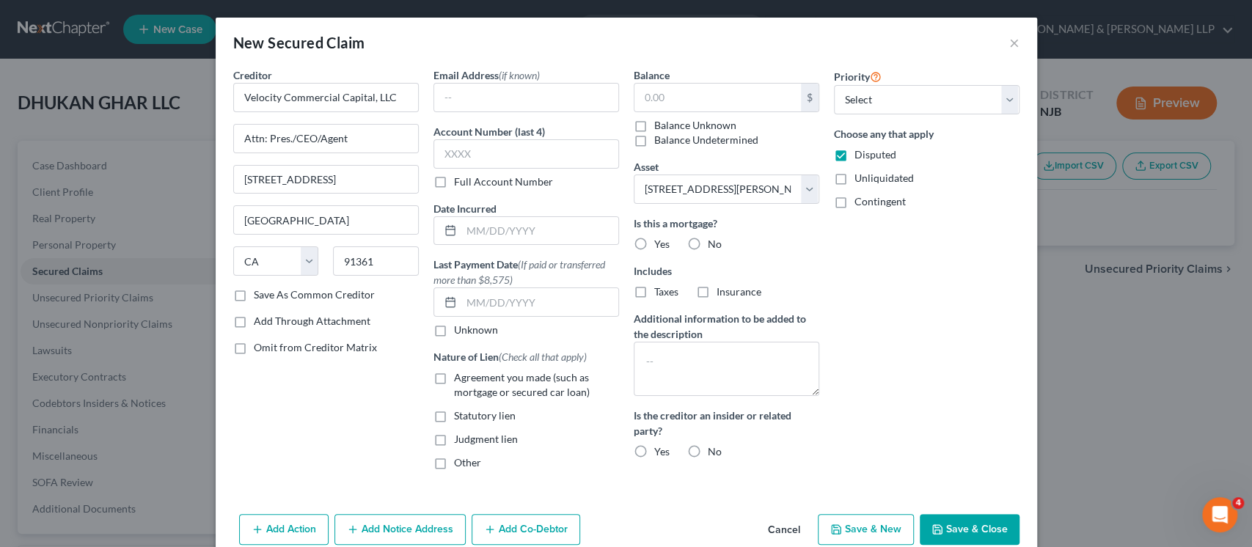
click at [654, 244] on label "Yes" at bounding box center [661, 244] width 15 height 15
click at [660, 244] on input "Yes" at bounding box center [665, 242] width 10 height 10
radio input "true"
click at [717, 288] on label "Insurance" at bounding box center [739, 292] width 45 height 15
click at [723, 288] on input "Insurance" at bounding box center [728, 290] width 10 height 10
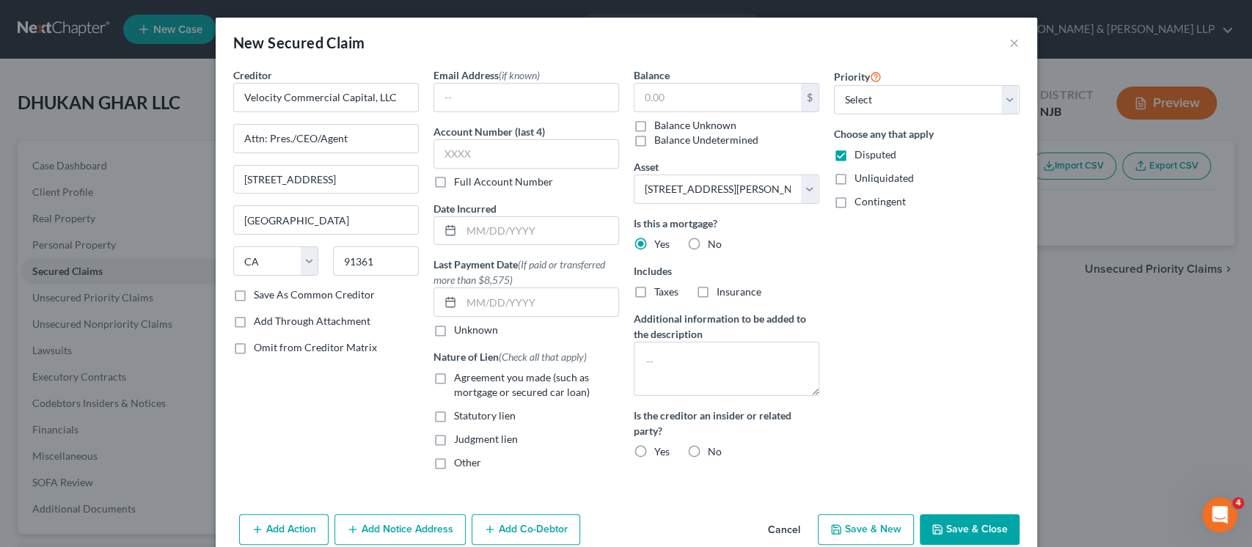
checkbox input "true"
click at [701, 354] on textarea at bounding box center [727, 369] width 186 height 54
type textarea "Non-PMSM"
click at [702, 101] on input "text" at bounding box center [718, 98] width 167 height 28
paste input "$455,000.00"
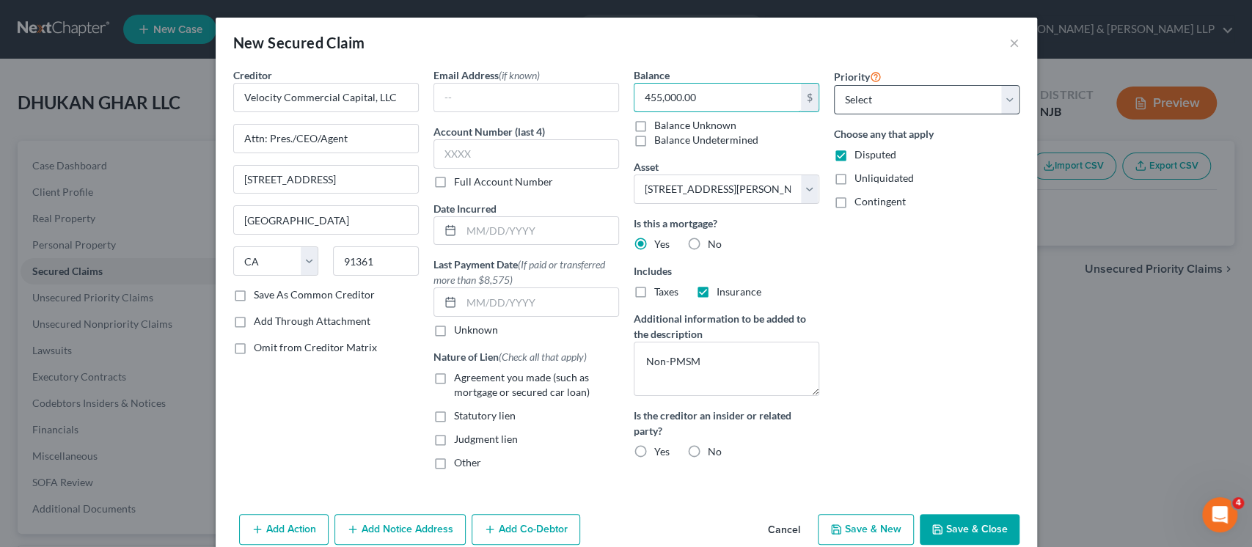
type input "455,000.00"
click at [874, 99] on select "Select 1st 2nd 3rd 4th 5th 6th 7th 8th 9th 10th 11th 12th 13th 14th 15th 16th 1…" at bounding box center [927, 99] width 186 height 29
select select "0"
click at [834, 85] on select "Select 1st 2nd 3rd 4th 5th 6th 7th 8th 9th 10th 11th 12th 13th 14th 15th 16th 1…" at bounding box center [927, 99] width 186 height 29
click at [875, 105] on select "Select 1st 2nd 3rd 4th 5th 6th 7th 8th 9th 10th 11th 12th 13th 14th 15th 16th 1…" at bounding box center [927, 99] width 186 height 29
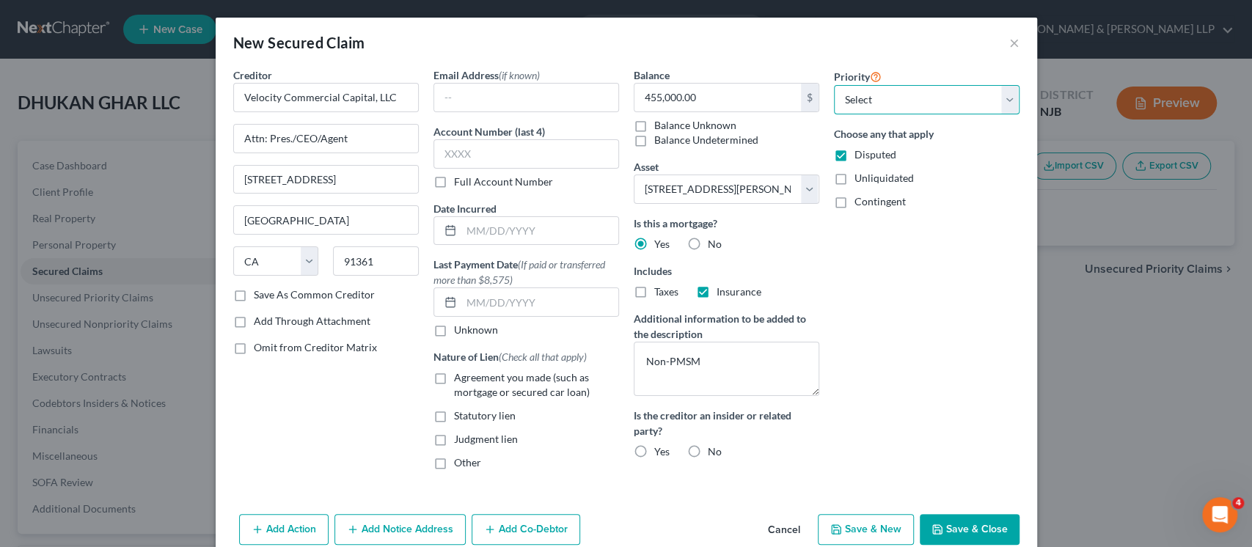
click at [834, 85] on select "Select 1st 2nd 3rd 4th 5th 6th 7th 8th 9th 10th 11th 12th 13th 14th 15th 16th 1…" at bounding box center [927, 99] width 186 height 29
click at [874, 98] on select "Select 1st 2nd 3rd 4th 5th 6th 7th 8th 9th 10th 11th 12th 13th 14th 15th 16th 1…" at bounding box center [927, 99] width 186 height 29
select select "0"
click at [834, 85] on select "Select 1st 2nd 3rd 4th 5th 6th 7th 8th 9th 10th 11th 12th 13th 14th 15th 16th 1…" at bounding box center [927, 99] width 186 height 29
click at [454, 379] on label "Agreement you made (such as mortgage or secured car loan)" at bounding box center [536, 384] width 165 height 29
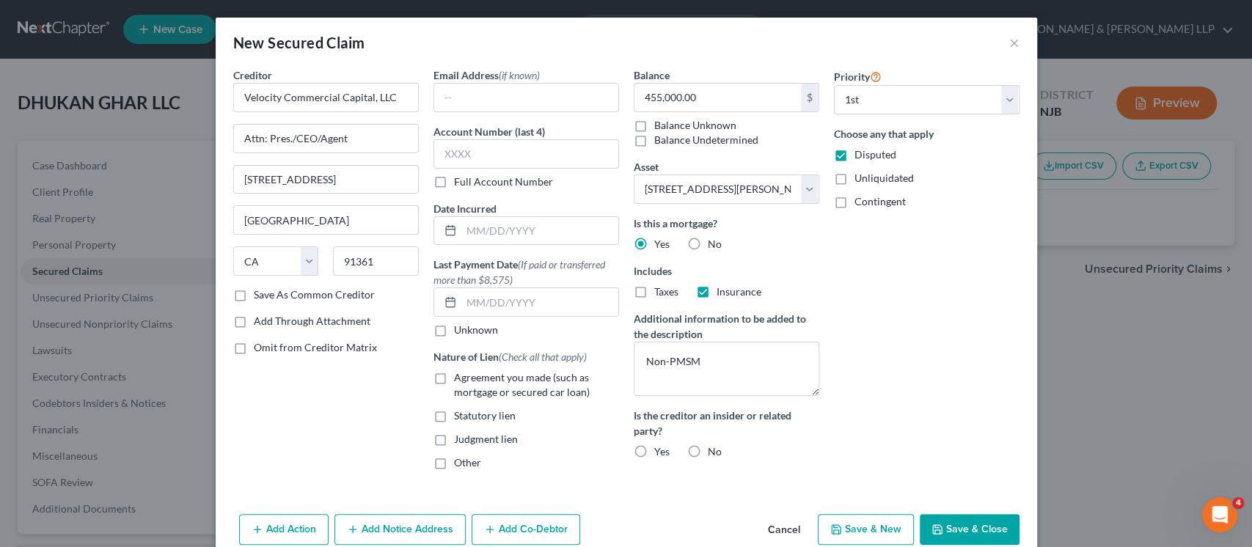
click at [460, 379] on input "Agreement you made (such as mortgage or secured car loan)" at bounding box center [465, 375] width 10 height 10
checkbox input "true"
click at [898, 307] on div "Priority Select 1st 2nd 3rd 4th 5th 6th 7th 8th 9th 10th 11th 12th 13th 14th 15…" at bounding box center [927, 274] width 200 height 414
click at [484, 220] on input "text" at bounding box center [539, 231] width 157 height 28
paste input "[DATE]"
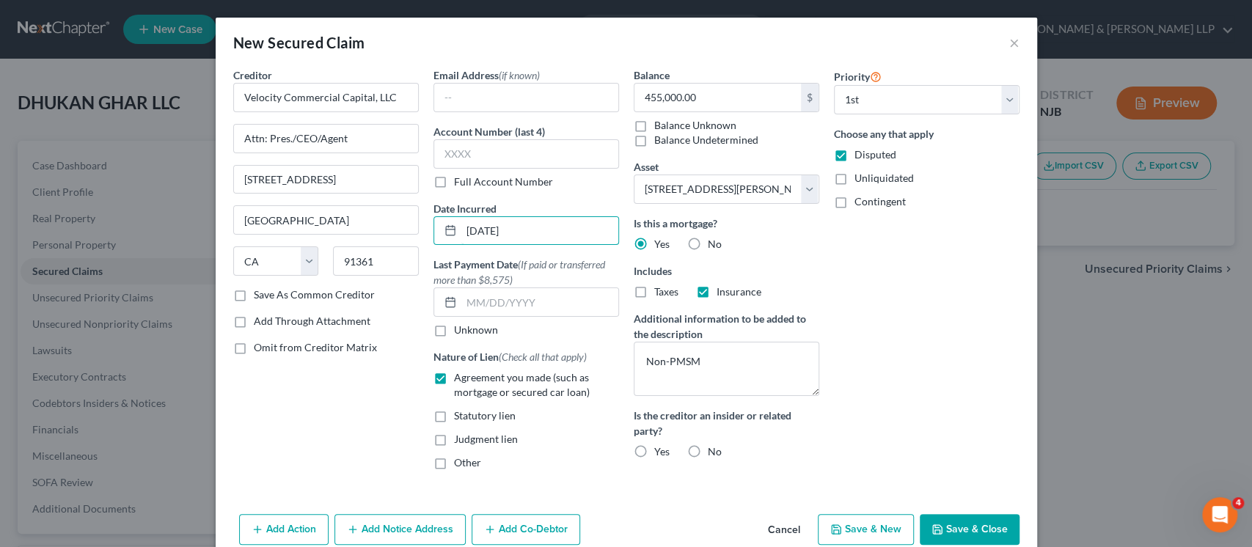
type input "[DATE]"
click at [929, 302] on div "Priority Select 1st 2nd 3rd 4th 5th 6th 7th 8th 9th 10th 11th 12th 13th 14th 15…" at bounding box center [927, 274] width 200 height 414
click at [933, 301] on div "Priority Select 1st 2nd 3rd 4th 5th 6th 7th 8th 9th 10th 11th 12th 13th 14th 15…" at bounding box center [927, 274] width 200 height 414
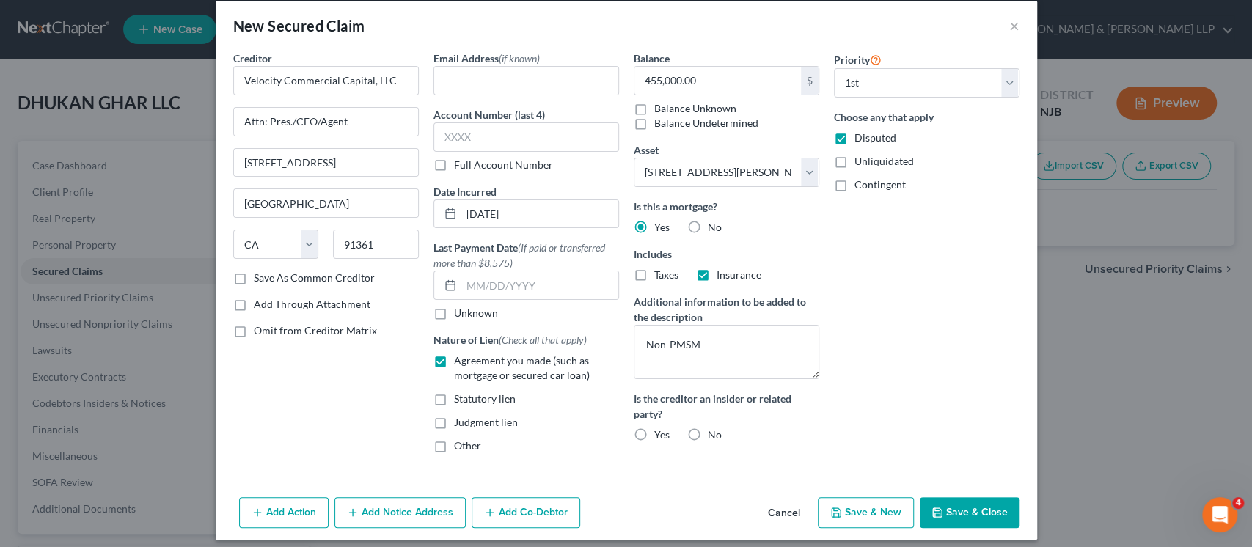
scroll to position [26, 0]
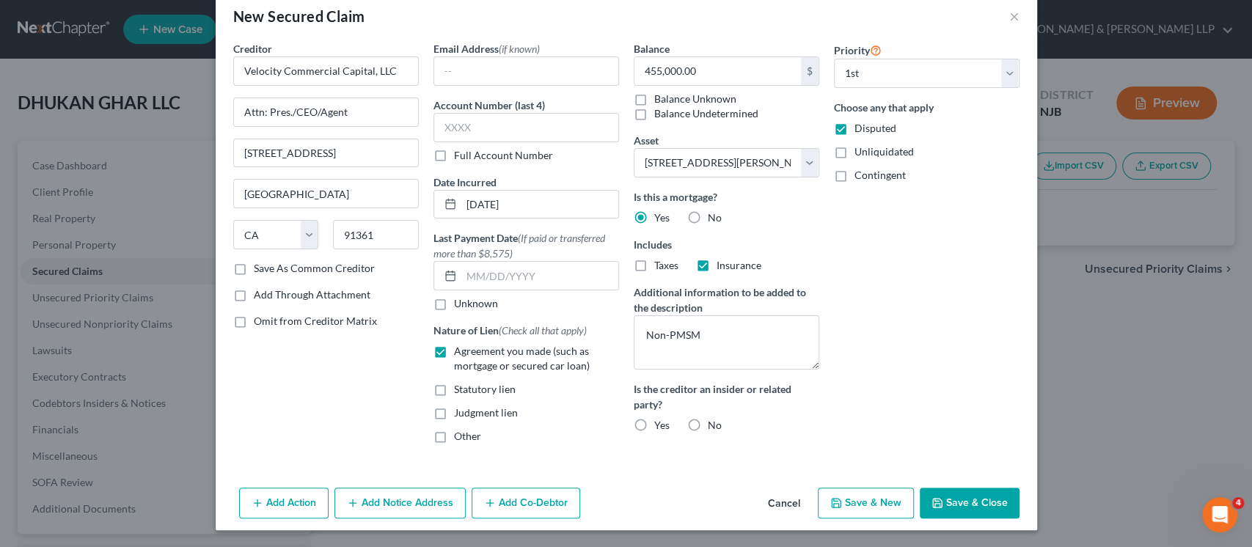
click at [454, 304] on label "Unknown" at bounding box center [476, 303] width 44 height 15
click at [460, 304] on input "Unknown" at bounding box center [465, 301] width 10 height 10
checkbox input "true"
click at [292, 502] on button "Add Action" at bounding box center [283, 503] width 89 height 31
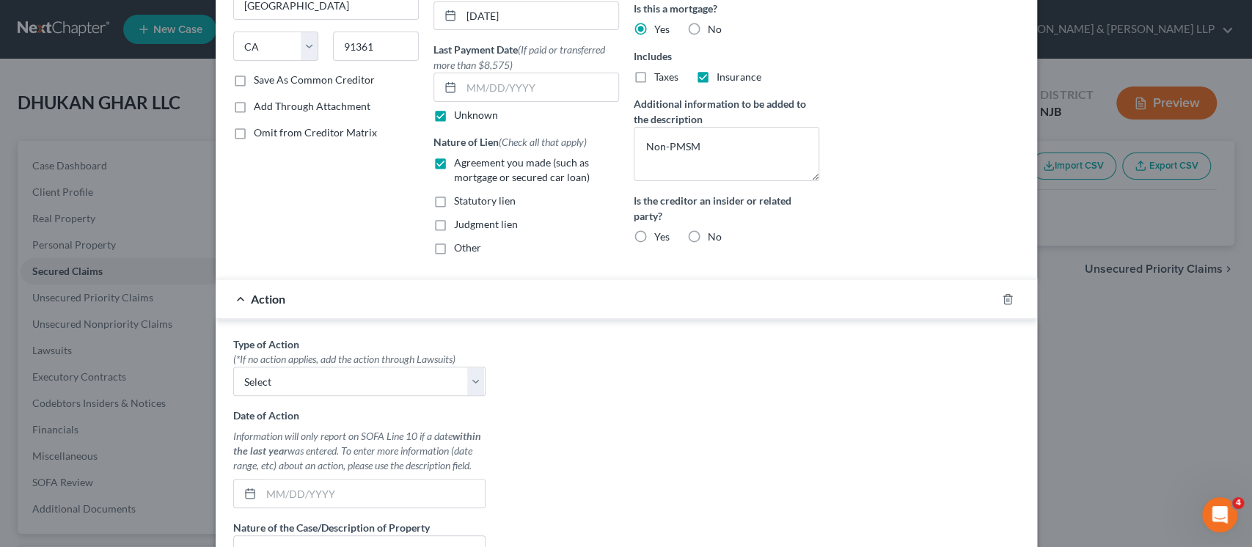
scroll to position [320, 0]
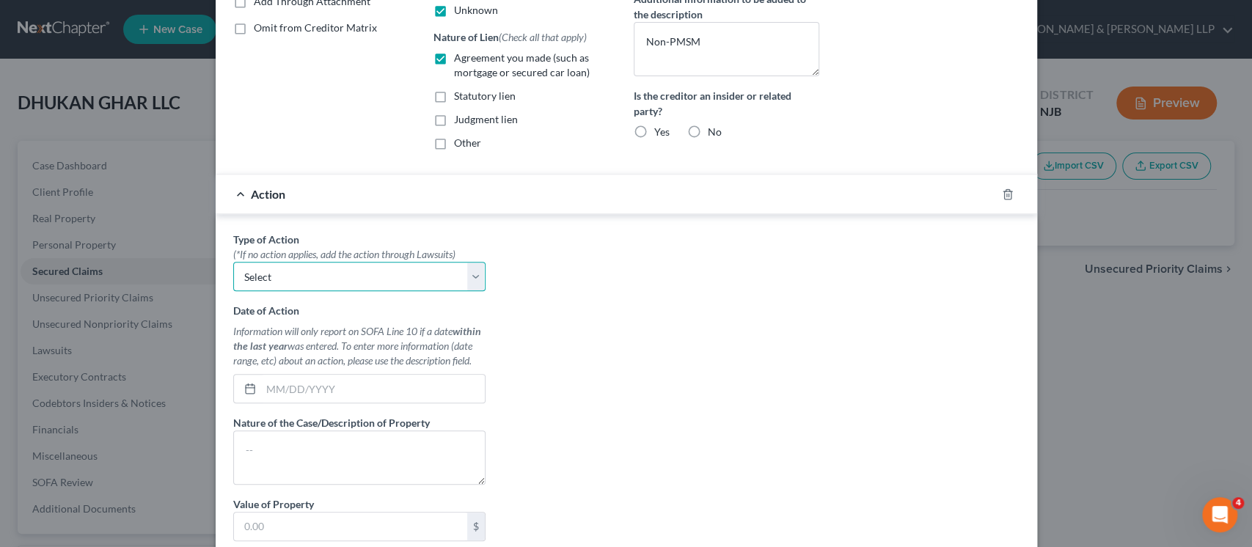
click at [309, 278] on select "Select Repossession Foreclosure Returns" at bounding box center [359, 276] width 252 height 29
select select "1"
click at [233, 262] on select "Select Repossession Foreclosure Returns" at bounding box center [359, 276] width 252 height 29
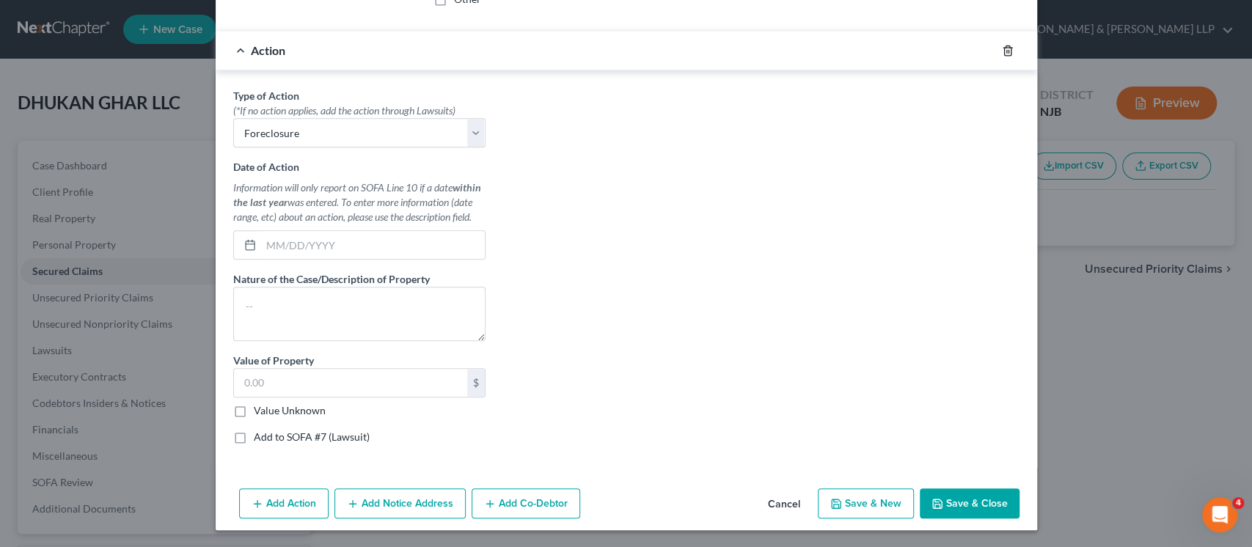
click at [1002, 49] on icon "button" at bounding box center [1008, 51] width 12 height 12
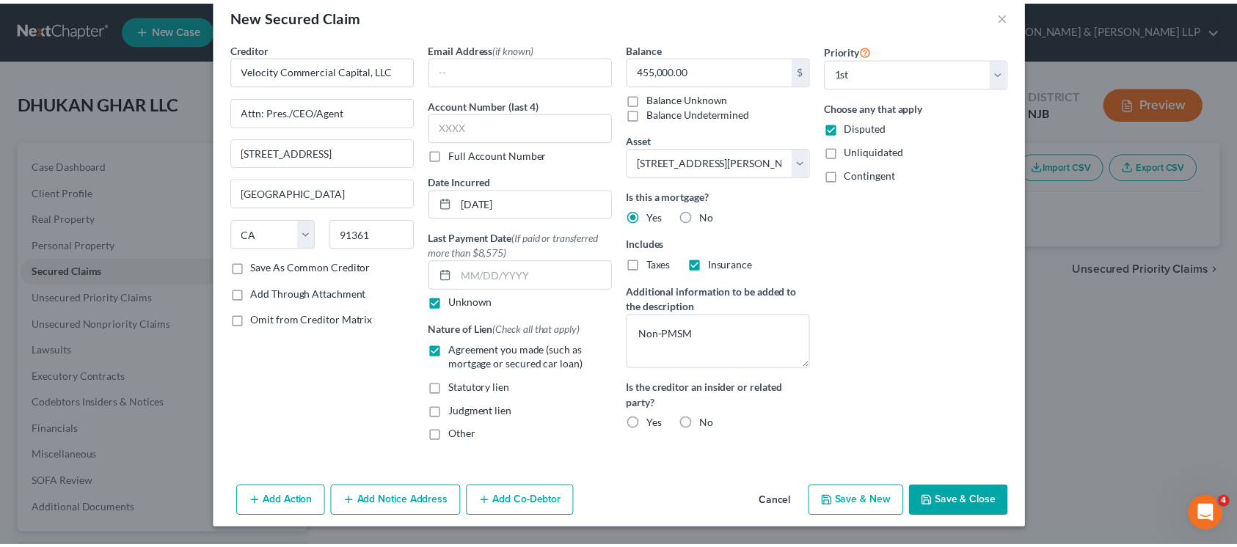
scroll to position [26, 0]
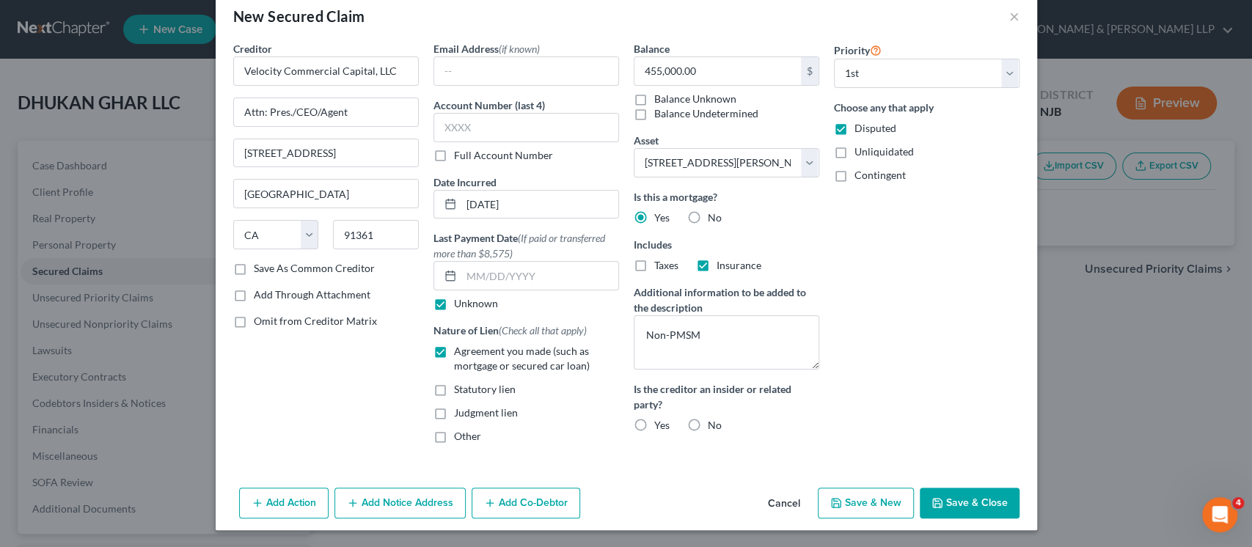
click at [935, 508] on icon "button" at bounding box center [938, 503] width 12 height 12
select select
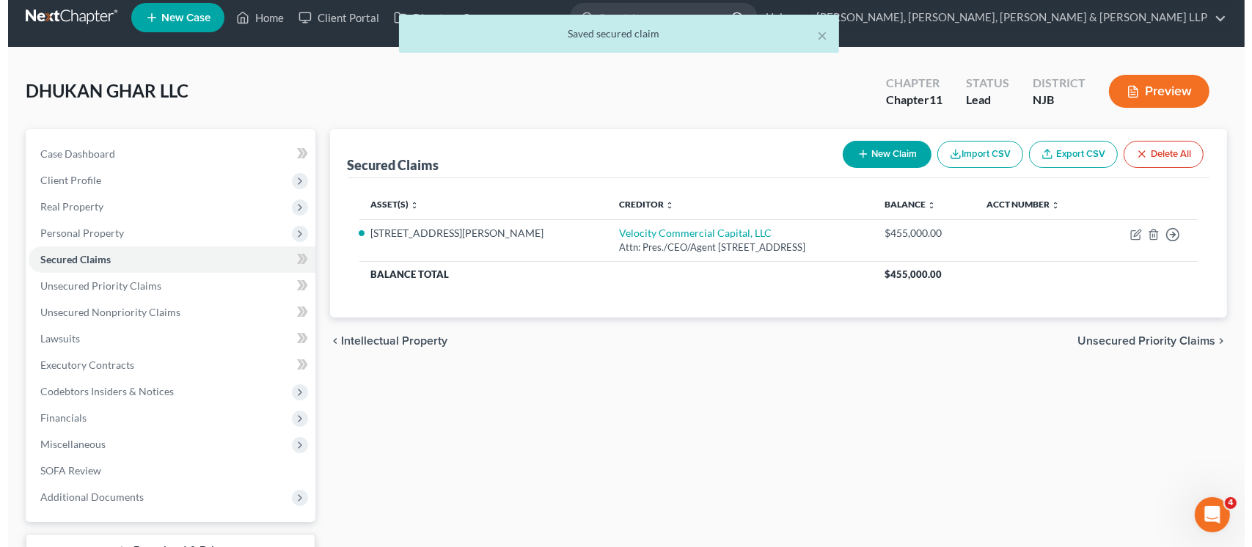
scroll to position [0, 0]
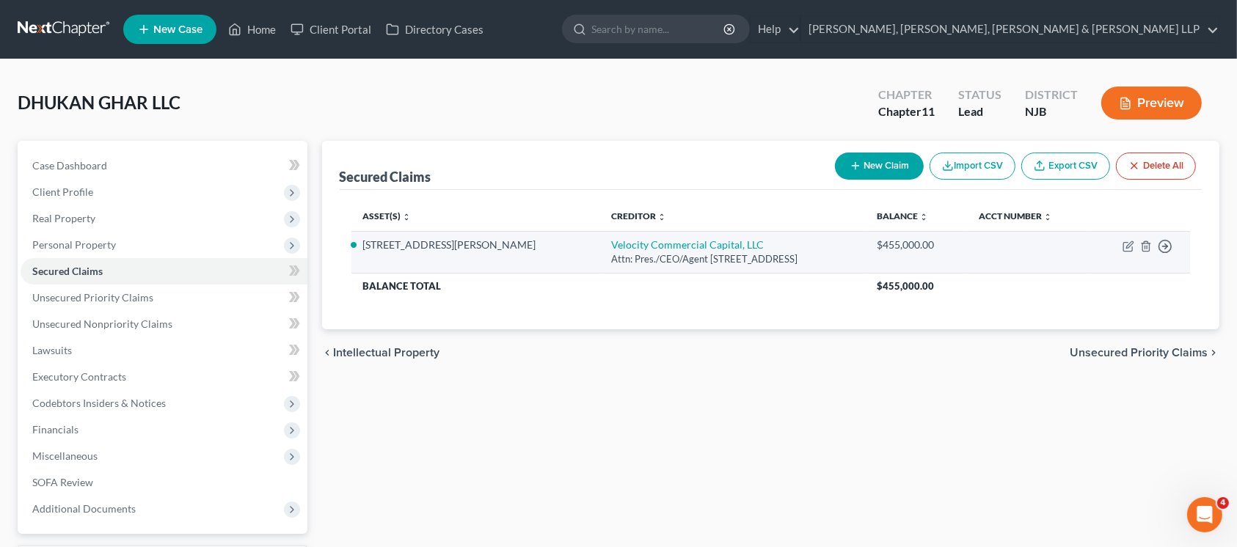
click at [636, 232] on td "Velocity Commercial Capital, LLC Attn: Pres./CEO/Agent [STREET_ADDRESS]" at bounding box center [733, 252] width 266 height 42
click at [636, 237] on td "Velocity Commercial Capital, LLC Attn: Pres./CEO/Agent [STREET_ADDRESS]" at bounding box center [733, 252] width 266 height 42
click at [634, 247] on link "Velocity Commercial Capital, LLC" at bounding box center [688, 244] width 153 height 12
select select "4"
select select "0"
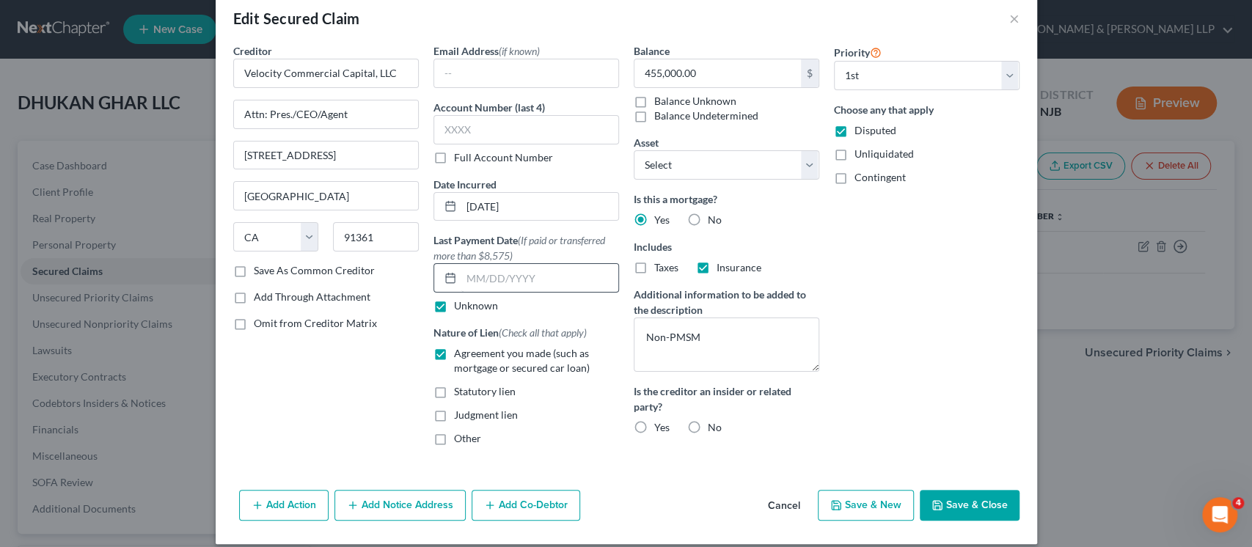
scroll to position [38, 0]
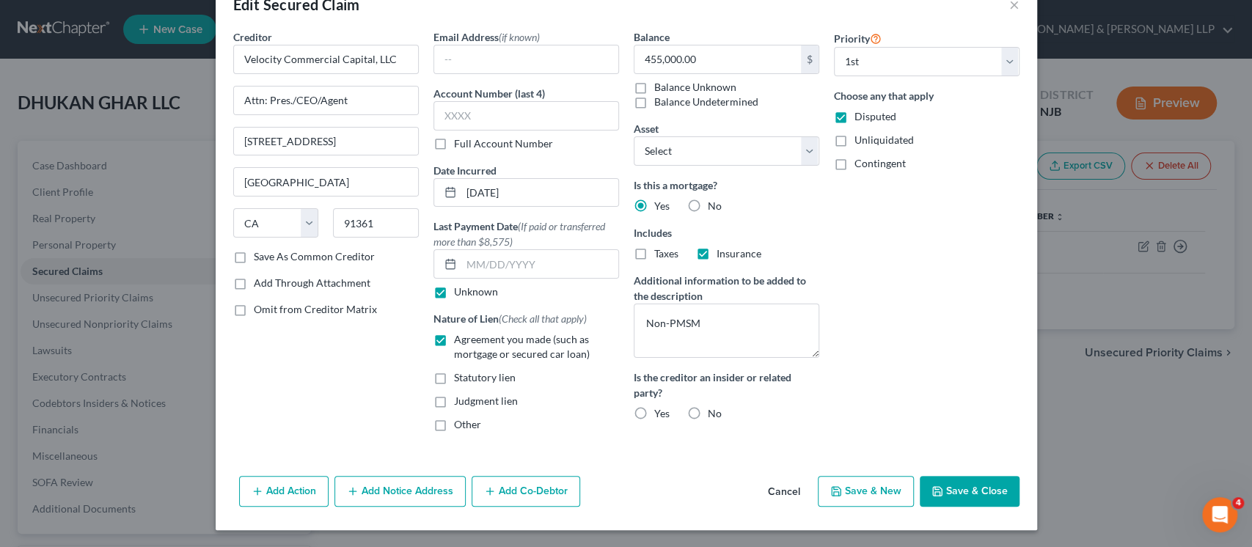
click at [407, 500] on button "Add Notice Address" at bounding box center [399, 491] width 131 height 31
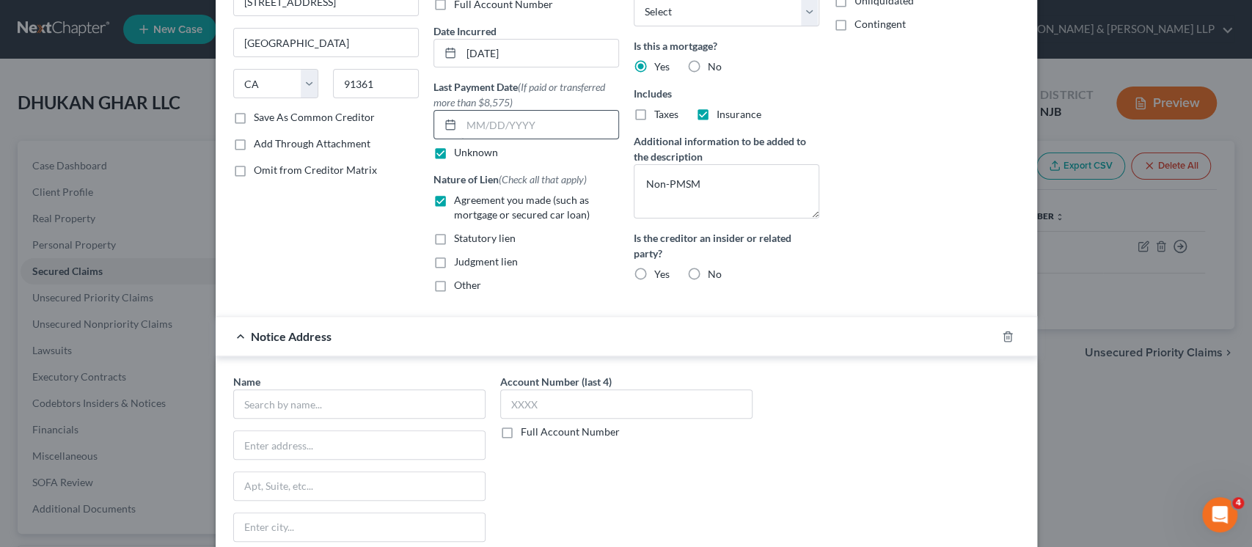
scroll to position [332, 0]
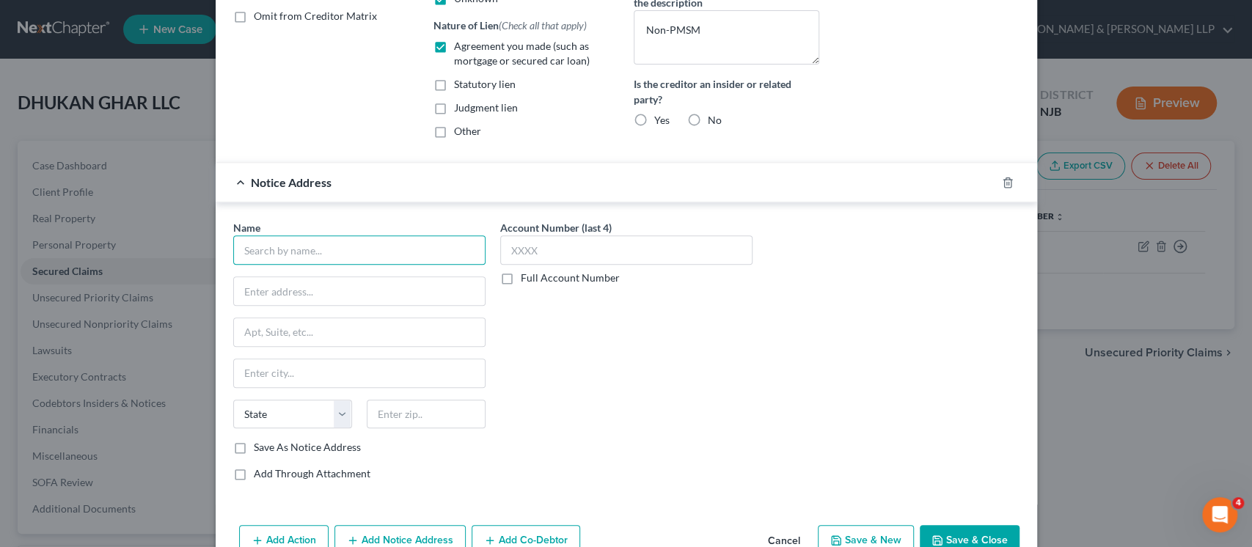
click at [370, 244] on input "text" at bounding box center [359, 249] width 252 height 29
paste input "[PERSON_NAME] [PERSON_NAME] & [PERSON_NAME], LLP"
type input "[PERSON_NAME] [PERSON_NAME] & [PERSON_NAME], LLP"
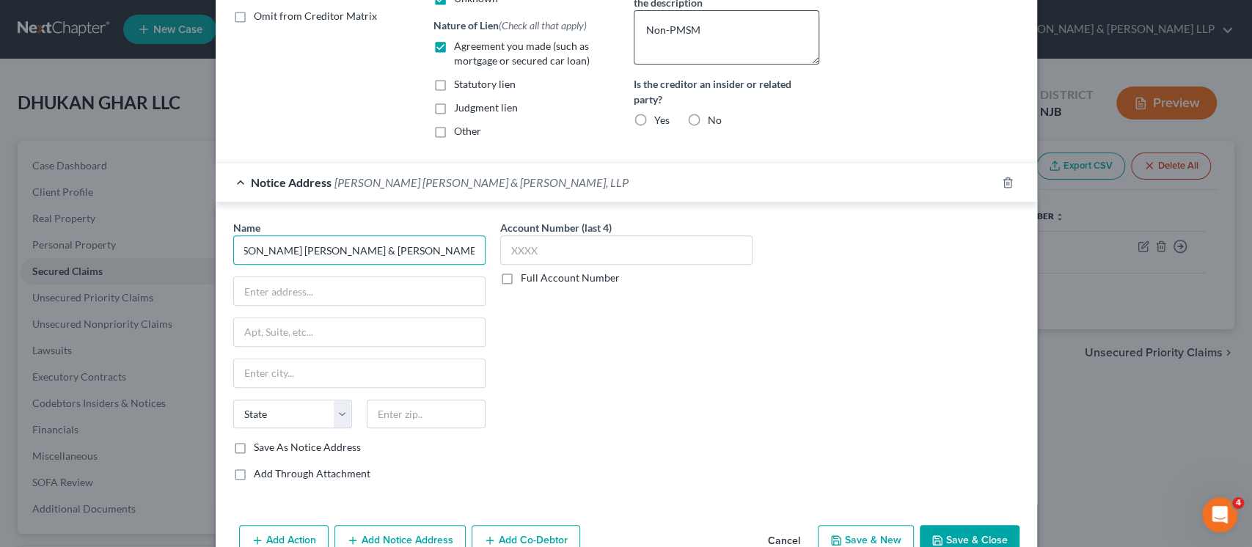
scroll to position [0, 0]
click at [368, 312] on div "Name * [PERSON_NAME] [PERSON_NAME] & [PERSON_NAME], LLP State [US_STATE] AK AR …" at bounding box center [359, 337] width 252 height 235
click at [365, 323] on input "text" at bounding box center [359, 332] width 251 height 28
paste input "[STREET_ADDRESS]"
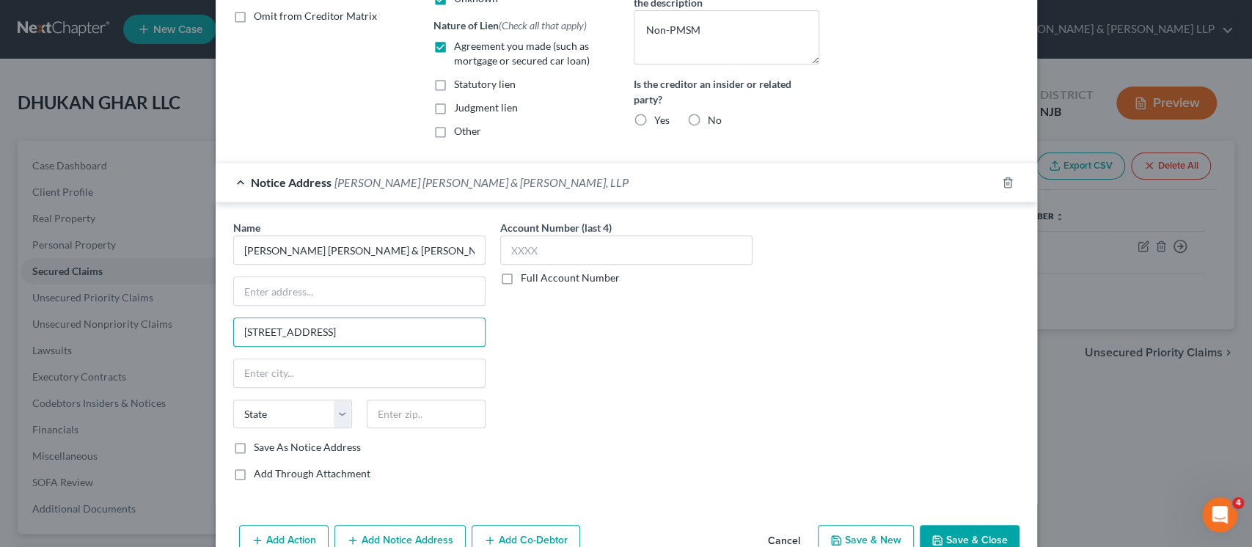
type input "[STREET_ADDRESS]"
click at [438, 409] on input "text" at bounding box center [426, 414] width 119 height 29
paste input "07052"
type input "07052"
click at [610, 441] on div "Account Number (last 4) Full Account Number" at bounding box center [626, 356] width 267 height 273
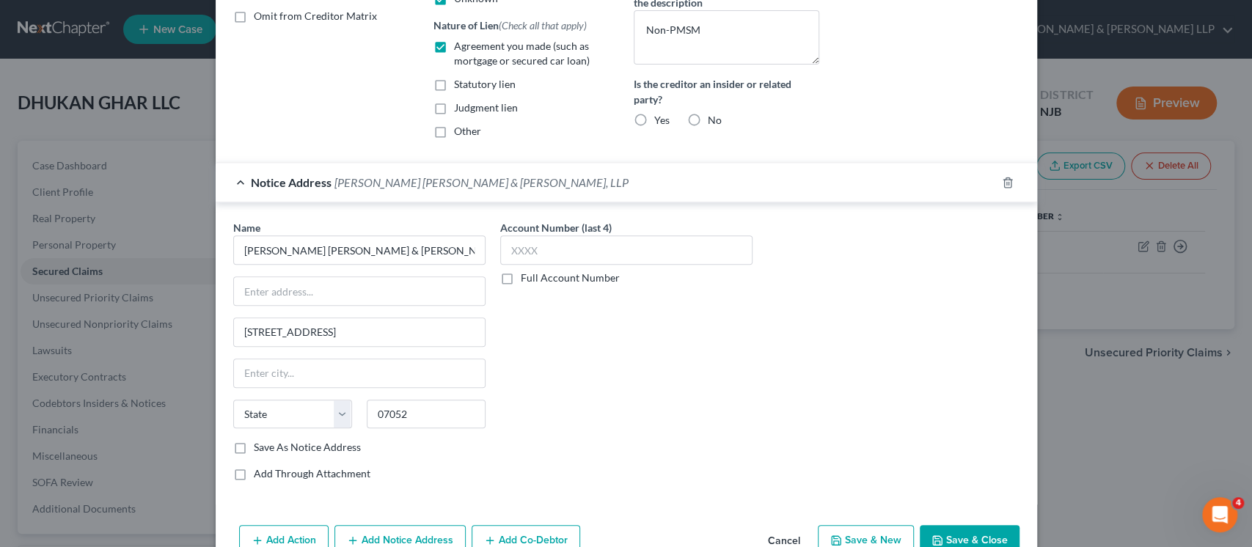
type input "West Orange"
select select "33"
click at [393, 289] on input "text" at bounding box center [359, 291] width 251 height 28
paste input "[PERSON_NAME], Esq."
type input "Attn: [PERSON_NAME], Esq."
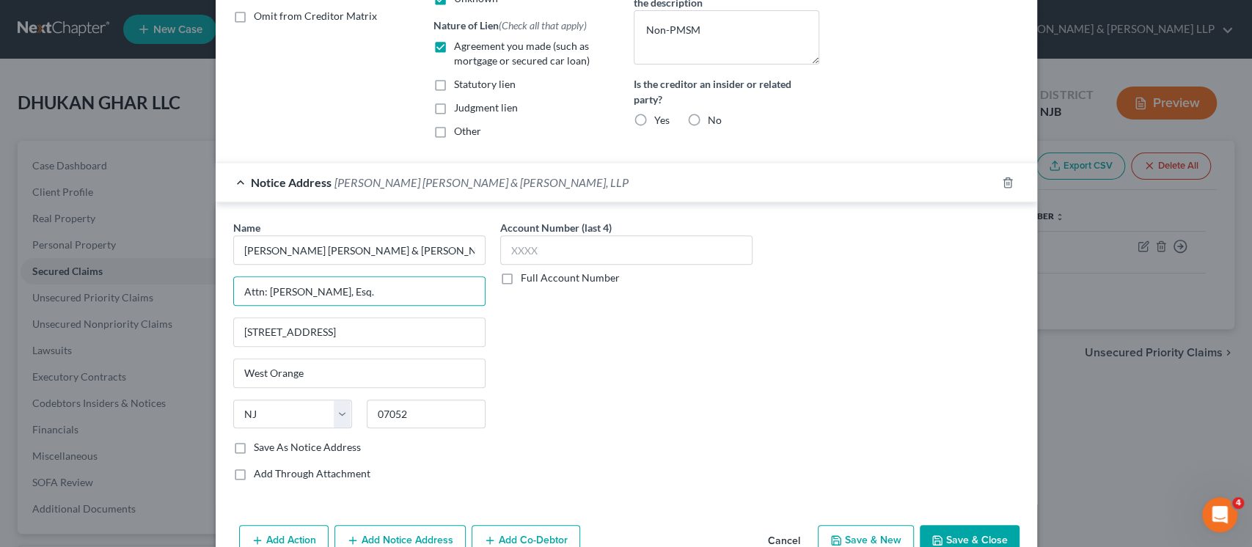
click at [631, 396] on div "Account Number (last 4) Full Account Number" at bounding box center [626, 356] width 267 height 273
click at [319, 445] on label "Save As Notice Address" at bounding box center [307, 447] width 107 height 15
click at [269, 445] on input "Save As Notice Address" at bounding box center [265, 445] width 10 height 10
checkbox input "true"
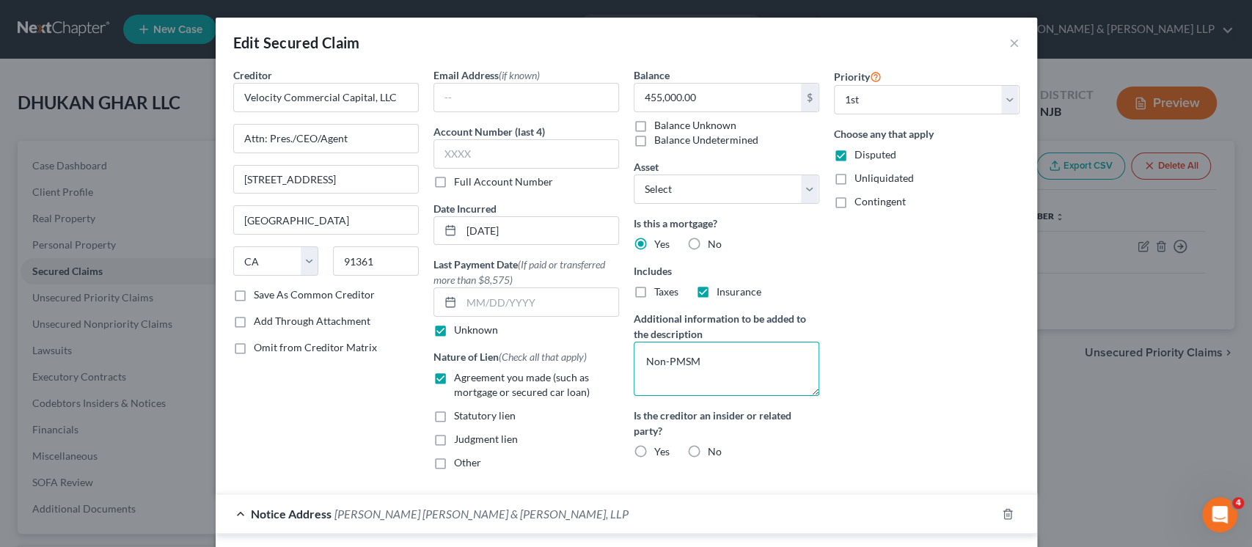
click at [757, 361] on textarea "Non-PMSM" at bounding box center [727, 369] width 186 height 54
paste textarea "F-003190-25"
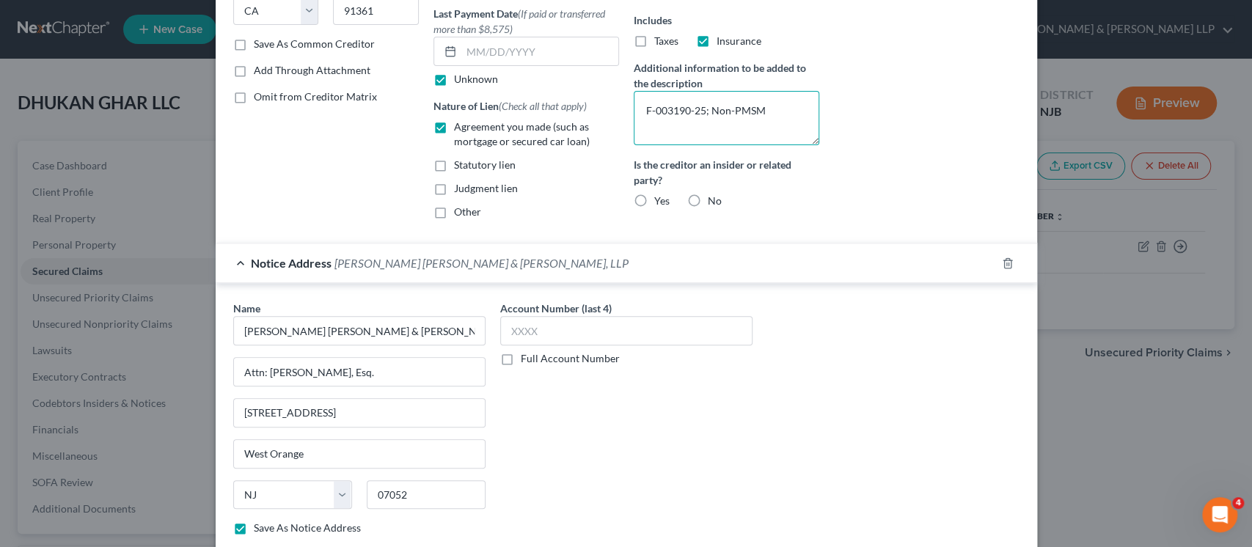
scroll to position [380, 0]
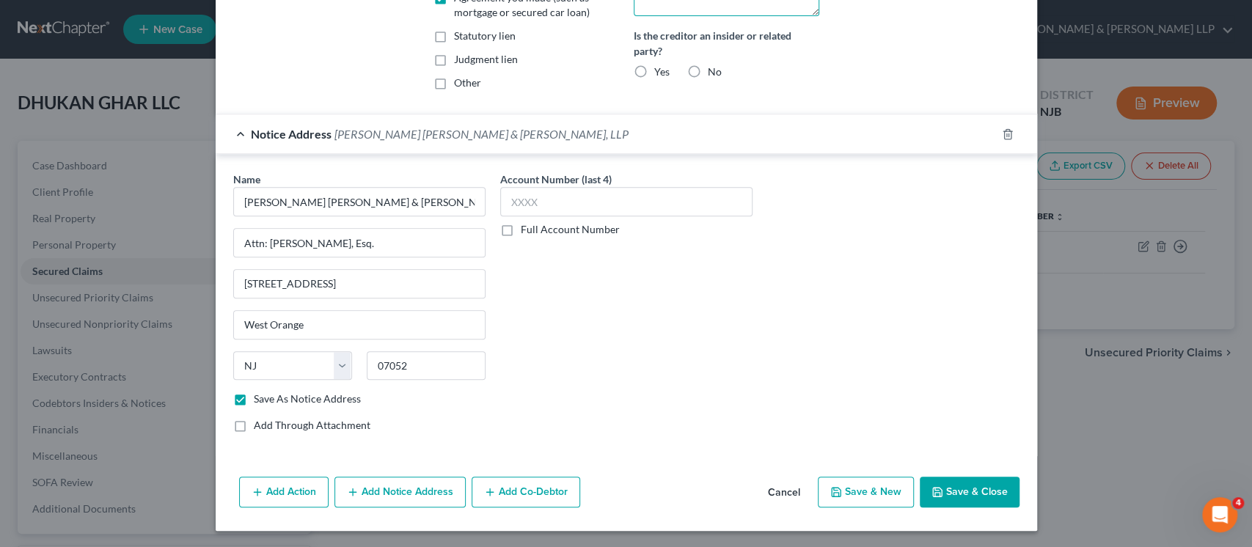
type textarea "F-003190-25; Non-PMSM"
click at [949, 478] on button "Save & Close" at bounding box center [970, 492] width 100 height 31
checkbox input "false"
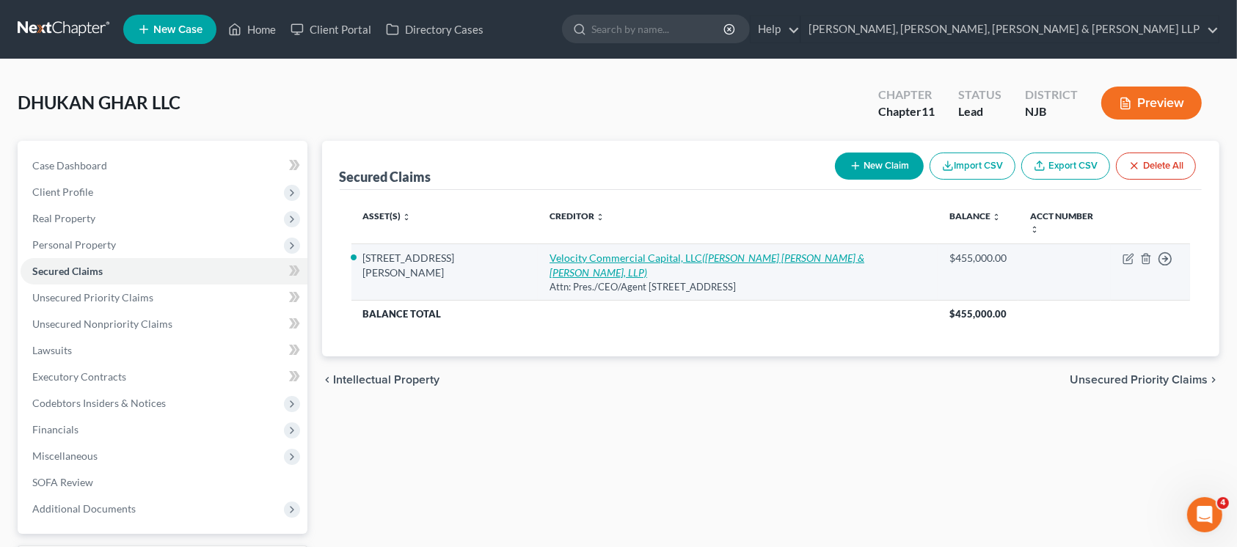
click at [684, 260] on link "Velocity Commercial Capital, LLC ([PERSON_NAME] [PERSON_NAME] & [PERSON_NAME], …" at bounding box center [706, 265] width 315 height 27
select select "4"
select select "5"
select select "0"
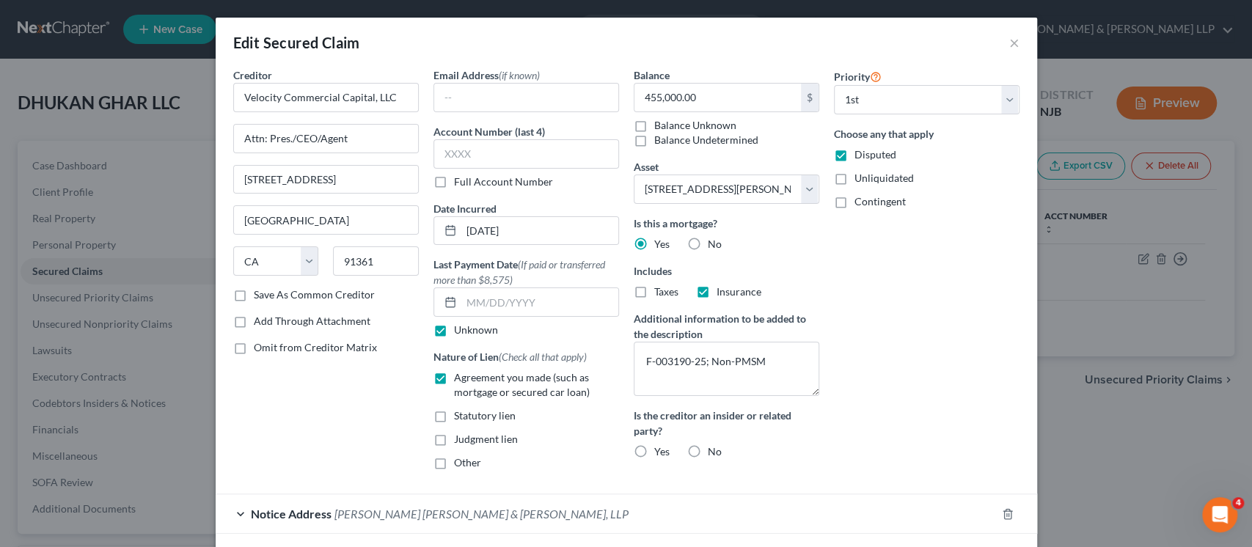
scroll to position [78, 0]
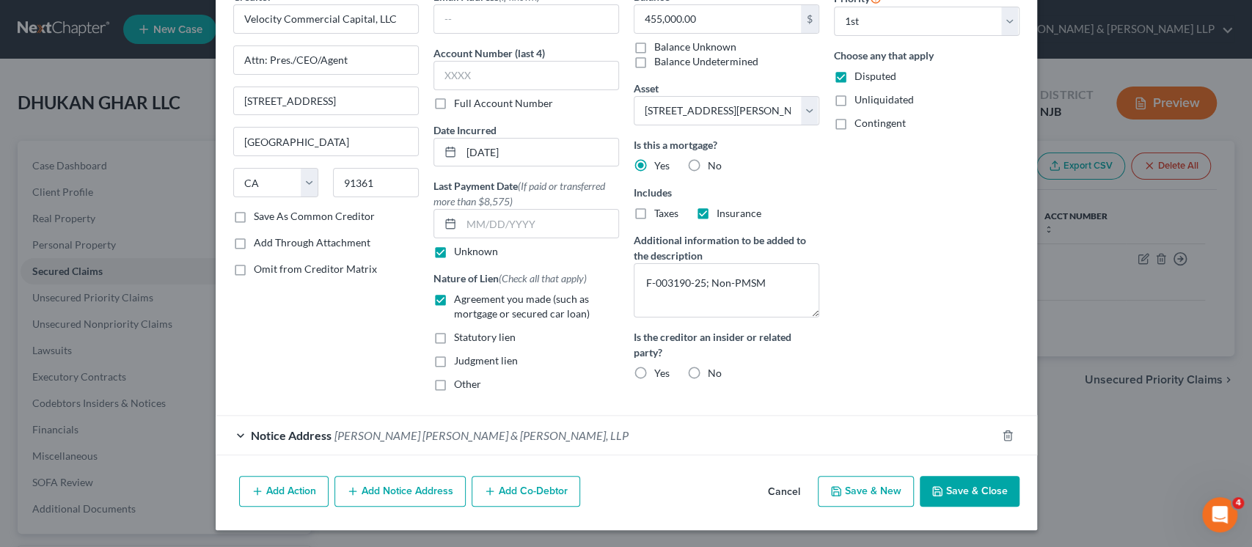
click at [522, 497] on button "Add Co-Debtor" at bounding box center [526, 491] width 109 height 31
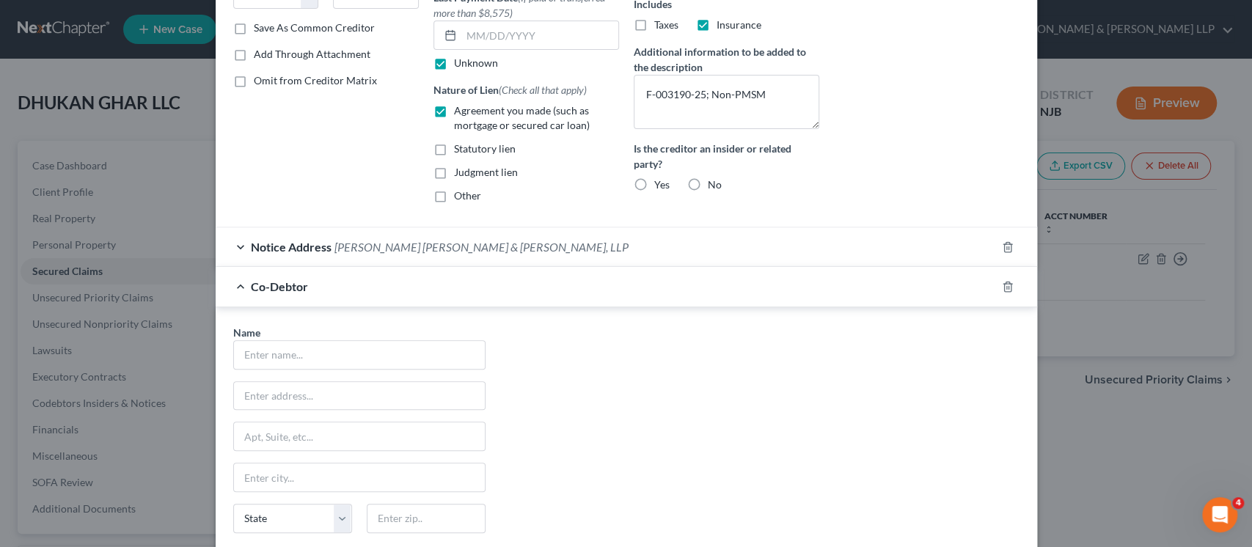
scroll to position [274, 0]
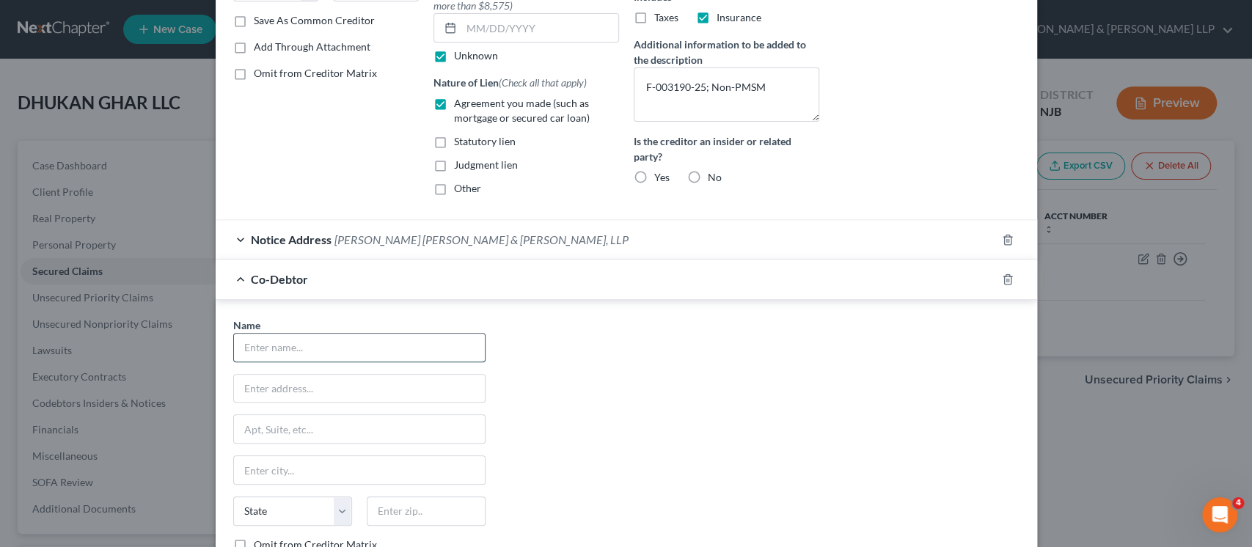
click at [343, 341] on input "text" at bounding box center [359, 348] width 251 height 28
paste input "[PERSON_NAME]"
type input "[PERSON_NAME]"
click at [401, 390] on input "text" at bounding box center [359, 389] width 251 height 28
paste input "[STREET_ADDRESS]"
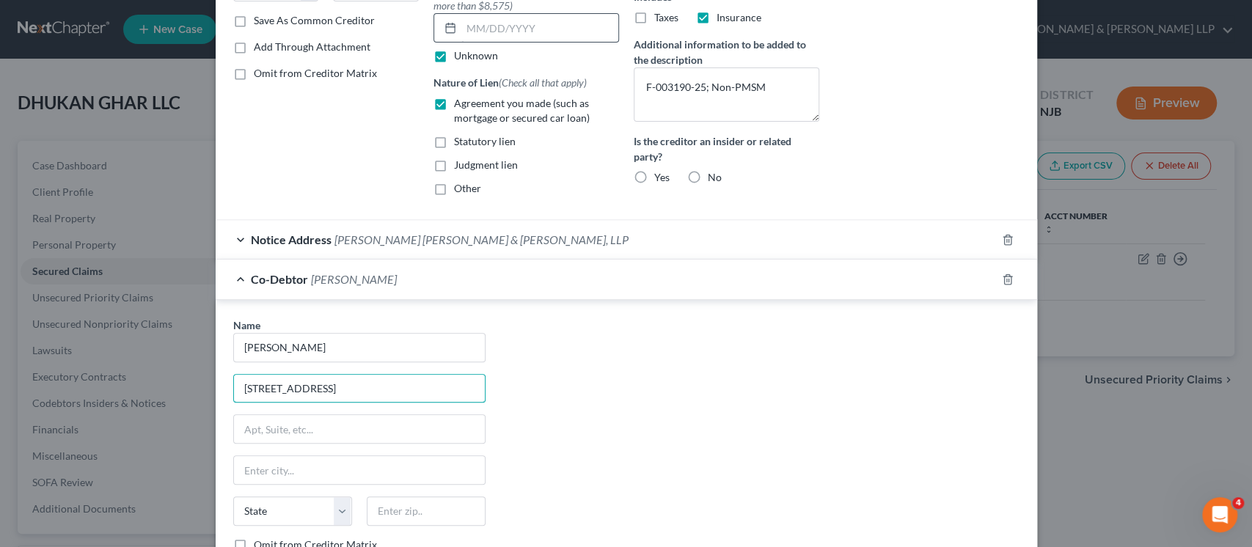
type input "[STREET_ADDRESS]"
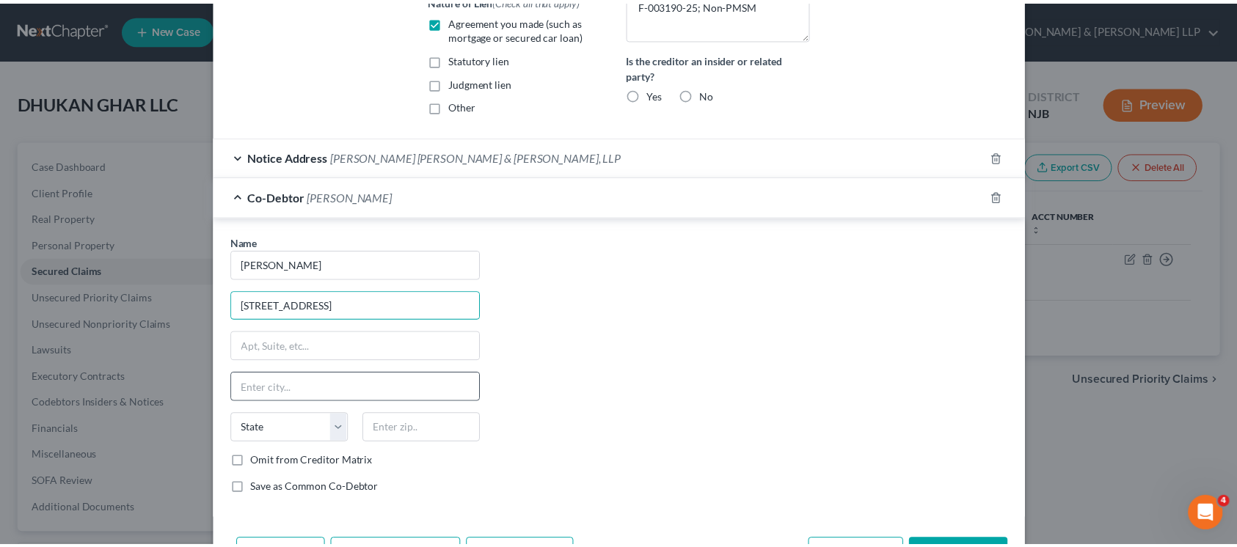
scroll to position [420, 0]
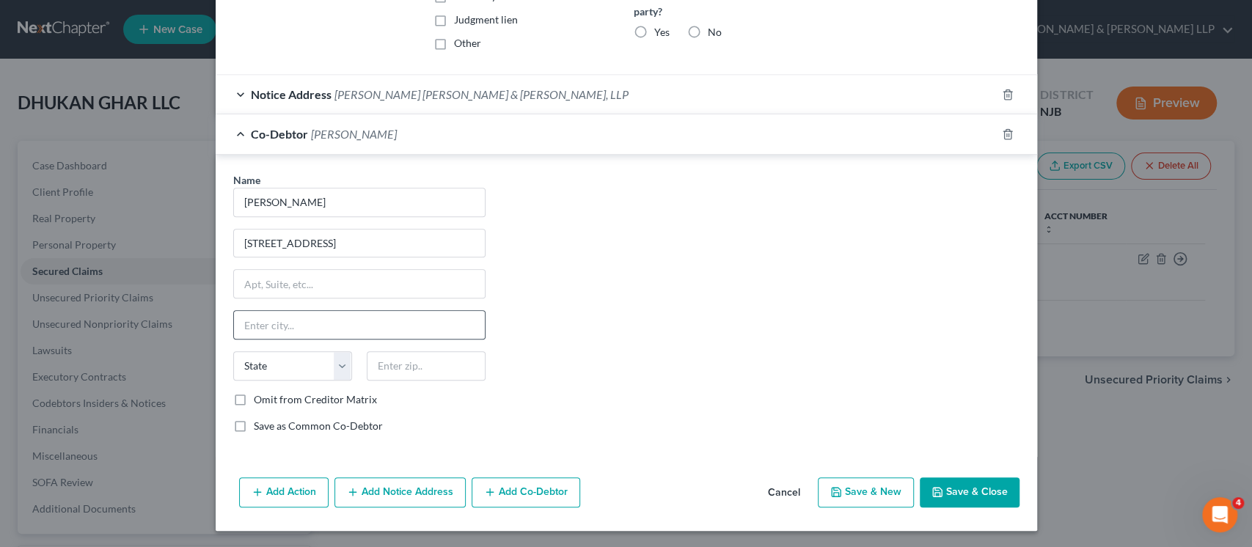
click at [425, 337] on div "Name * [PERSON_NAME] [GEOGRAPHIC_DATA][PERSON_NAME] [US_STATE] AK AR AZ CA CO C…" at bounding box center [359, 308] width 267 height 273
click at [423, 369] on input "text" at bounding box center [426, 365] width 119 height 29
paste input "07470"
type input "07470"
click at [635, 373] on div "Name * [PERSON_NAME] [GEOGRAPHIC_DATA][PERSON_NAME] [US_STATE] AK AR AZ CA CO C…" at bounding box center [626, 308] width 801 height 273
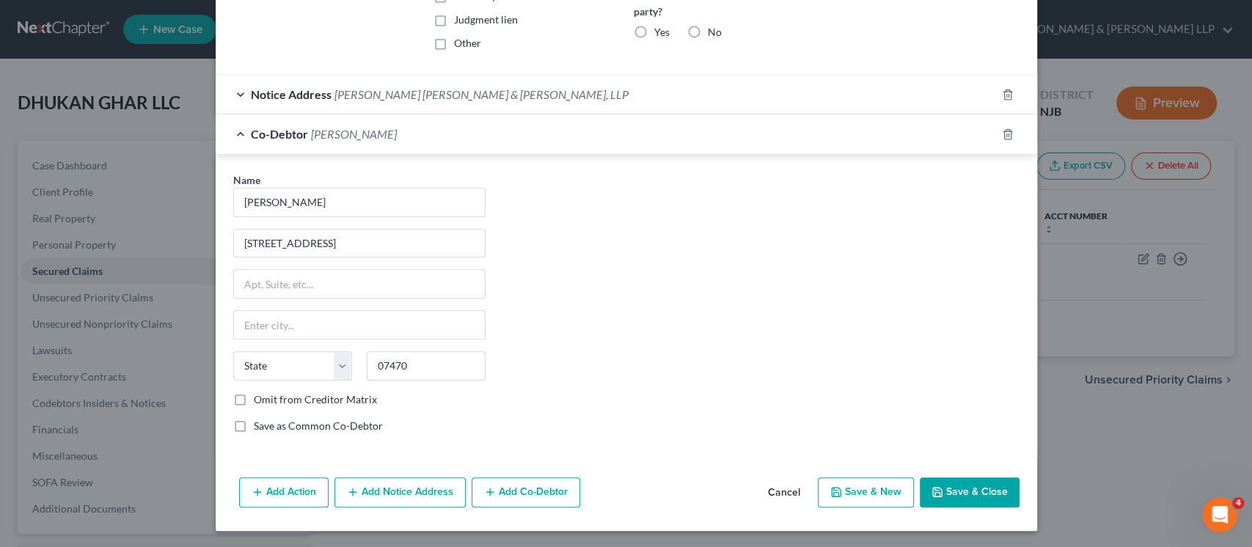
type input "[PERSON_NAME]"
select select "33"
click at [322, 392] on label "Omit from Creditor Matrix" at bounding box center [315, 399] width 123 height 15
click at [269, 392] on input "Omit from Creditor Matrix" at bounding box center [265, 397] width 10 height 10
click at [350, 392] on label "Omit from Creditor Matrix" at bounding box center [315, 399] width 123 height 15
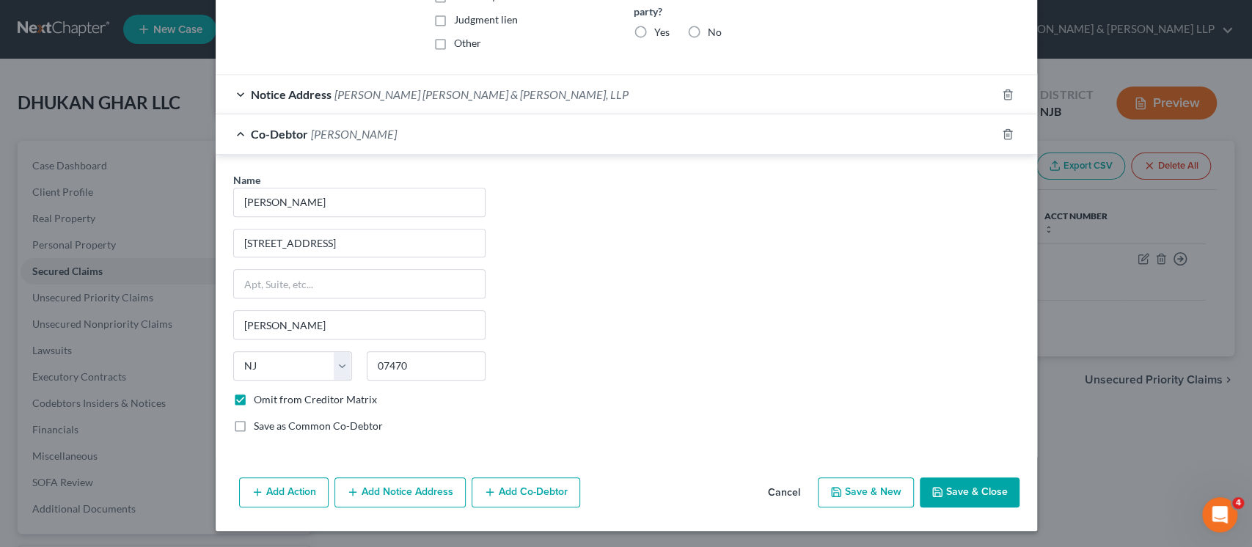
click at [269, 392] on input "Omit from Creditor Matrix" at bounding box center [265, 397] width 10 height 10
checkbox input "false"
click at [365, 422] on label "Save as Common Co-Debtor" at bounding box center [318, 426] width 129 height 15
click at [269, 422] on input "Save as Common Co-Debtor" at bounding box center [265, 424] width 10 height 10
checkbox input "true"
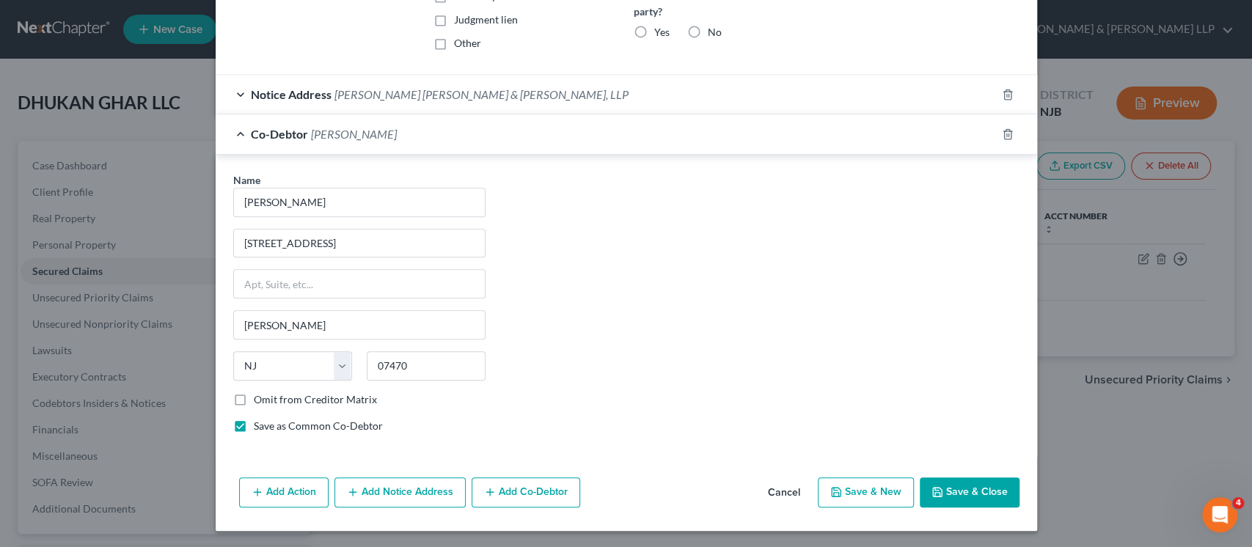
click at [968, 494] on button "Save & Close" at bounding box center [970, 493] width 100 height 31
select select
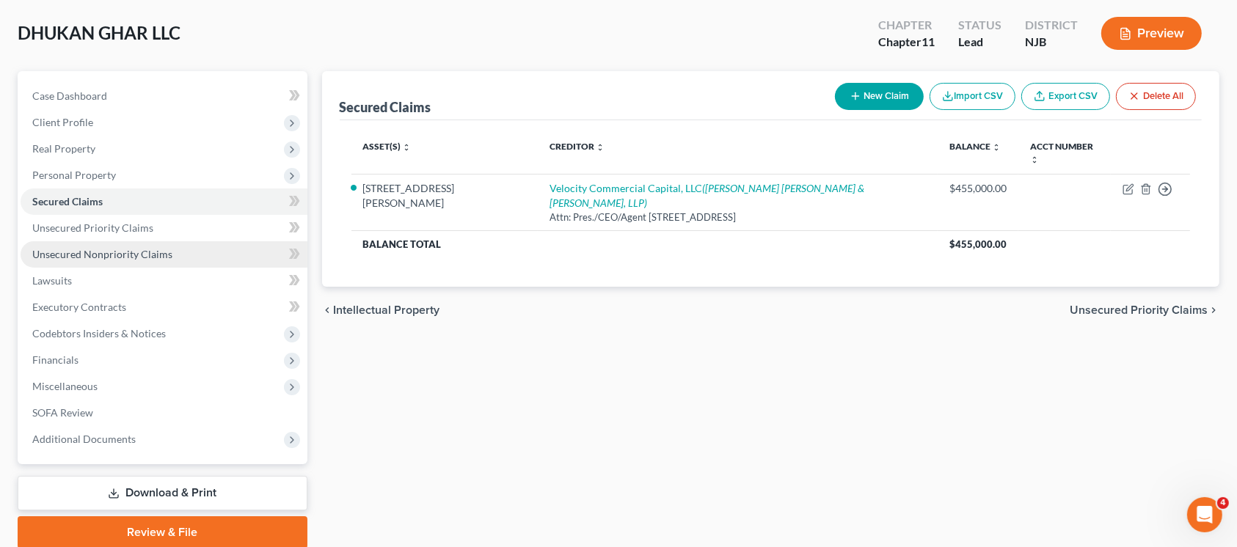
scroll to position [126, 0]
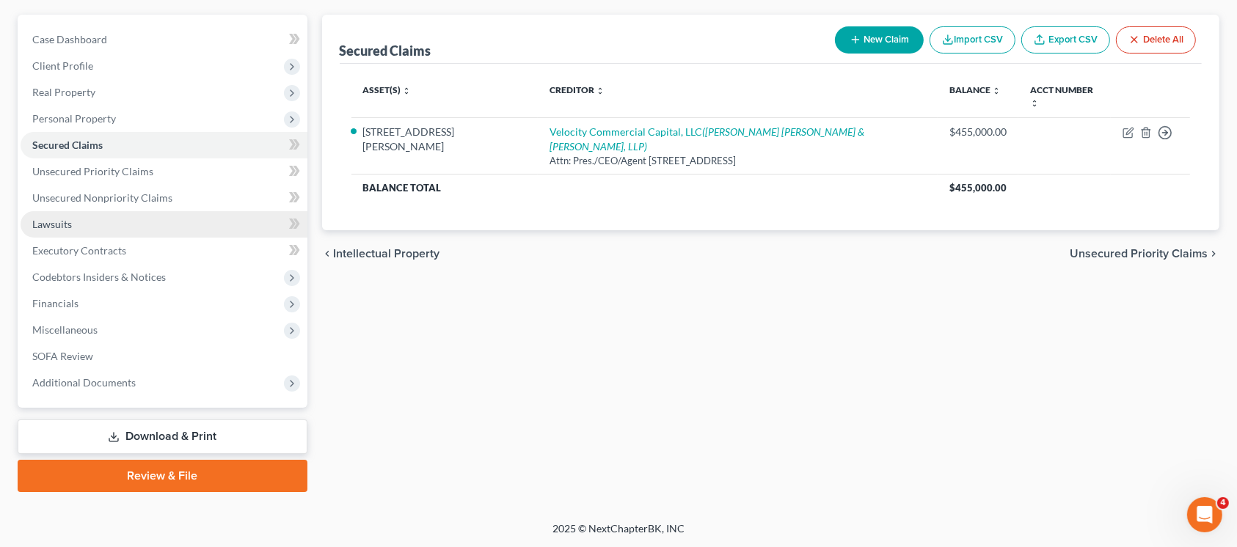
click at [141, 222] on link "Lawsuits" at bounding box center [164, 224] width 287 height 26
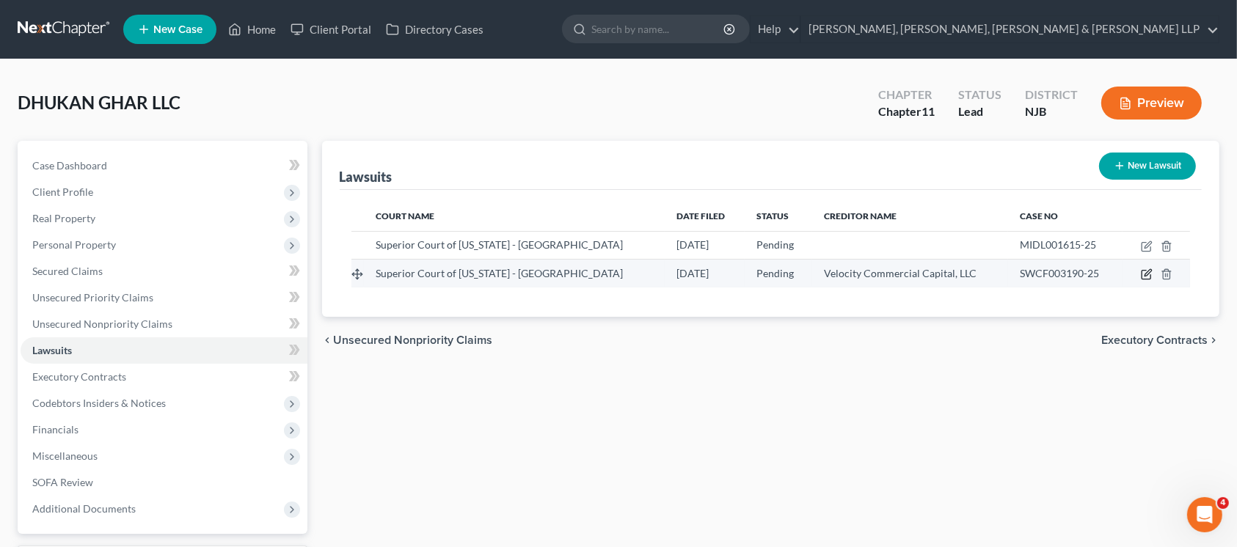
click at [1147, 273] on icon "button" at bounding box center [1147, 274] width 12 height 12
select select "33"
select select "0"
select select "1"
select select "4"
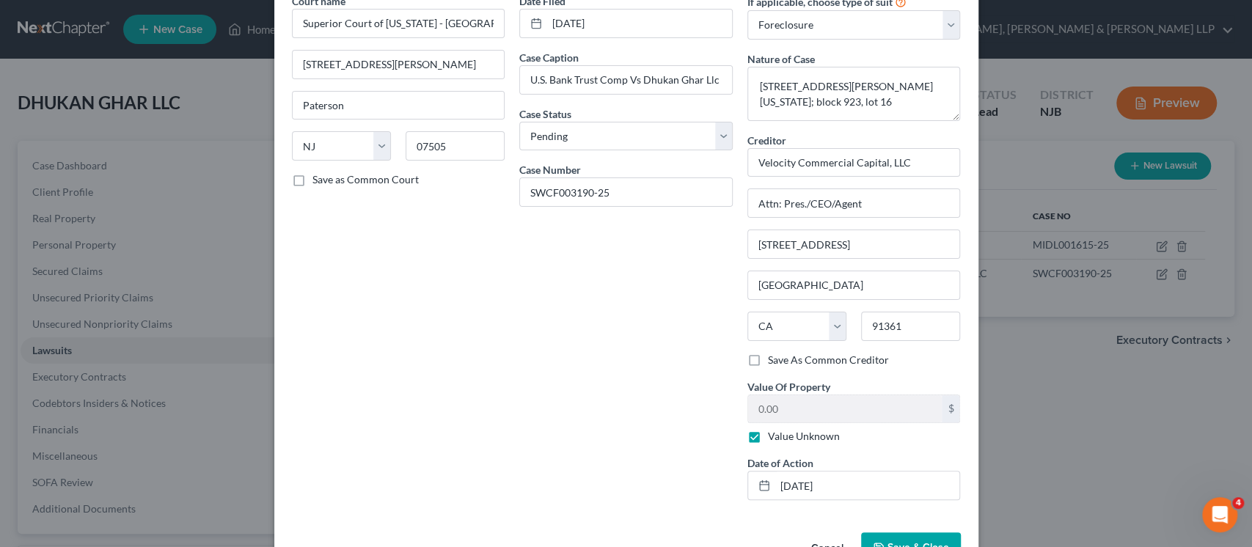
scroll to position [117, 0]
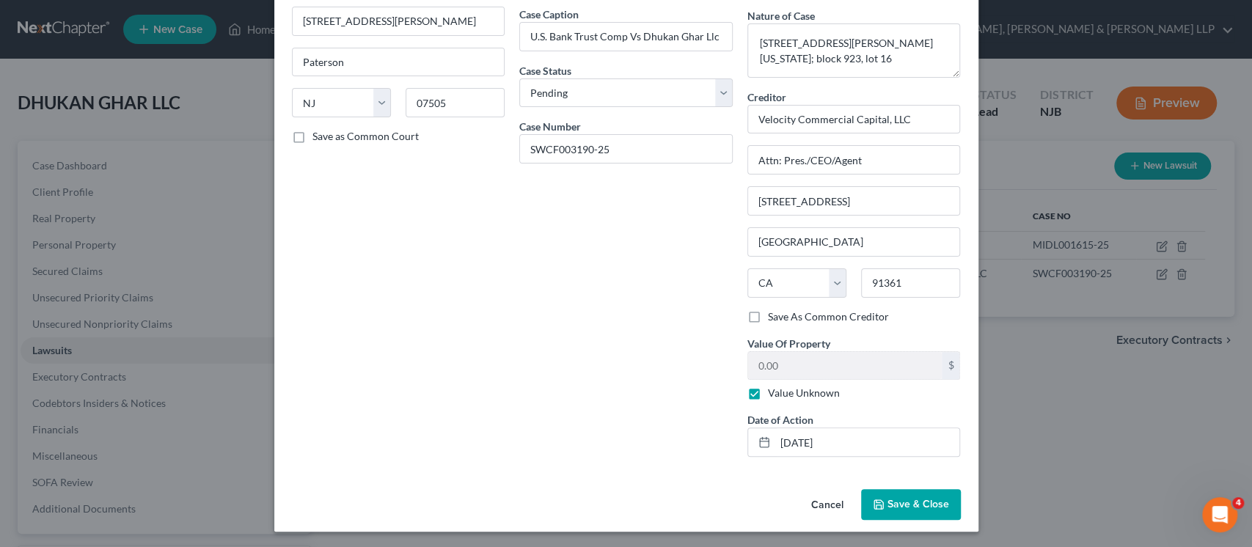
click at [909, 502] on span "Save & Close" at bounding box center [919, 504] width 62 height 12
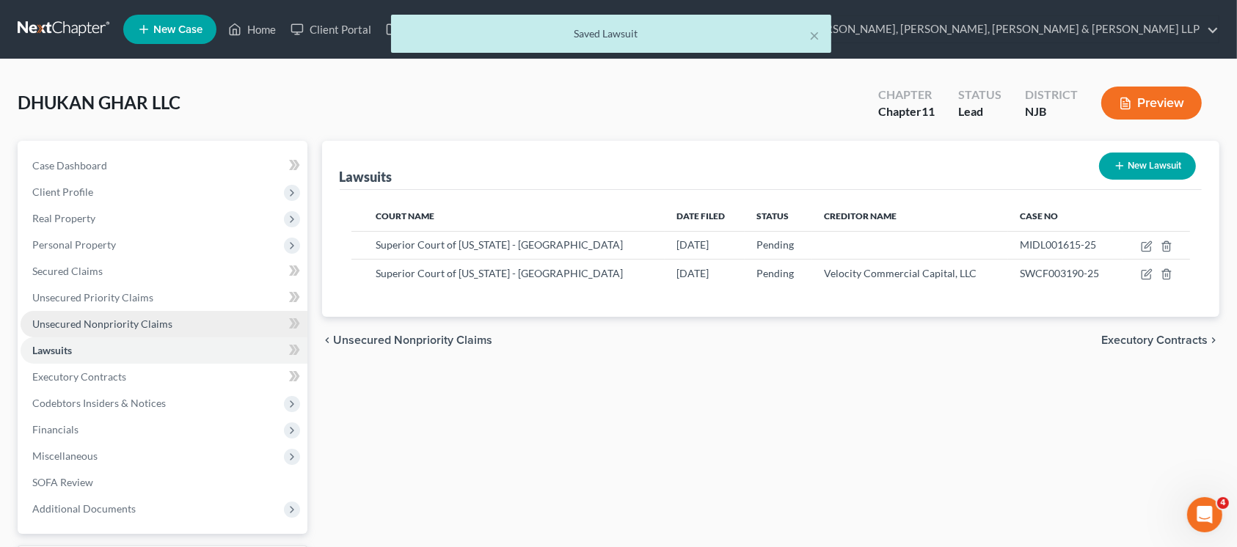
click at [128, 332] on link "Unsecured Nonpriority Claims" at bounding box center [164, 324] width 287 height 26
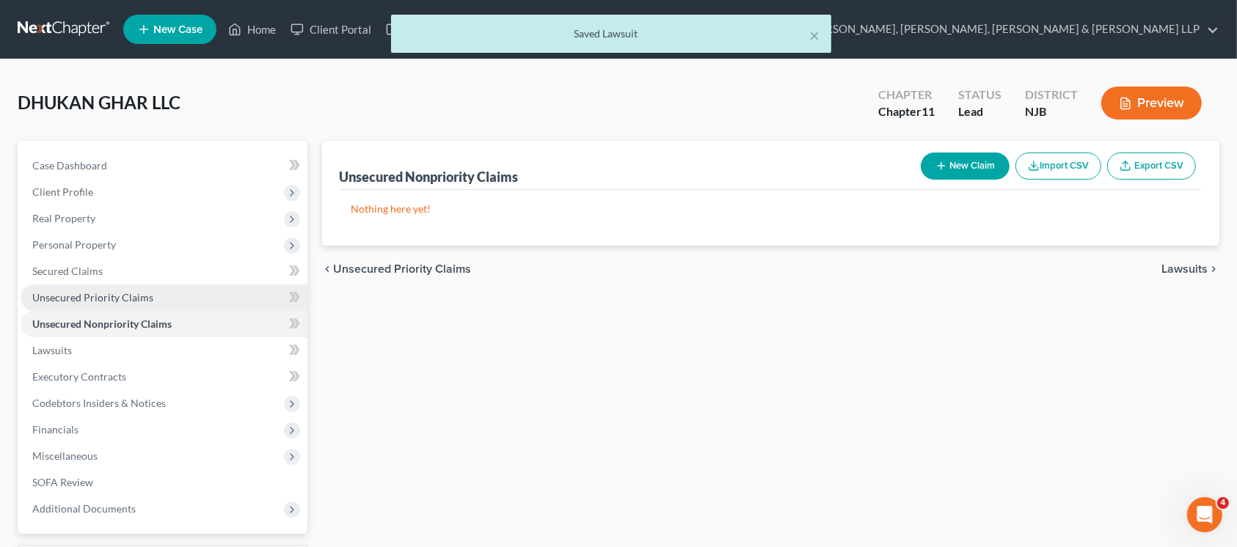
click at [133, 296] on span "Unsecured Priority Claims" at bounding box center [92, 297] width 121 height 12
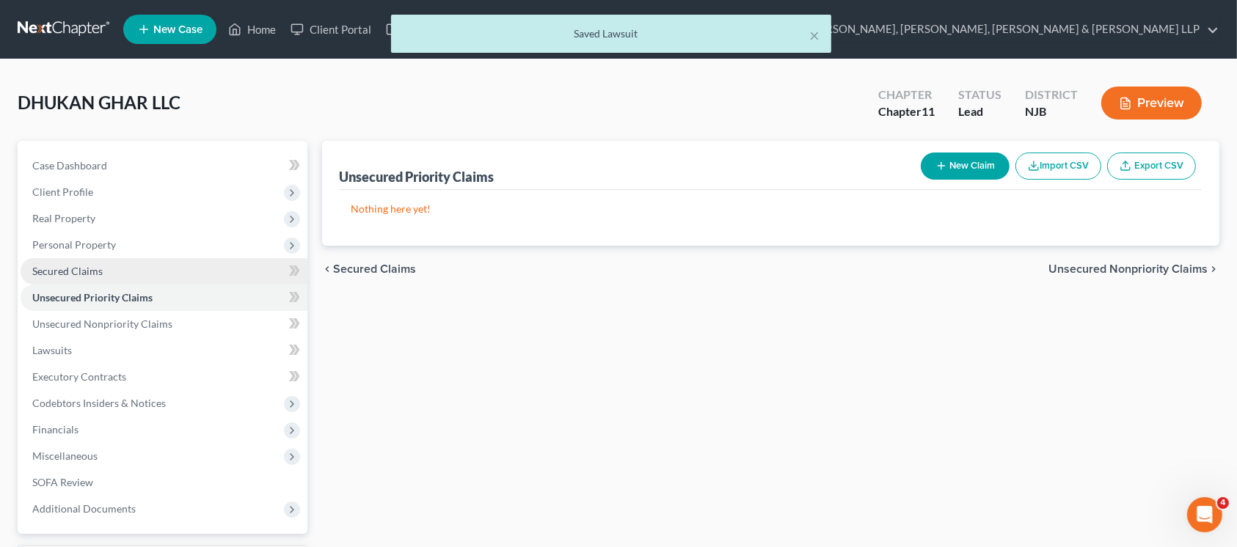
click at [125, 270] on link "Secured Claims" at bounding box center [164, 271] width 287 height 26
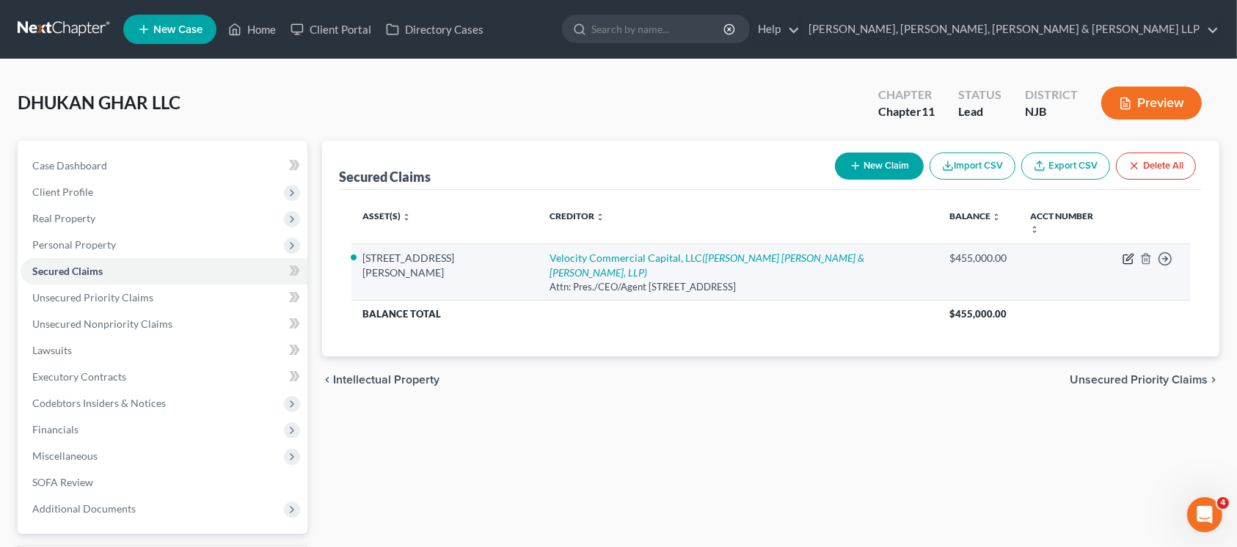
click at [1128, 260] on icon "button" at bounding box center [1128, 259] width 12 height 12
select select "4"
select select "0"
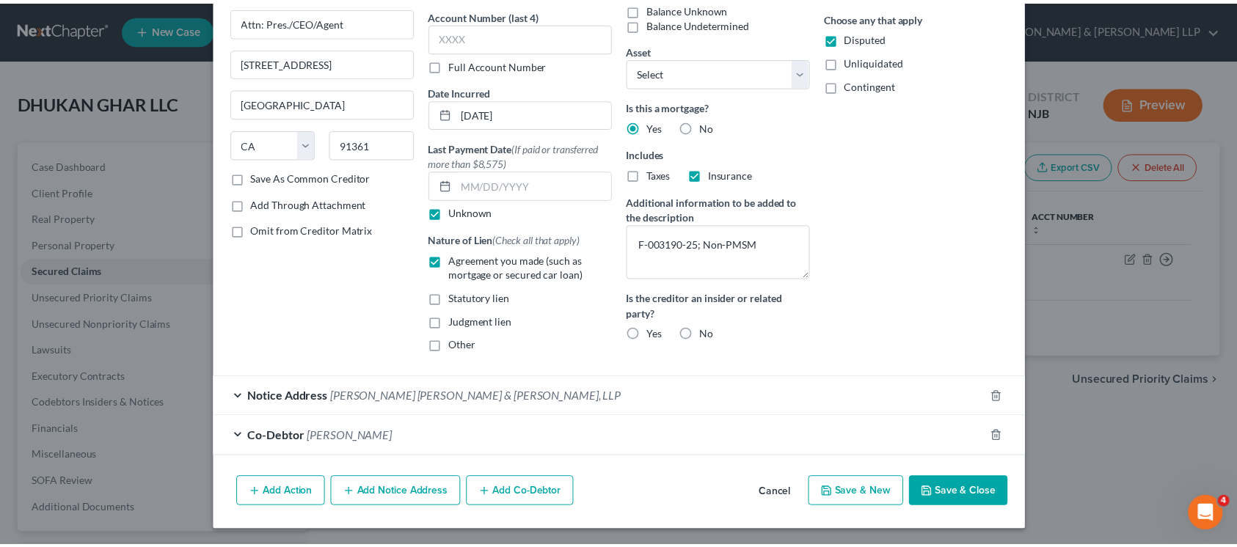
scroll to position [118, 0]
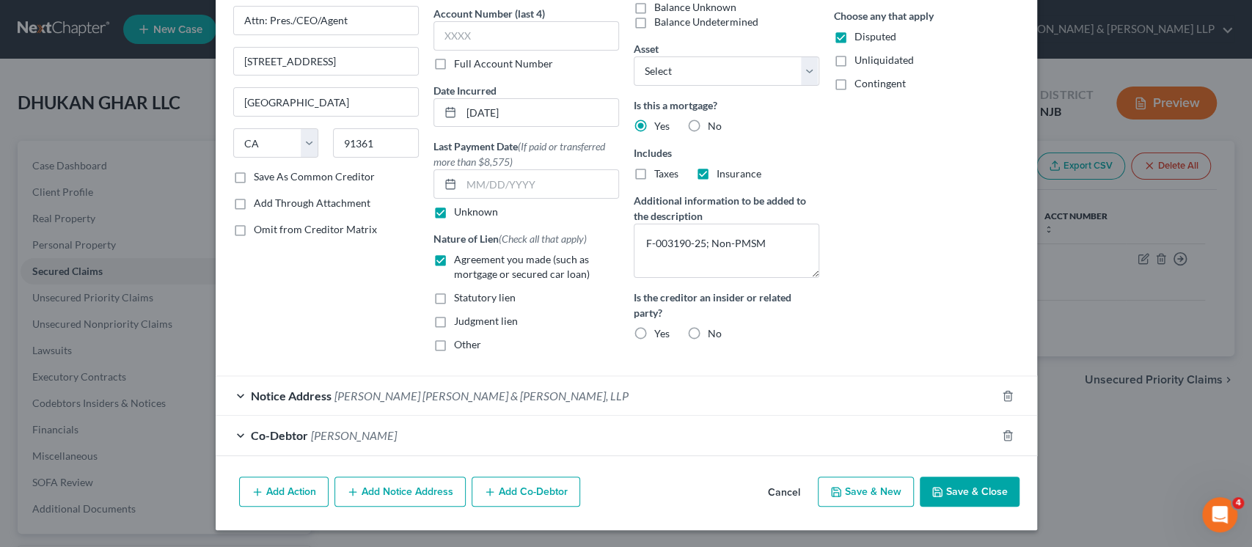
click at [942, 496] on button "Save & Close" at bounding box center [970, 492] width 100 height 31
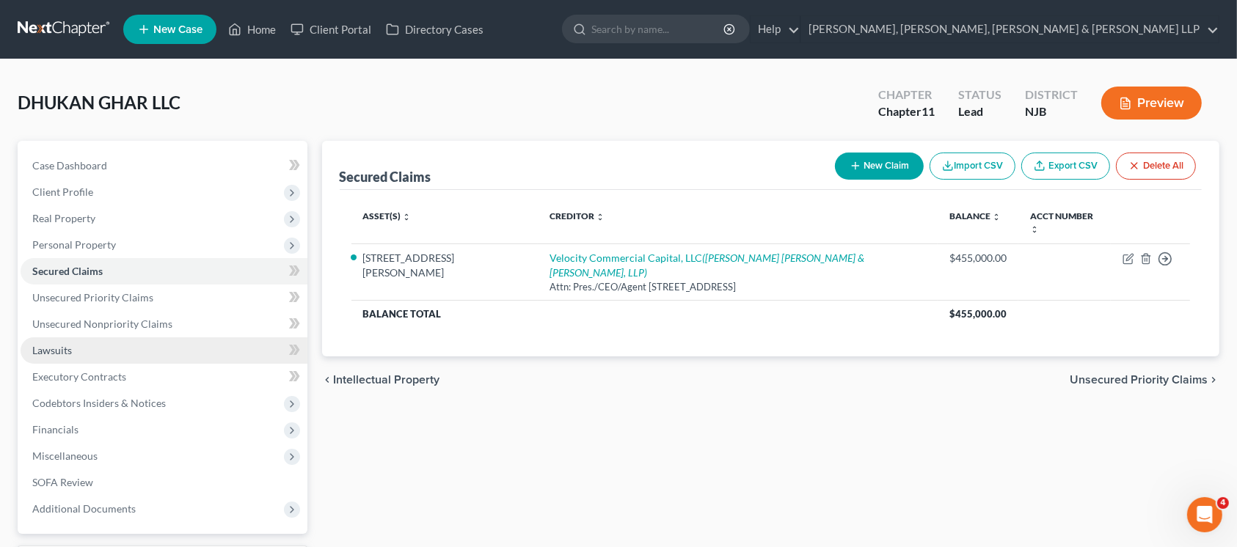
scroll to position [98, 0]
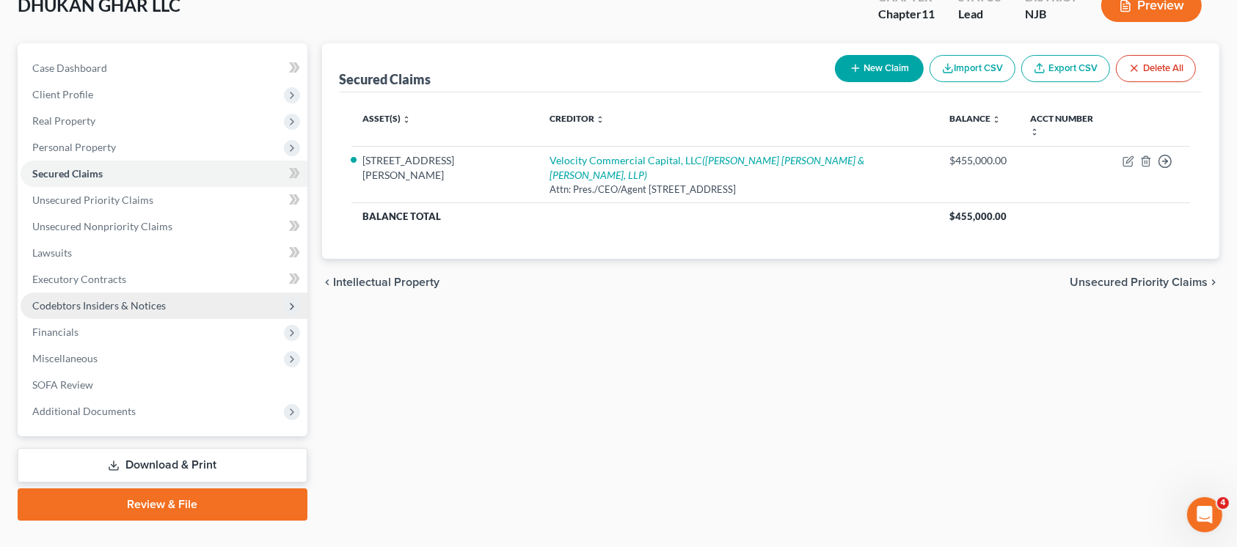
click at [159, 306] on span "Codebtors Insiders & Notices" at bounding box center [99, 305] width 134 height 12
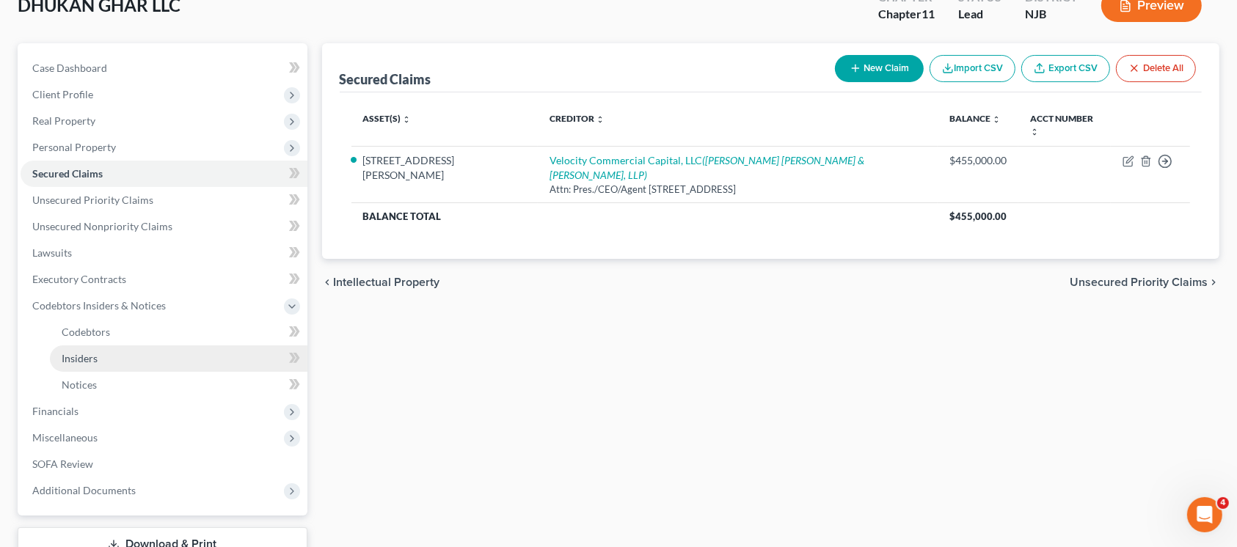
click at [157, 357] on link "Insiders" at bounding box center [178, 358] width 257 height 26
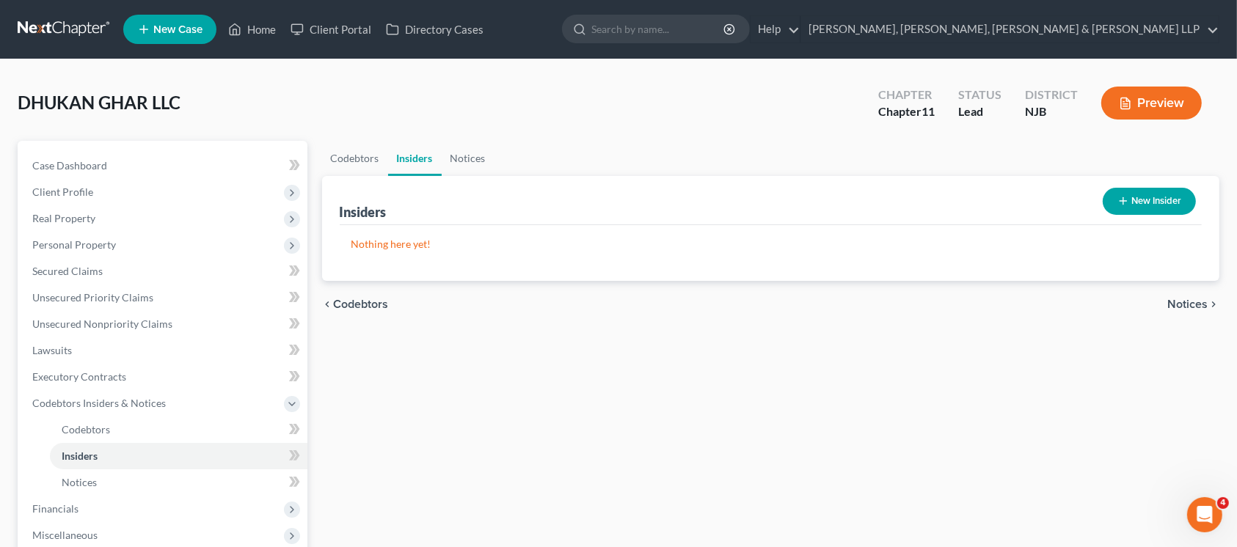
click at [1138, 202] on button "New Insider" at bounding box center [1149, 201] width 93 height 27
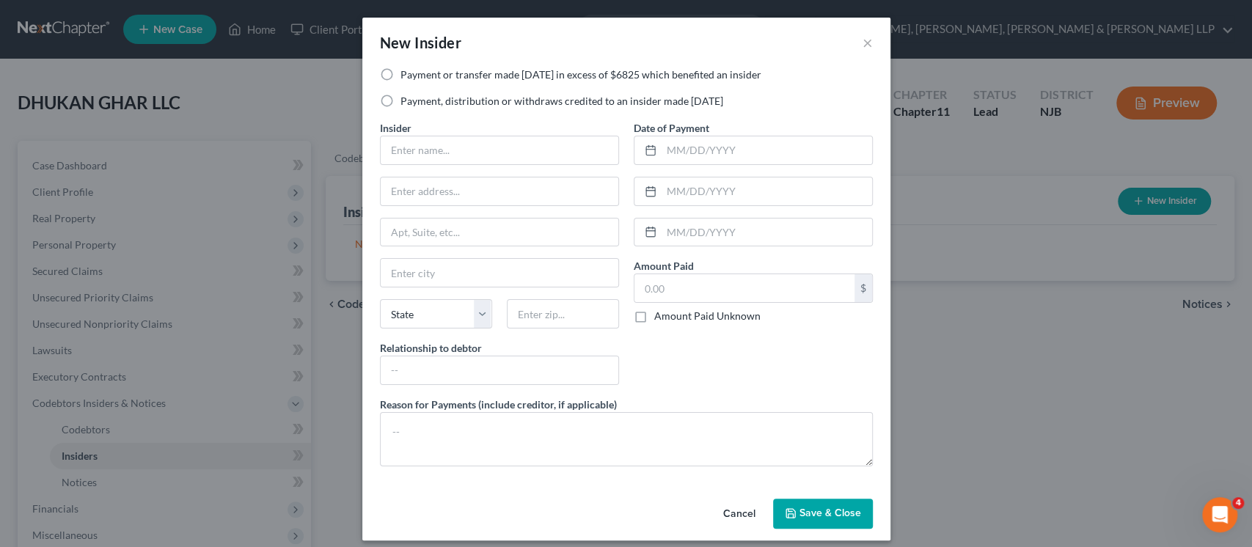
click at [478, 79] on label "Payment or transfer made [DATE] in excess of $6825 which benefited an insider" at bounding box center [581, 74] width 361 height 15
click at [416, 77] on input "Payment or transfer made [DATE] in excess of $6825 which benefited an insider" at bounding box center [411, 72] width 10 height 10
radio input "true"
click at [472, 104] on label "Payment, distribution or withdraws credited to an insider made [DATE]" at bounding box center [562, 101] width 323 height 15
click at [416, 103] on input "Payment, distribution or withdraws credited to an insider made [DATE]" at bounding box center [411, 99] width 10 height 10
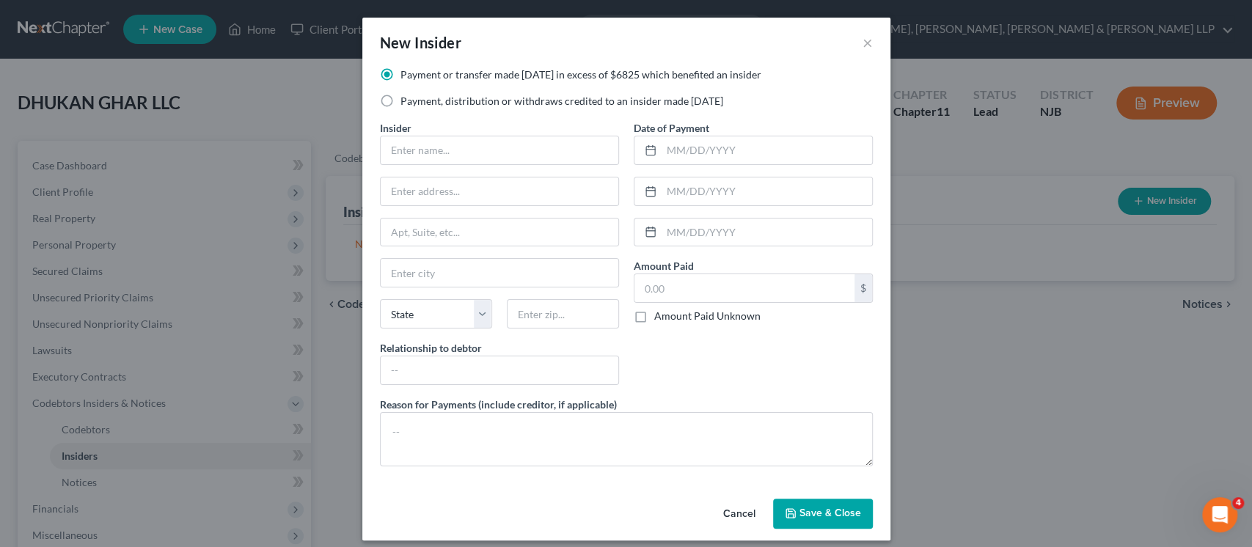
radio input "true"
click at [474, 78] on label "Payment or transfer made [DATE] in excess of $6825 which benefited an insider" at bounding box center [581, 74] width 361 height 15
click at [416, 77] on input "Payment or transfer made [DATE] in excess of $6825 which benefited an insider" at bounding box center [411, 72] width 10 height 10
radio input "true"
click at [467, 147] on input "text" at bounding box center [500, 150] width 238 height 28
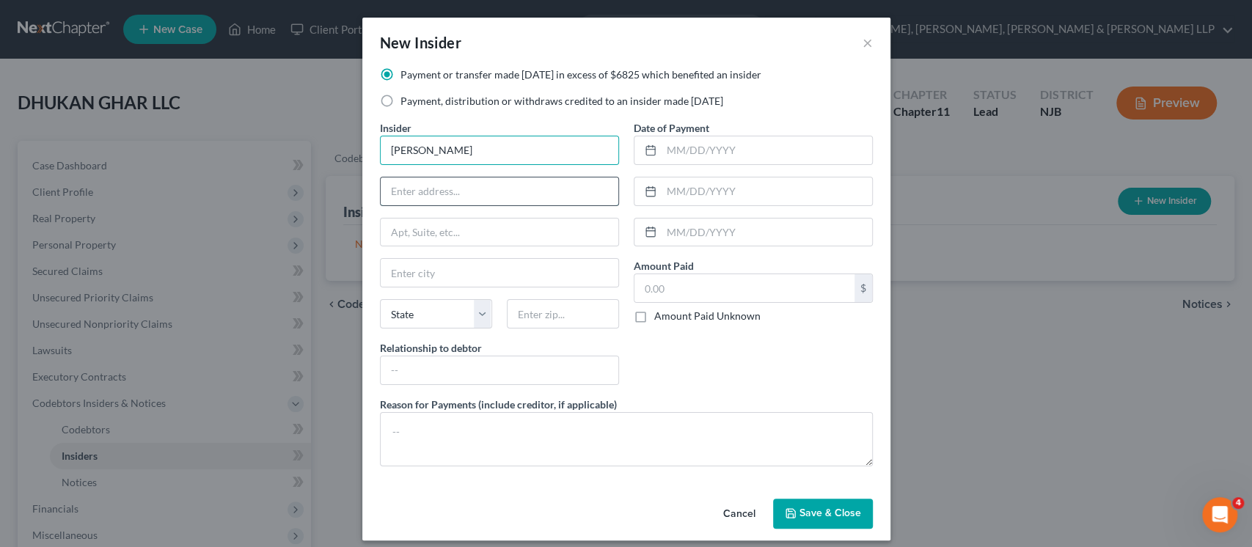
click at [499, 201] on input "text" at bounding box center [500, 192] width 238 height 28
click at [535, 155] on input "[PERSON_NAME]" at bounding box center [500, 150] width 238 height 28
click at [480, 158] on input "[PERSON_NAME]" at bounding box center [500, 150] width 238 height 28
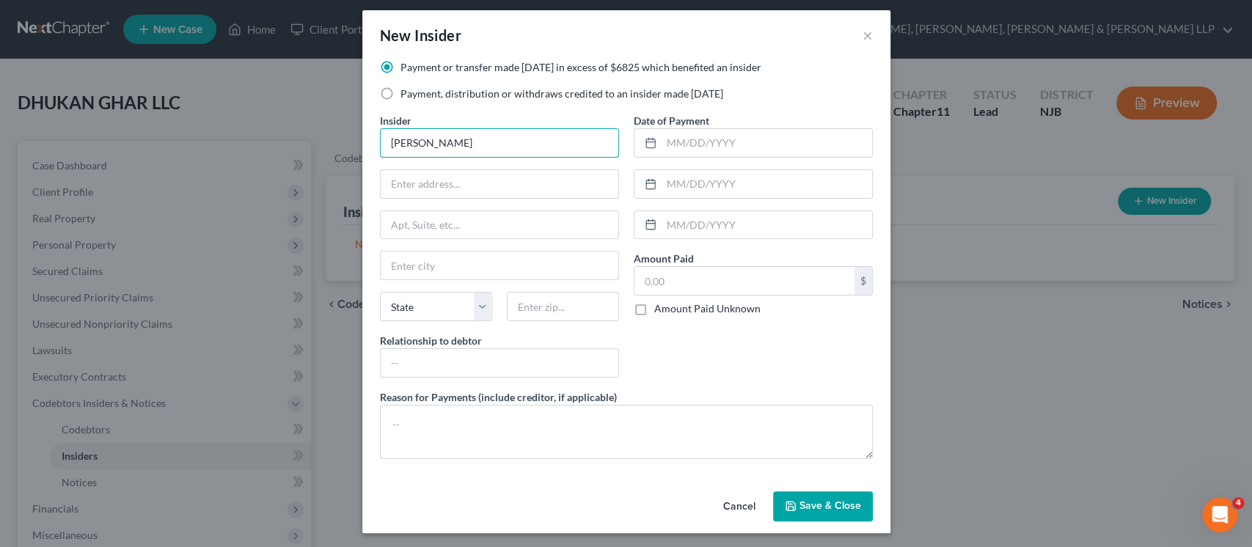
scroll to position [10, 0]
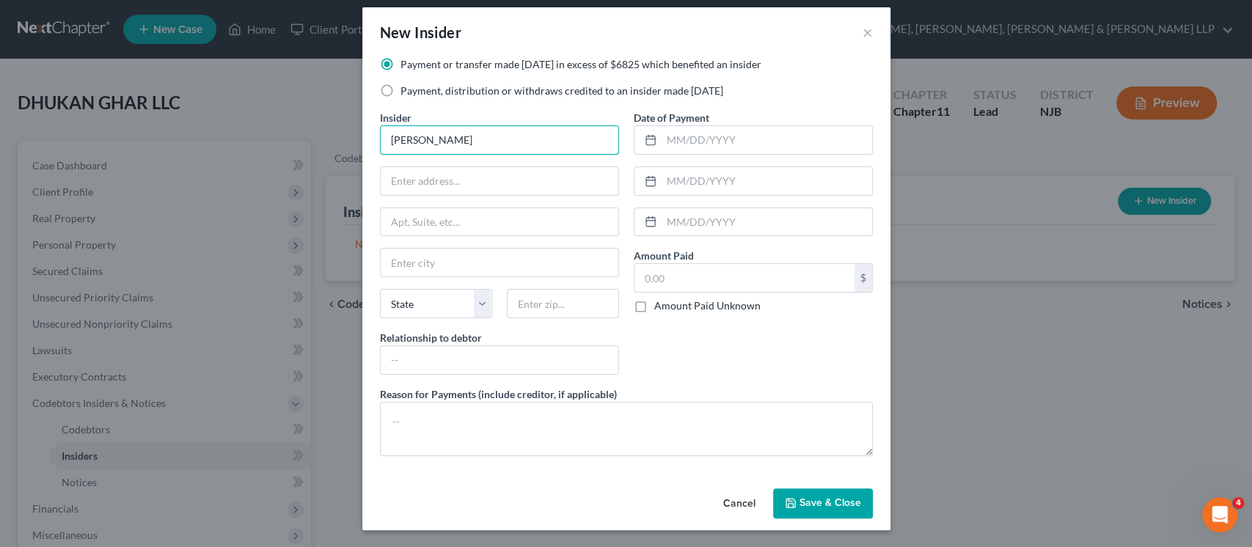
type input "[PERSON_NAME]"
click at [505, 180] on input "text" at bounding box center [500, 181] width 238 height 28
paste input "[STREET_ADDRESS]"
type input "[STREET_ADDRESS]"
click at [566, 312] on input "text" at bounding box center [563, 303] width 112 height 29
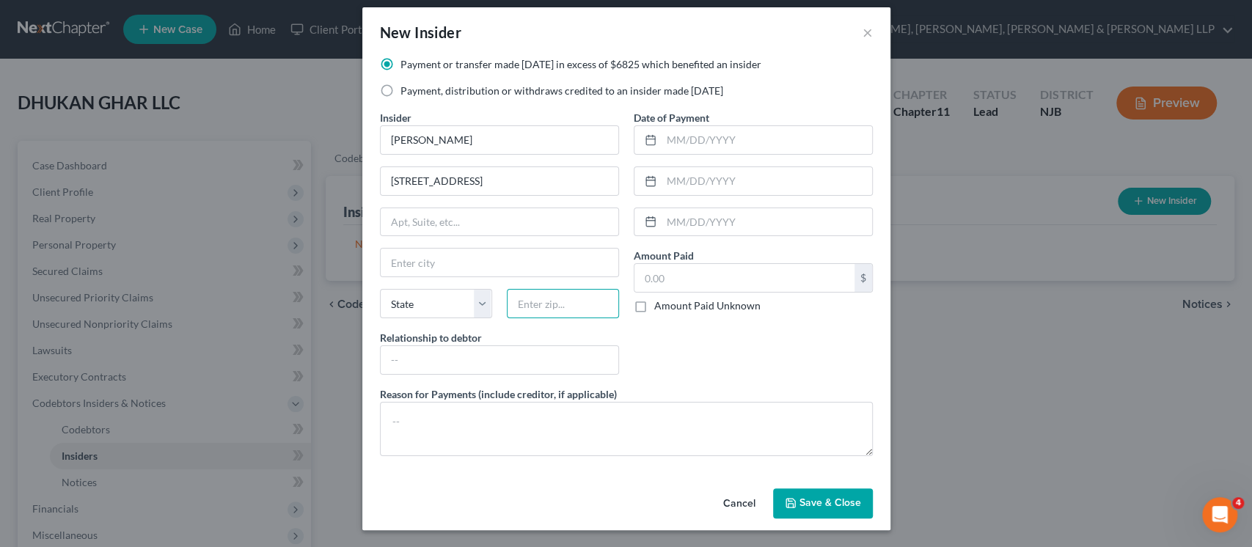
paste input "07470"
type input "07470"
type input "[PERSON_NAME]"
select select "33"
click at [740, 355] on div "Date of Payment Amount Paid $ Amount Paid Unknown Balance Undetermined $ Amount…" at bounding box center [753, 248] width 254 height 277
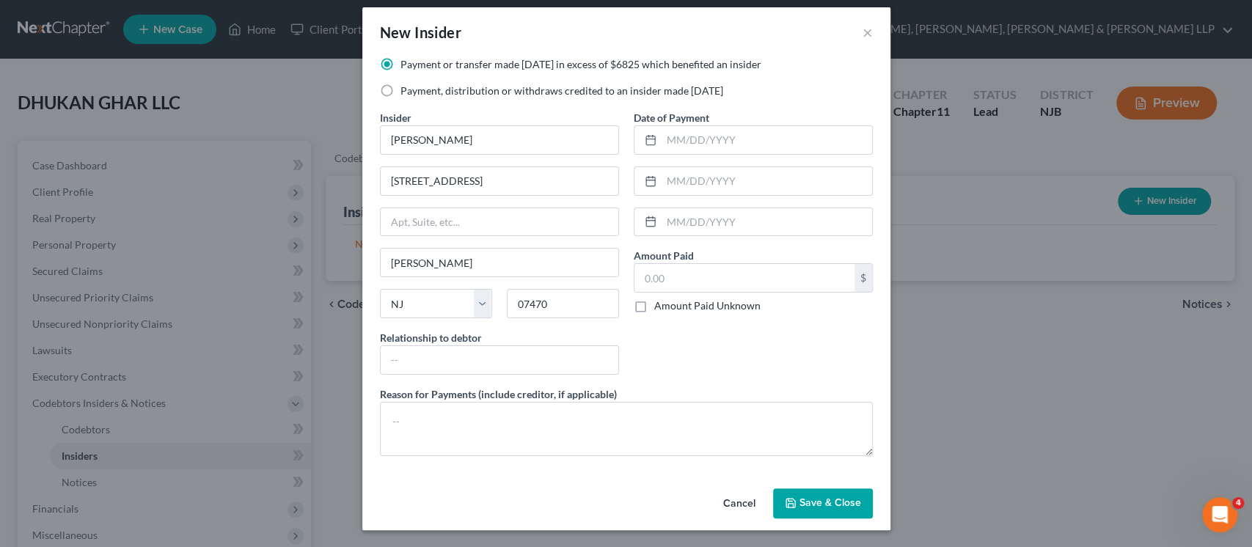
click at [671, 307] on label "Amount Paid Unknown" at bounding box center [707, 306] width 106 height 15
click at [670, 307] on input "Amount Paid Unknown" at bounding box center [665, 304] width 10 height 10
checkbox input "true"
type input "0.00"
click at [538, 363] on input "text" at bounding box center [500, 360] width 238 height 28
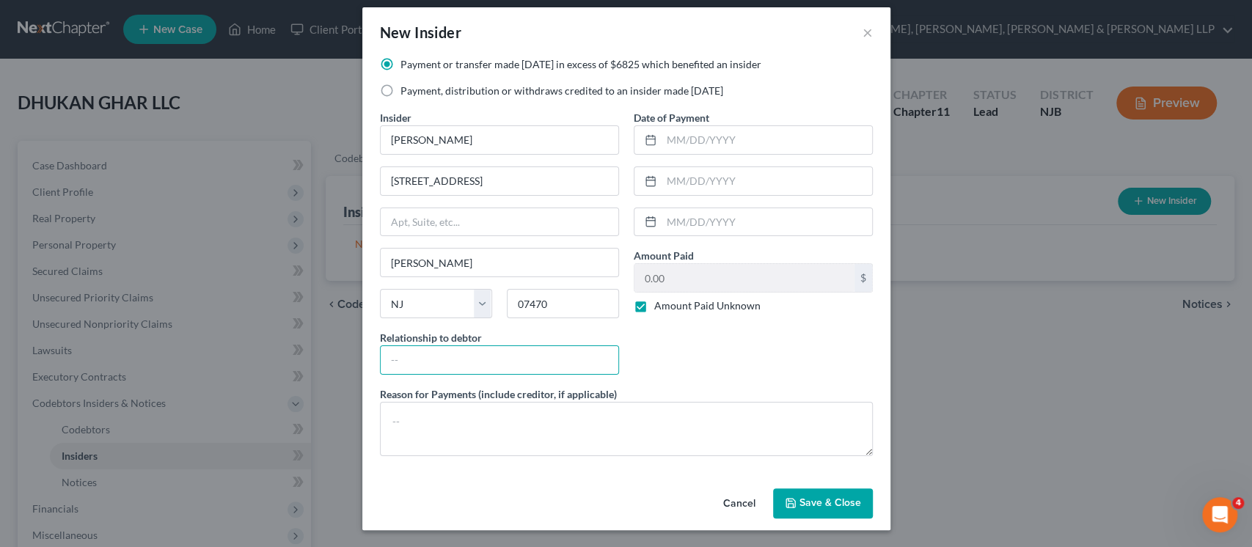
click at [748, 347] on div "Date of Payment Amount Paid 0.00 $ Amount Paid Unknown Balance Undetermined 0.0…" at bounding box center [753, 248] width 254 height 277
click at [512, 356] on input "text" at bounding box center [500, 360] width 238 height 28
type input "S"
type input "Member"
click at [535, 402] on textarea at bounding box center [626, 429] width 493 height 54
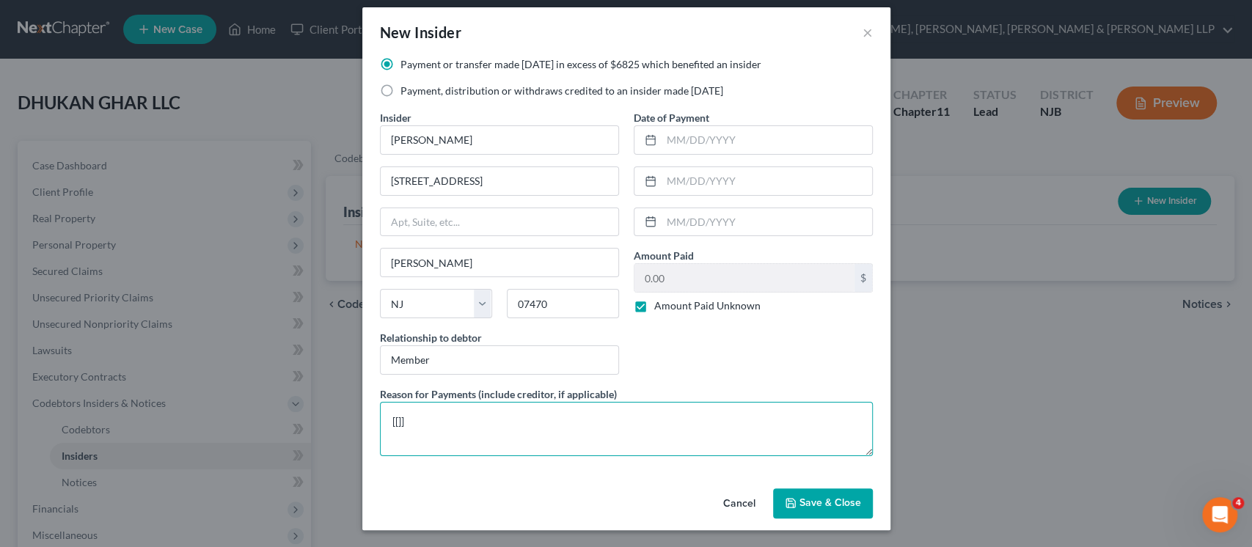
type textarea "[[]]"
click at [804, 497] on span "Save & Close" at bounding box center [831, 503] width 62 height 12
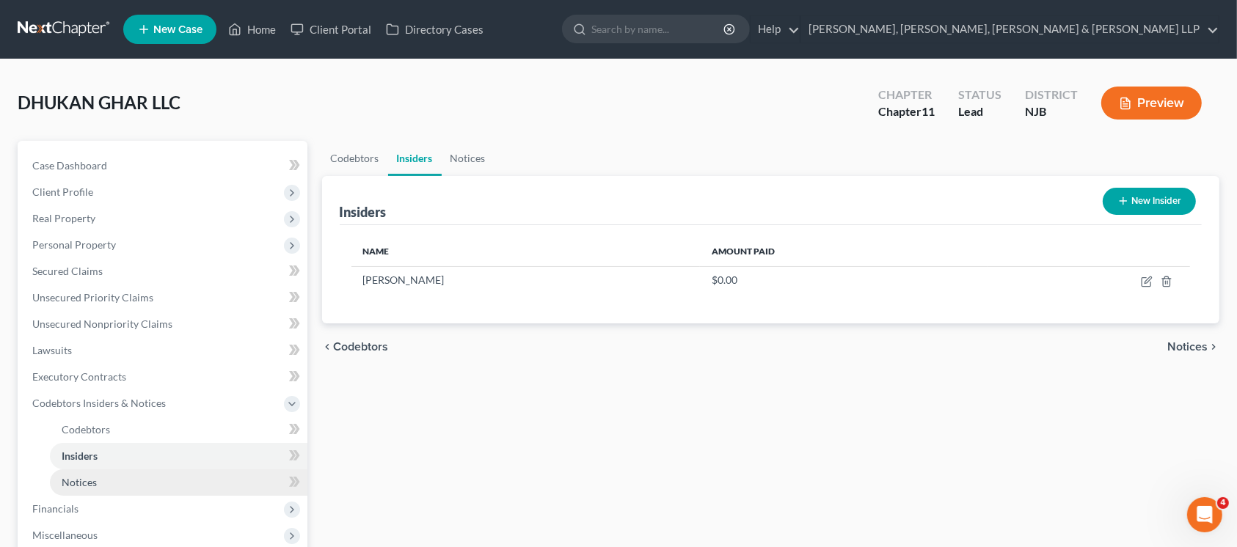
click at [104, 488] on link "Notices" at bounding box center [178, 482] width 257 height 26
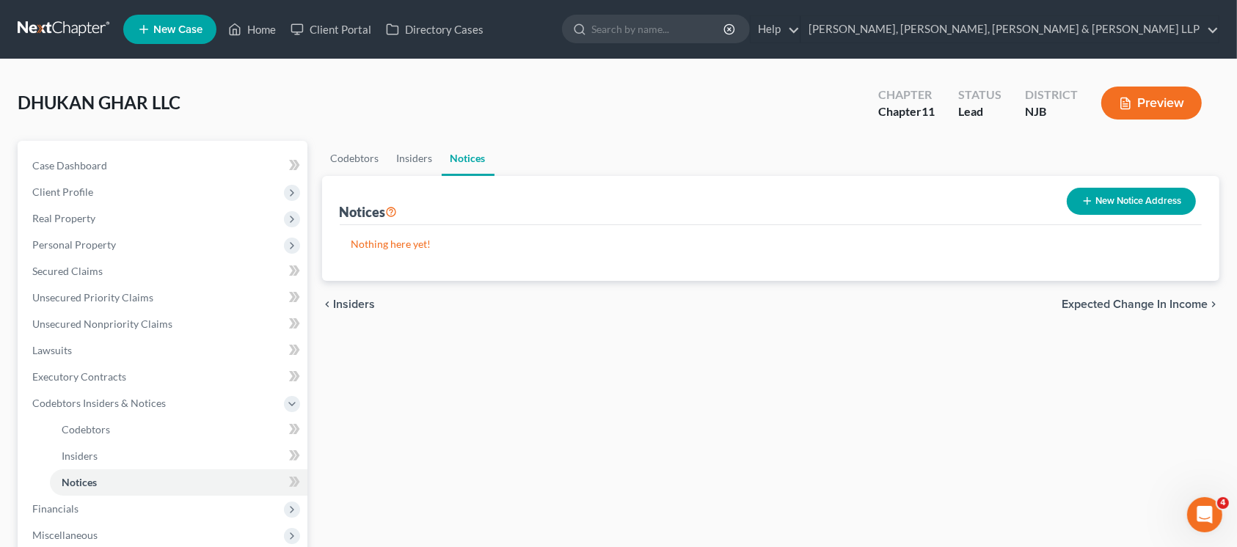
click at [1101, 208] on button "New Notice Address" at bounding box center [1131, 201] width 129 height 27
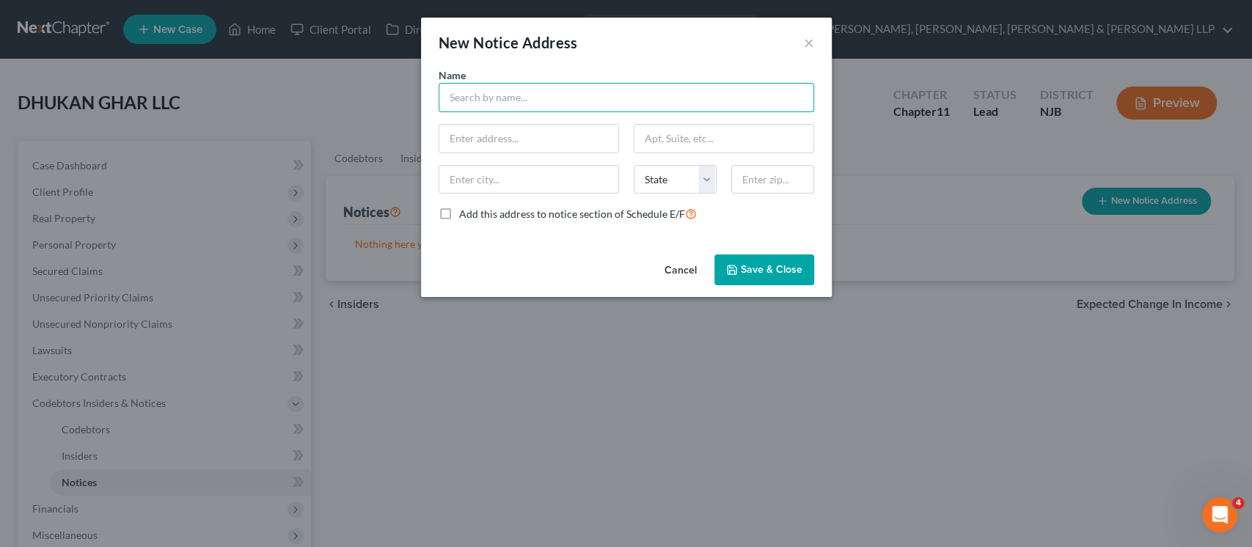
click at [524, 92] on input "text" at bounding box center [627, 97] width 376 height 29
type input "[PERSON_NAME]"
click at [781, 180] on input "text" at bounding box center [772, 179] width 83 height 29
paste input "07470"
type input "07470"
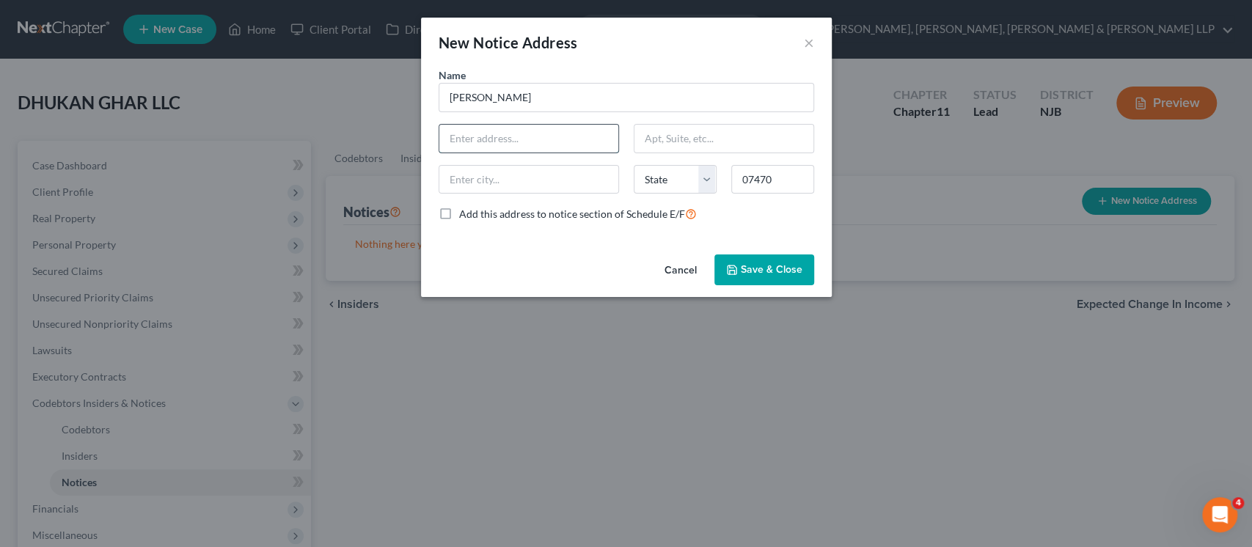
type input "[PERSON_NAME]"
select select "33"
click at [500, 133] on input "text" at bounding box center [528, 139] width 179 height 28
paste input "[STREET_ADDRESS]"
type input "[STREET_ADDRESS]"
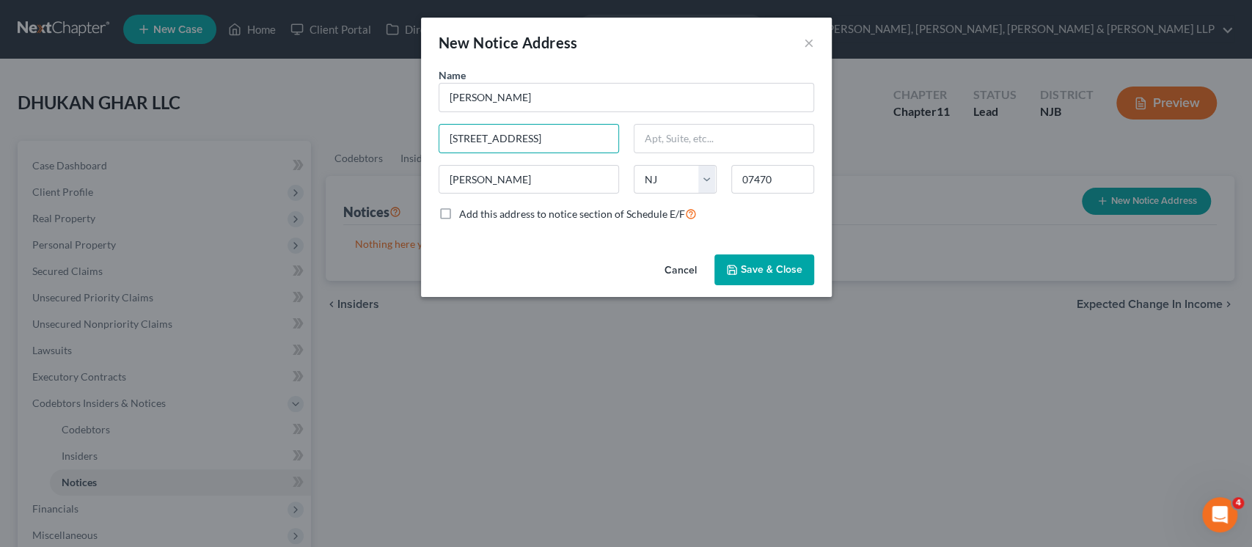
click at [624, 218] on span "Add this address to notice section of Schedule E/F" at bounding box center [572, 214] width 226 height 12
click at [475, 215] on input "Add this address to notice section of Schedule E/F" at bounding box center [470, 210] width 10 height 10
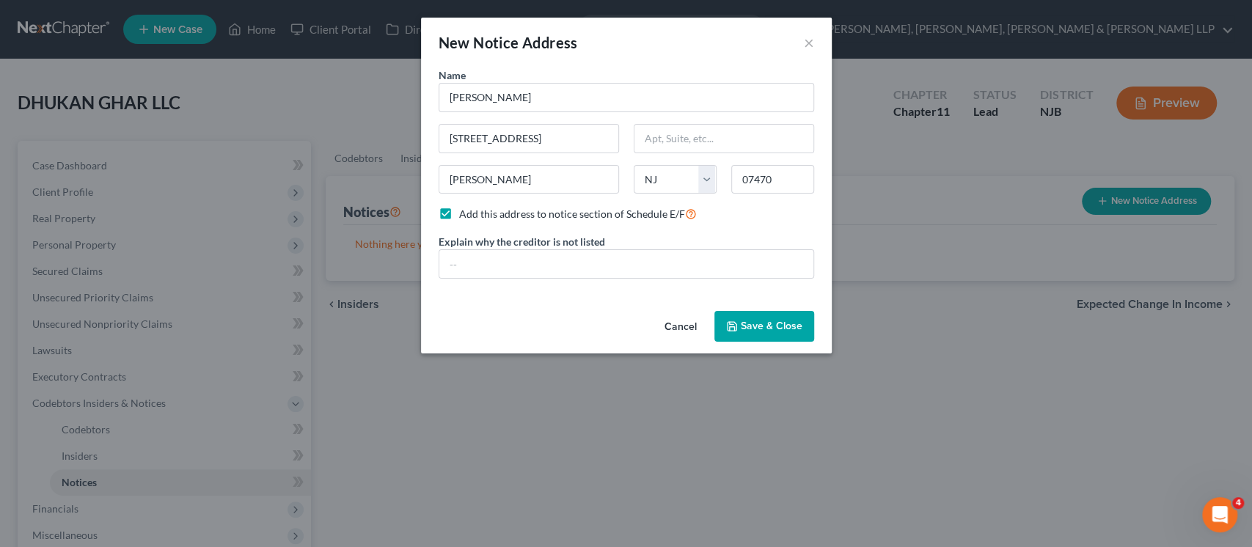
click at [624, 218] on span "Add this address to notice section of Schedule E/F" at bounding box center [572, 214] width 226 height 12
click at [475, 215] on input "Add this address to notice section of Schedule E/F" at bounding box center [470, 210] width 10 height 10
checkbox input "false"
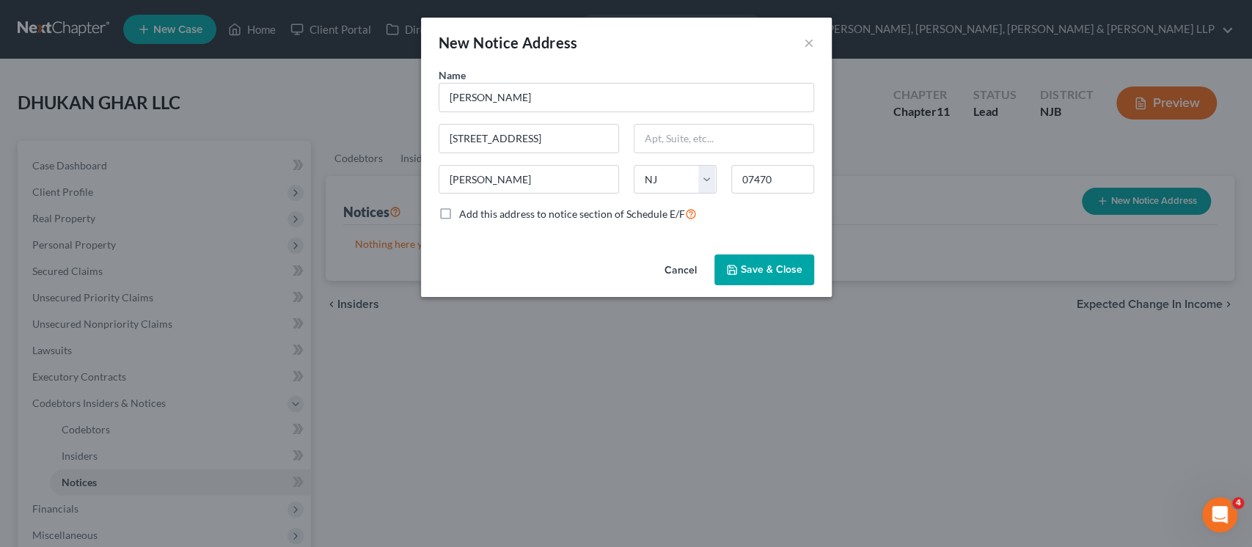
click at [767, 266] on span "Save & Close" at bounding box center [772, 269] width 62 height 12
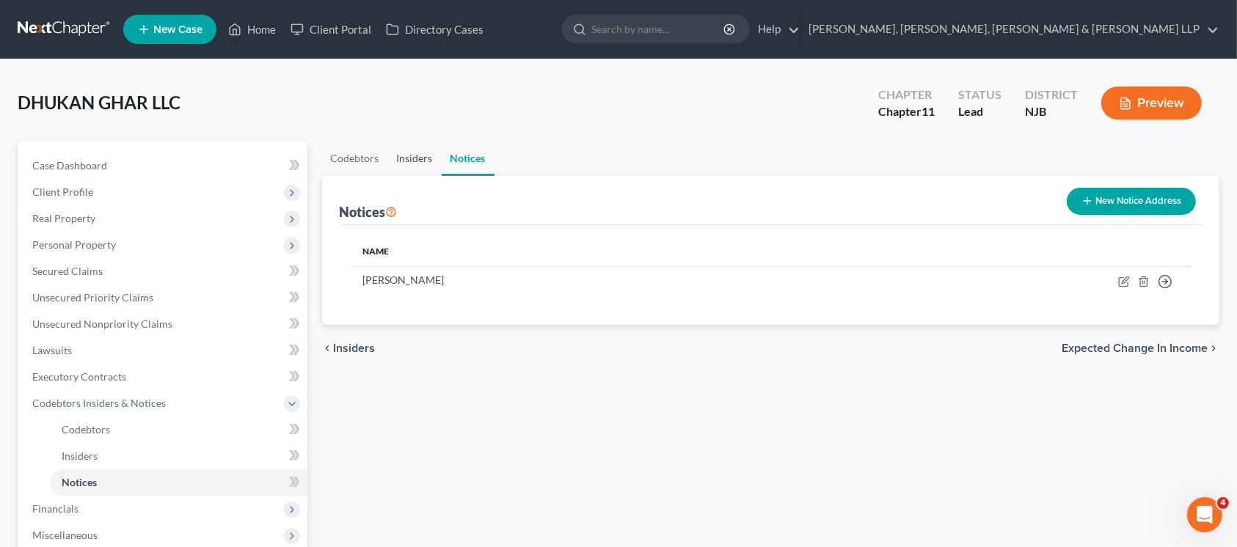
click at [401, 147] on link "Insiders" at bounding box center [415, 158] width 54 height 35
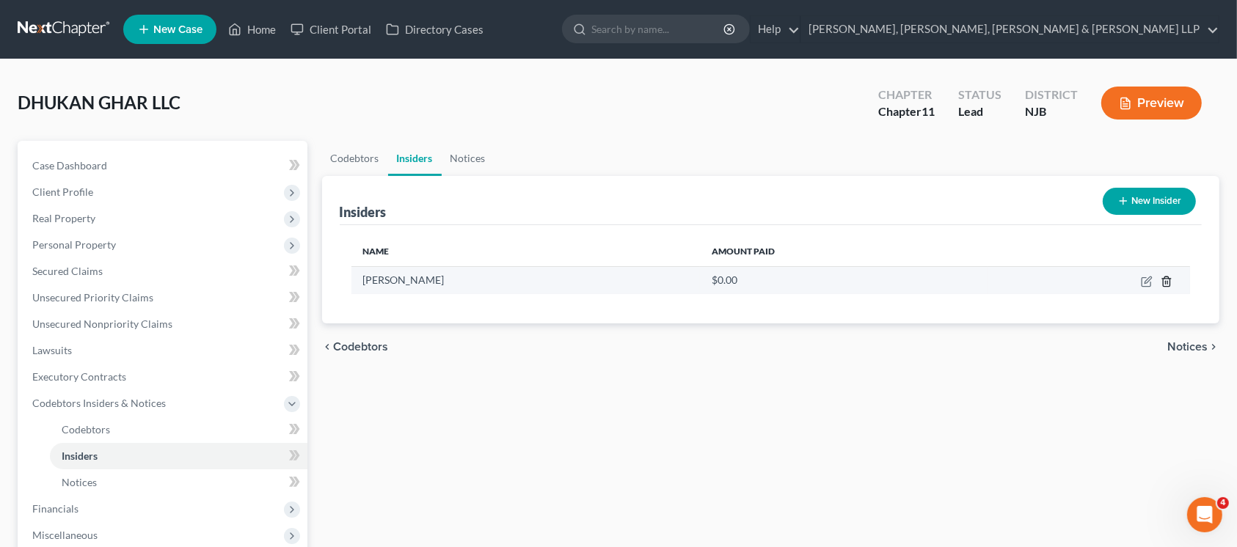
click at [1159, 281] on icon "button" at bounding box center [1166, 282] width 12 height 12
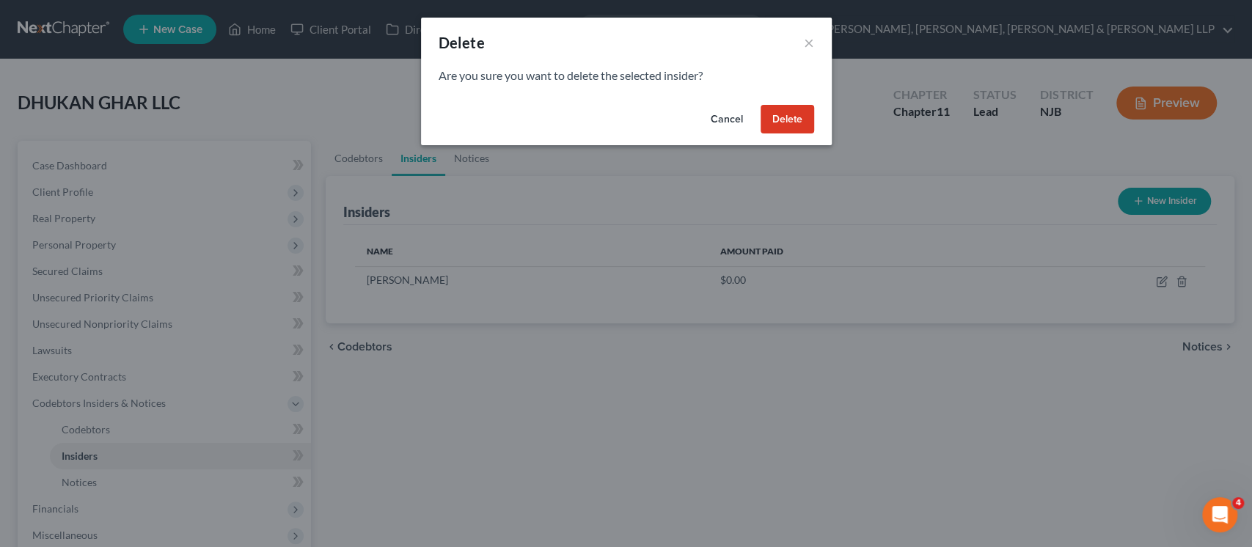
click at [761, 114] on button "Delete" at bounding box center [788, 119] width 54 height 29
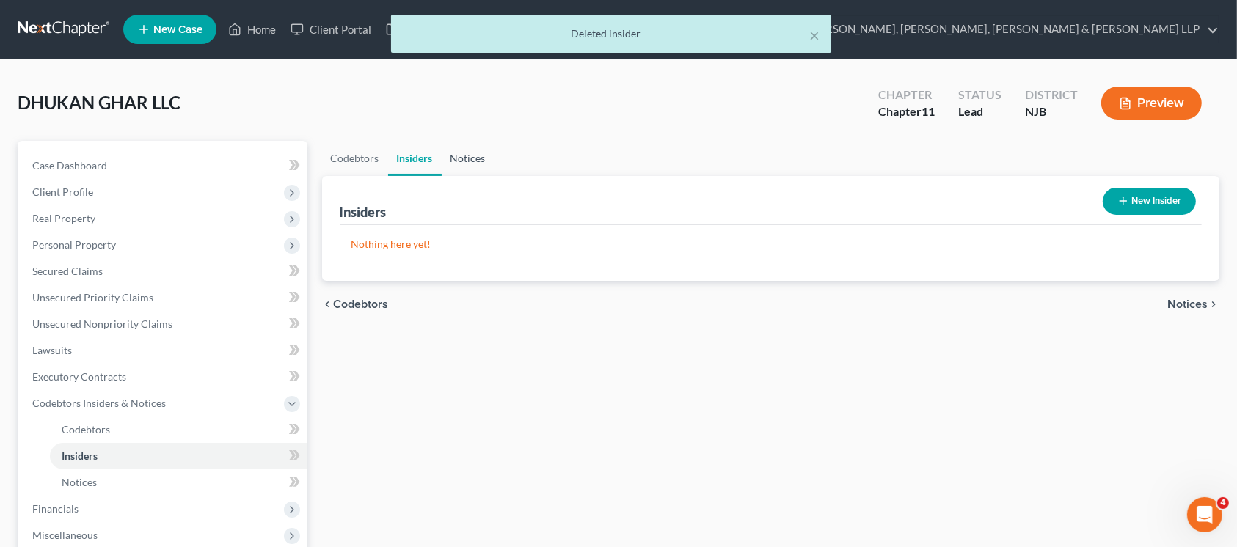
click at [460, 154] on link "Notices" at bounding box center [468, 158] width 53 height 35
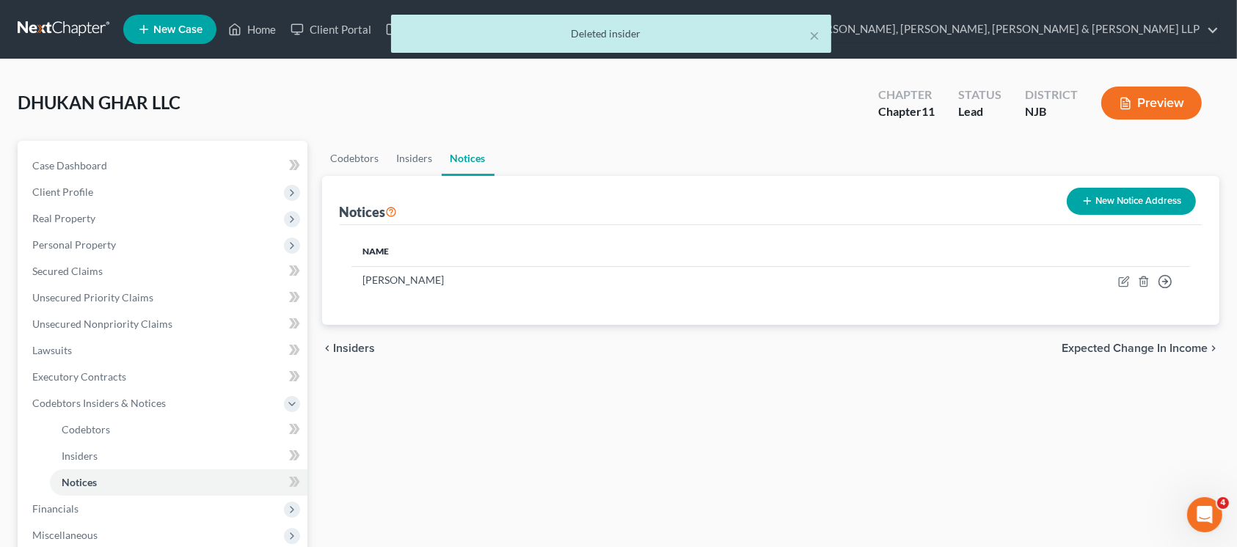
click at [1120, 215] on div "New Notice Address" at bounding box center [1131, 201] width 141 height 39
click at [1125, 197] on button "New Notice Address" at bounding box center [1131, 201] width 129 height 27
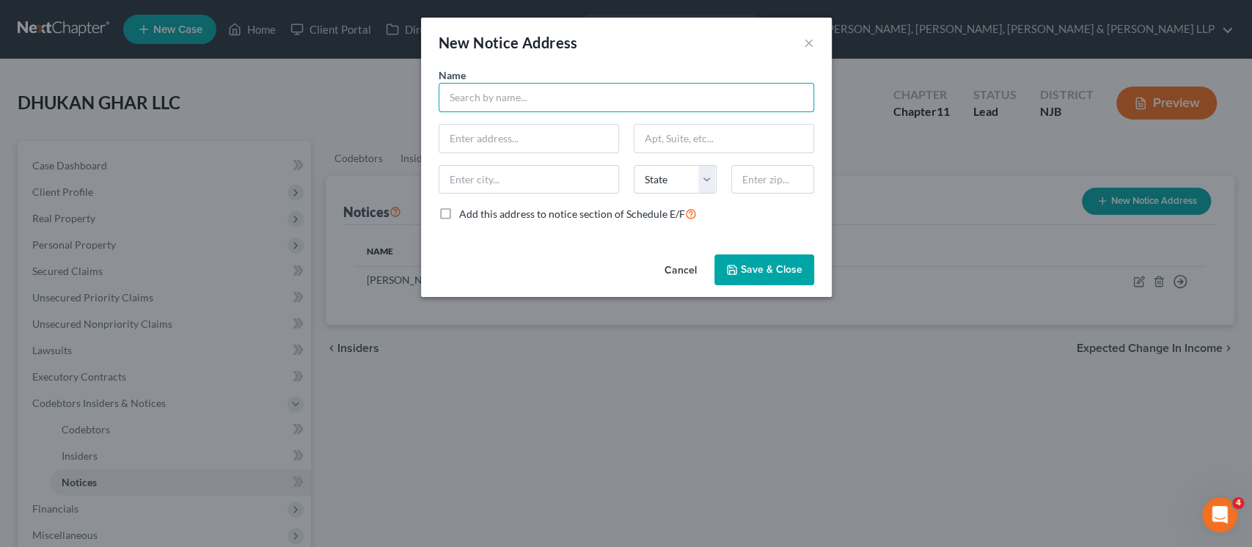
click at [530, 100] on input "text" at bounding box center [627, 97] width 376 height 29
paste input "[STREET_ADDRESS]"
type input "[STREET_ADDRESS]"
click at [539, 142] on input "text" at bounding box center [528, 139] width 179 height 28
paste input "[STREET_ADDRESS]"
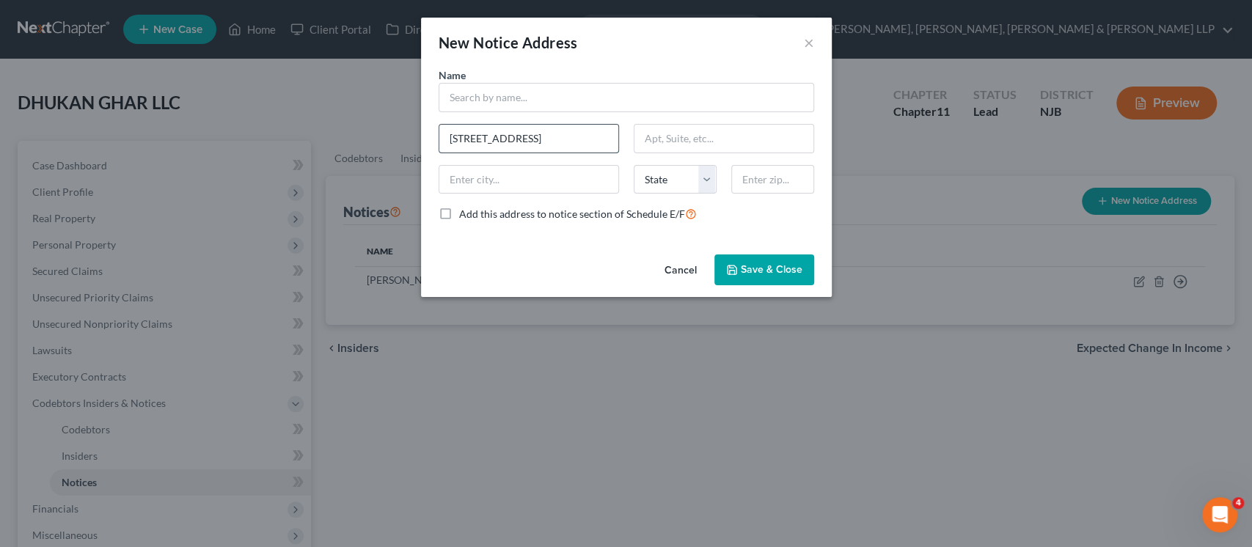
click at [602, 134] on input "[STREET_ADDRESS]" at bounding box center [528, 139] width 179 height 28
type input "[STREET_ADDRESS]"
click at [698, 130] on input "text" at bounding box center [724, 139] width 179 height 28
paste input "[STREET_ADDRESS]"
type input "[STREET_ADDRESS]"
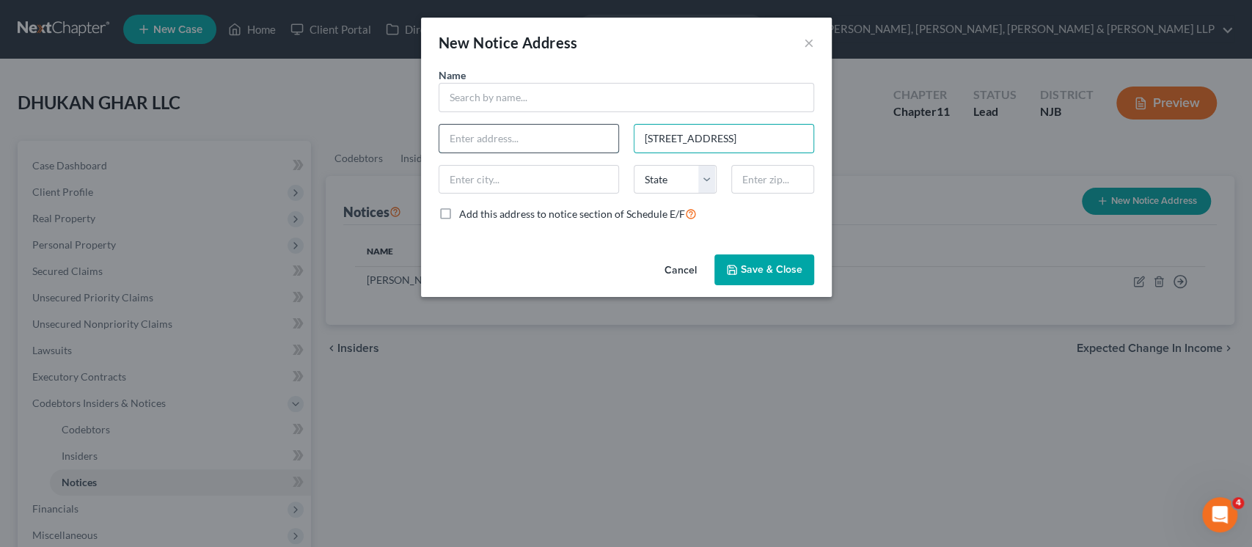
click at [527, 134] on input "text" at bounding box center [528, 139] width 179 height 28
click at [738, 179] on input "text" at bounding box center [772, 179] width 83 height 29
paste input "07058"
type input "07058"
type input "Pine Brook"
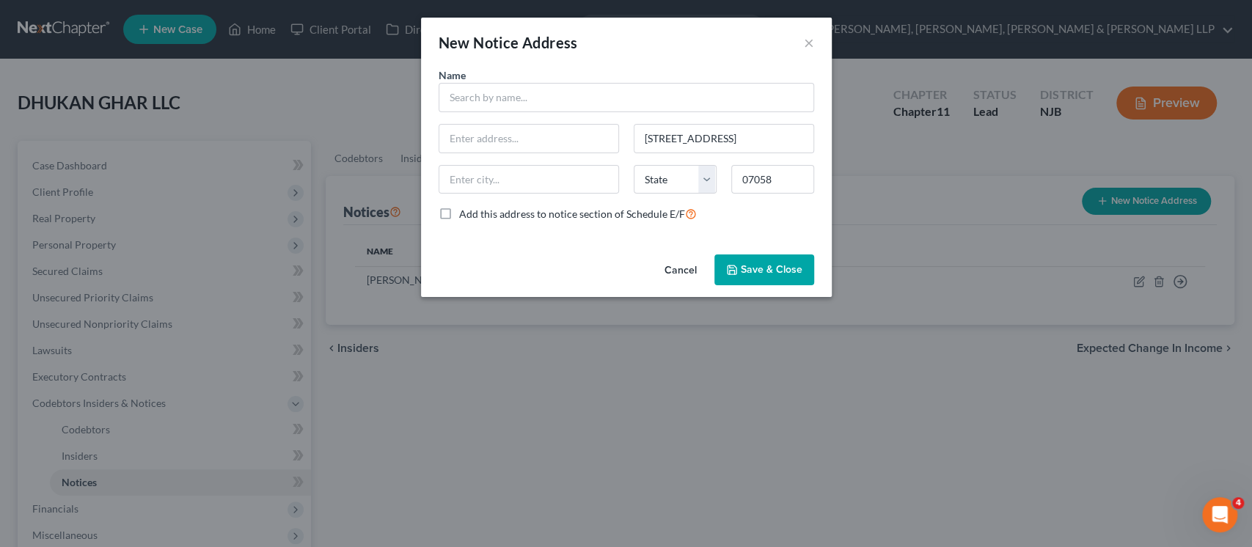
select select "33"
drag, startPoint x: 553, startPoint y: 64, endPoint x: 549, endPoint y: 87, distance: 23.2
click at [553, 64] on div "New Notice Address ×" at bounding box center [626, 43] width 411 height 50
click at [546, 101] on input "text" at bounding box center [627, 97] width 376 height 29
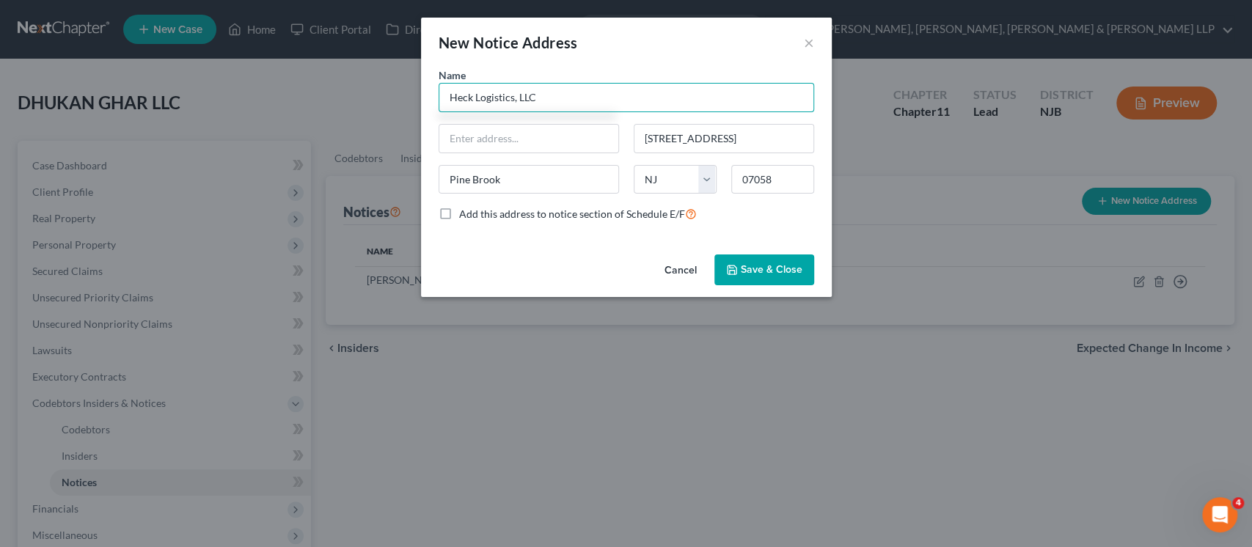
type input "Heck Logistics, LLC"
type input "Attn: Pres./CEO/Reg. Agent"
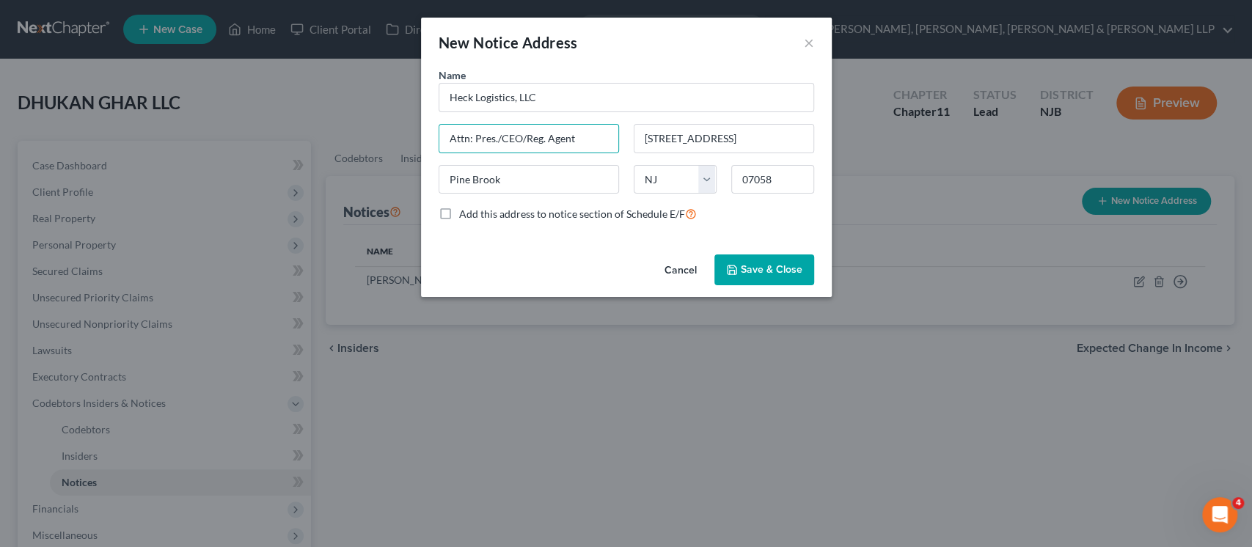
click at [743, 264] on span "Save & Close" at bounding box center [772, 269] width 62 height 12
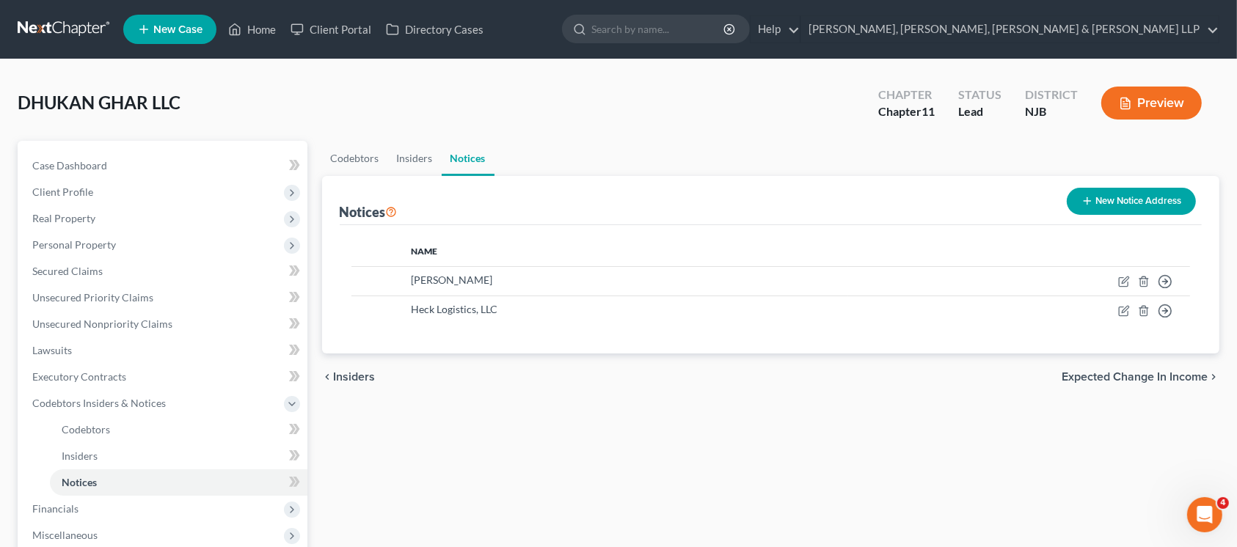
click at [1127, 200] on button "New Notice Address" at bounding box center [1131, 201] width 129 height 27
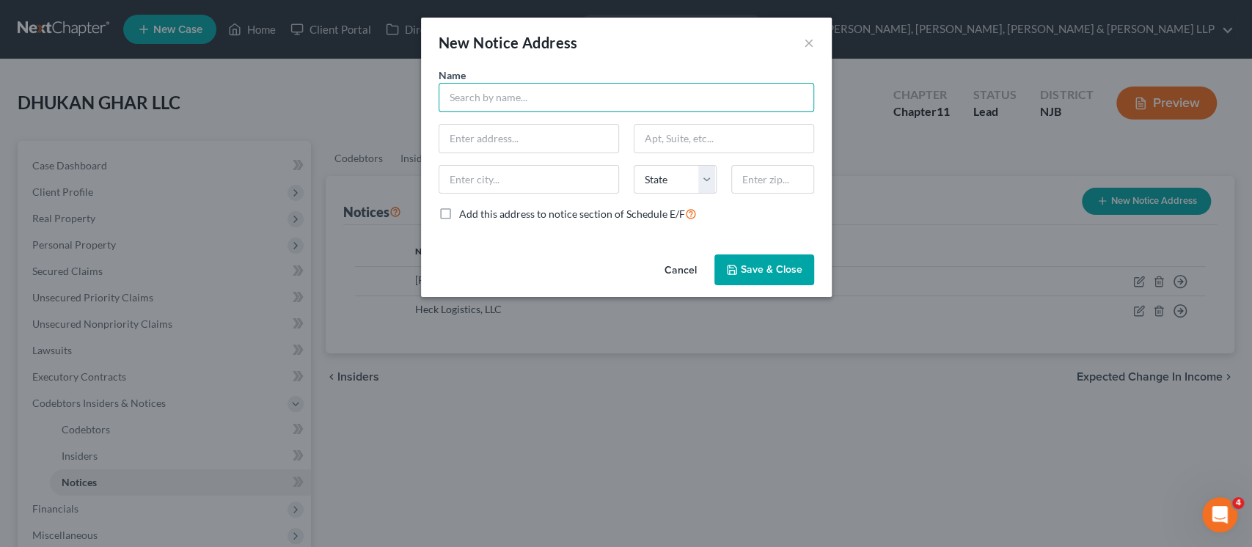
click at [544, 103] on input "text" at bounding box center [627, 97] width 376 height 29
paste input "[STREET_ADDRESS]"
type input "[STREET_ADDRESS]"
click at [543, 137] on input "text" at bounding box center [528, 139] width 179 height 28
paste input "[STREET_ADDRESS]"
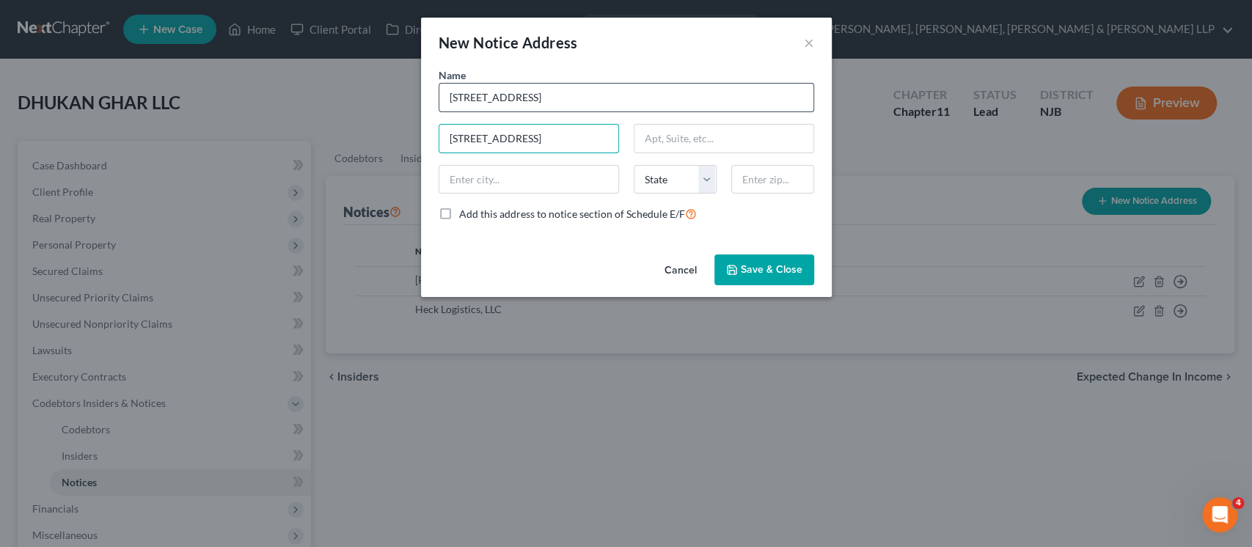
type input "[STREET_ADDRESS]"
drag, startPoint x: 555, startPoint y: 98, endPoint x: 387, endPoint y: 79, distance: 169.0
click at [387, 79] on div "New Notice Address × Name * [STREET_ADDRESS] [GEOGRAPHIC_DATA][US_STATE] CO [GE…" at bounding box center [626, 273] width 1252 height 547
type input "[PERSON_NAME]"
click at [752, 179] on input "text" at bounding box center [772, 179] width 83 height 29
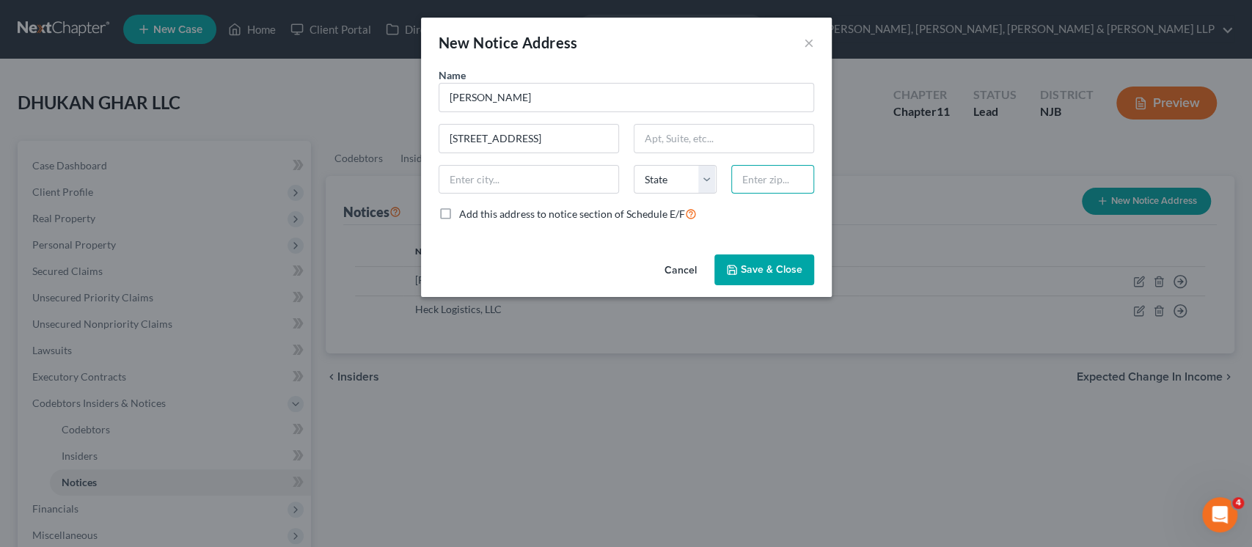
paste input "07470"
type input "07470"
click at [662, 120] on div "Name * [PERSON_NAME] [GEOGRAPHIC_DATA] [US_STATE] AK AR AZ CA CO CT DE DC [GEOG…" at bounding box center [626, 150] width 390 height 167
type input "[PERSON_NAME]"
select select "33"
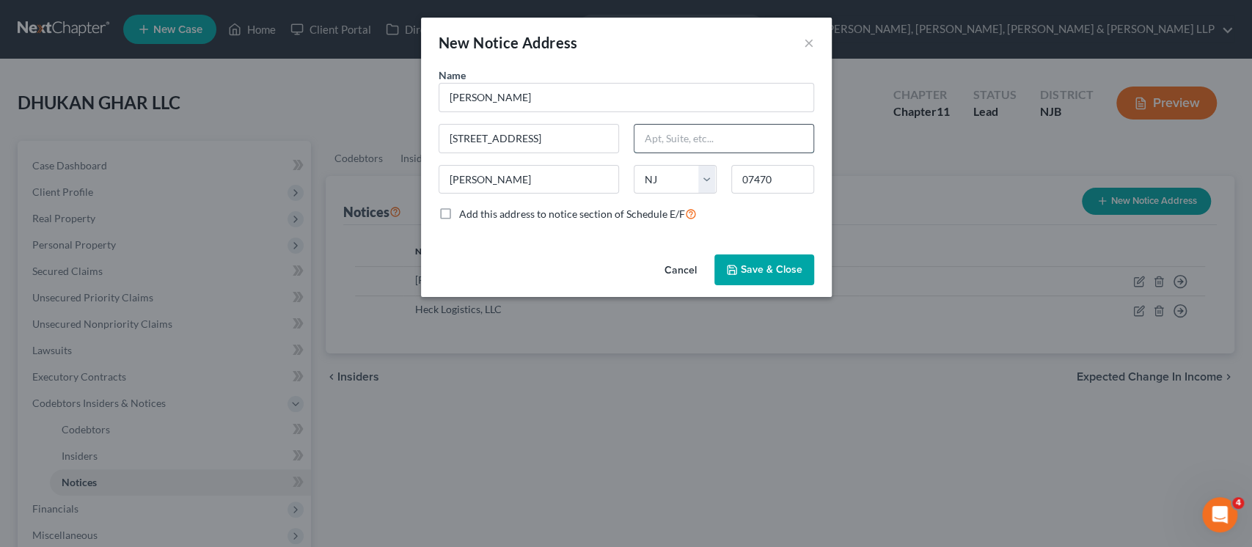
click at [661, 131] on input "text" at bounding box center [724, 139] width 179 height 28
click at [659, 129] on input "text" at bounding box center [724, 139] width 179 height 28
click at [681, 76] on div "Name * [PERSON_NAME]" at bounding box center [626, 89] width 390 height 45
click at [747, 274] on span "Save & Close" at bounding box center [772, 269] width 62 height 12
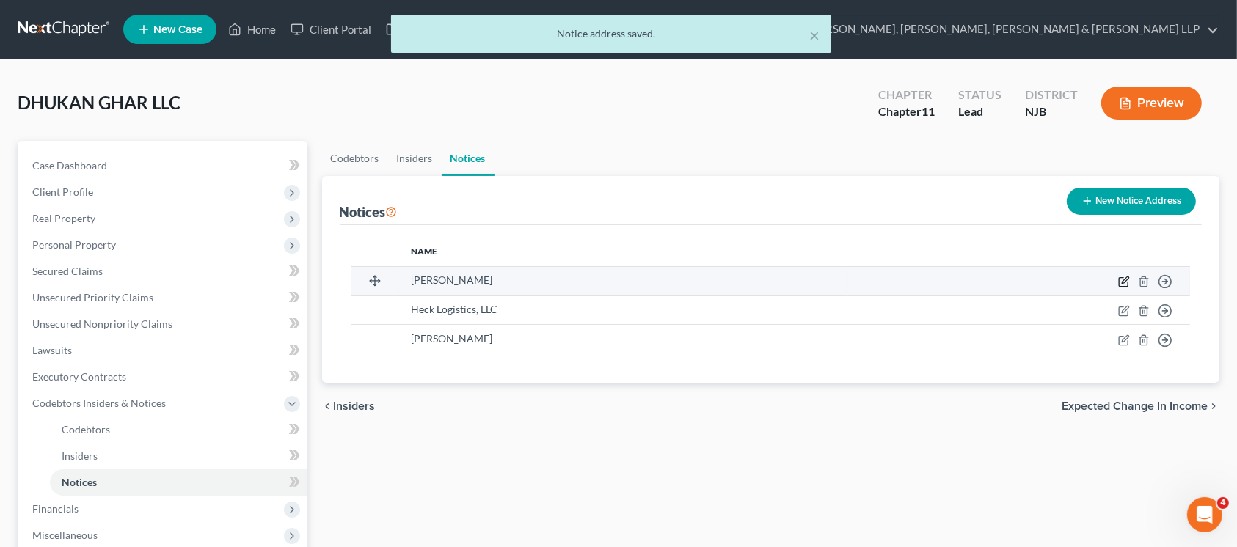
click at [1125, 281] on icon "button" at bounding box center [1125, 280] width 7 height 7
select select "33"
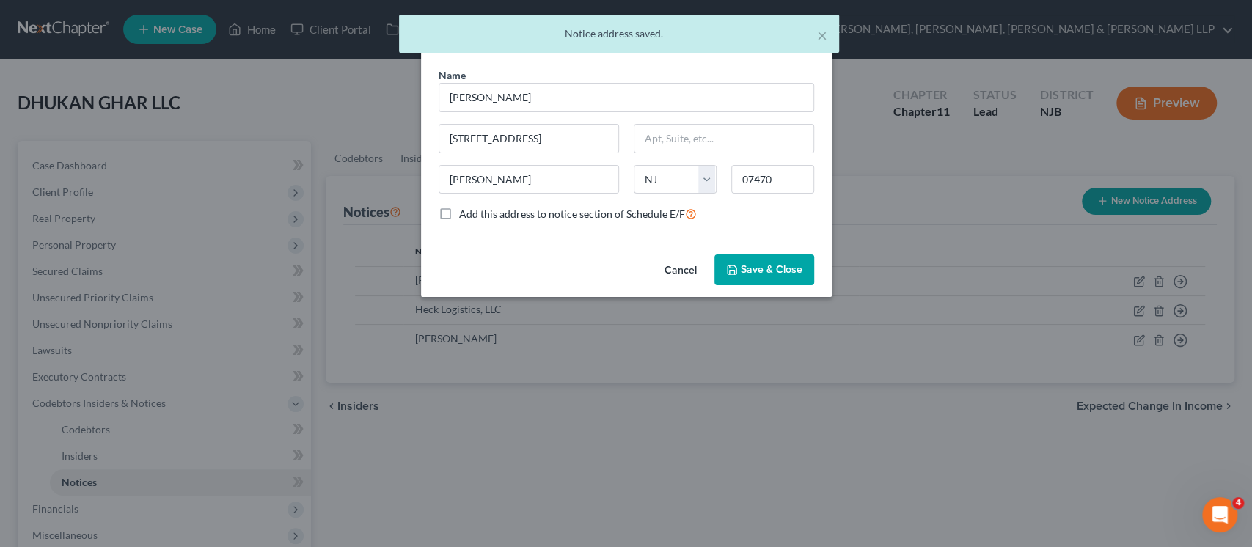
click at [778, 271] on span "Save & Close" at bounding box center [772, 269] width 62 height 12
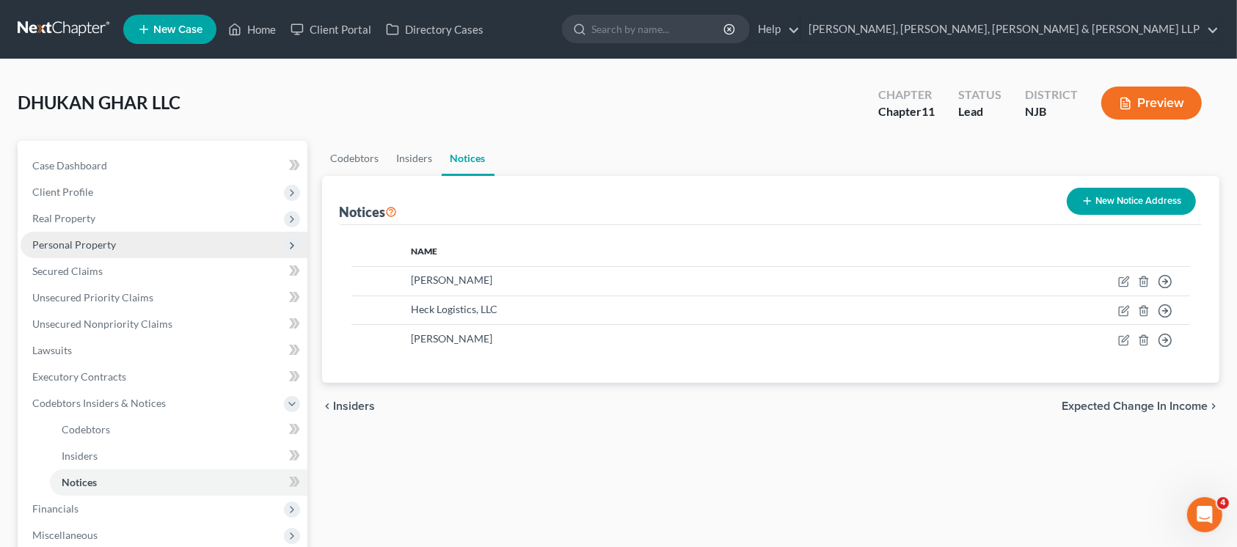
click at [193, 255] on span "Personal Property" at bounding box center [164, 245] width 287 height 26
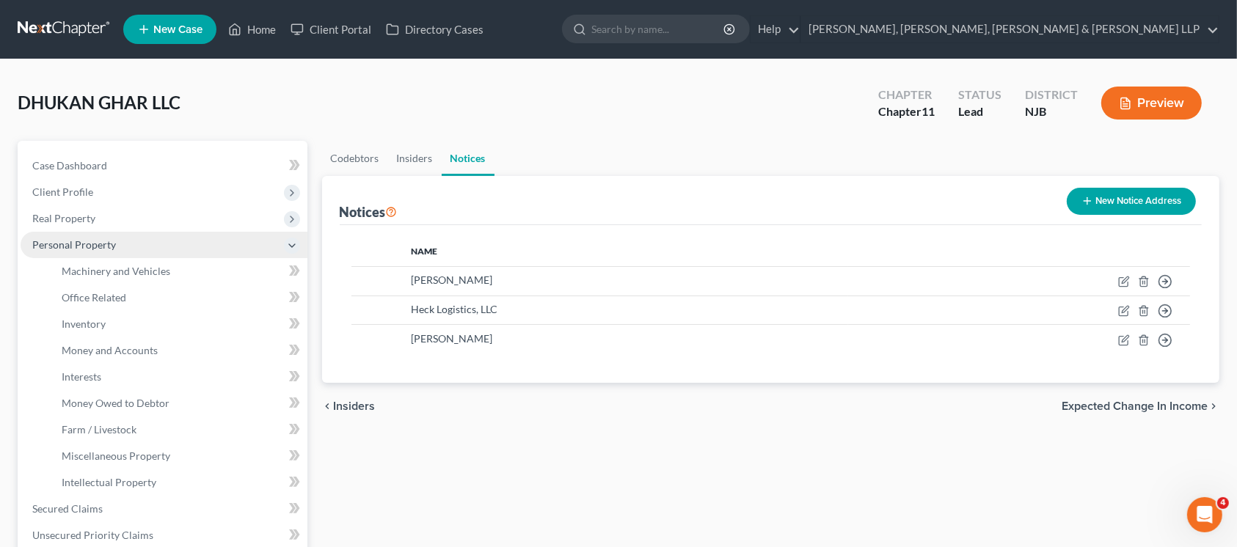
click at [186, 243] on span "Personal Property" at bounding box center [164, 245] width 287 height 26
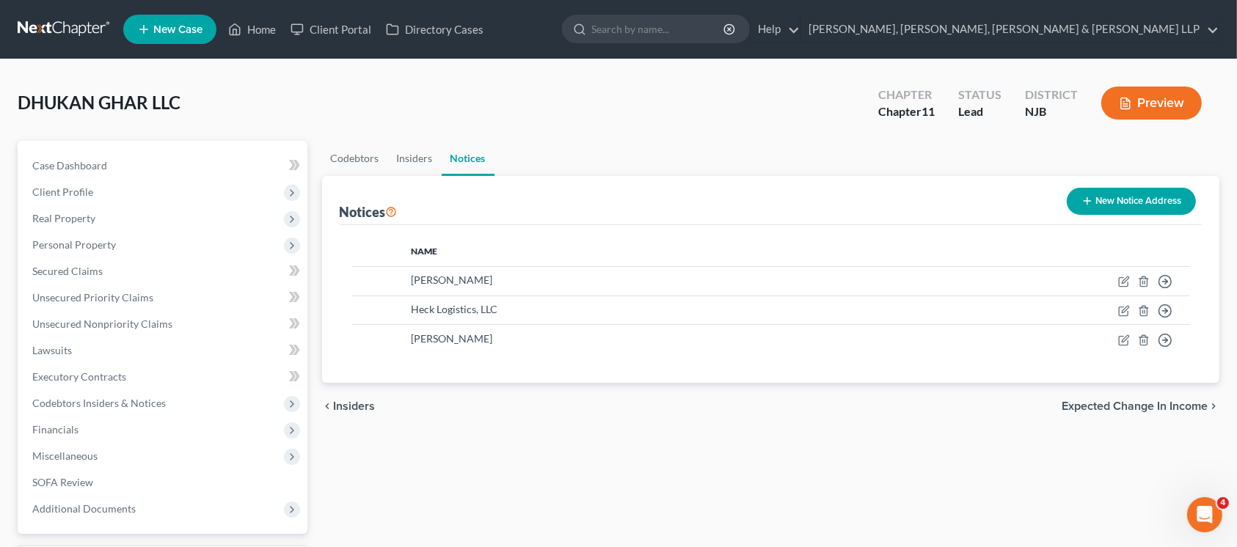
click at [1116, 197] on button "New Notice Address" at bounding box center [1131, 201] width 129 height 27
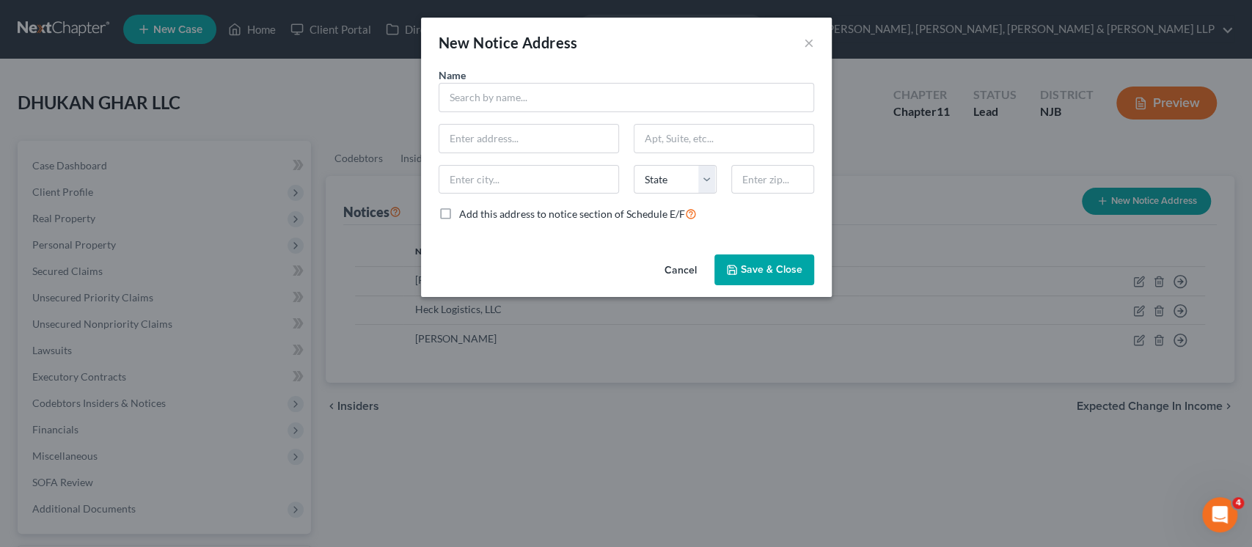
click at [678, 276] on button "Cancel" at bounding box center [681, 270] width 56 height 29
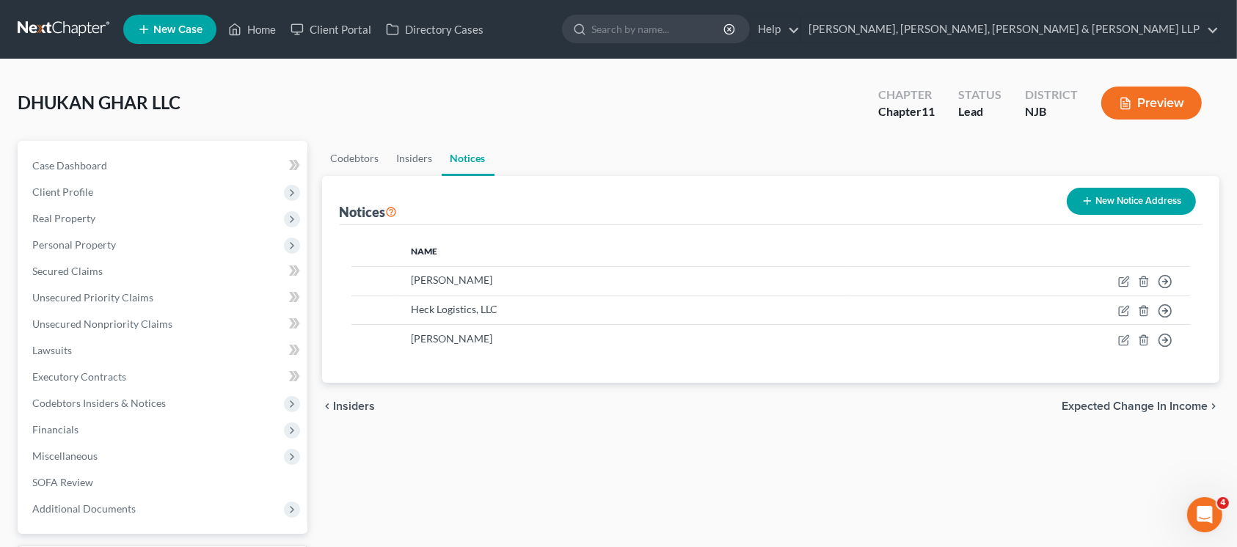
click at [1108, 200] on button "New Notice Address" at bounding box center [1131, 201] width 129 height 27
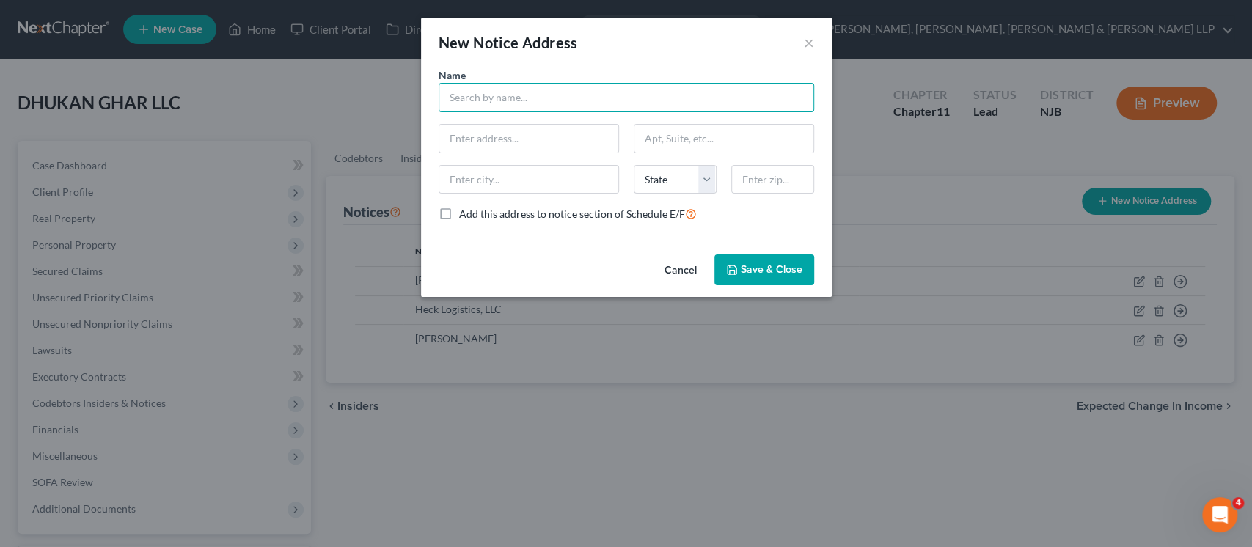
click at [530, 89] on input "text" at bounding box center [627, 97] width 376 height 29
paste input "[PERSON_NAME], ESQ."
click at [475, 98] on input "[PERSON_NAME], ESQ." at bounding box center [627, 97] width 376 height 29
click at [616, 98] on input "[PERSON_NAME], ESQ." at bounding box center [627, 97] width 376 height 29
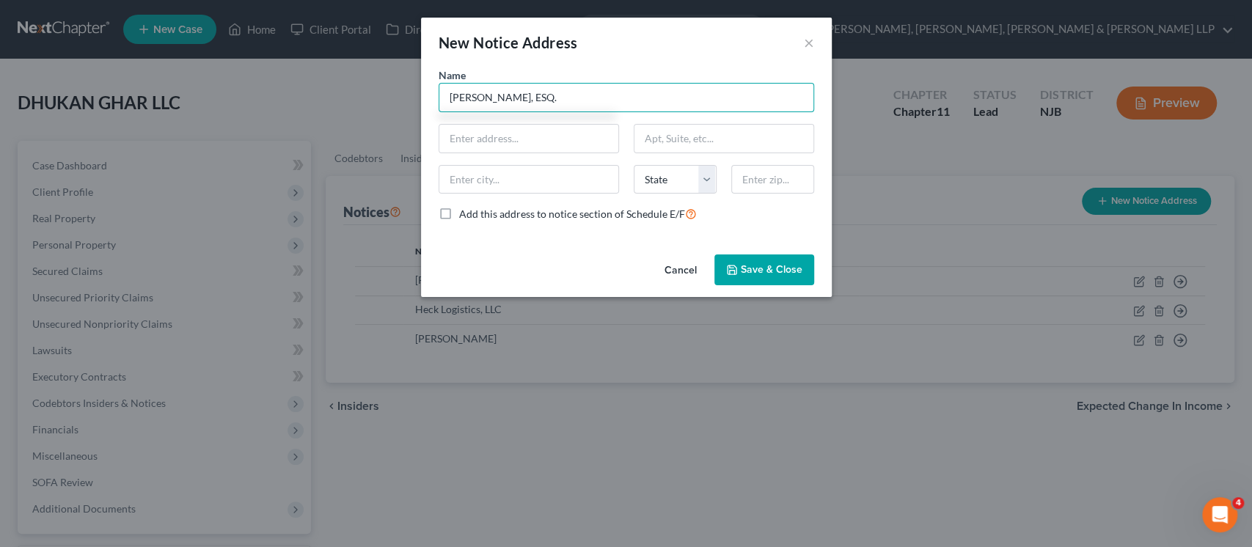
type input "[PERSON_NAME], ESQ."
click at [563, 131] on input "text" at bounding box center [528, 139] width 179 height 28
paste input "[STREET_ADDRESS]"
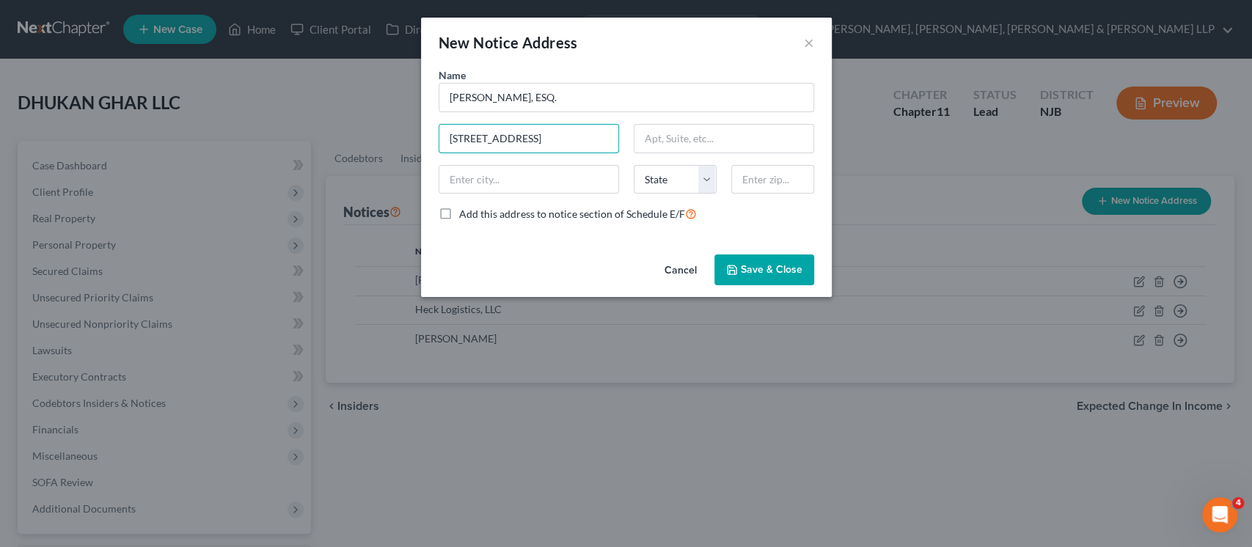
type input "[STREET_ADDRESS]"
click at [769, 173] on input "text" at bounding box center [772, 179] width 83 height 29
paste input "07013"
type input "07013"
click at [593, 245] on div "Name * [PERSON_NAME], ESQ. 1037 Route [GEOGRAPHIC_DATA][US_STATE] CA CO CT DE D…" at bounding box center [626, 157] width 411 height 181
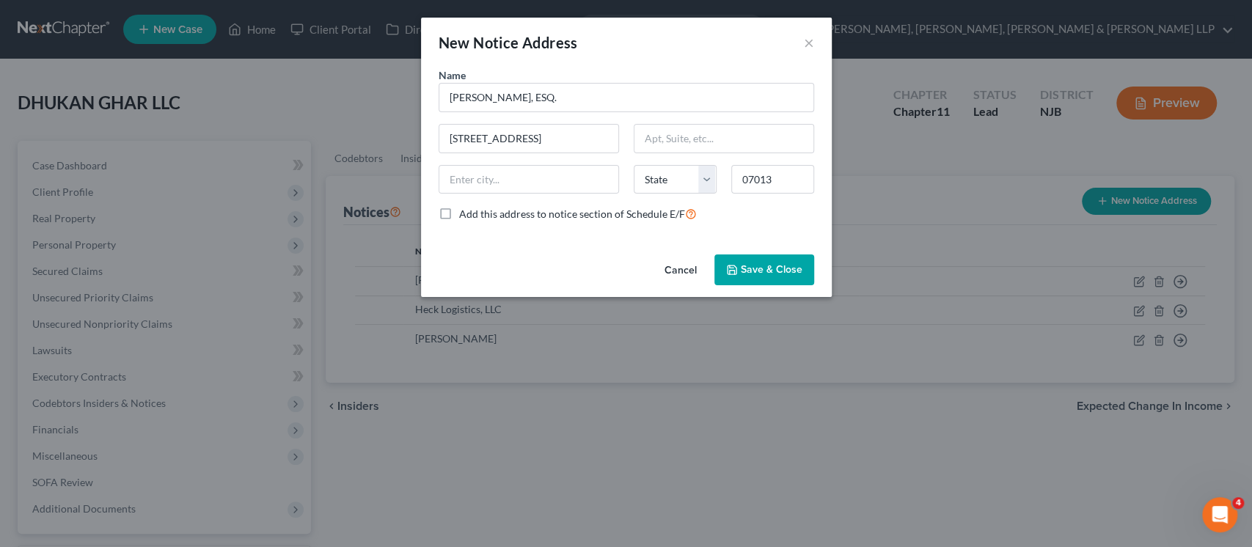
type input "[PERSON_NAME]"
select select "33"
click at [586, 144] on input "[STREET_ADDRESS]" at bounding box center [528, 139] width 179 height 28
drag, startPoint x: 587, startPoint y: 138, endPoint x: 547, endPoint y: 137, distance: 39.6
click at [547, 137] on input "[STREET_ADDRESS]" at bounding box center [528, 139] width 179 height 28
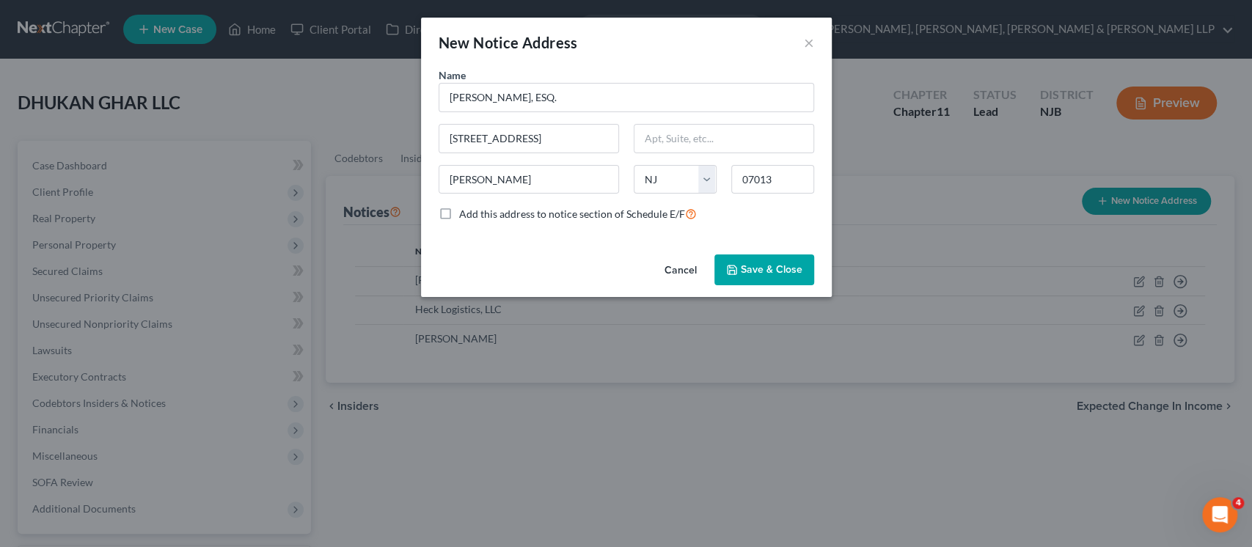
click at [555, 261] on div "Cancel Save & Close" at bounding box center [626, 273] width 411 height 48
click at [783, 275] on button "Save & Close" at bounding box center [764, 270] width 100 height 31
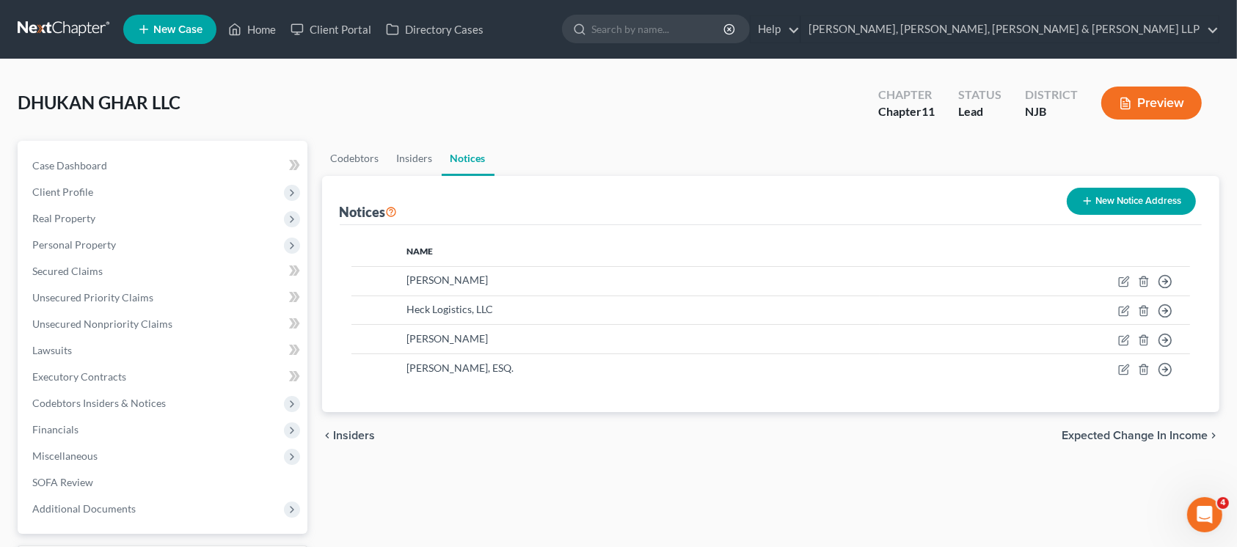
click at [1138, 208] on button "New Notice Address" at bounding box center [1131, 201] width 129 height 27
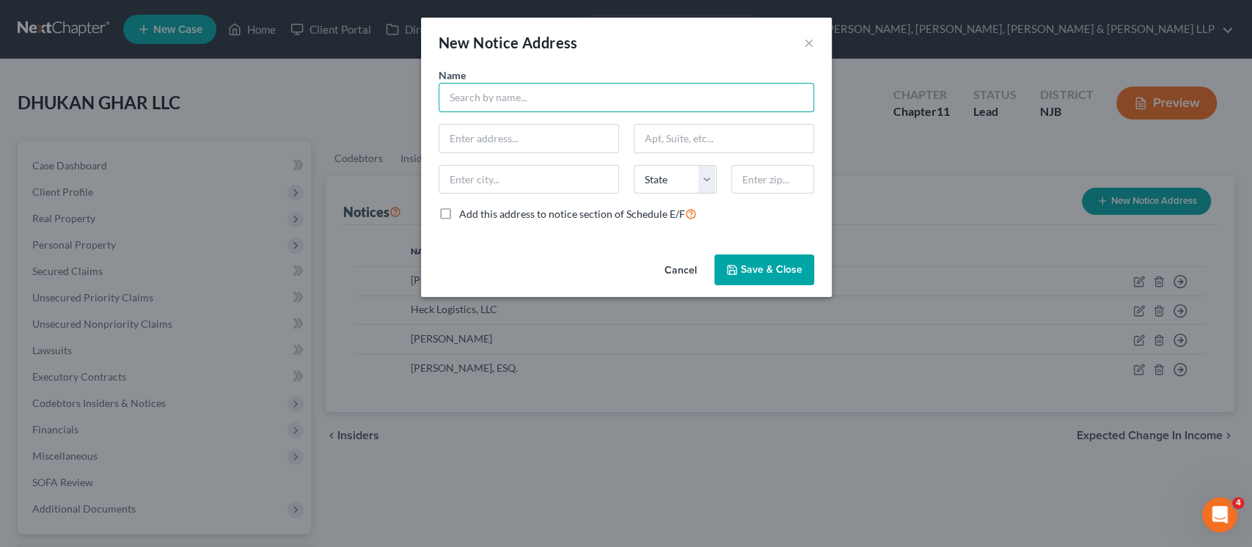
click at [567, 100] on input "text" at bounding box center [627, 97] width 376 height 29
type input "Noya Bazaar, LLC"
click at [582, 132] on input "text" at bounding box center [528, 139] width 179 height 28
paste input "[STREET_ADDRESS][PERSON_NAME]"
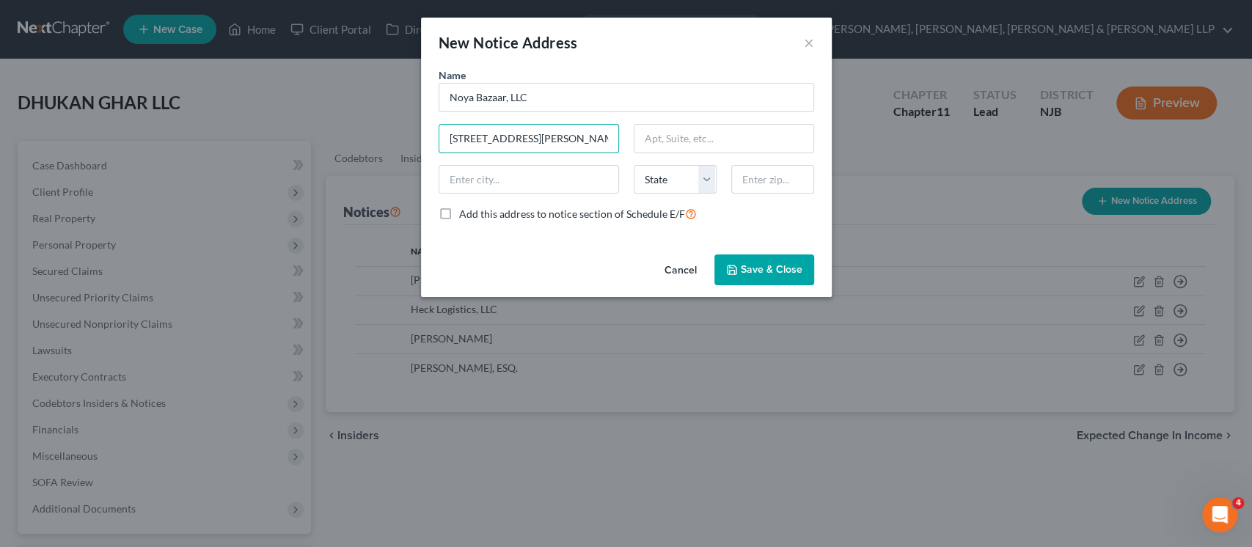
type input "[STREET_ADDRESS][PERSON_NAME]"
